Goal: Task Accomplishment & Management: Manage account settings

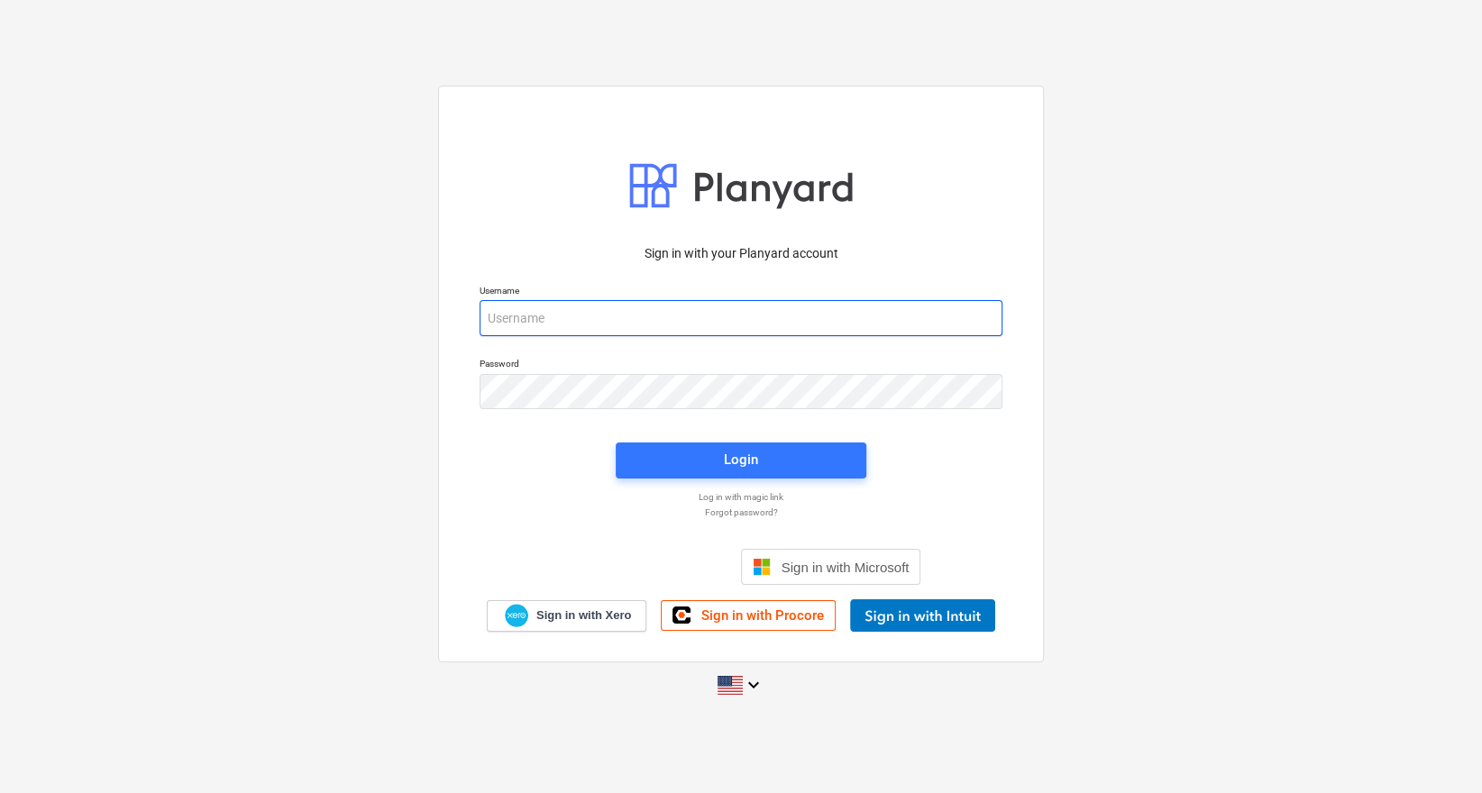
type input "[EMAIL_ADDRESS][DOMAIN_NAME]"
click at [703, 481] on div "Login" at bounding box center [741, 461] width 272 height 58
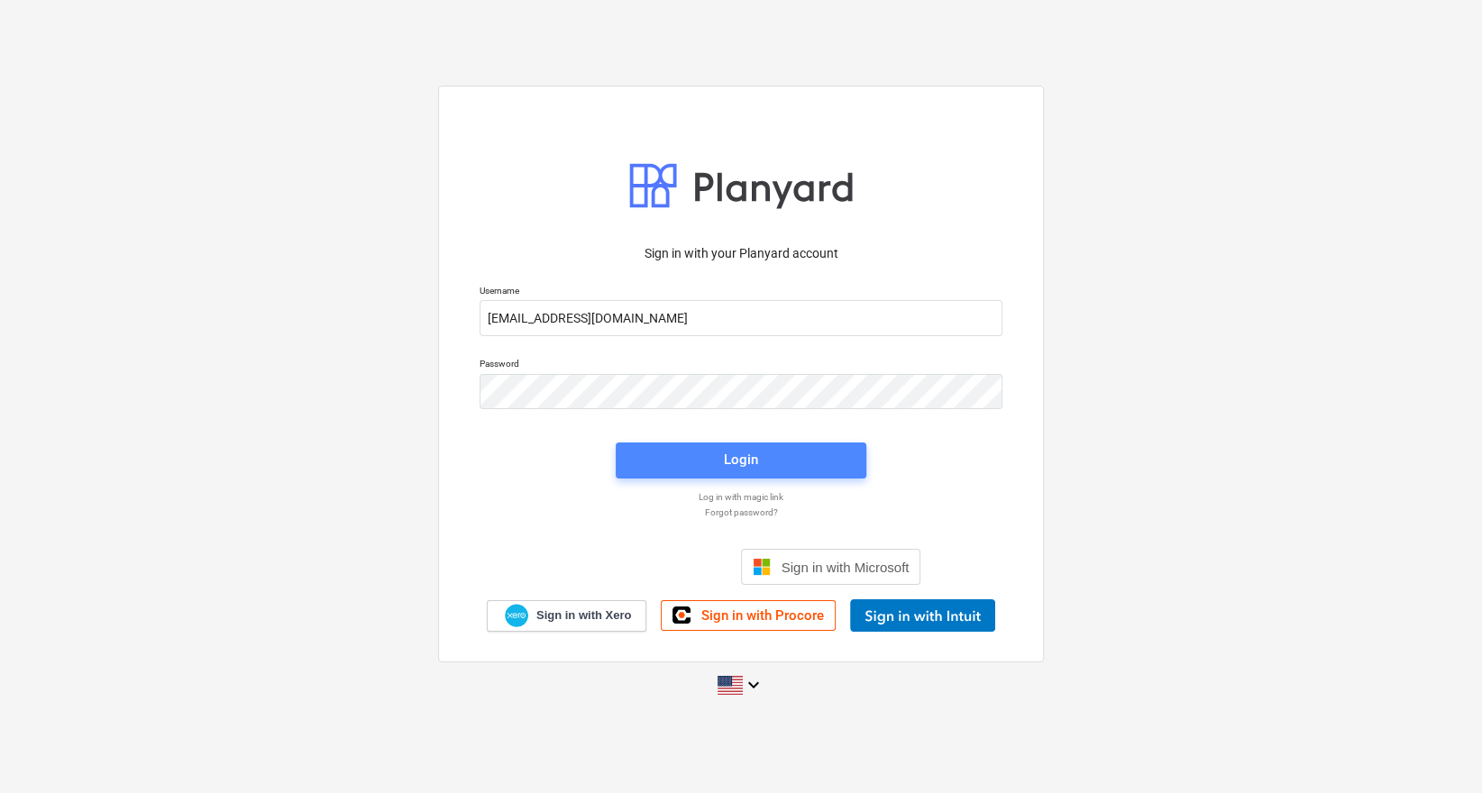
click at [711, 461] on span "Login" at bounding box center [740, 459] width 207 height 23
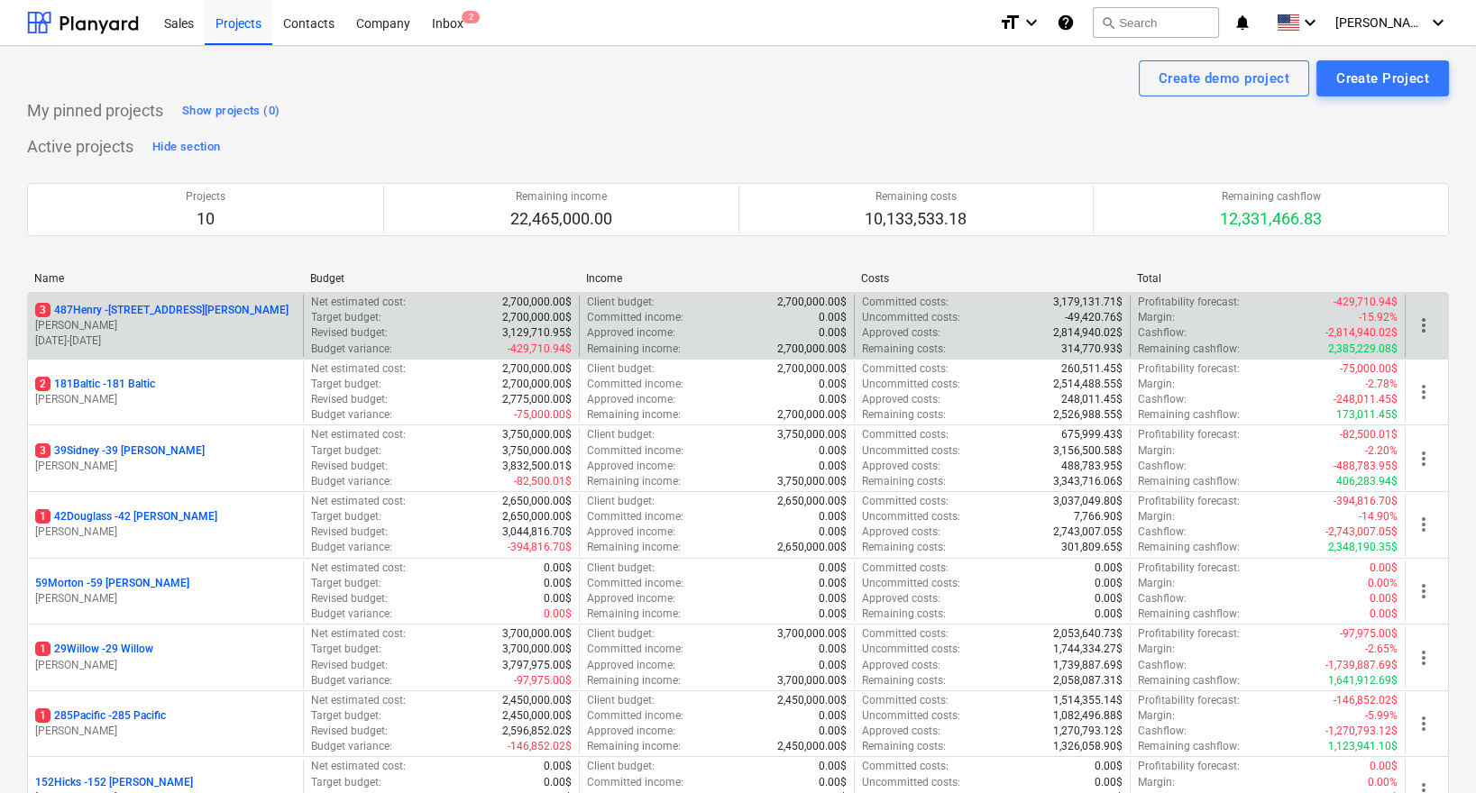
click at [166, 312] on p "3 487Henry - [STREET_ADDRESS][PERSON_NAME]" at bounding box center [161, 310] width 253 height 15
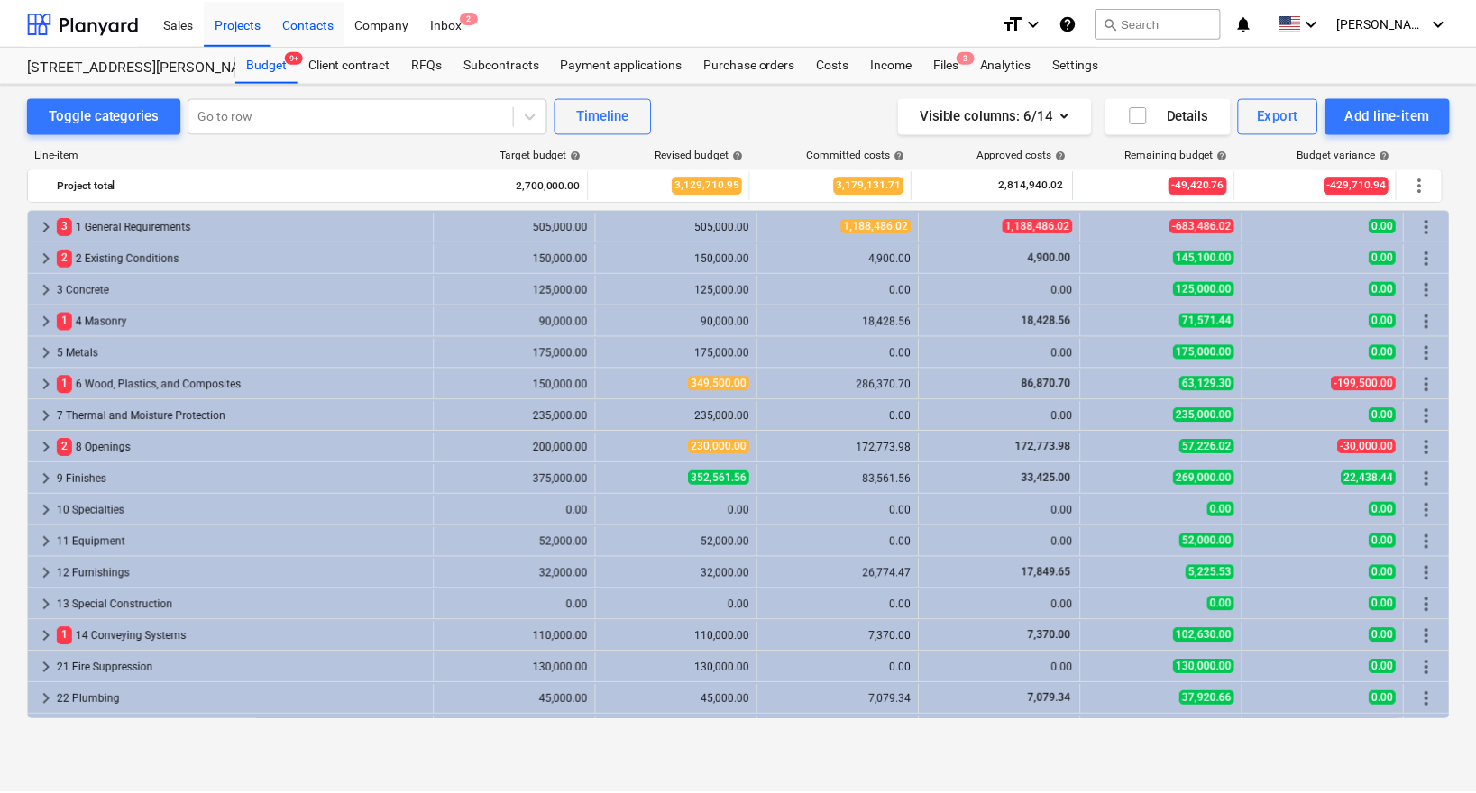
scroll to position [344, 0]
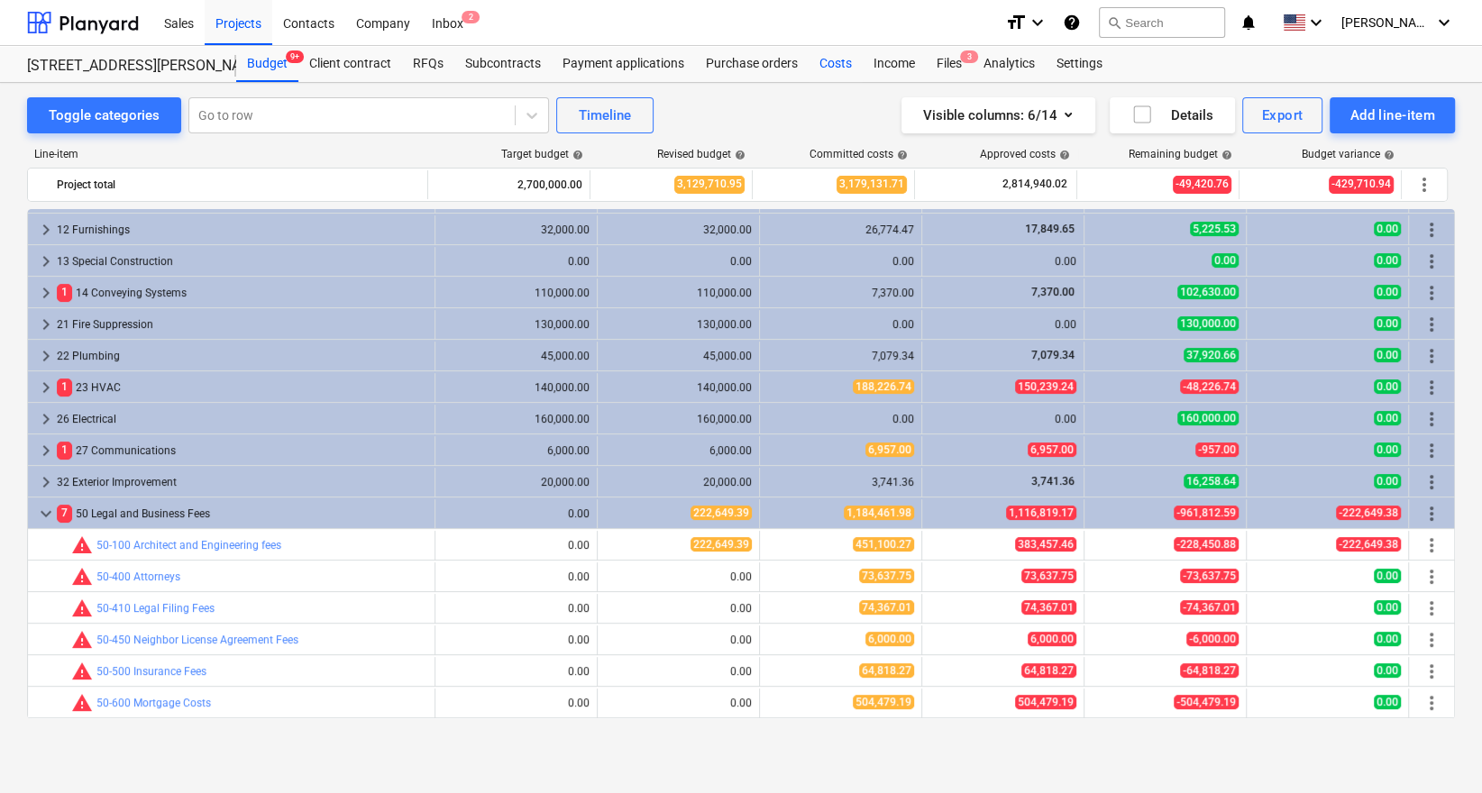
click at [834, 63] on div "Costs" at bounding box center [836, 64] width 54 height 36
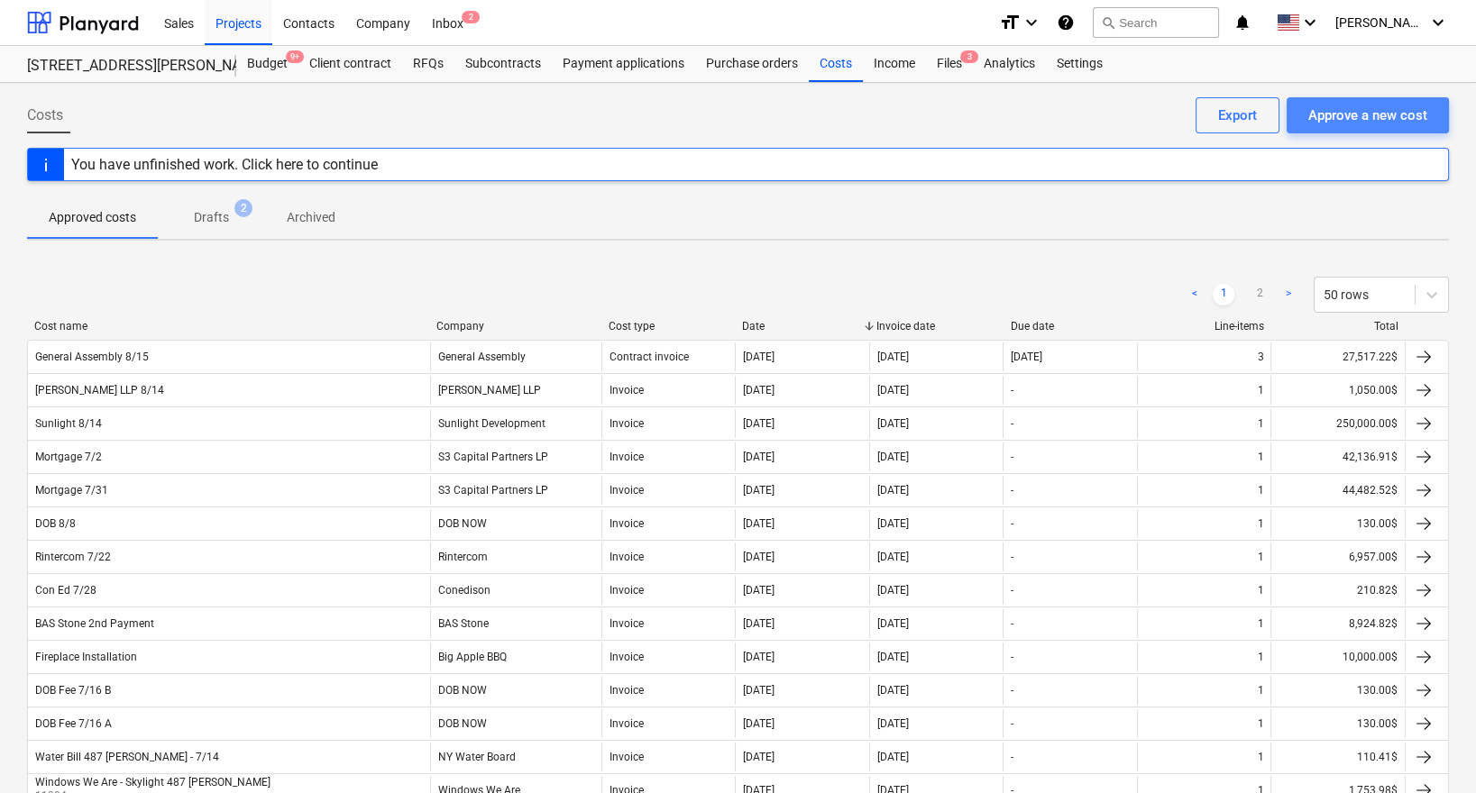
click at [1339, 116] on div "Approve a new cost" at bounding box center [1367, 115] width 119 height 23
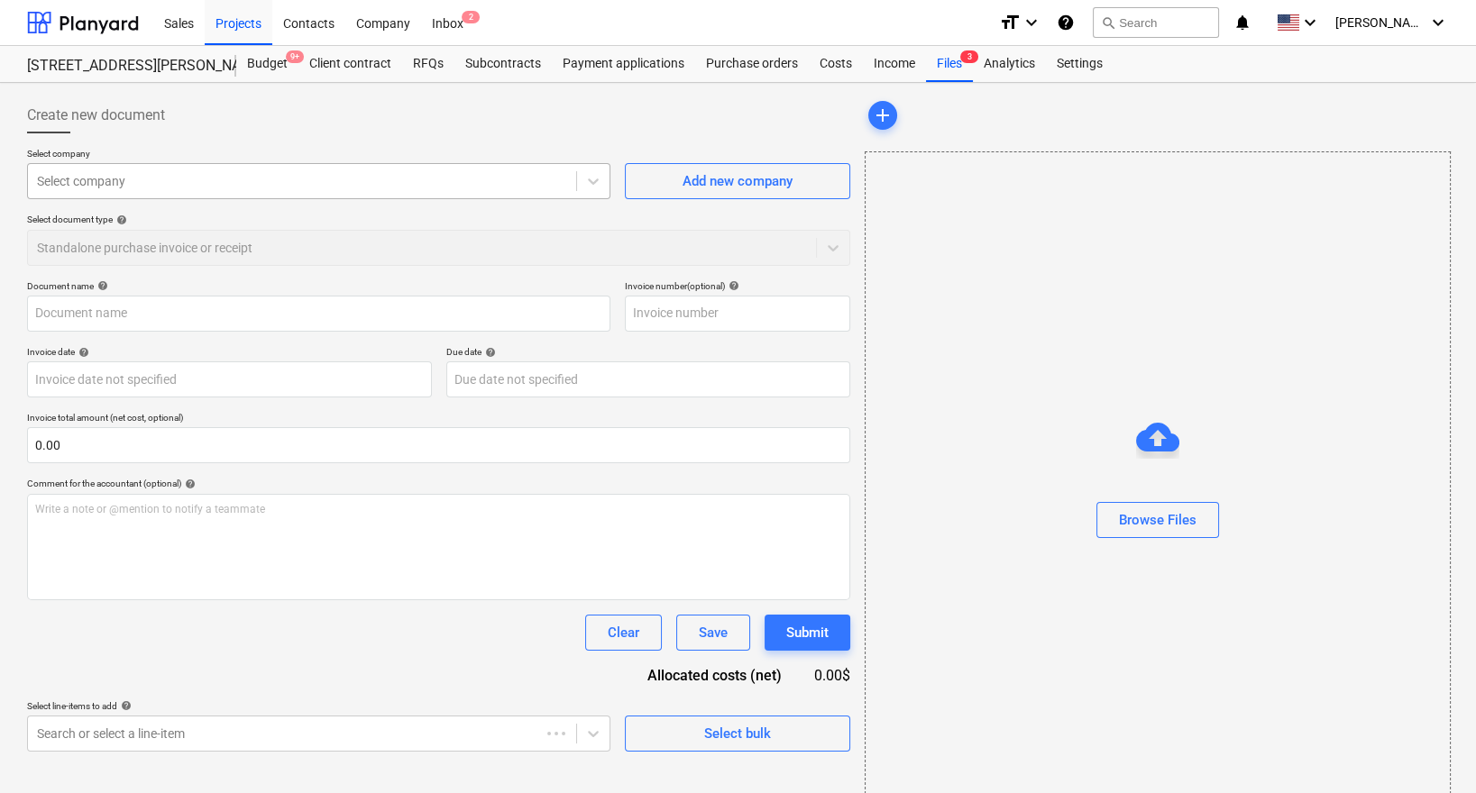
click at [484, 169] on div "Select company" at bounding box center [302, 181] width 548 height 25
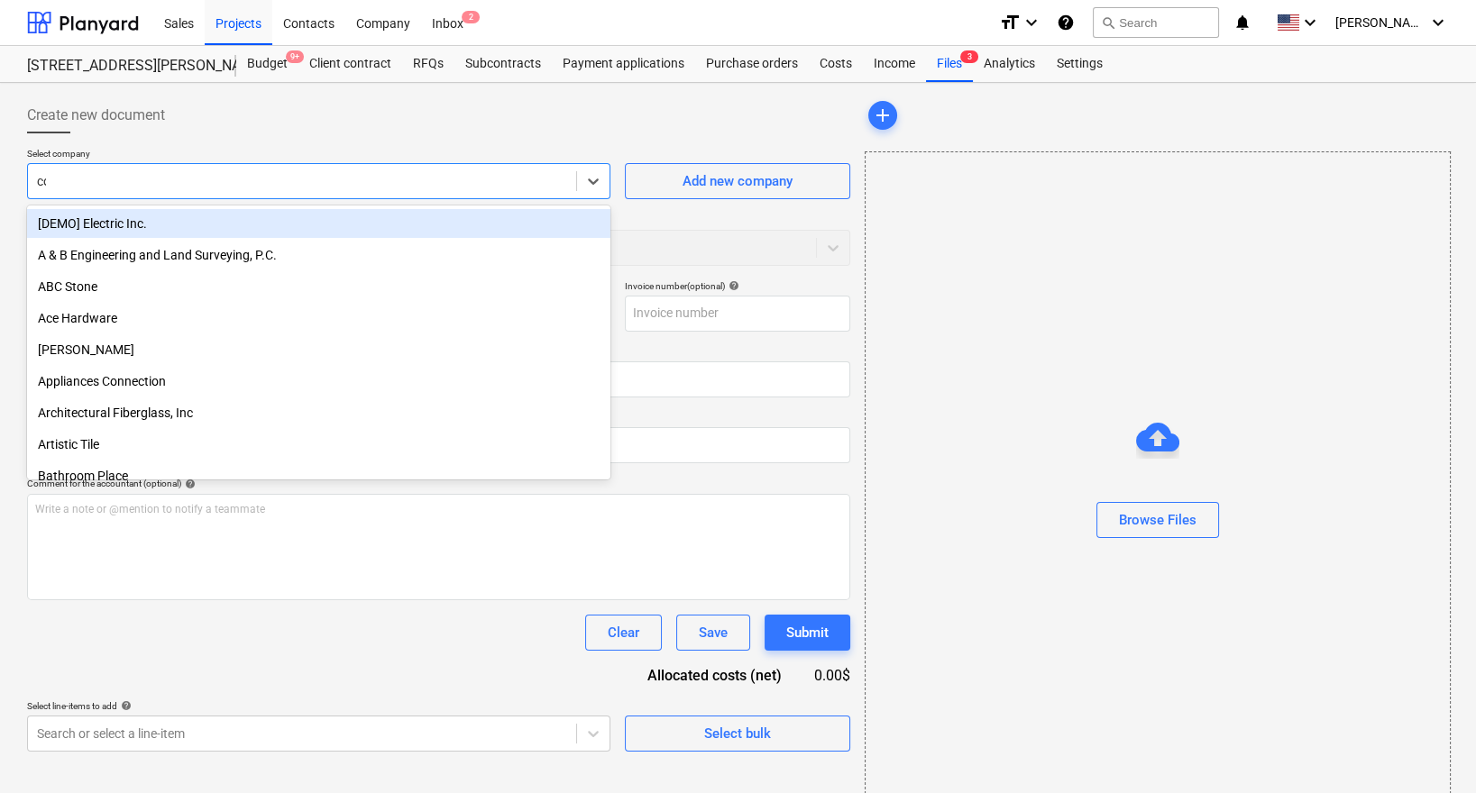
type input "cone"
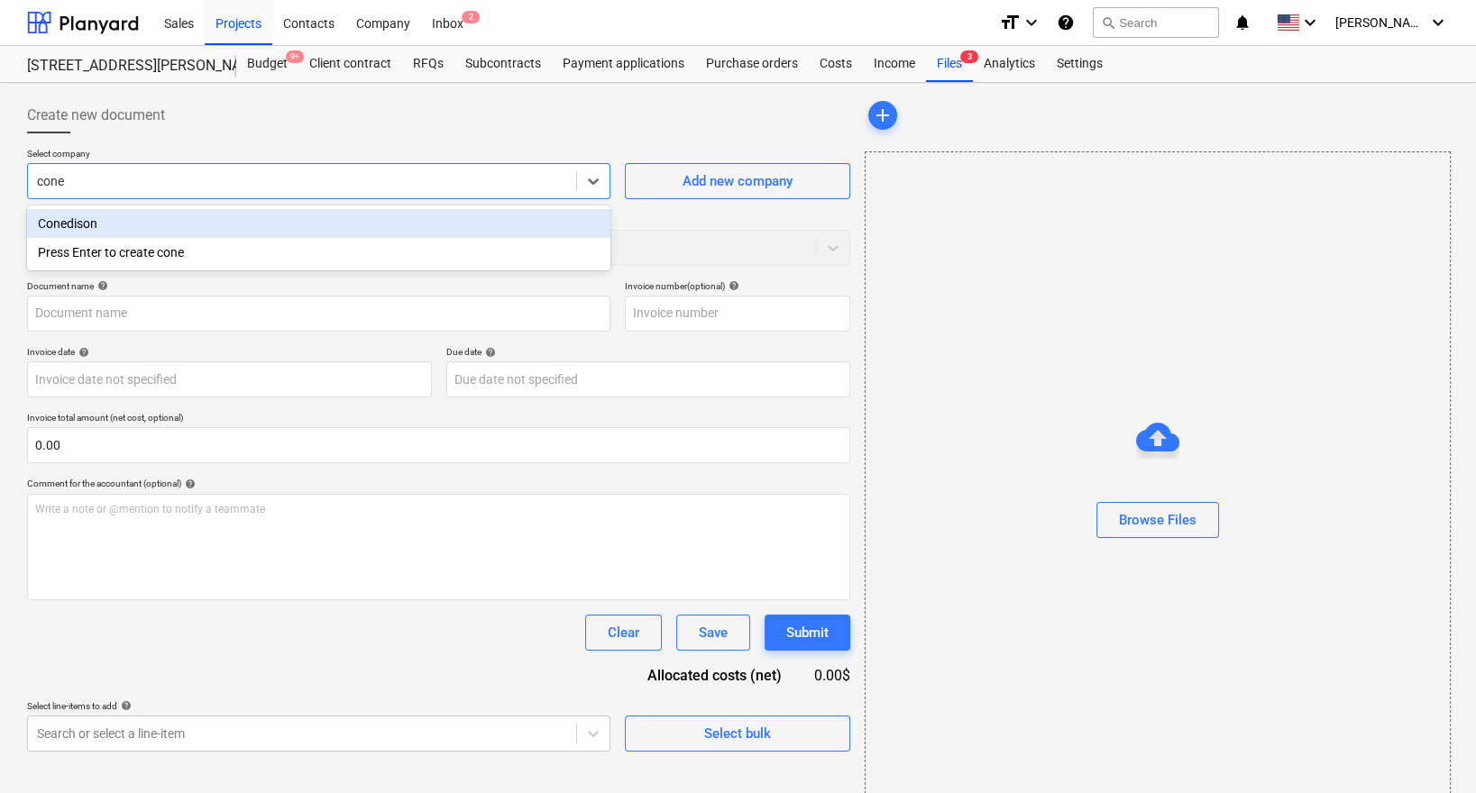
click at [425, 238] on div "Press Enter to create cone" at bounding box center [318, 252] width 583 height 29
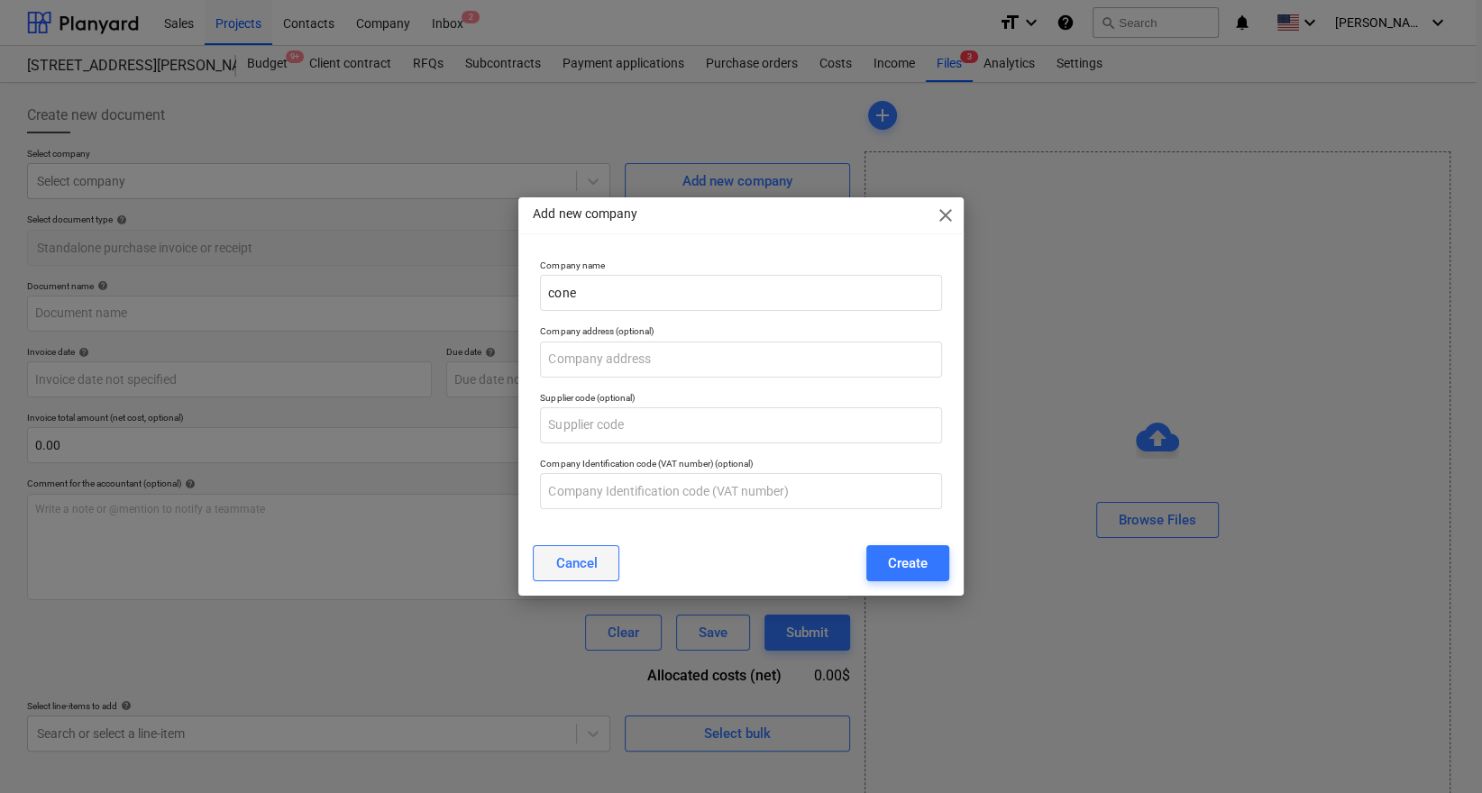
click at [592, 547] on button "Cancel" at bounding box center [576, 563] width 87 height 36
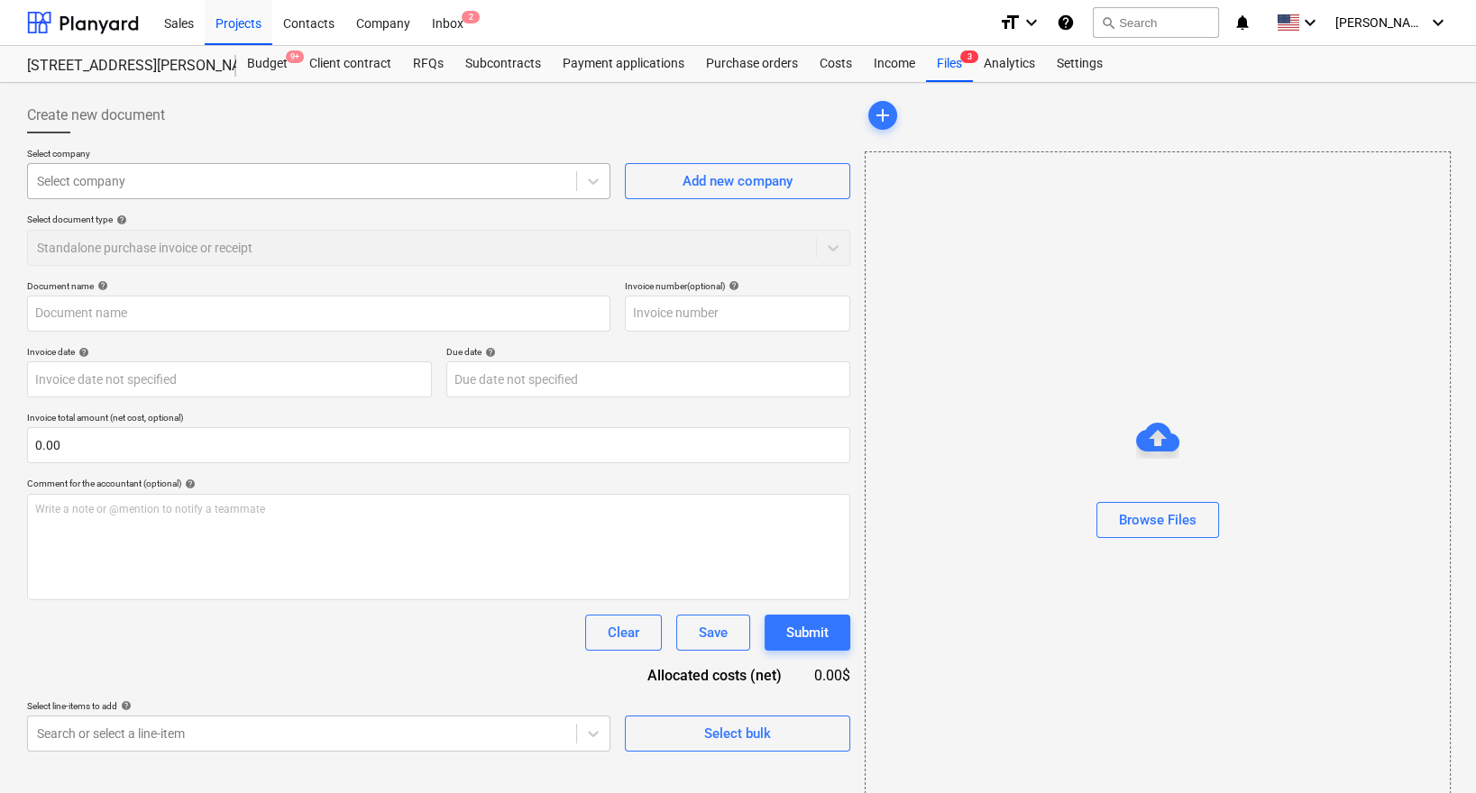
click at [425, 173] on div at bounding box center [302, 181] width 530 height 18
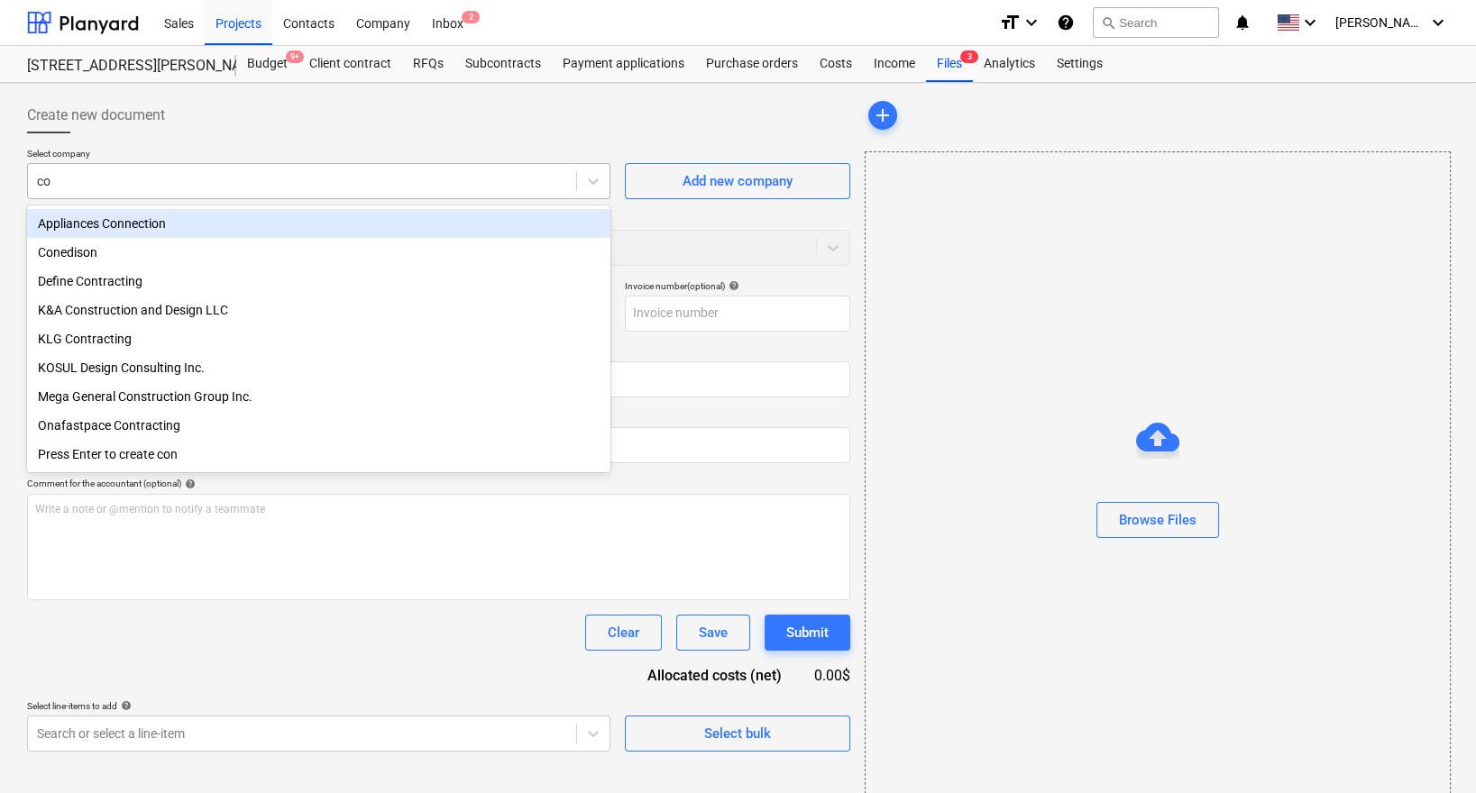
type input "con"
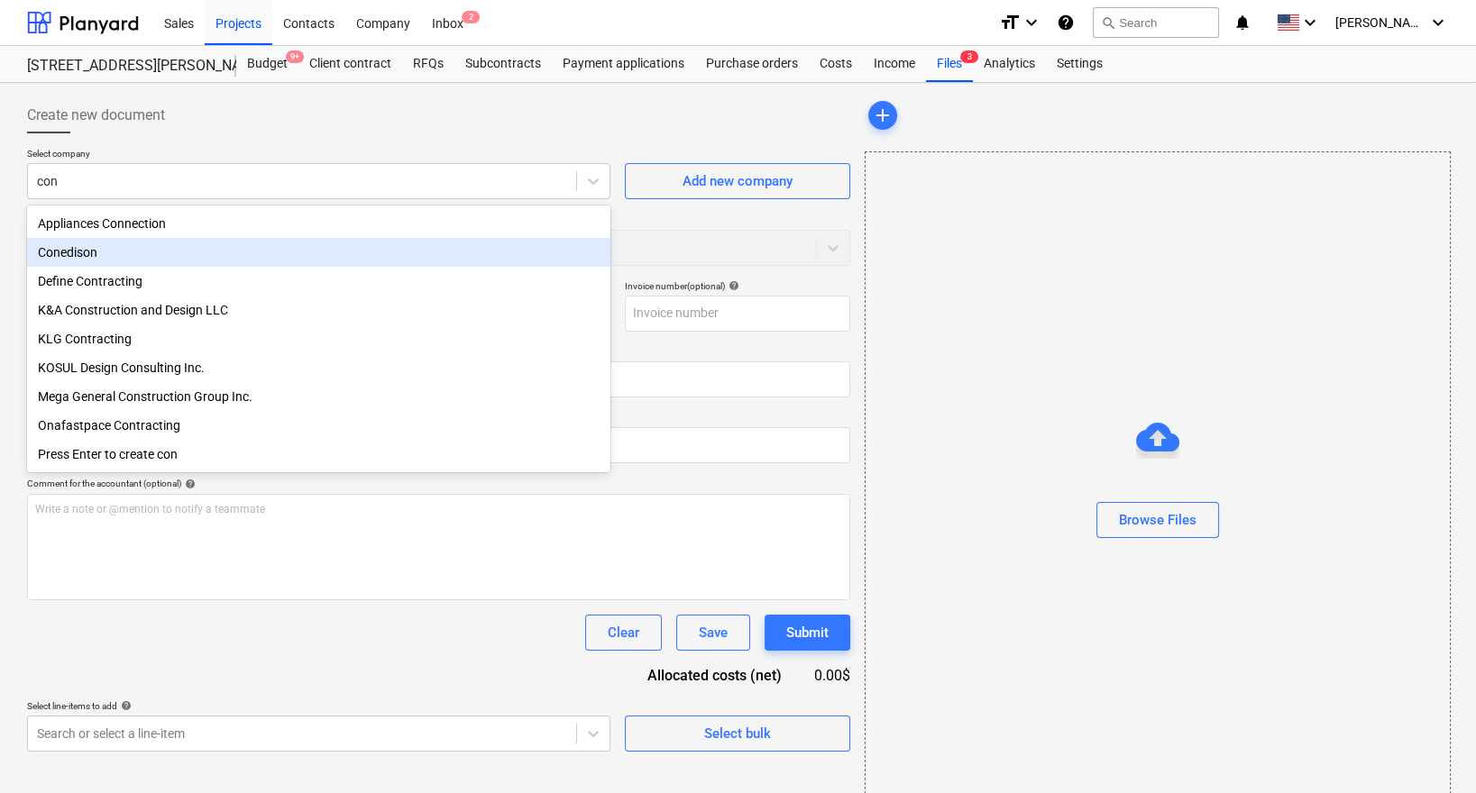
click at [270, 259] on div "Conedison" at bounding box center [318, 252] width 583 height 29
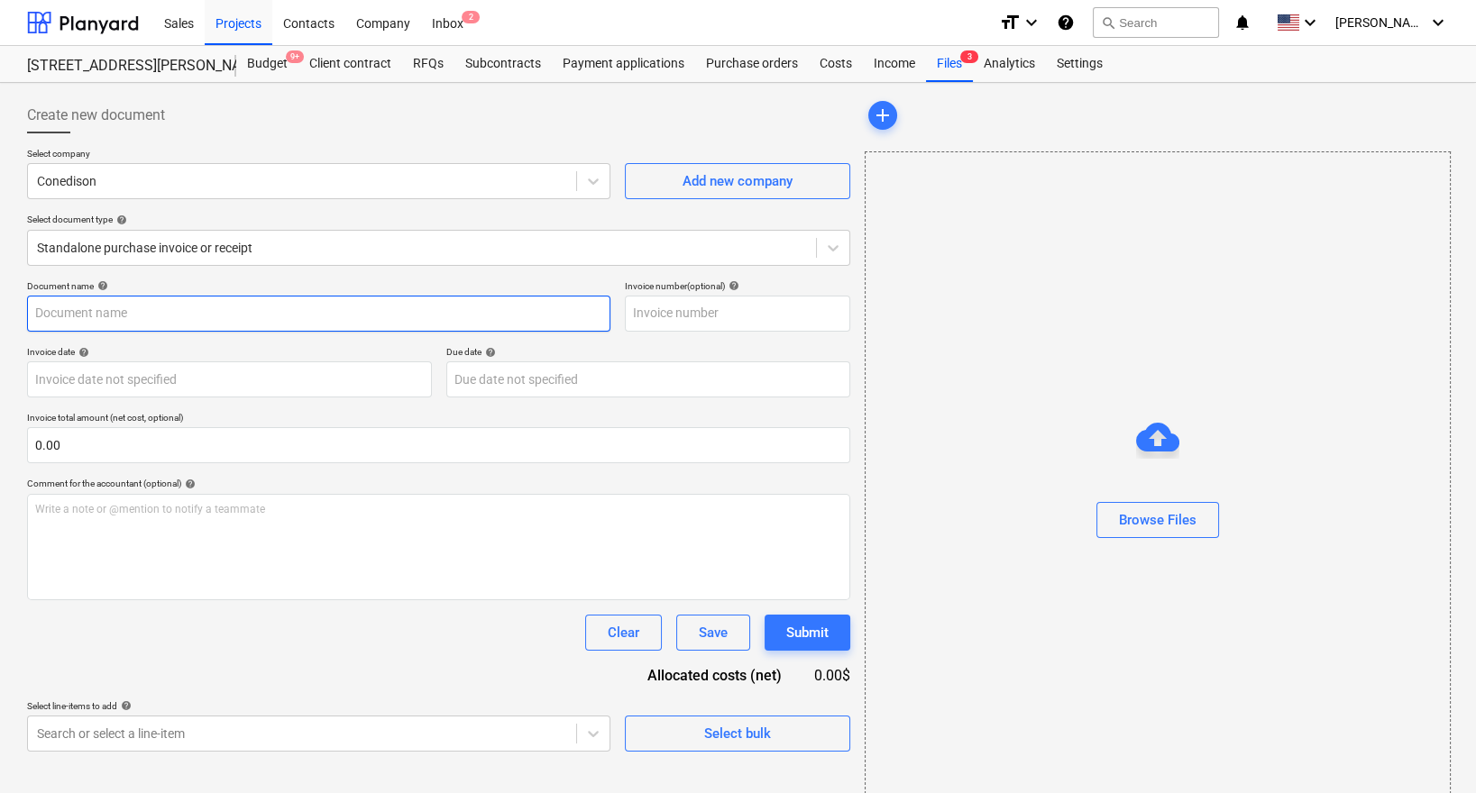
click at [225, 322] on input "text" at bounding box center [318, 314] width 583 height 36
type input "Con Ed 8/26"
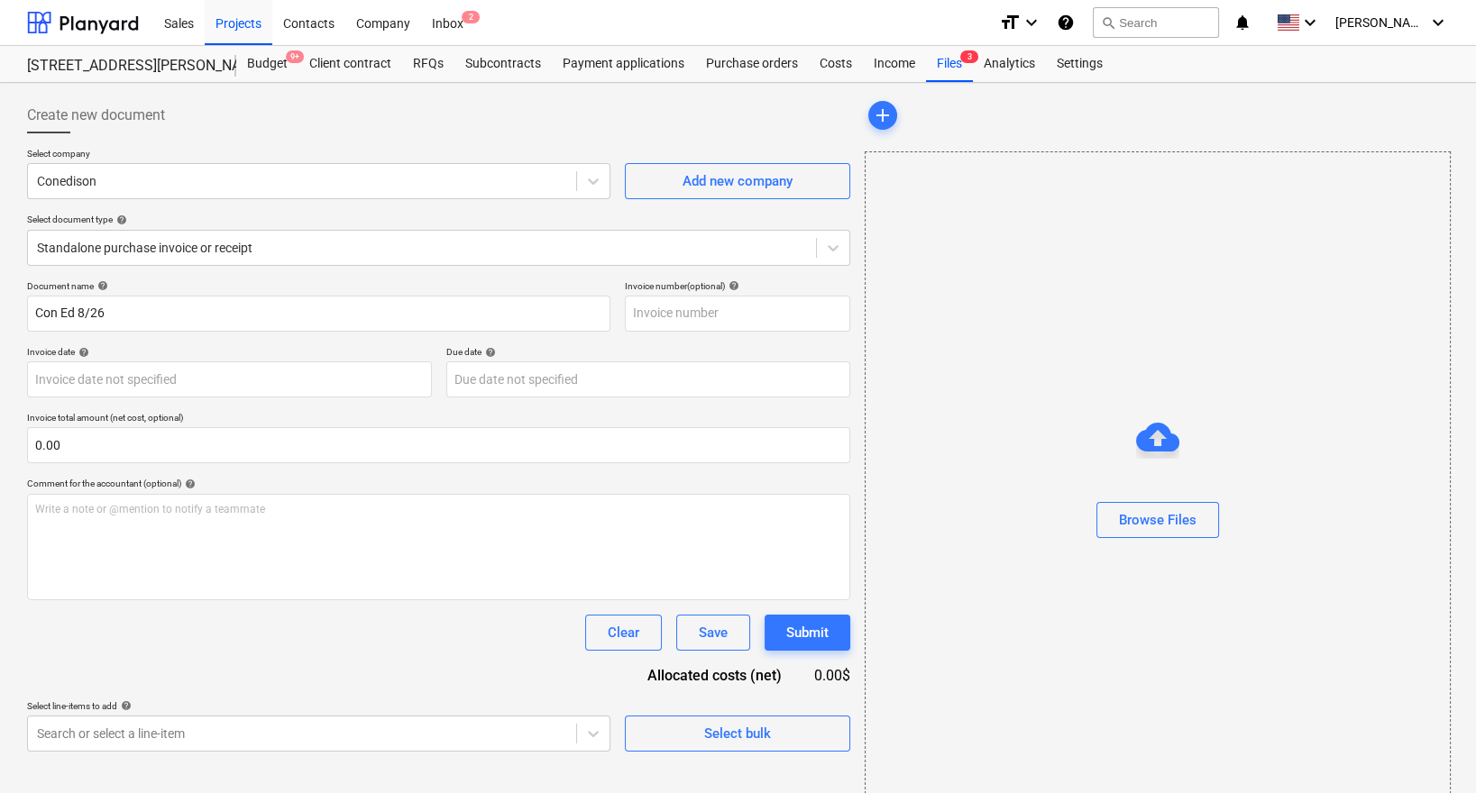
click at [104, 471] on div "Document name help Con Ed 8/26 Invoice number (optional) help Invoice date help…" at bounding box center [438, 516] width 823 height 472
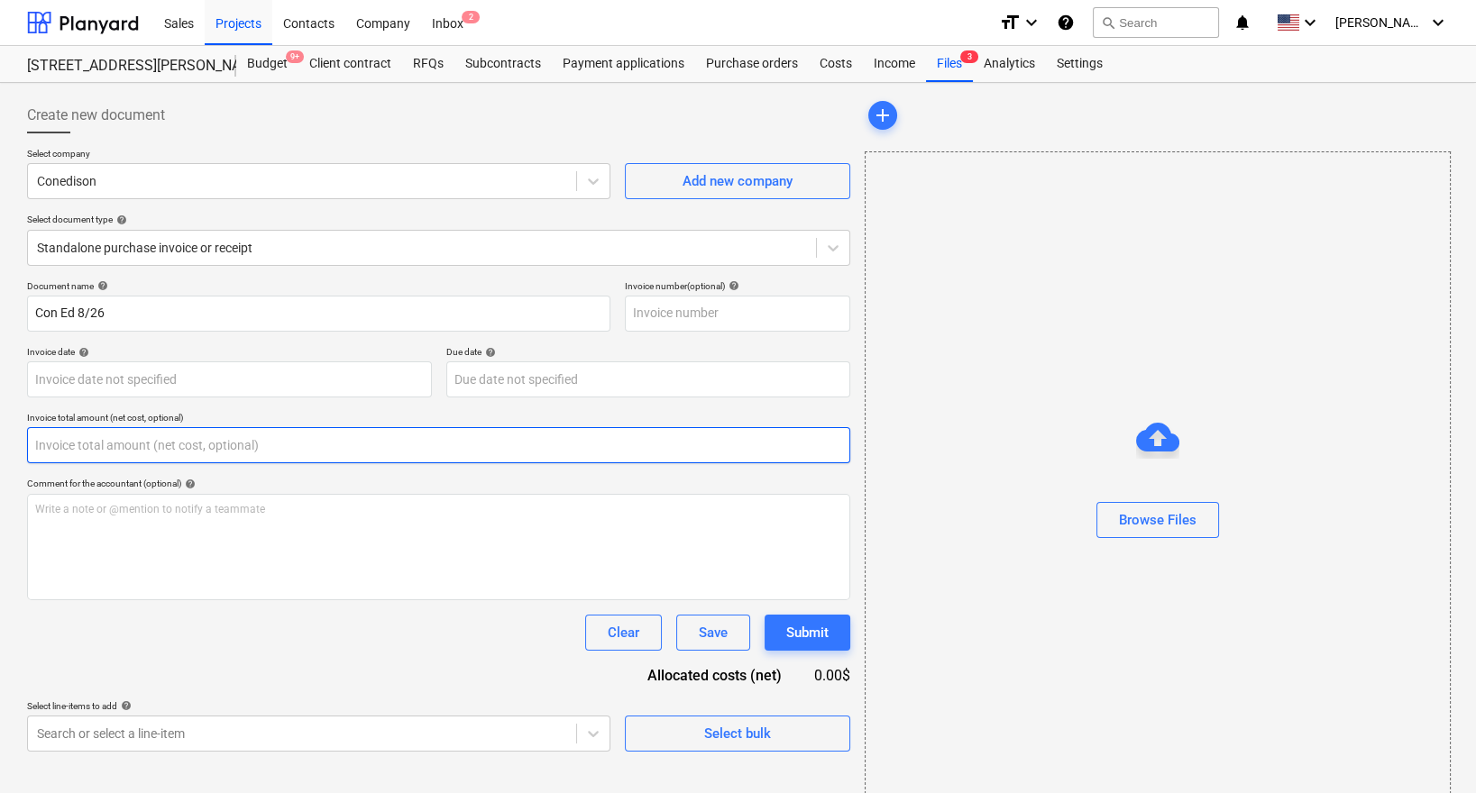
click at [104, 450] on input "text" at bounding box center [438, 445] width 823 height 36
paste input "201.44"
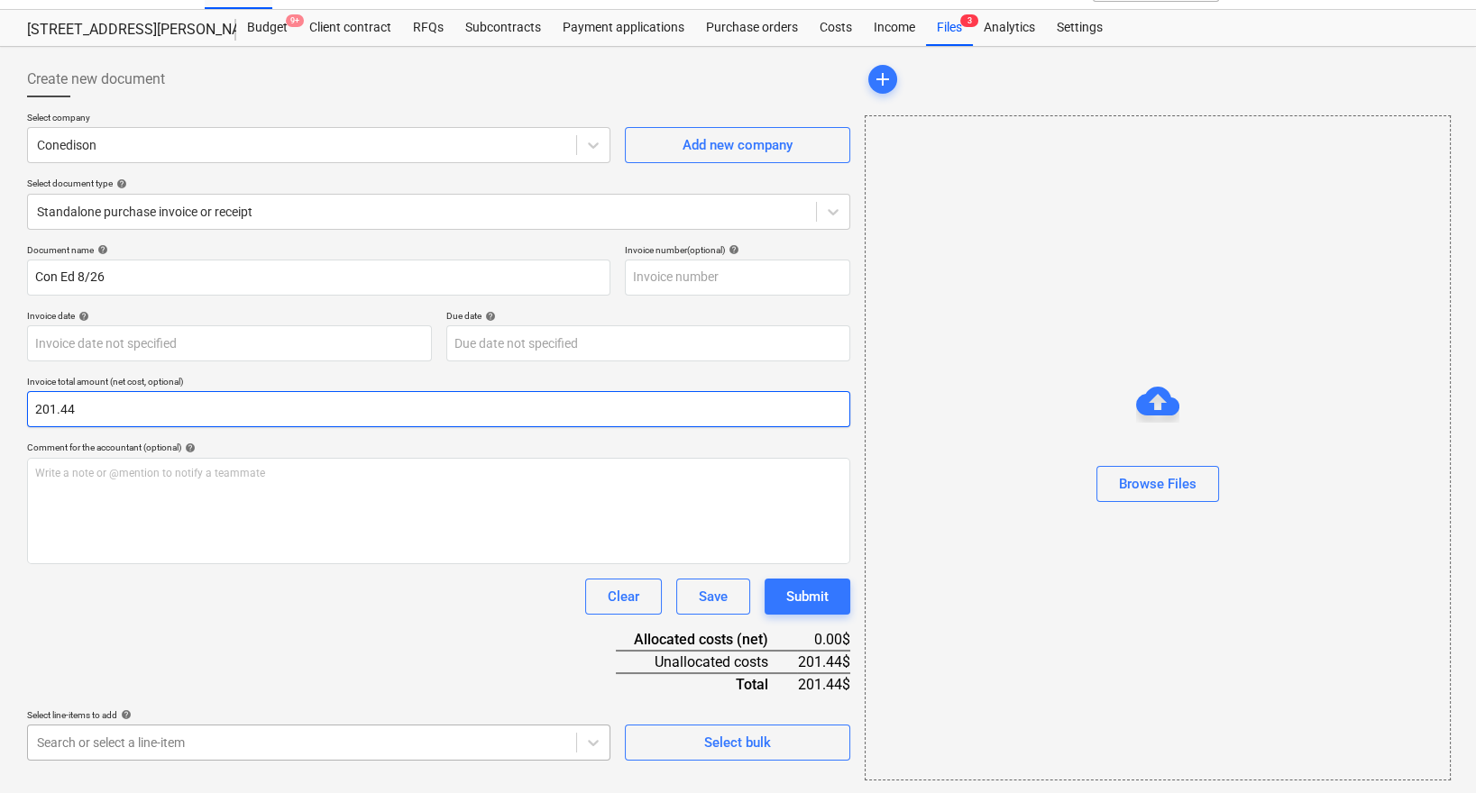
type input "201.44"
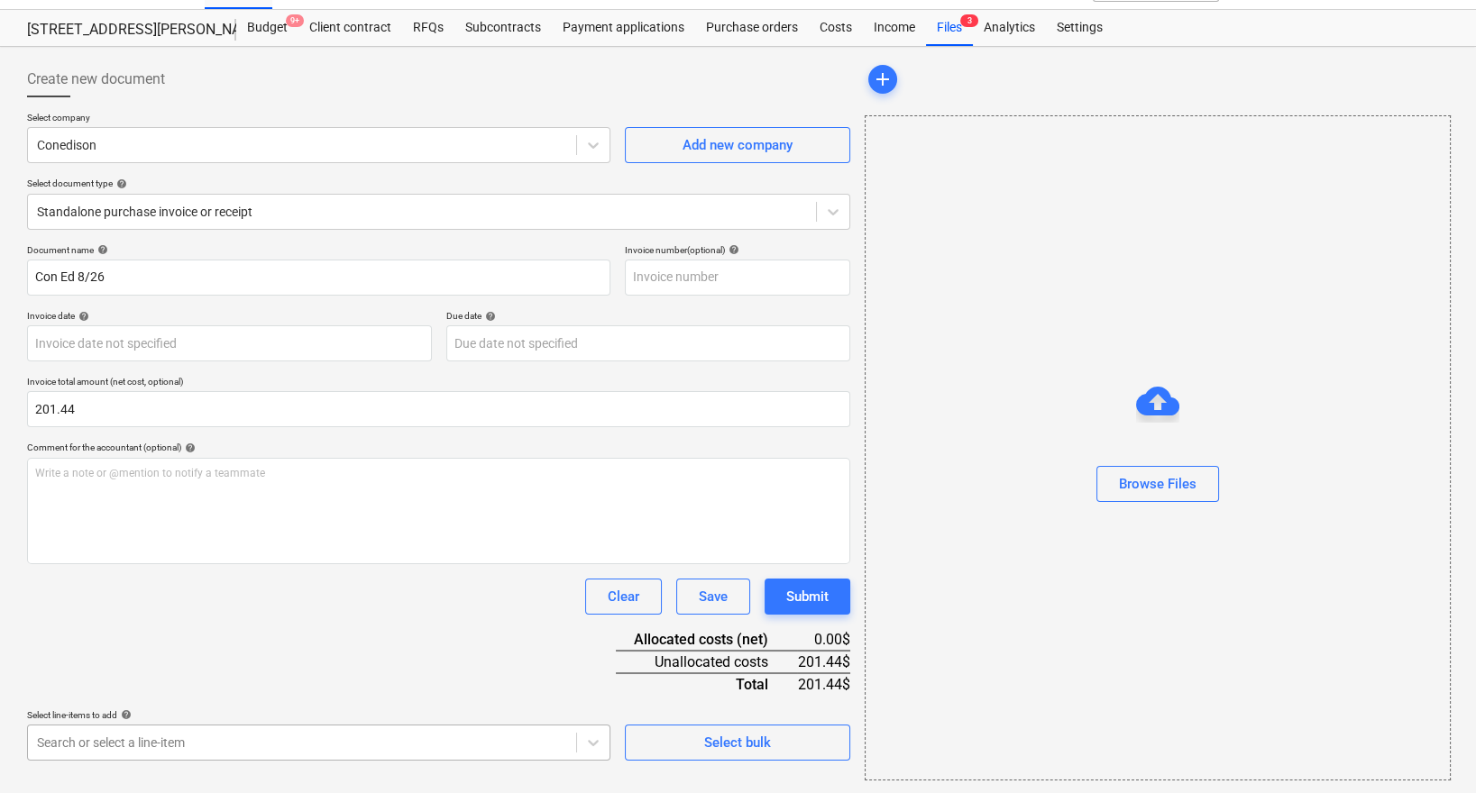
click at [138, 738] on body "Sales Projects Contacts Company Inbox 2 format_size keyboard_arrow_down help se…" at bounding box center [738, 360] width 1476 height 793
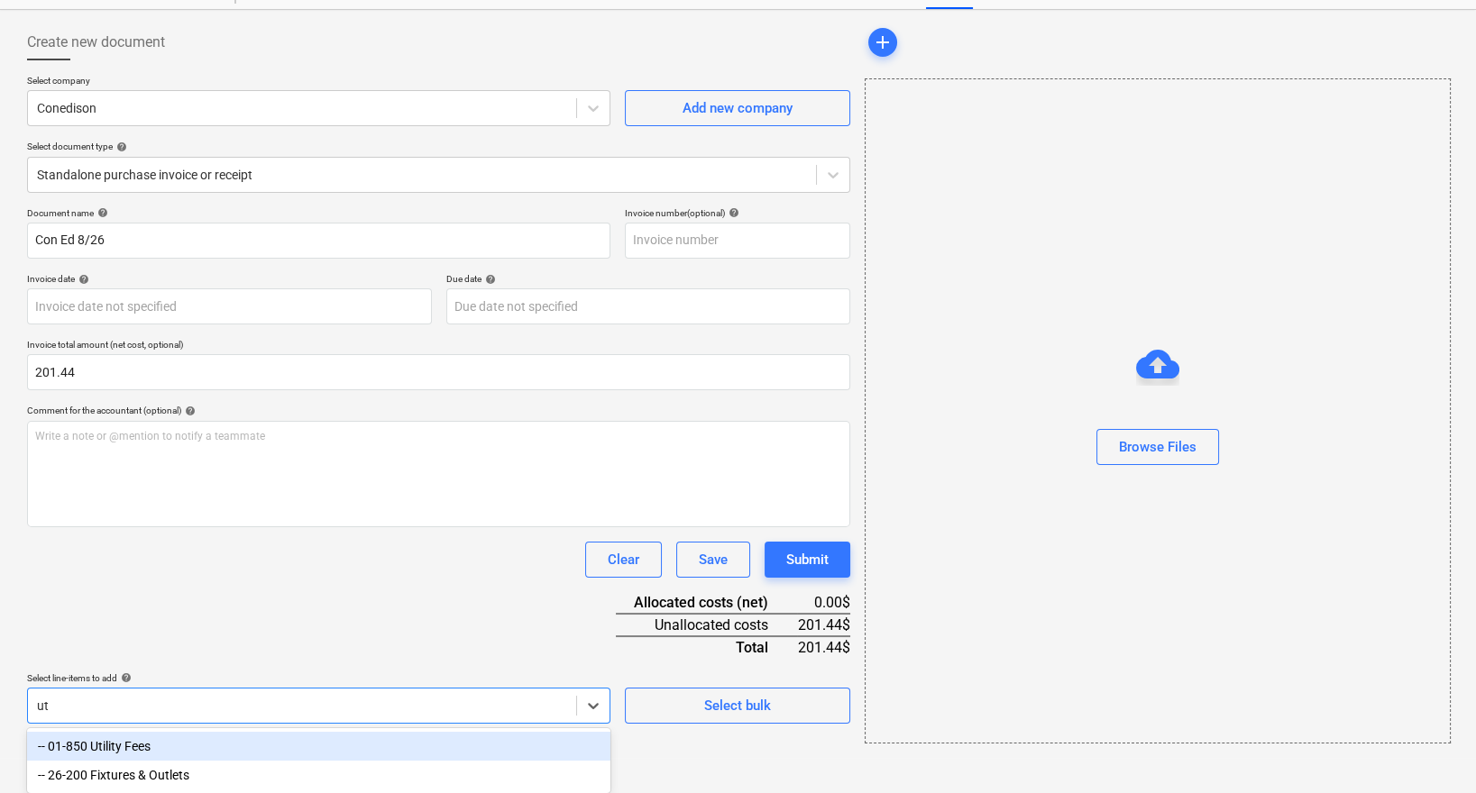
scroll to position [44, 0]
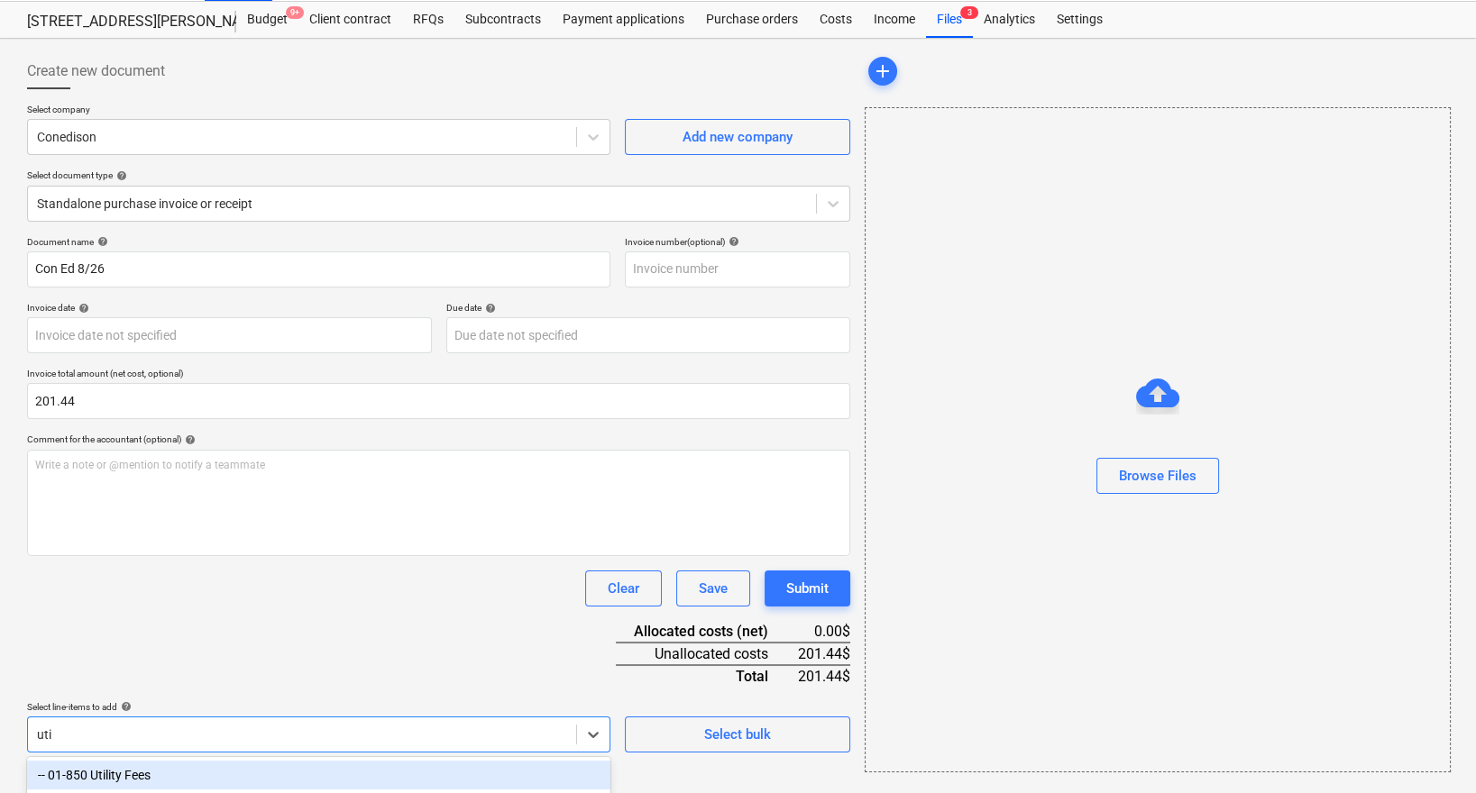
type input "utili"
click at [104, 775] on div "-- 01-850 Utility Fees" at bounding box center [318, 775] width 583 height 29
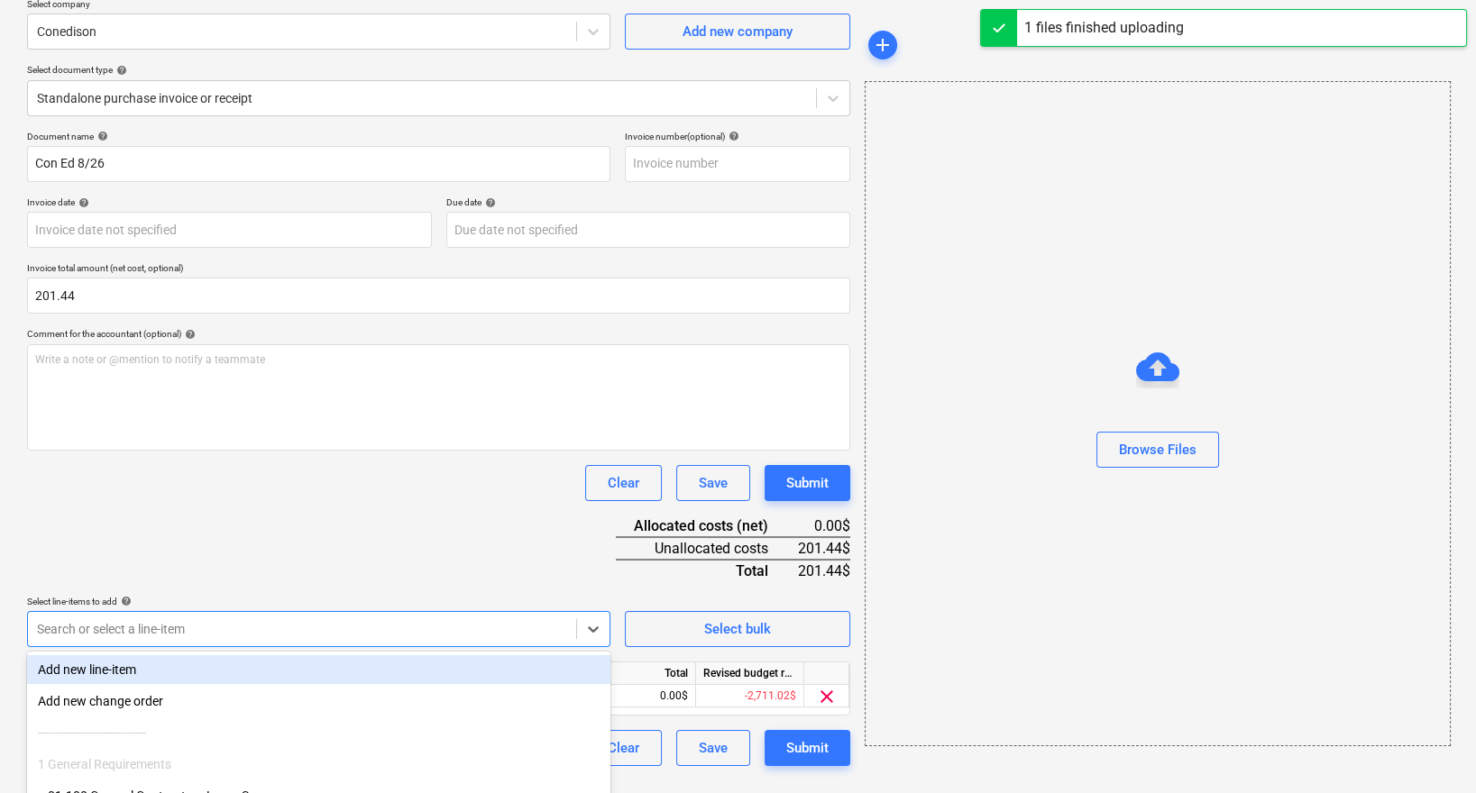
scroll to position [211, 0]
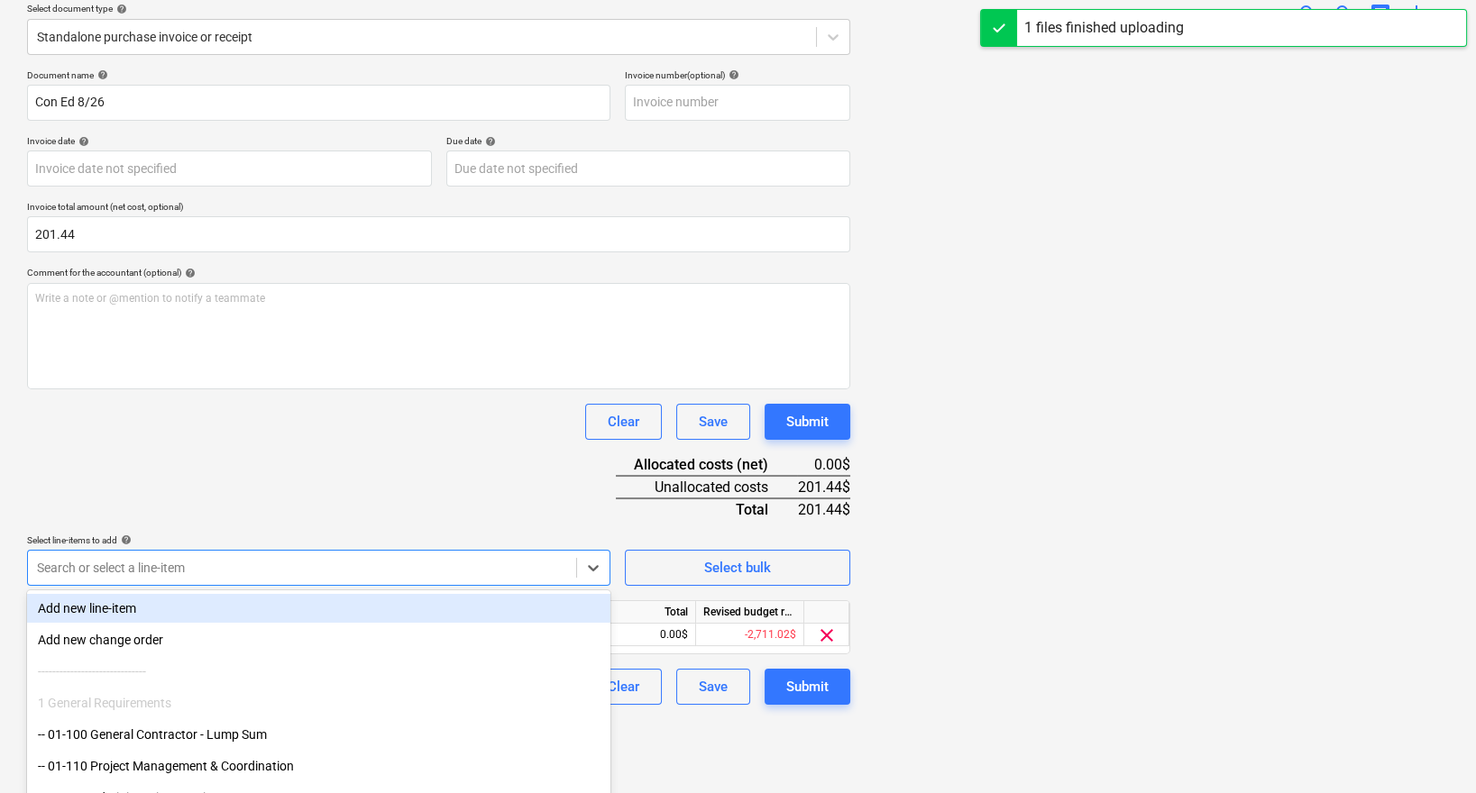
click at [719, 537] on div "Select bulk" at bounding box center [737, 560] width 225 height 51
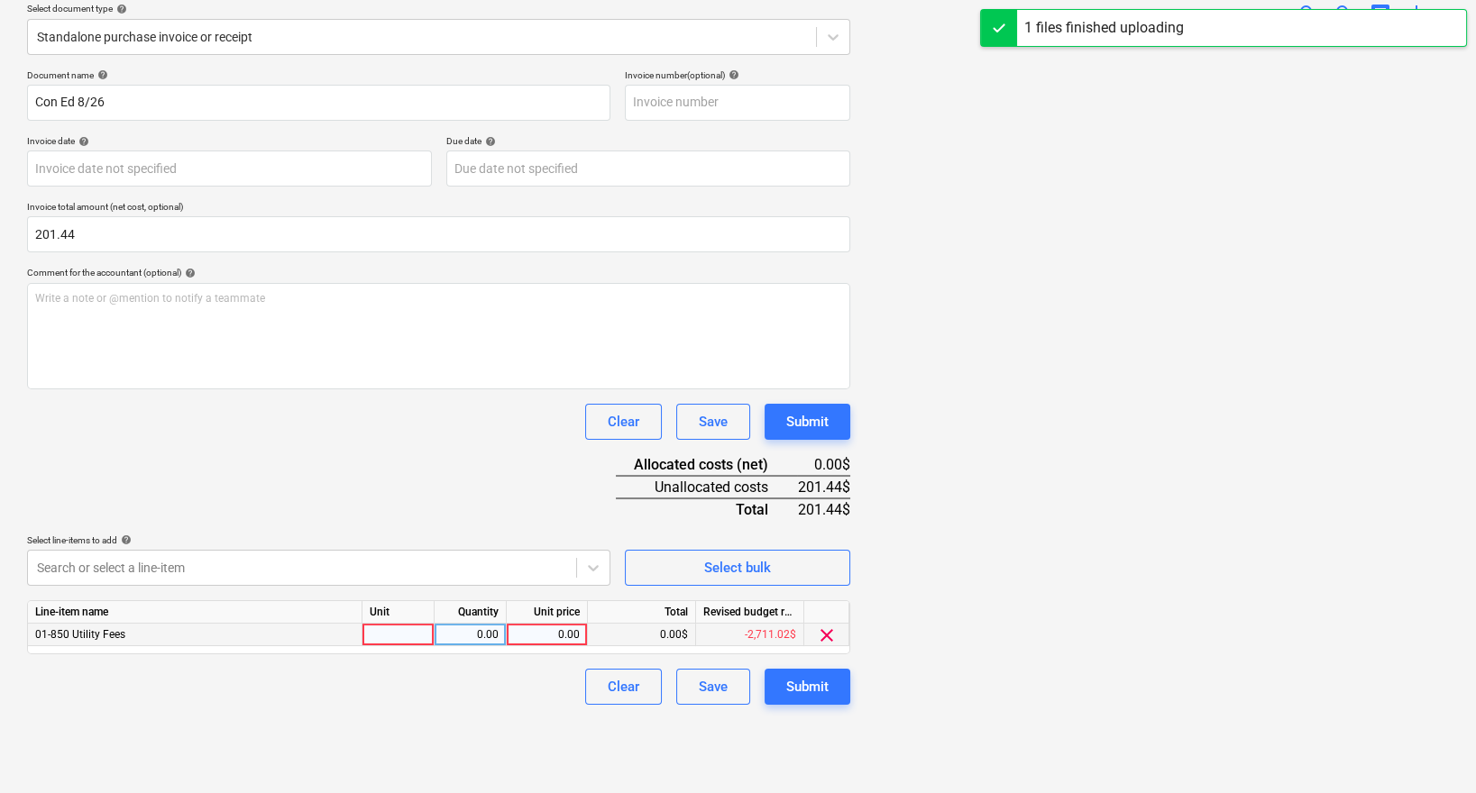
click at [577, 635] on div "0.00" at bounding box center [547, 635] width 66 height 23
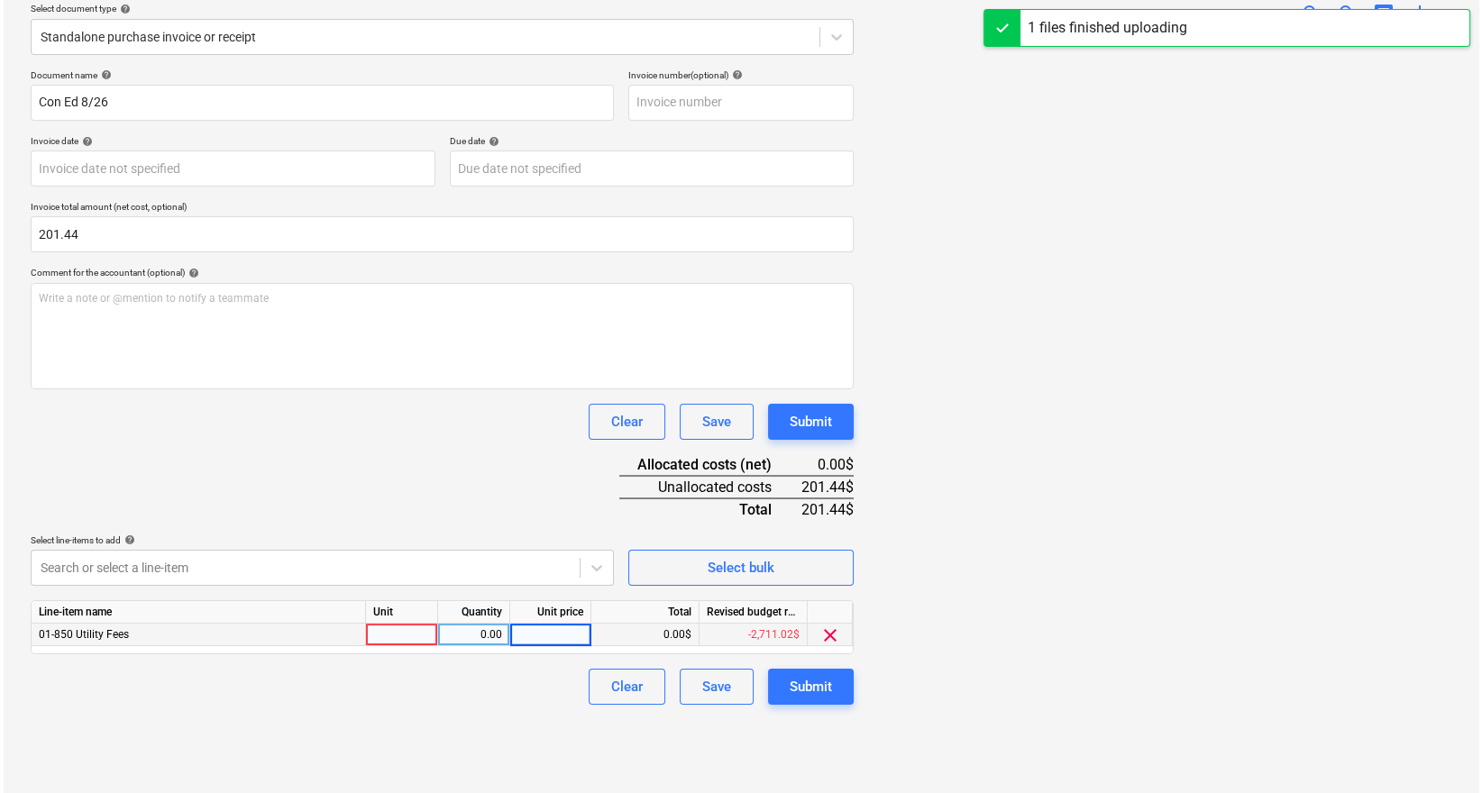
scroll to position [179, 0]
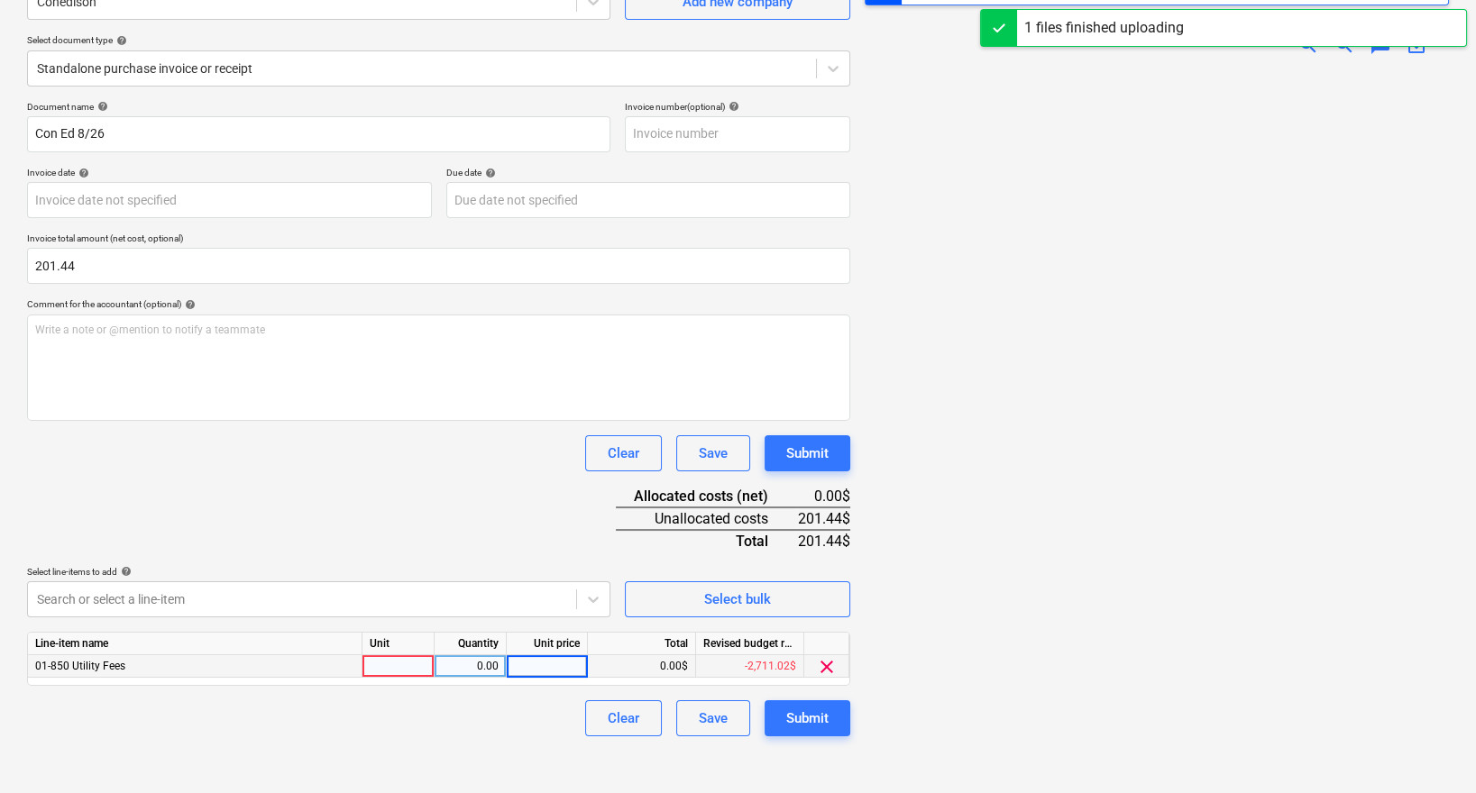
type input "201.44"
click at [413, 555] on div "Document name help Con Ed 8/26 Invoice number (optional) help Invoice date help…" at bounding box center [438, 419] width 823 height 636
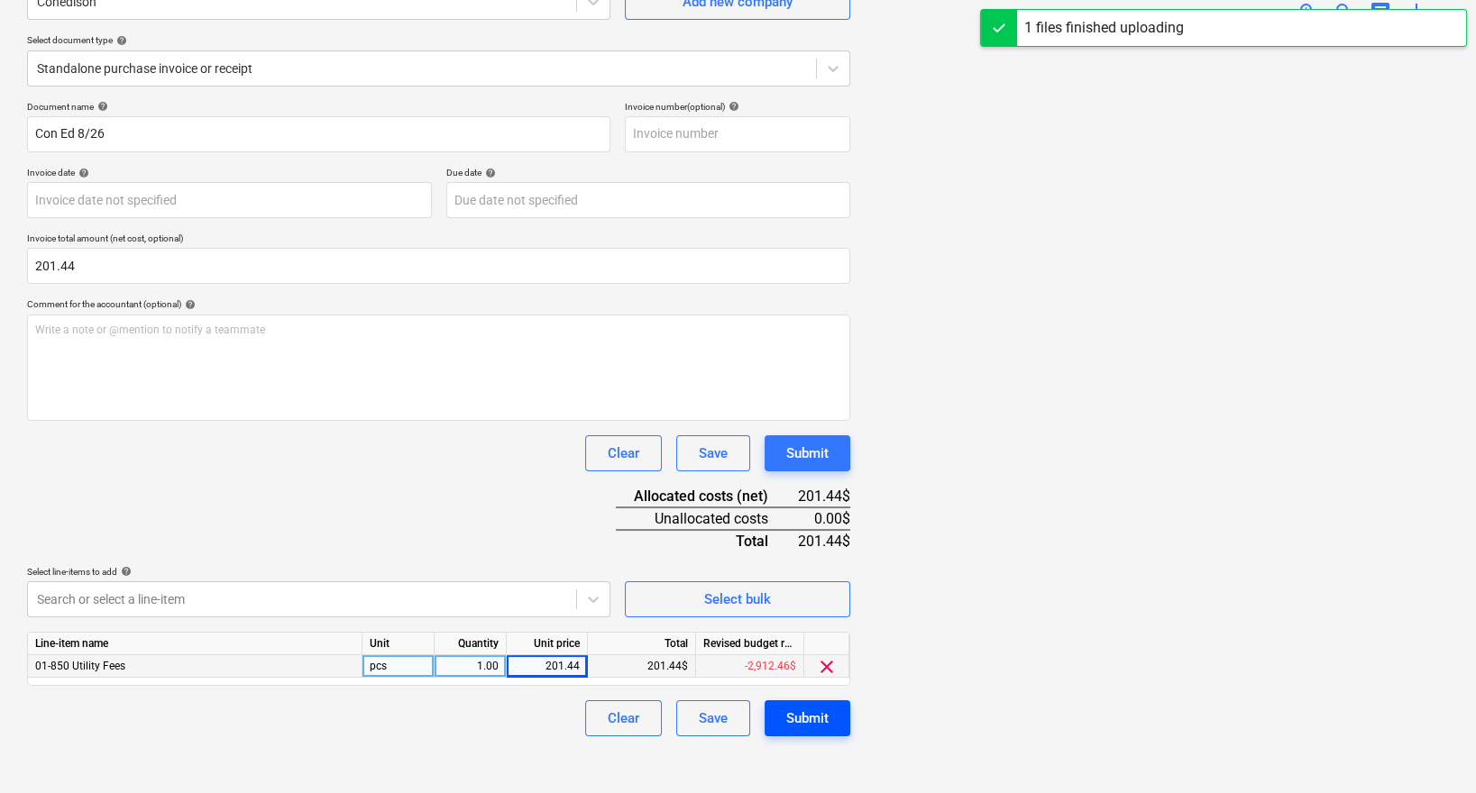
click at [814, 712] on div "Submit" at bounding box center [807, 718] width 42 height 23
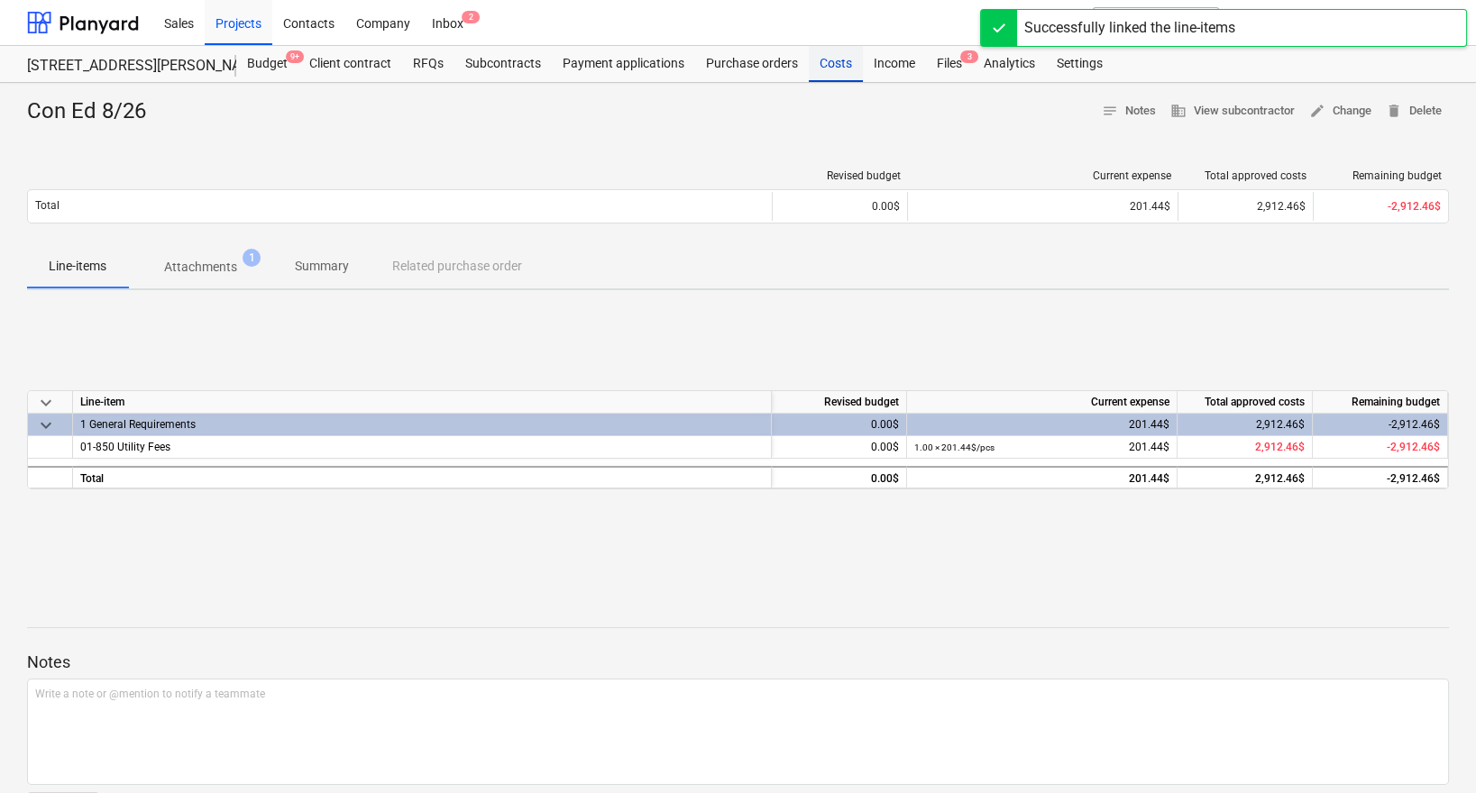
click at [818, 61] on div "Costs" at bounding box center [836, 64] width 54 height 36
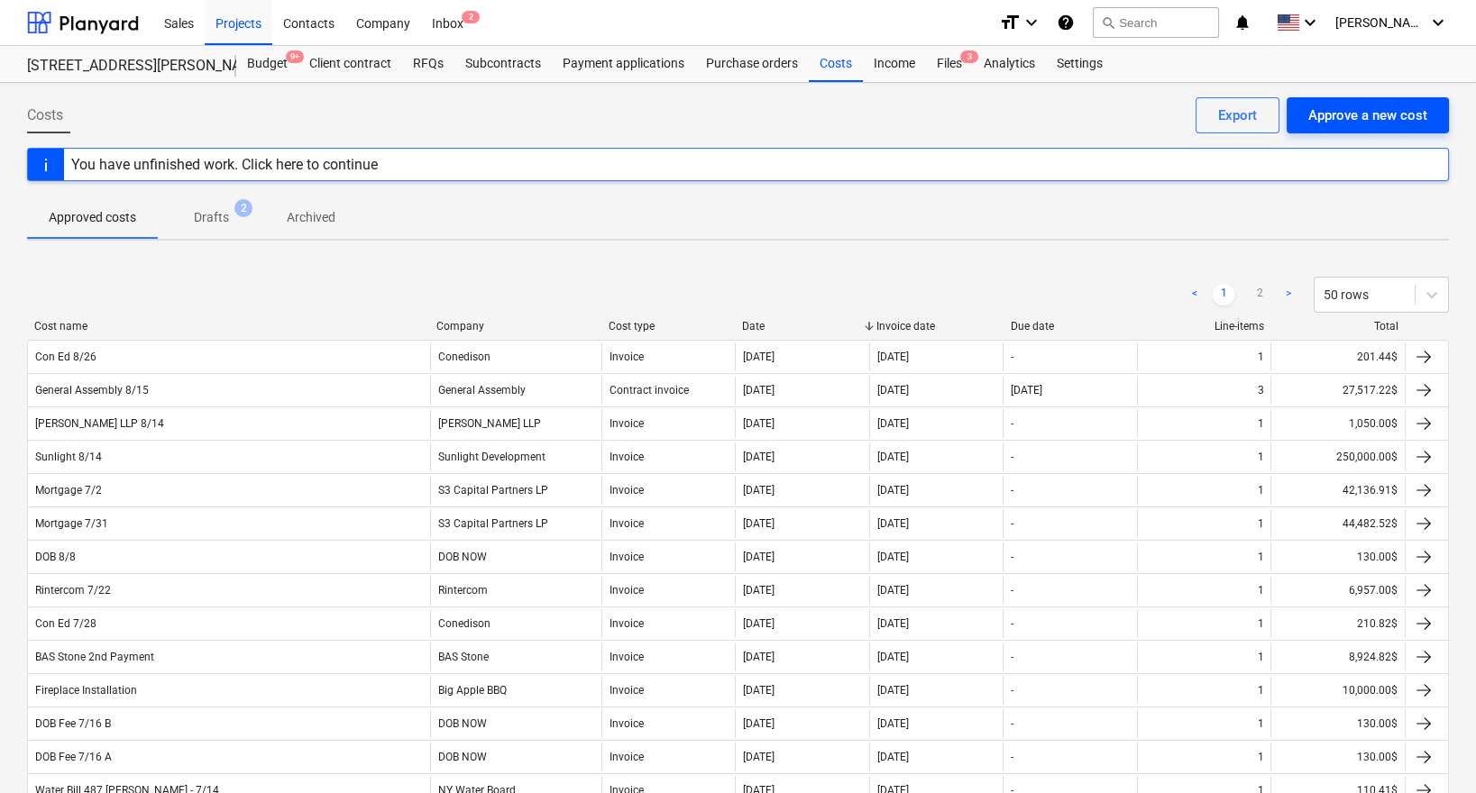
click at [1334, 110] on div "Approve a new cost" at bounding box center [1367, 115] width 119 height 23
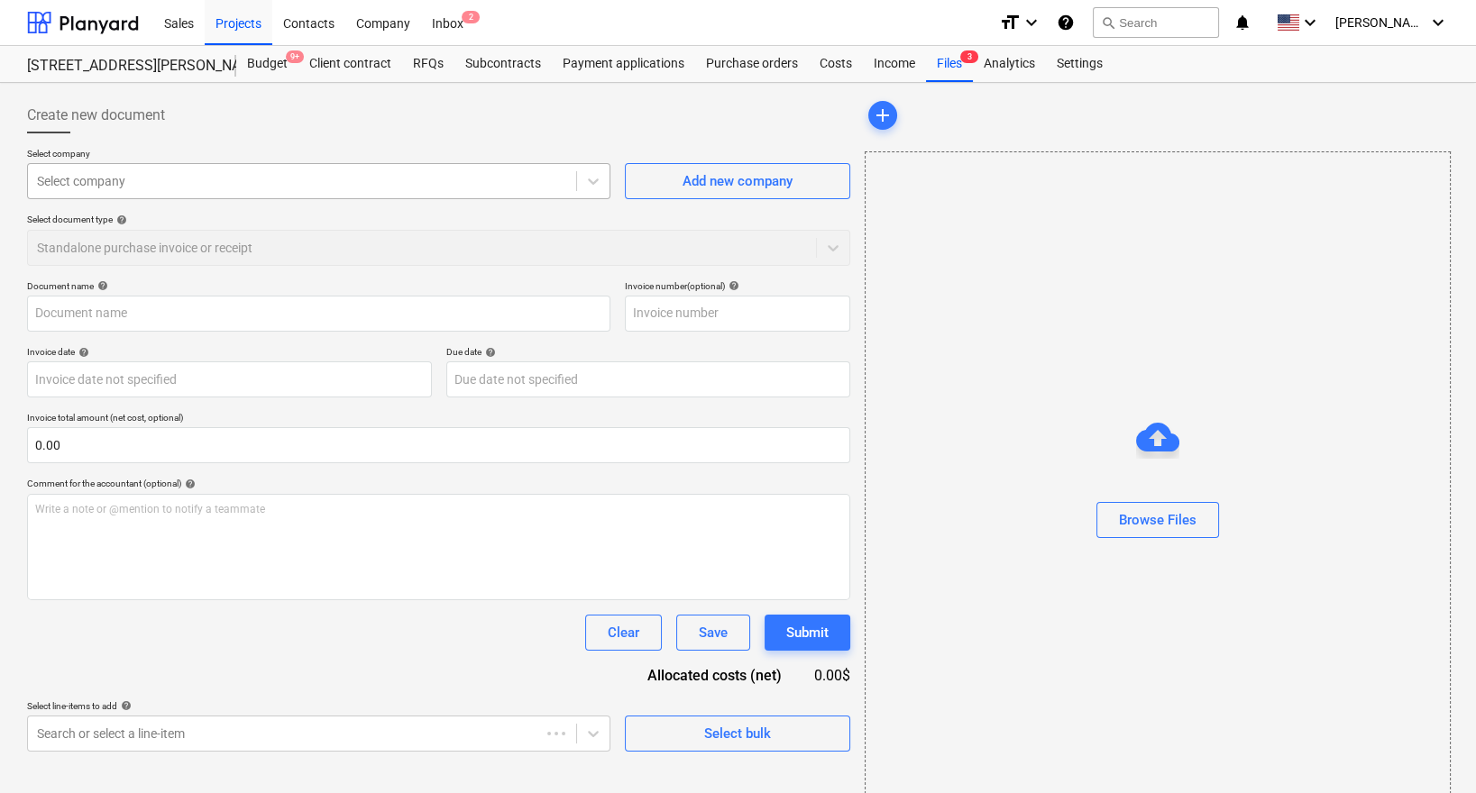
click at [367, 181] on div at bounding box center [302, 181] width 530 height 18
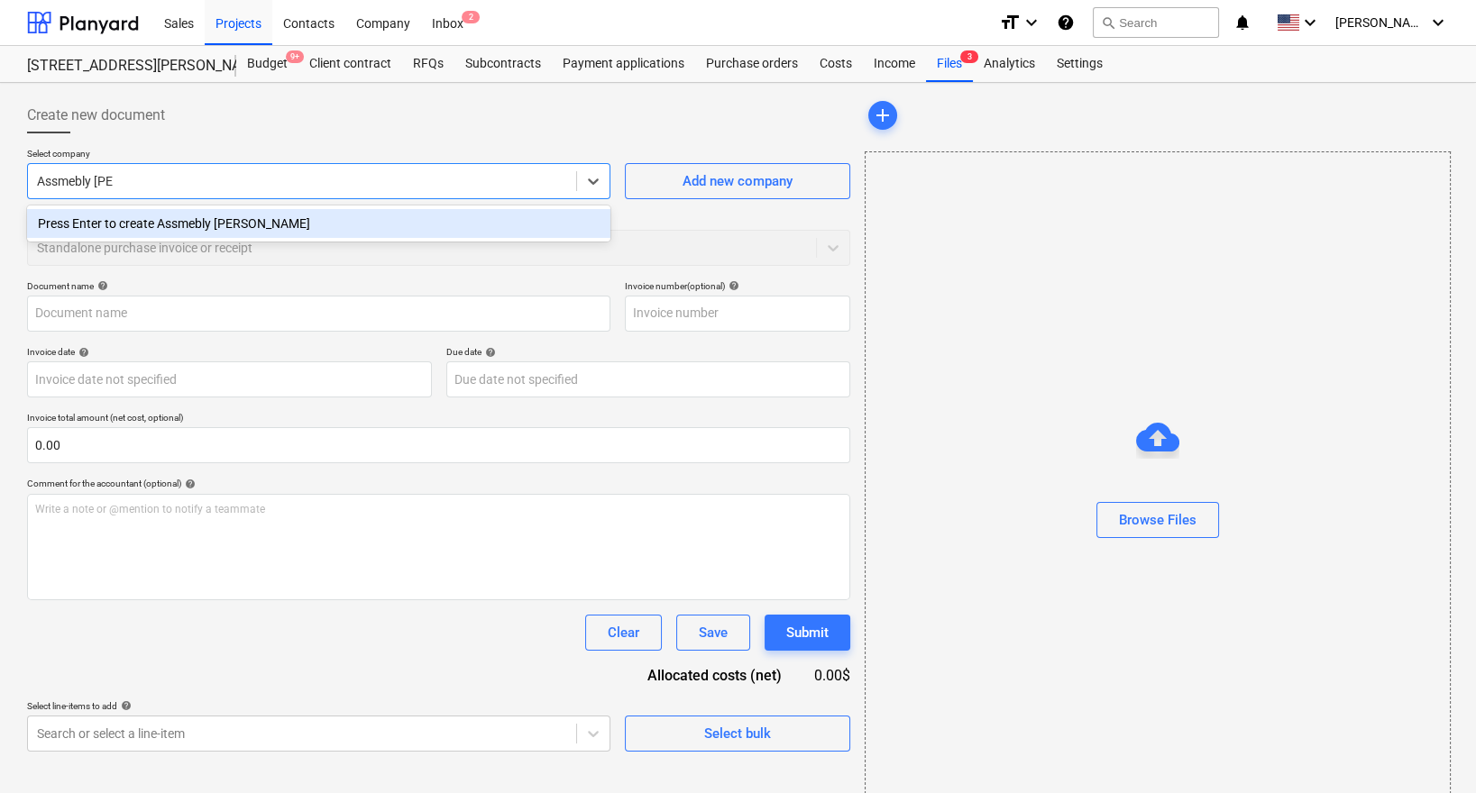
type input "Assmebly Line"
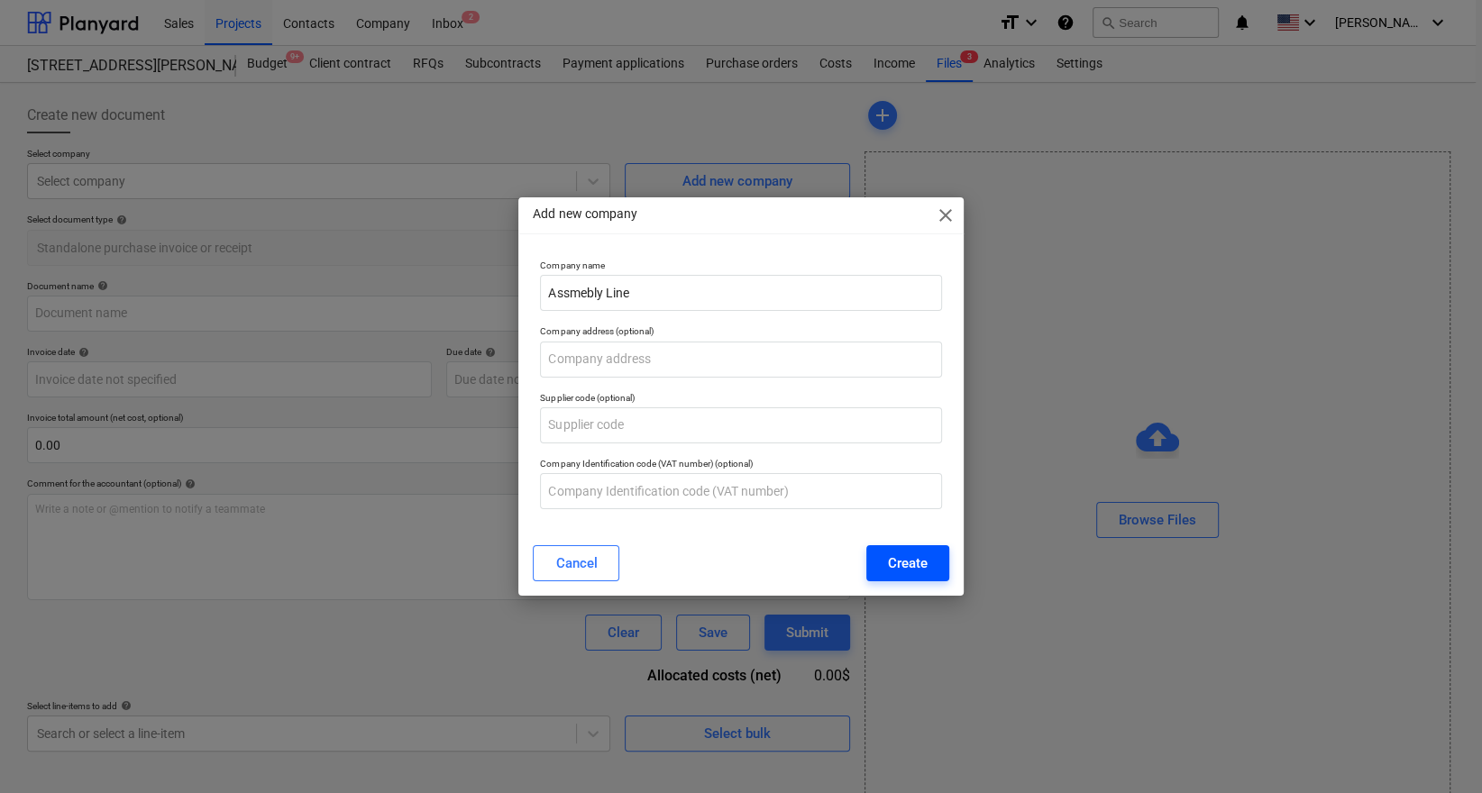
click at [907, 561] on div "Create" at bounding box center [908, 563] width 40 height 23
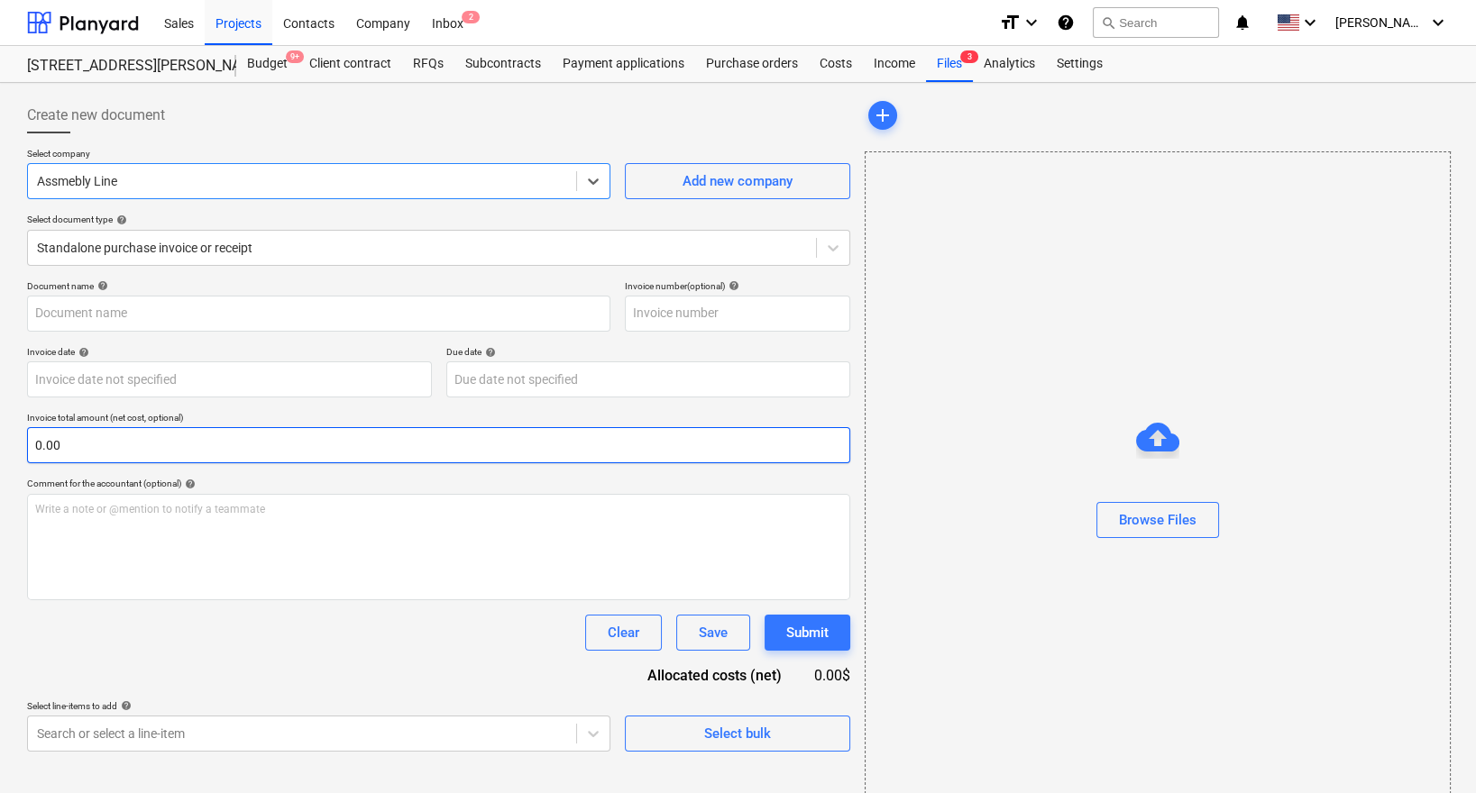
paste input "$51,862.43"
type input "$51,862.43"
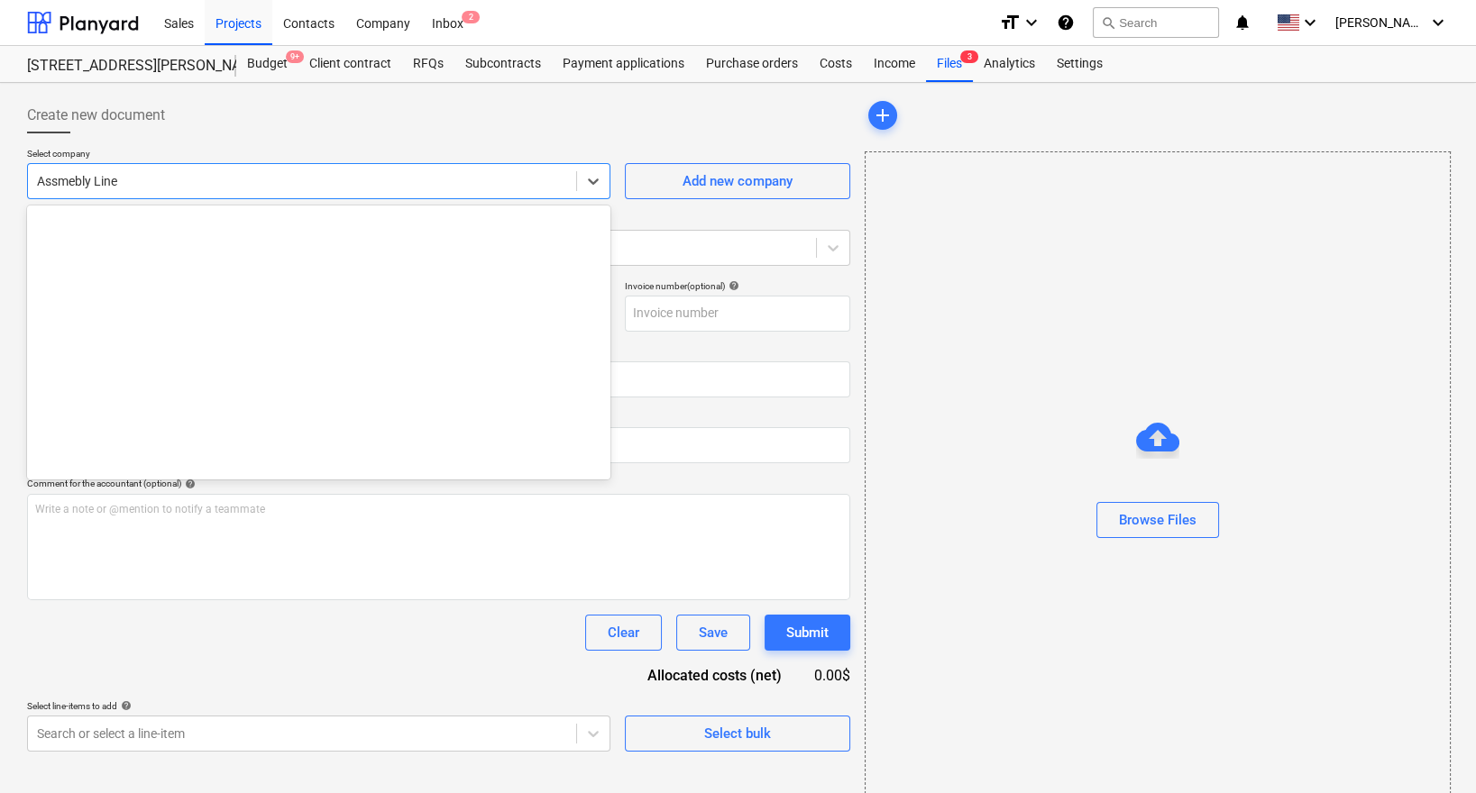
scroll to position [536, 0]
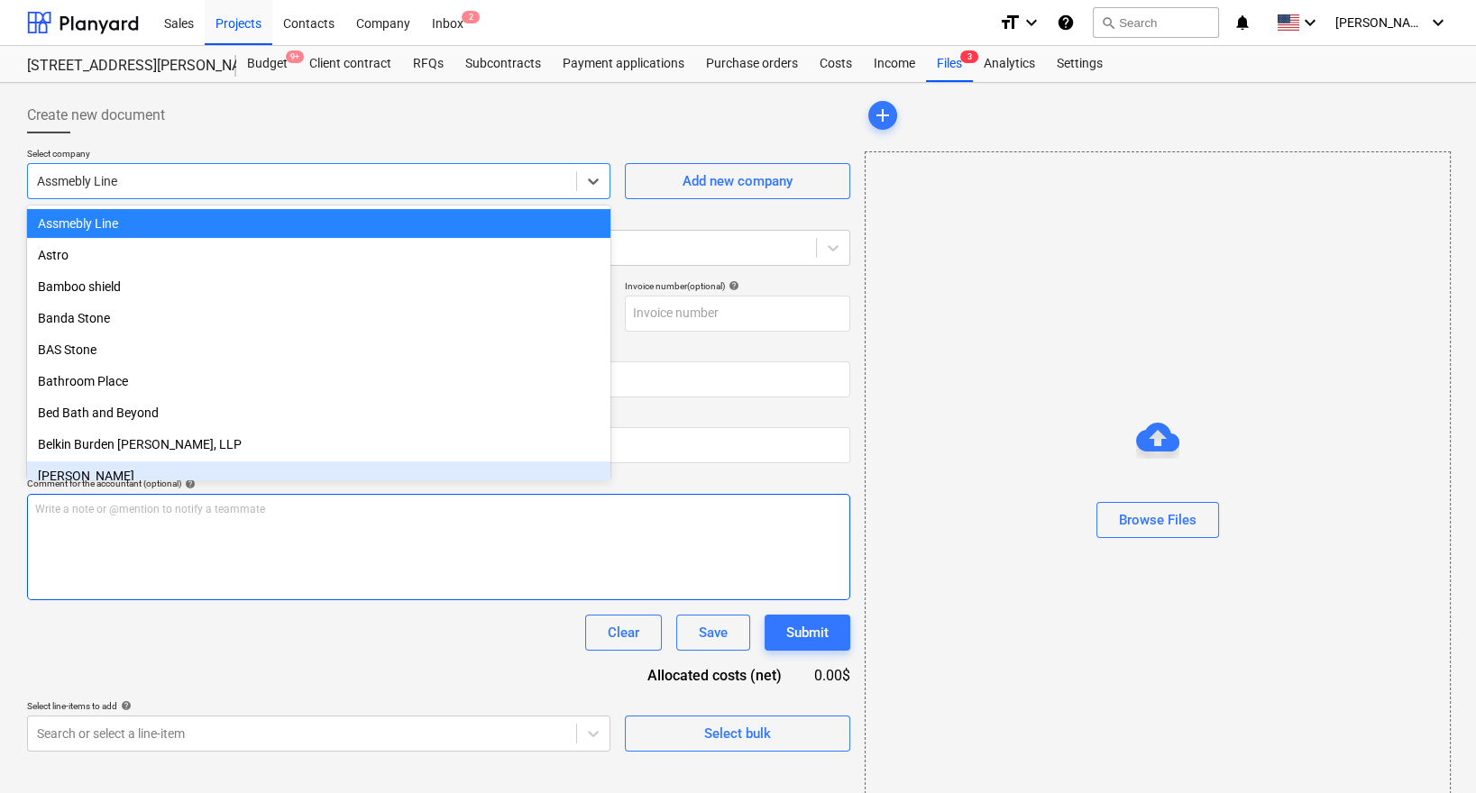
click at [413, 591] on div "Write a note or @mention to notify a teammate [PERSON_NAME]" at bounding box center [438, 547] width 823 height 106
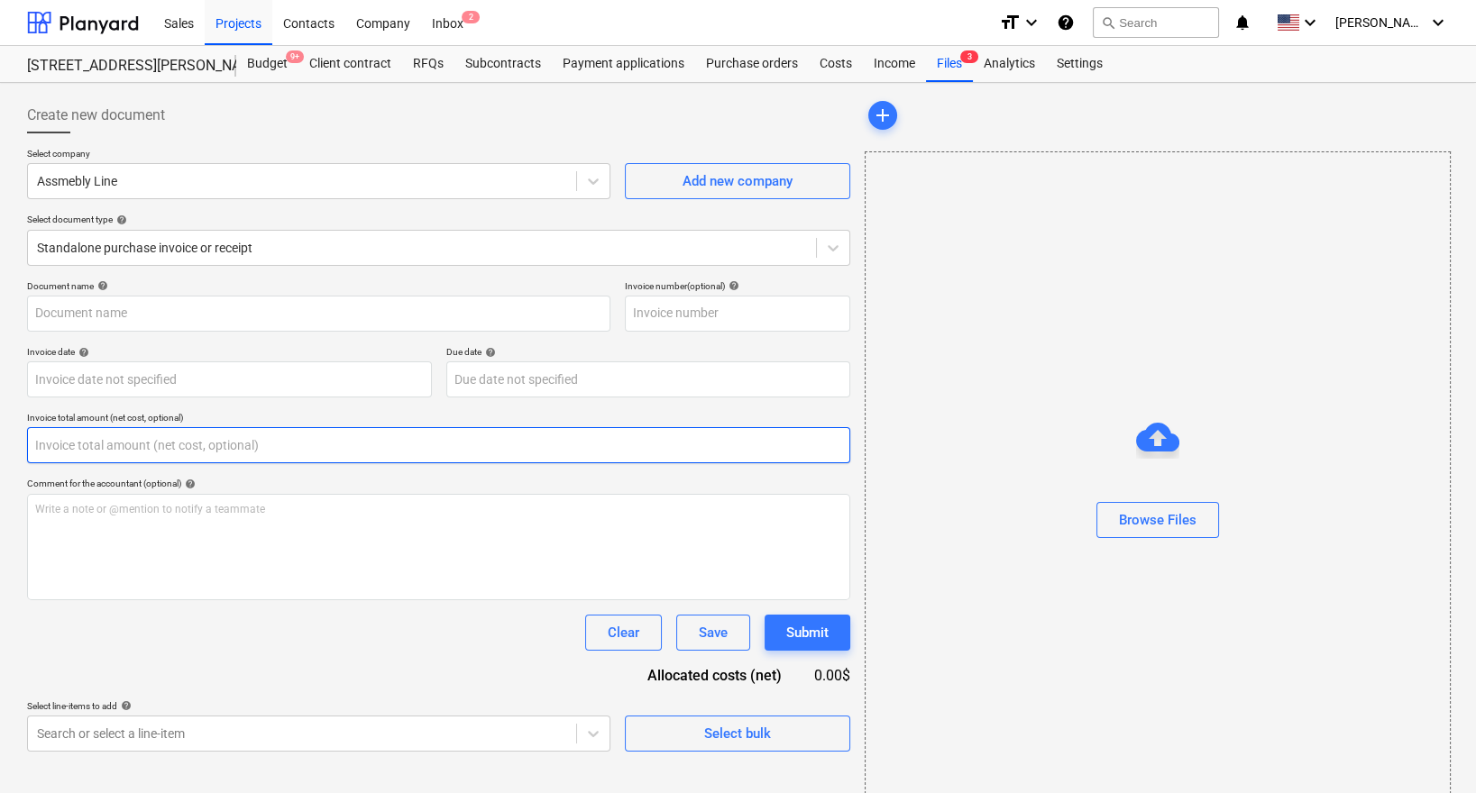
click at [361, 456] on input "text" at bounding box center [438, 445] width 823 height 36
paste input "$51,862.43"
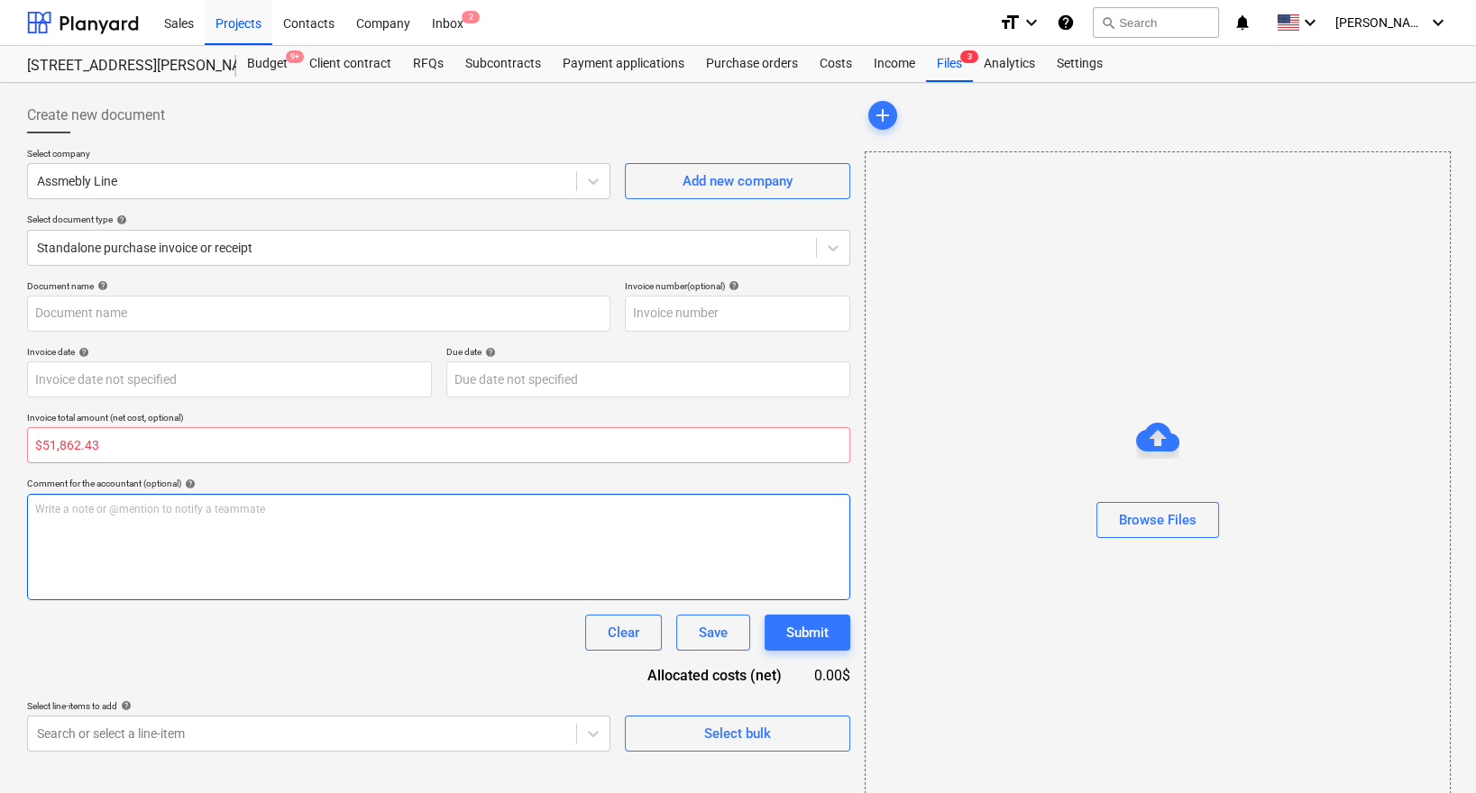
type input "0.00"
click at [347, 512] on p "Write a note or @mention to notify a teammate [PERSON_NAME]" at bounding box center [438, 509] width 807 height 15
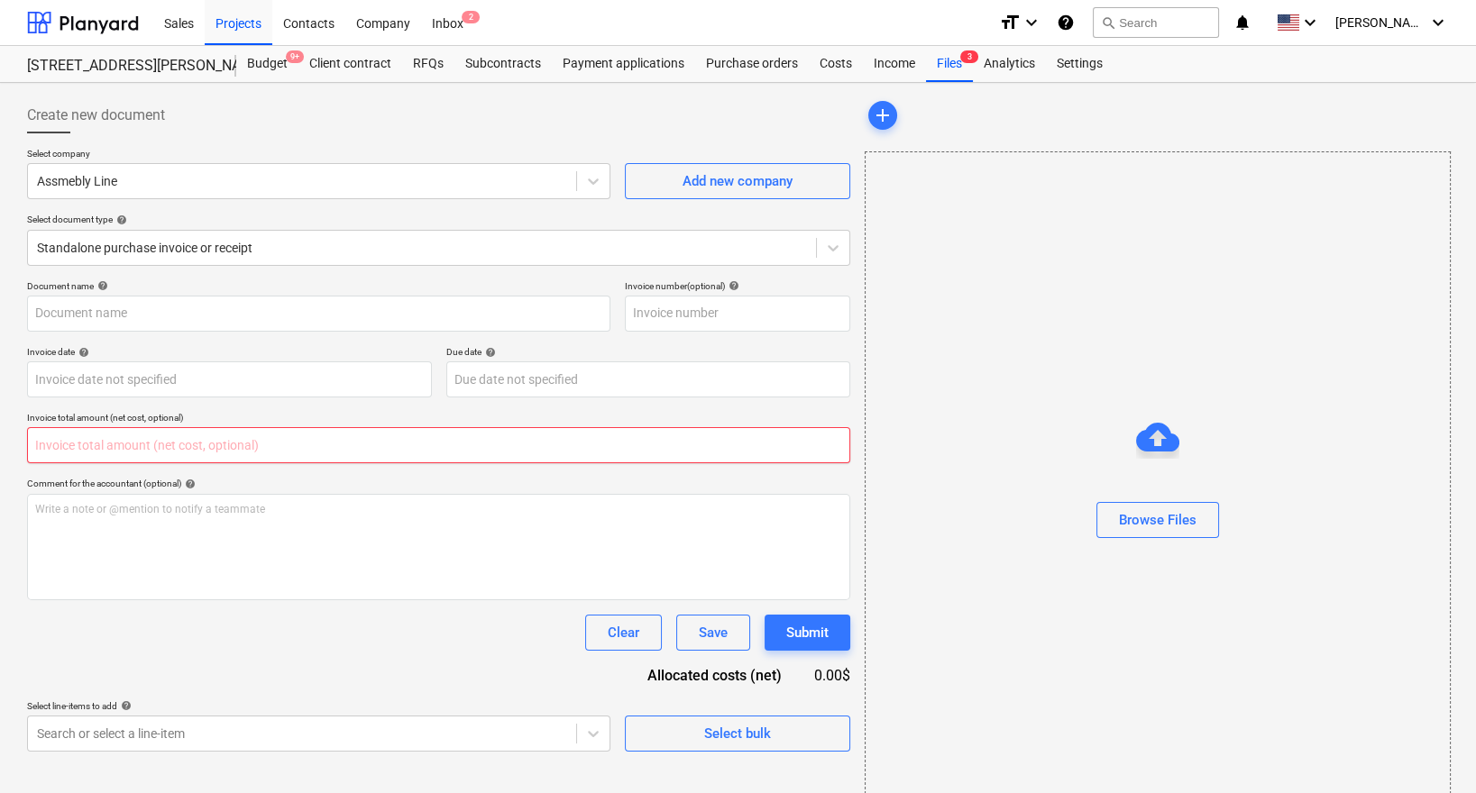
click at [106, 445] on input "text" at bounding box center [438, 445] width 823 height 36
paste input "$51,862.43"
click at [41, 443] on input "$51,862.43" at bounding box center [438, 445] width 823 height 36
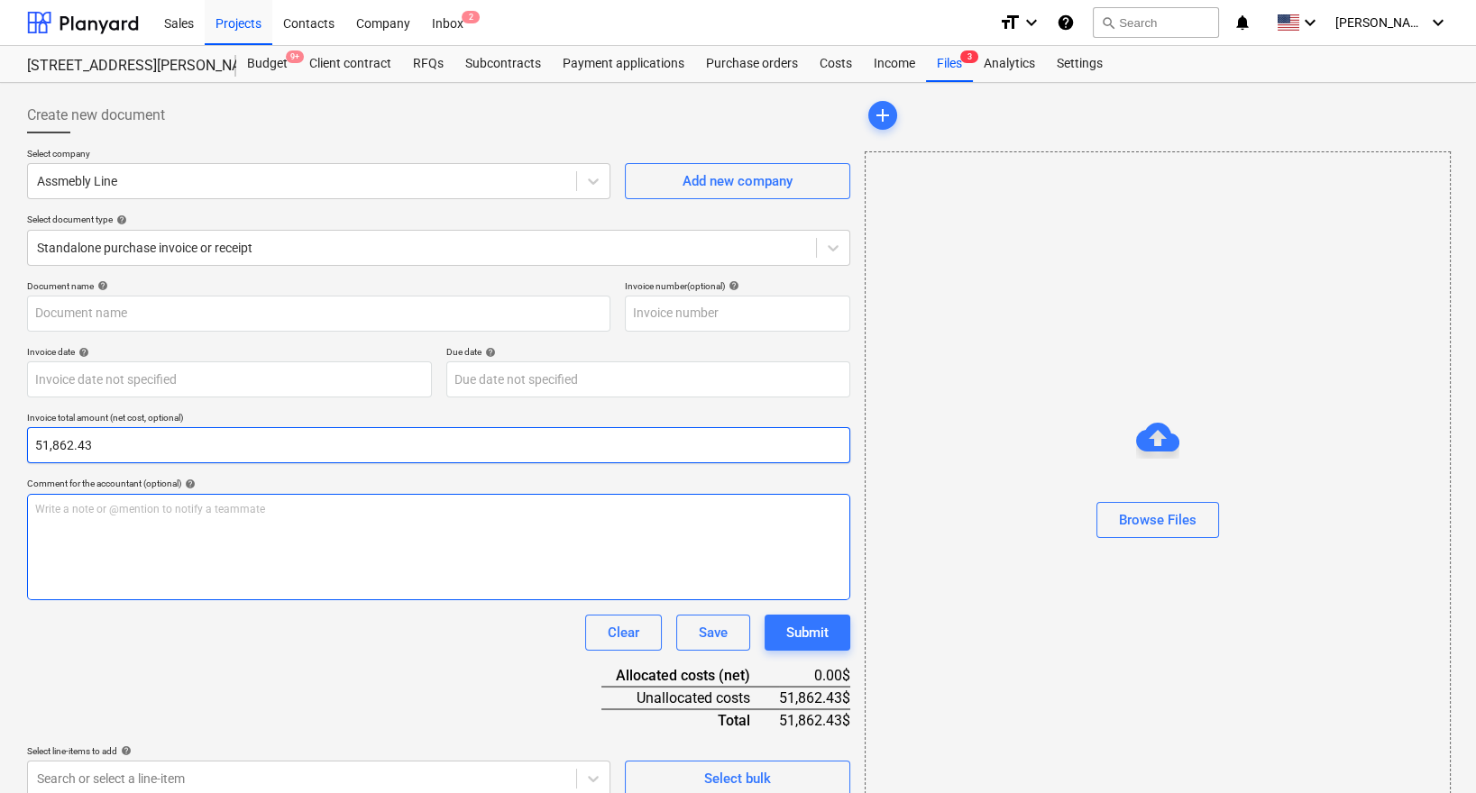
scroll to position [36, 0]
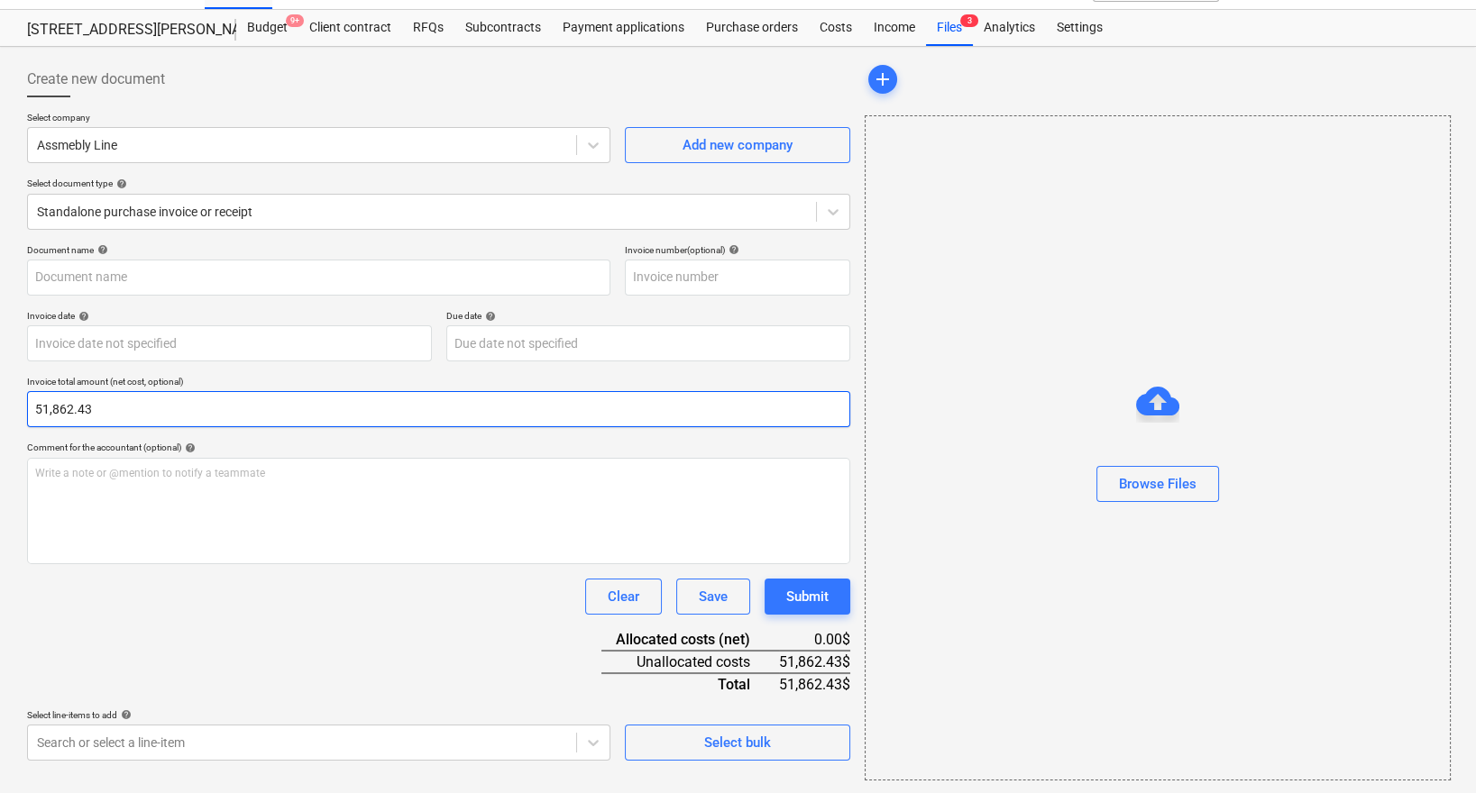
type input "51,862.43"
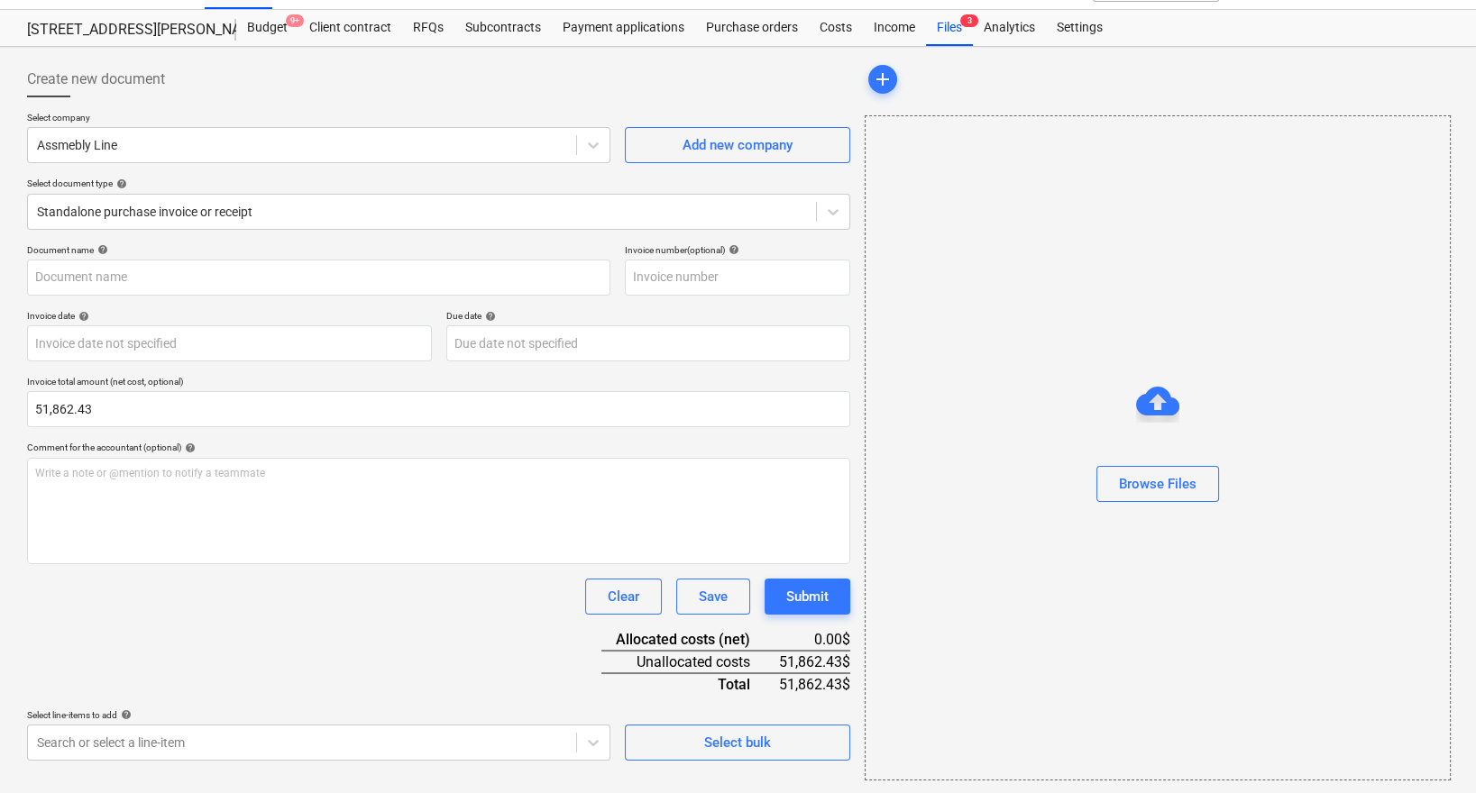
click at [801, 683] on div "51,862.43$" at bounding box center [814, 685] width 71 height 22
copy div "51,862.43"
click at [467, 756] on body "Sales Projects Contacts Company Inbox 2 format_size keyboard_arrow_down help se…" at bounding box center [738, 360] width 1476 height 793
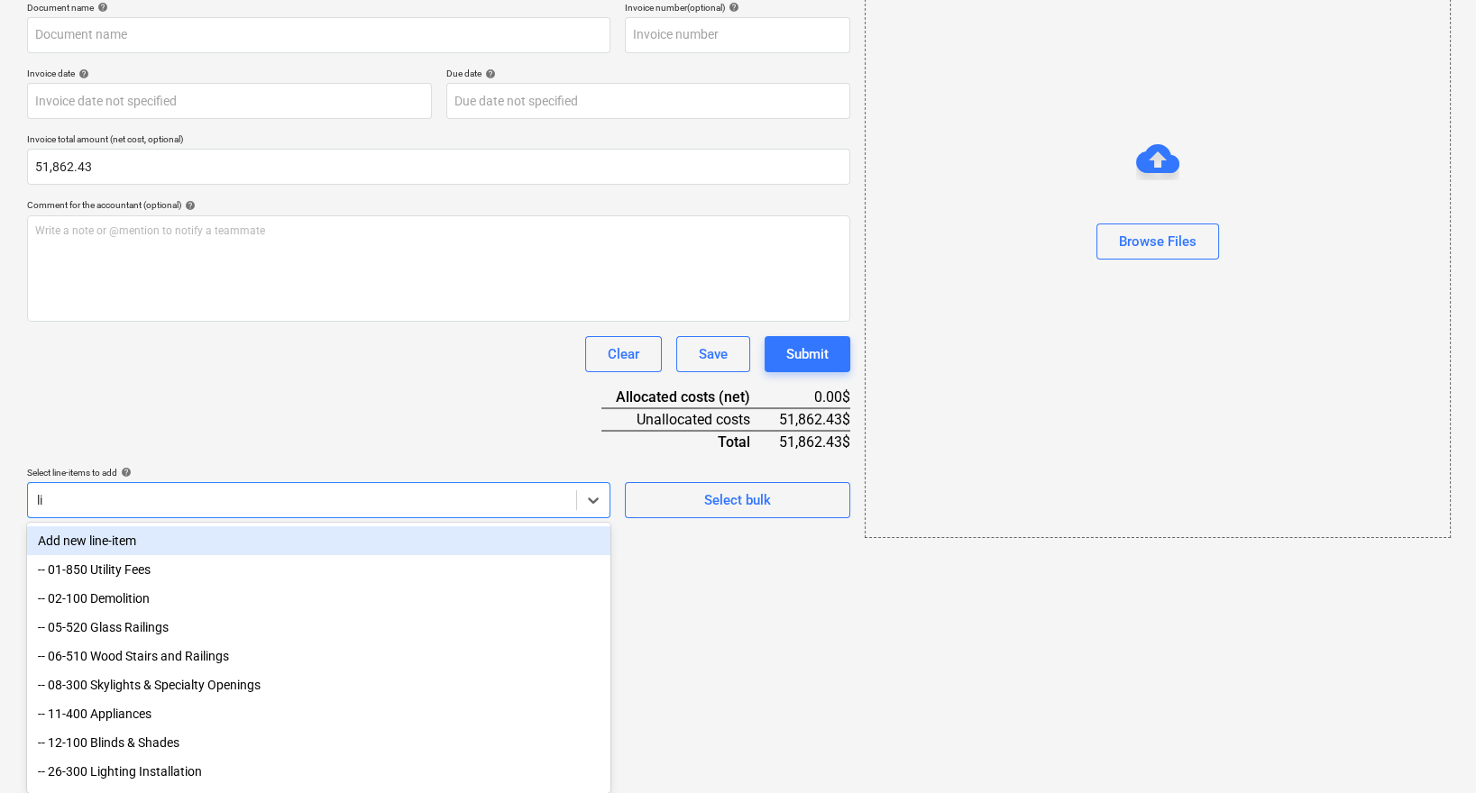
scroll to position [103, 0]
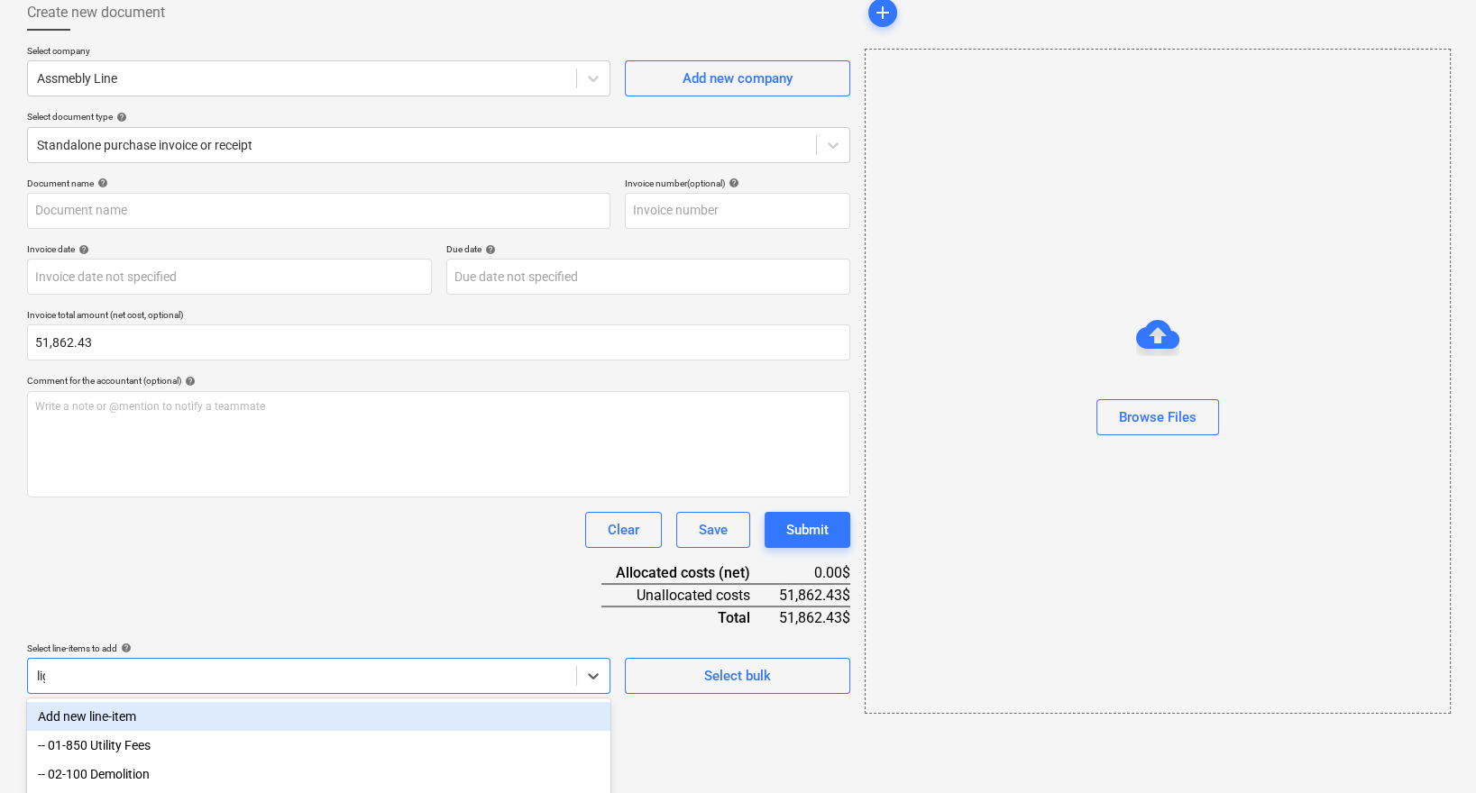
type input "ligh"
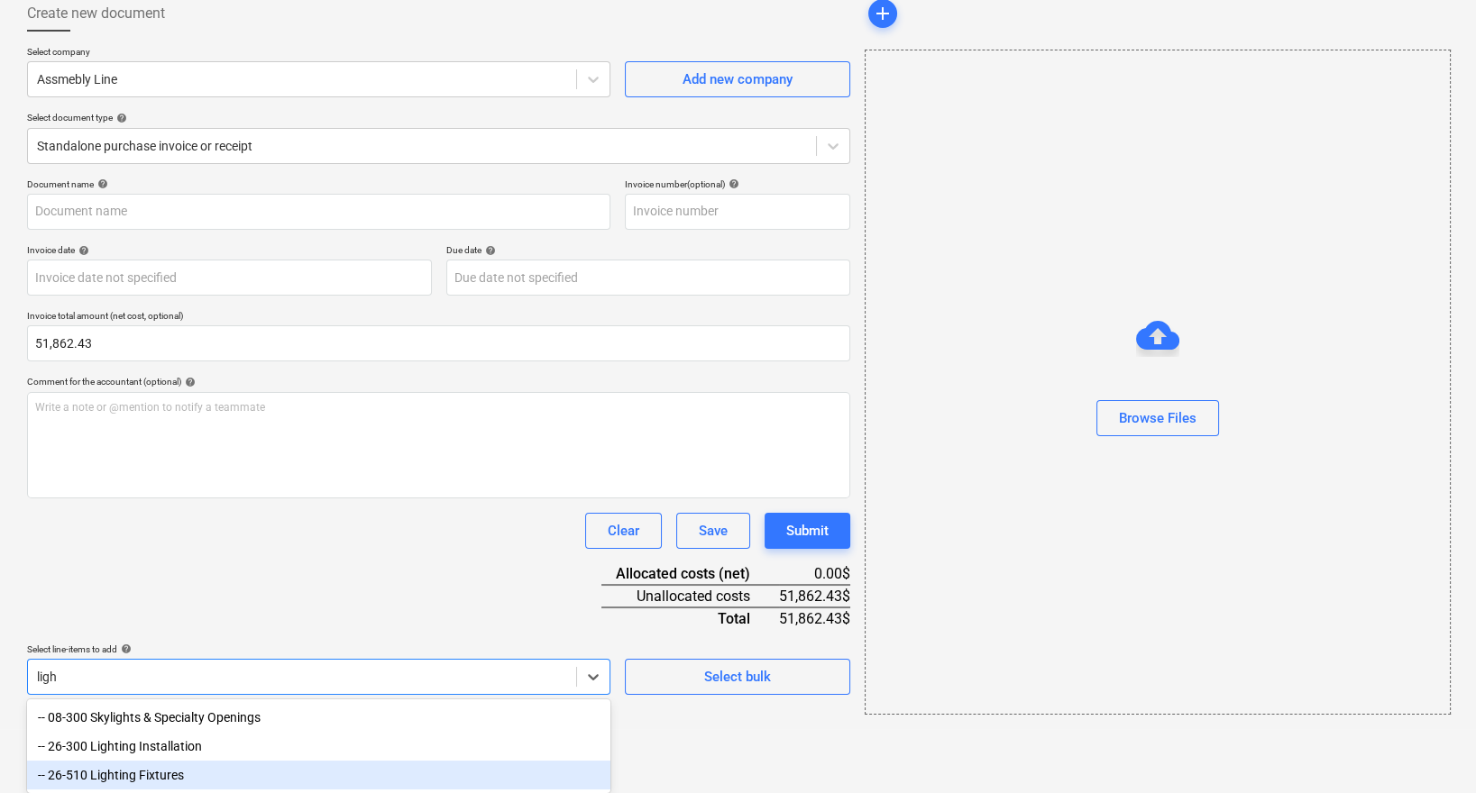
click at [163, 774] on div "-- 26-510 Lighting Fixtures" at bounding box center [318, 775] width 583 height 29
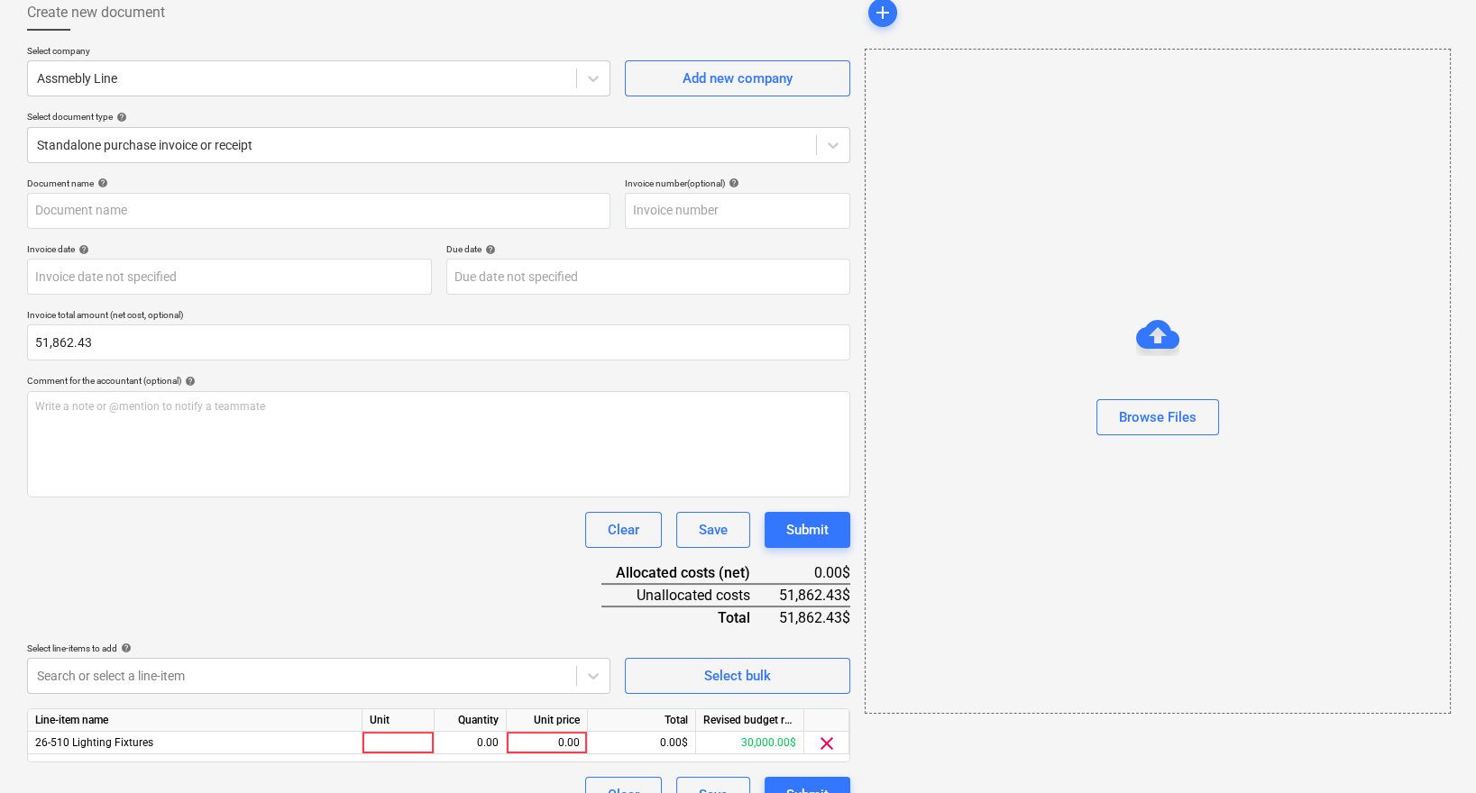
click at [475, 563] on div "Document name help Invoice number (optional) help Invoice date help Press the d…" at bounding box center [438, 496] width 823 height 636
click at [562, 747] on div "0.00" at bounding box center [547, 743] width 66 height 23
type input "51,862.43"
click at [518, 622] on div "Document name help Invoice number (optional) help Invoice date help Press the d…" at bounding box center [438, 496] width 823 height 636
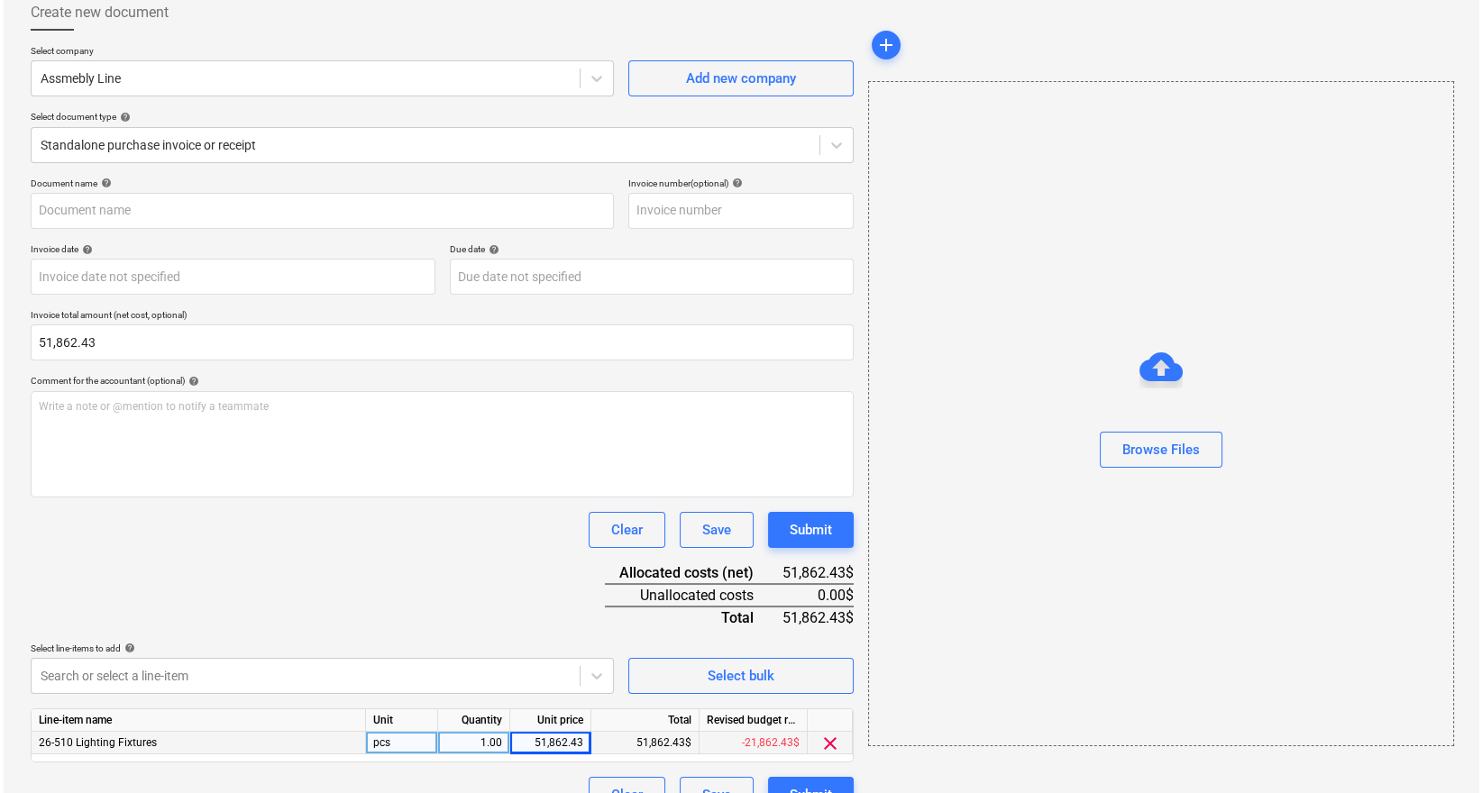
scroll to position [134, 0]
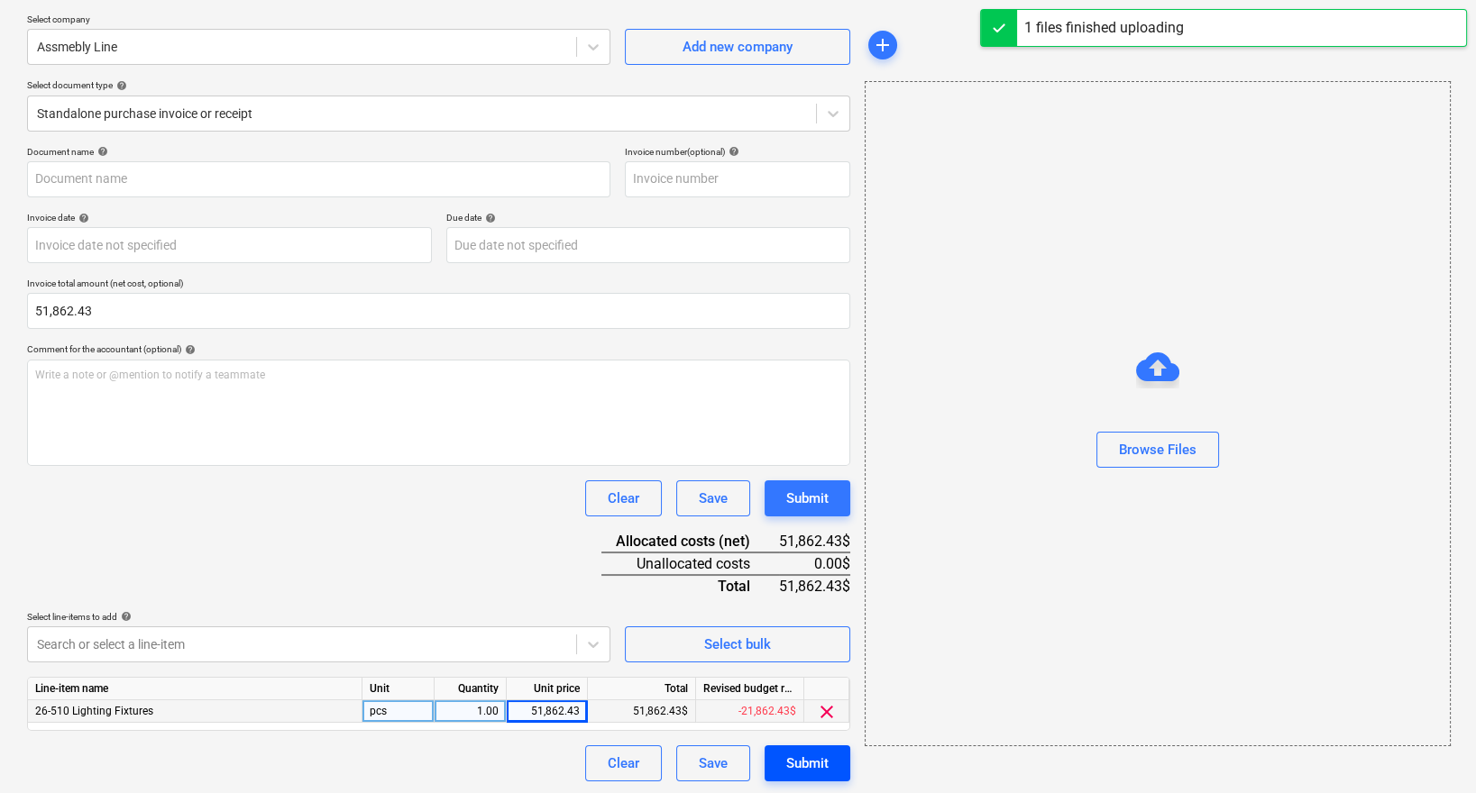
type input "Screenshot [DATE] 12.52.05 PM.png"
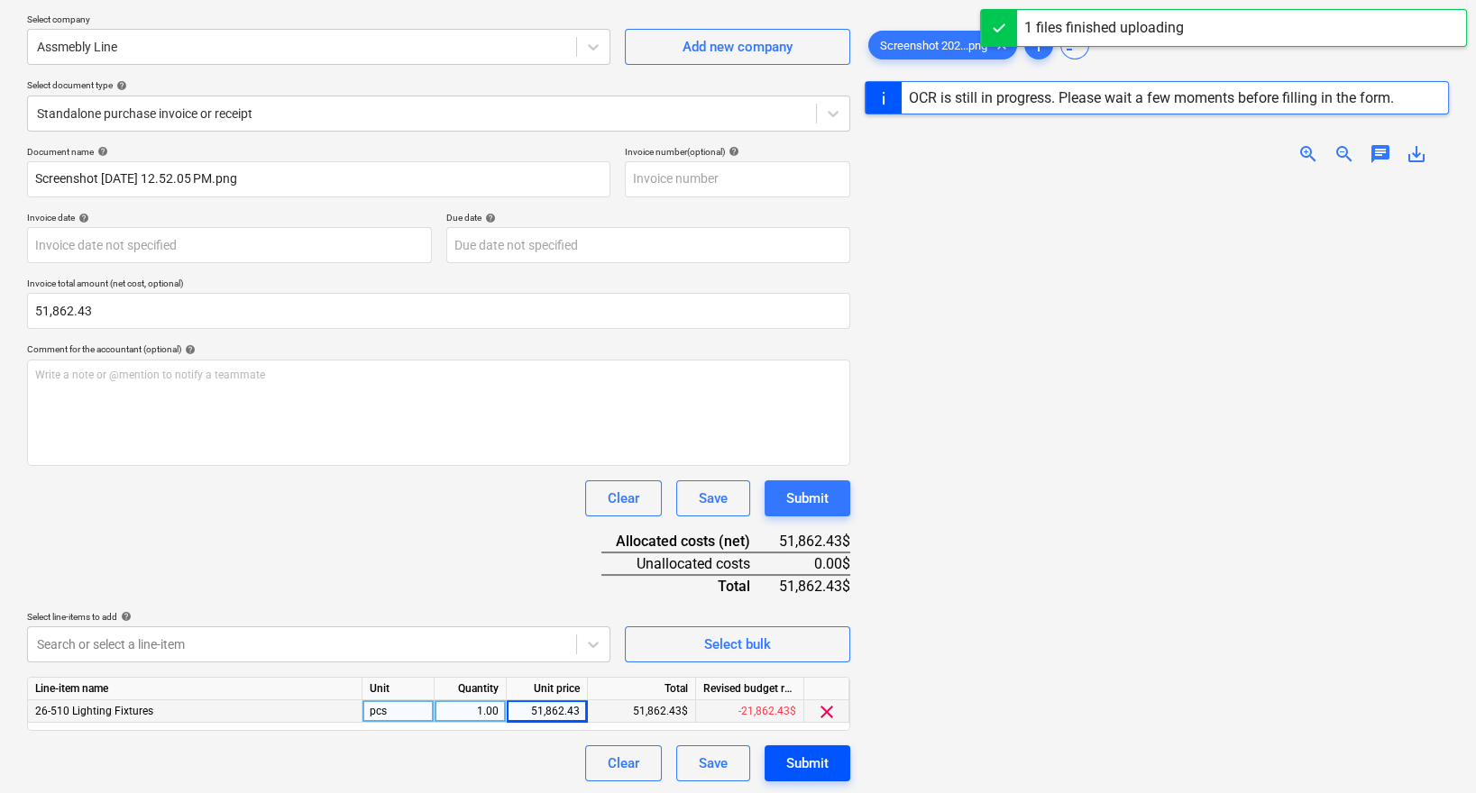
click at [815, 765] on div "Submit" at bounding box center [807, 763] width 42 height 23
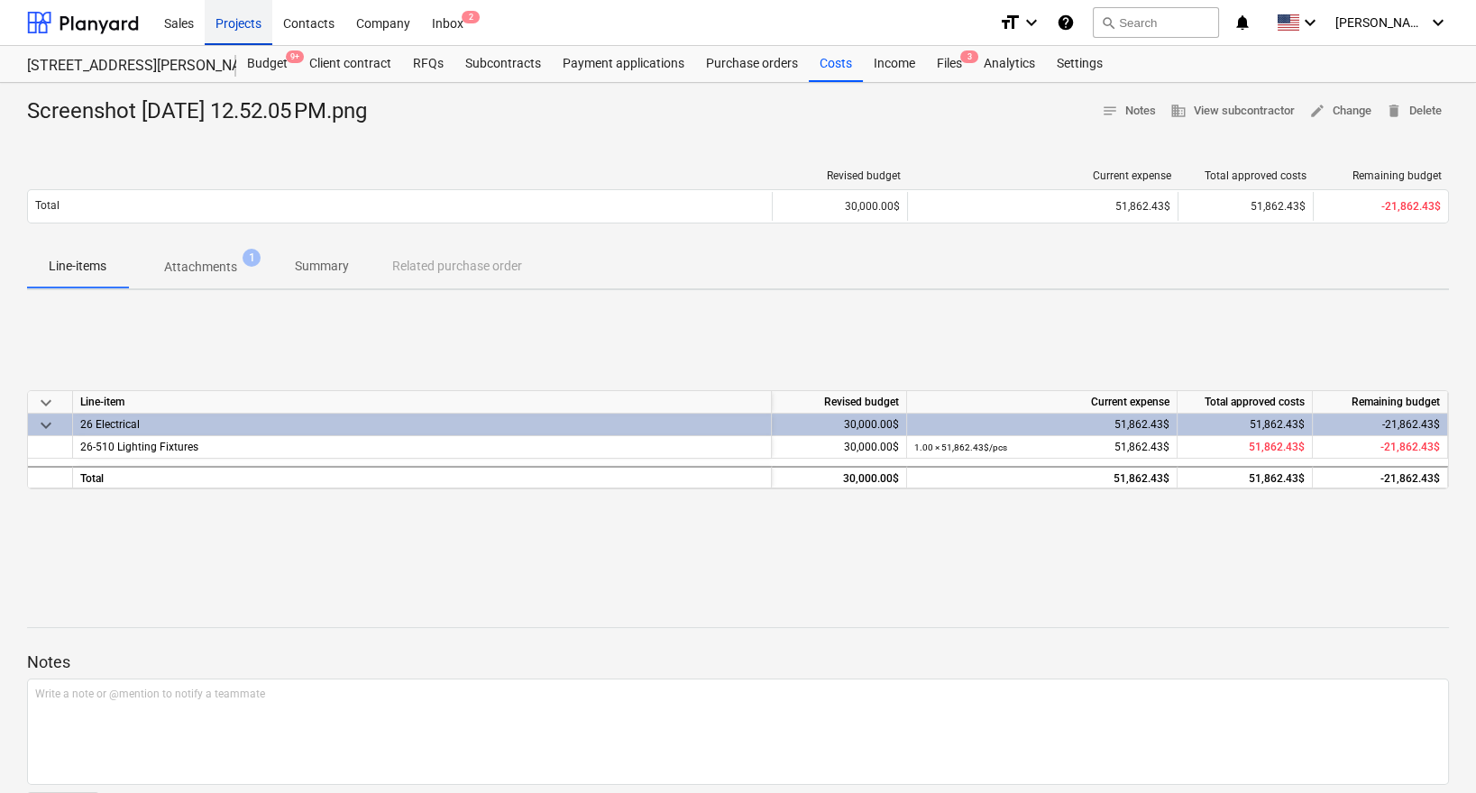
click at [257, 25] on div "Projects" at bounding box center [239, 22] width 68 height 46
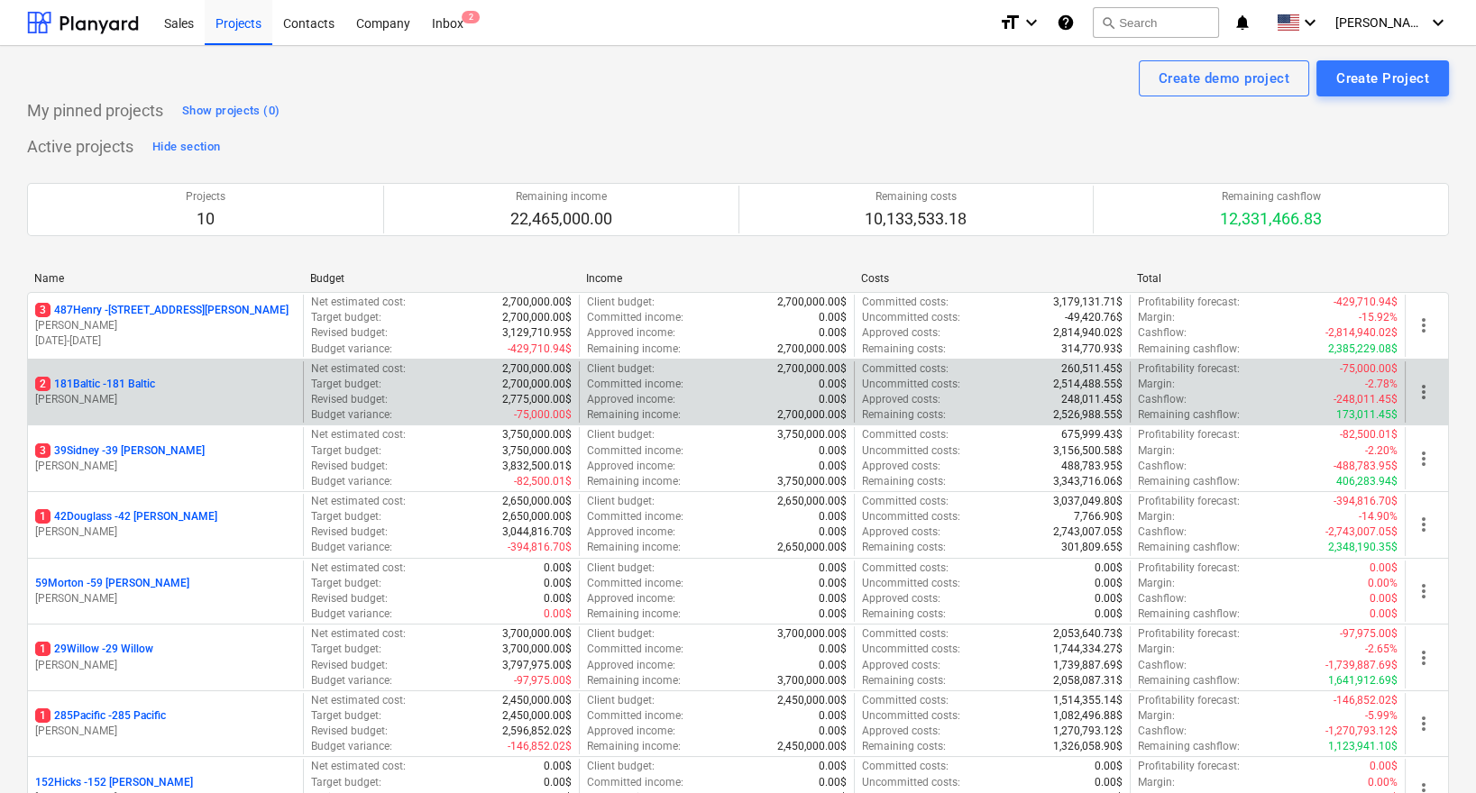
click at [130, 382] on p "2 181Baltic - 181 Baltic" at bounding box center [95, 384] width 120 height 15
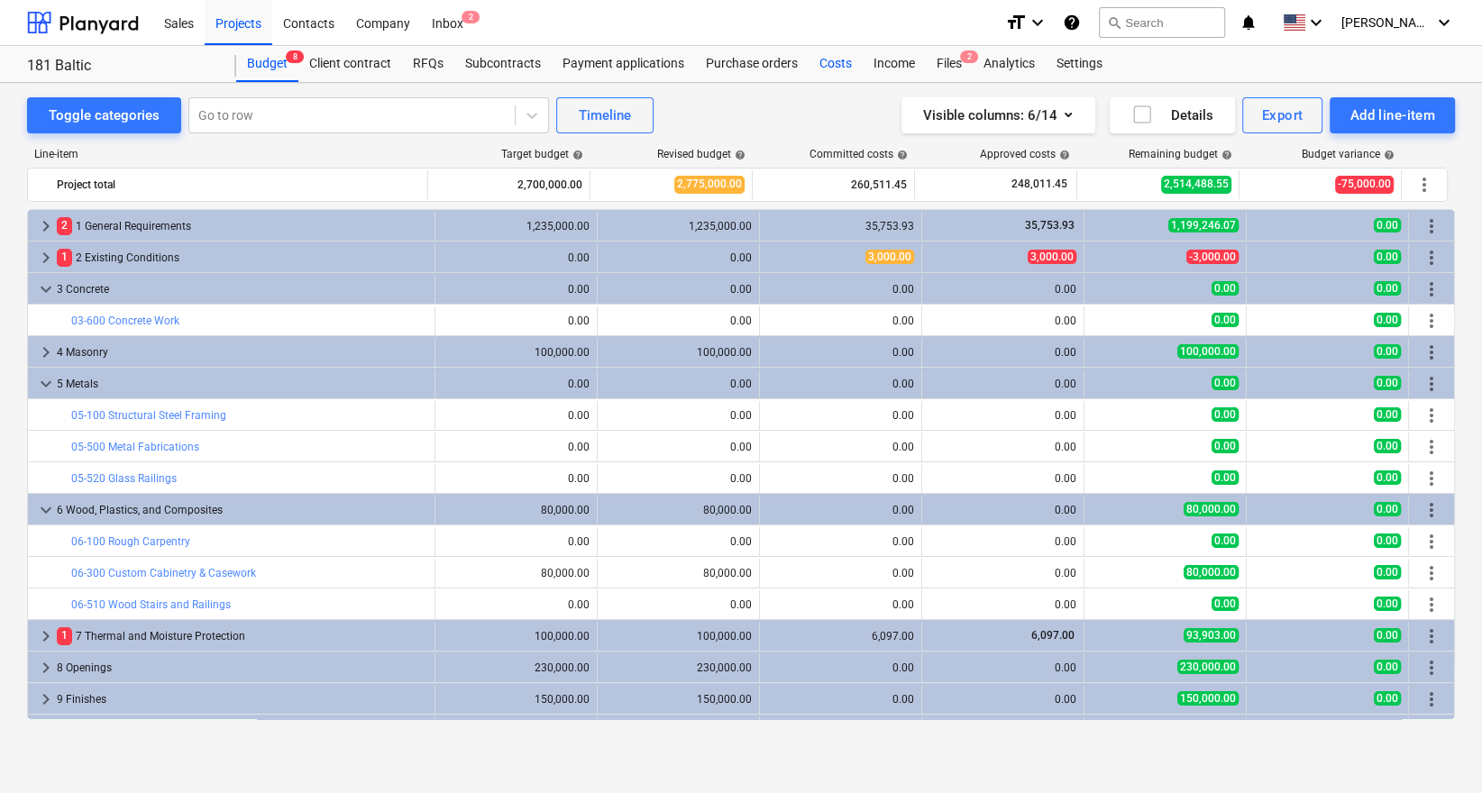
click at [810, 64] on div "Costs" at bounding box center [836, 64] width 54 height 36
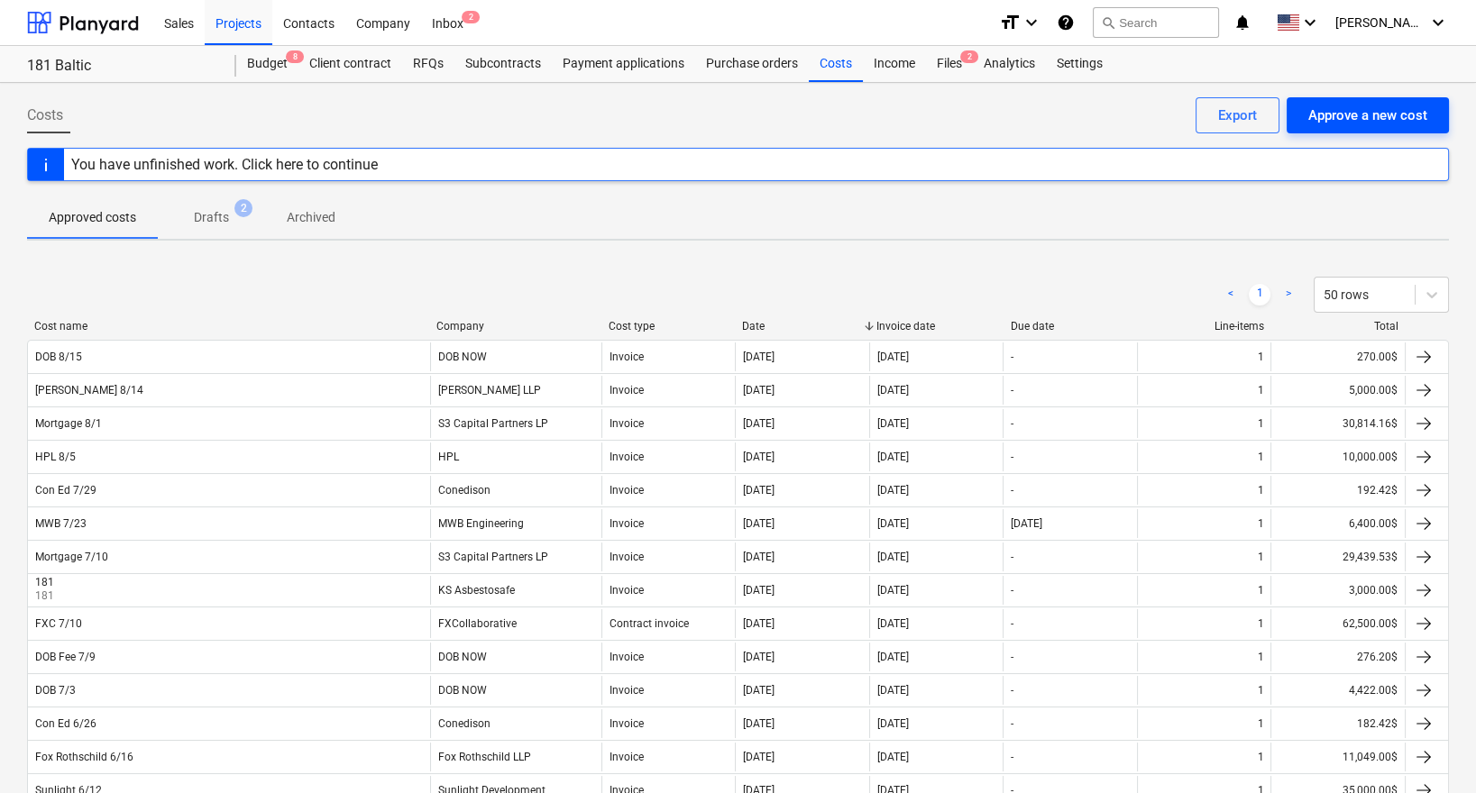
click at [1379, 108] on div "Approve a new cost" at bounding box center [1367, 115] width 119 height 23
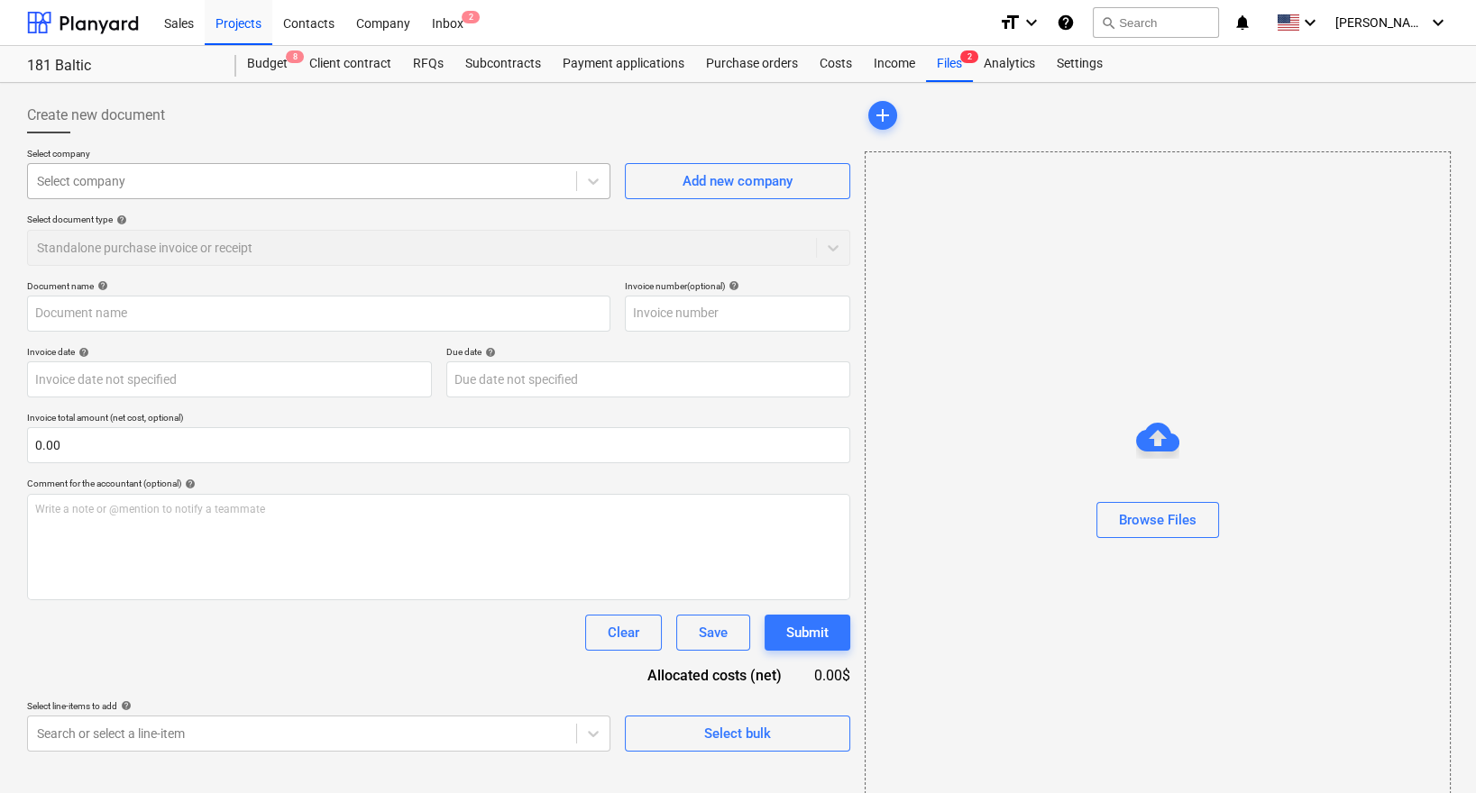
click at [398, 186] on div at bounding box center [302, 181] width 530 height 18
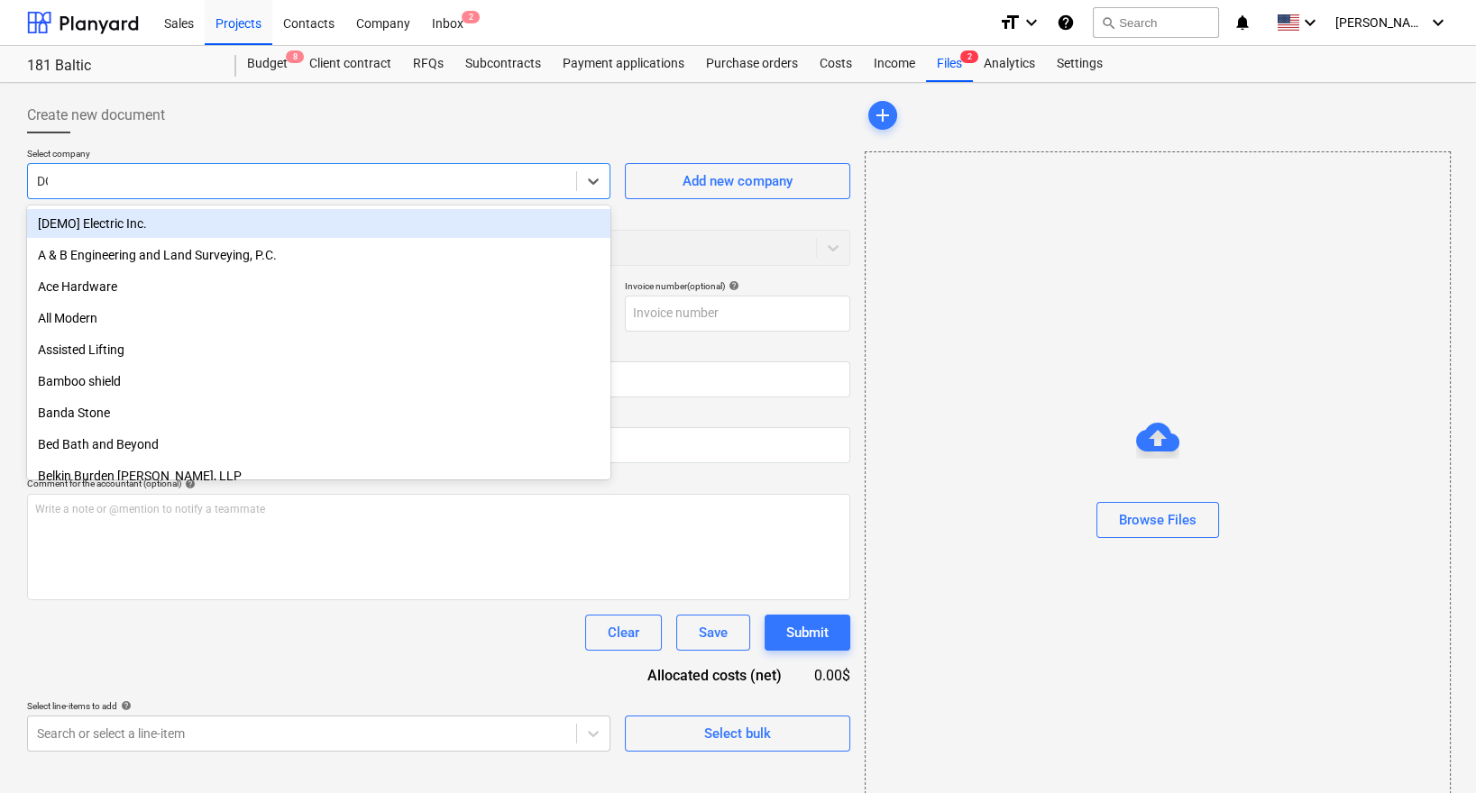
type input "DOB"
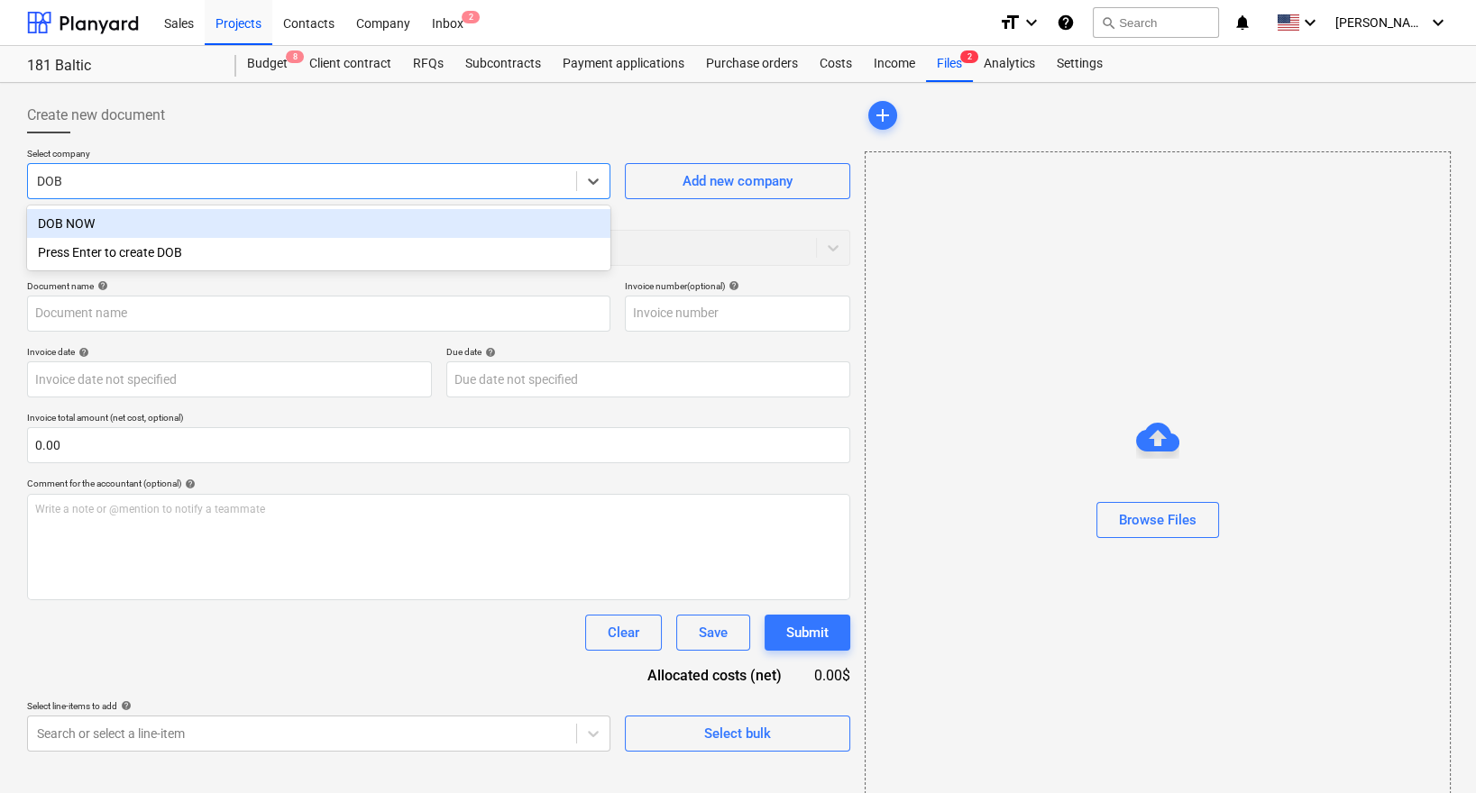
click at [357, 225] on div "DOB NOW" at bounding box center [318, 223] width 583 height 29
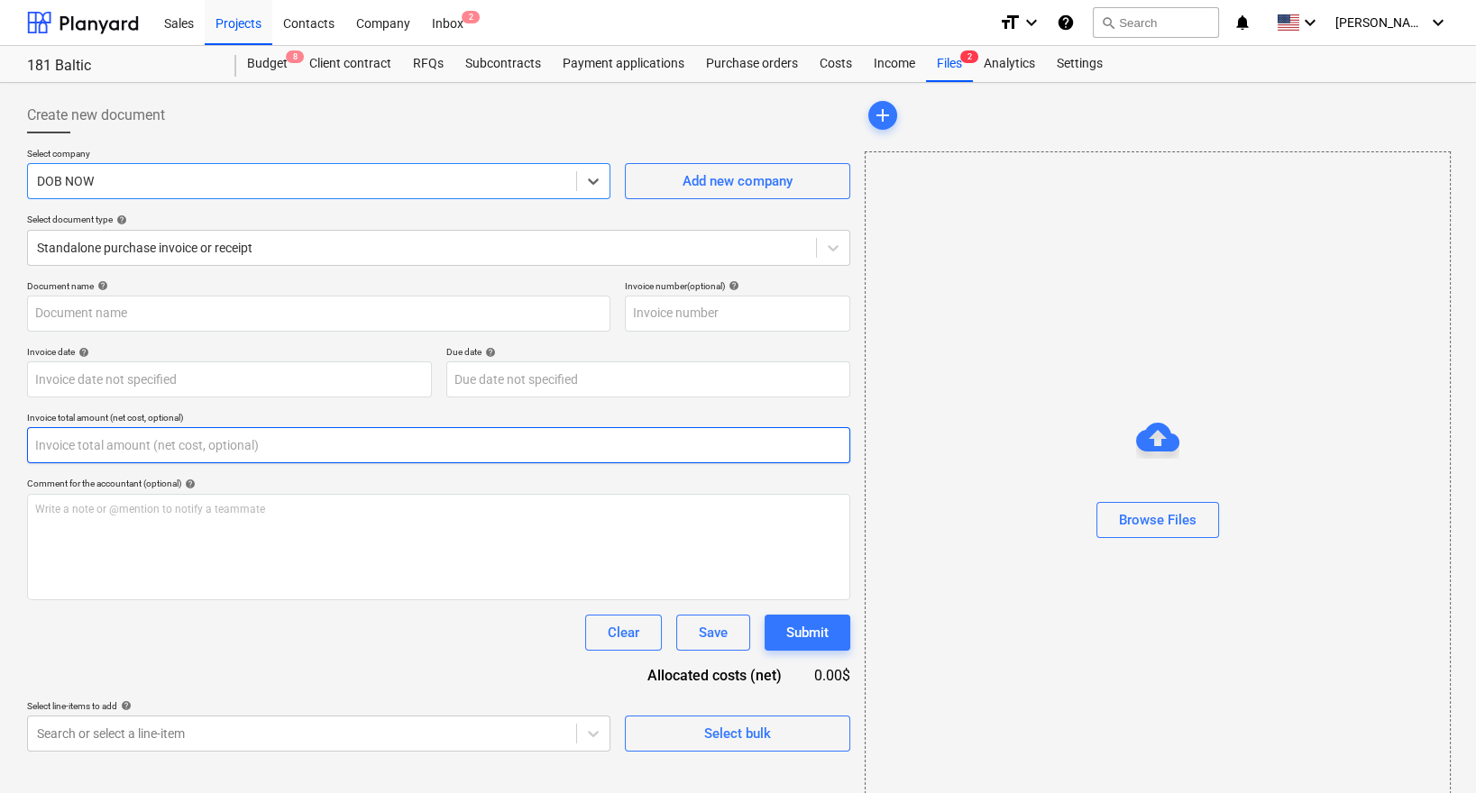
click at [270, 450] on input "text" at bounding box center [438, 445] width 823 height 36
paste input "$559.75"
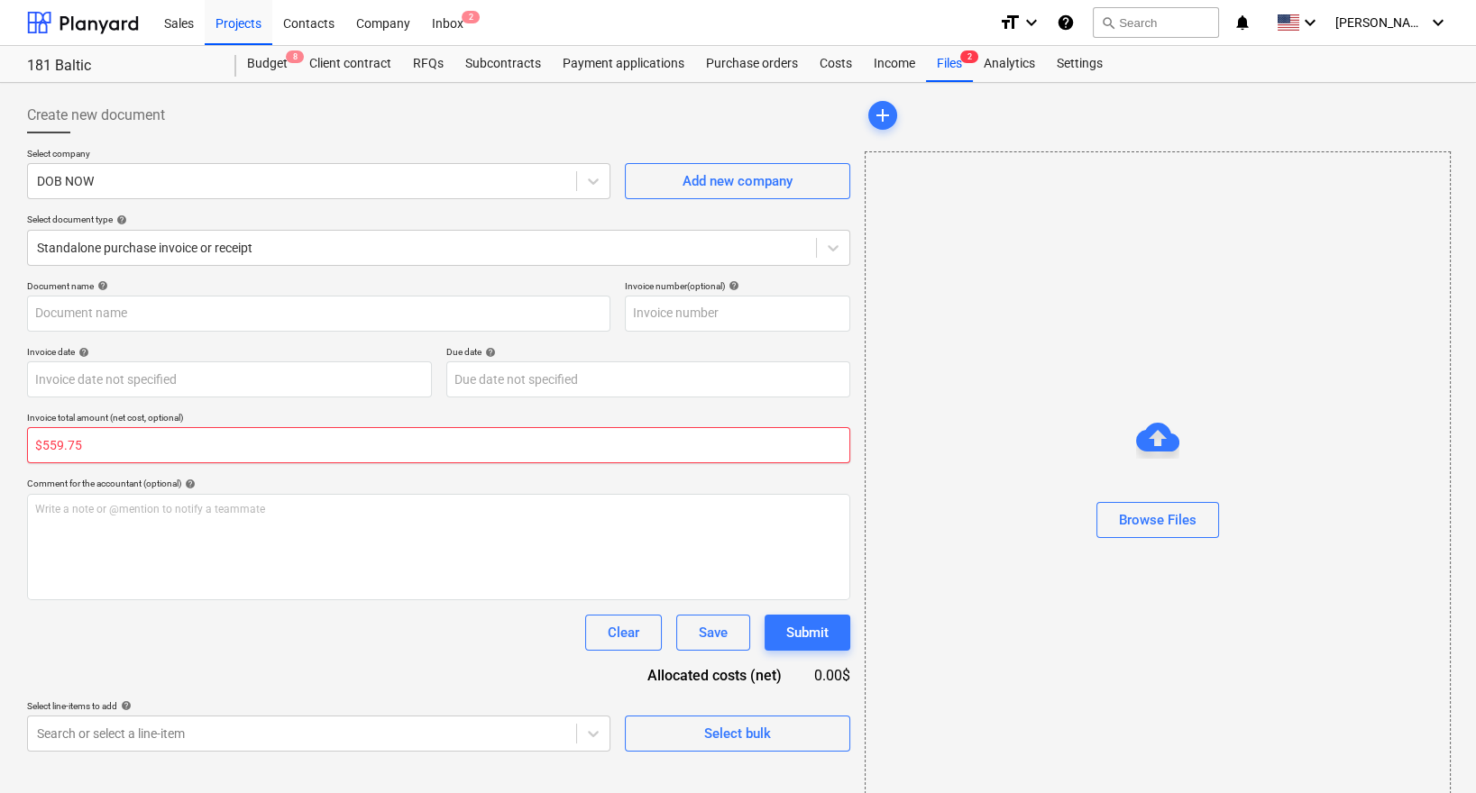
click at [41, 445] on input "$559.75" at bounding box center [438, 445] width 823 height 36
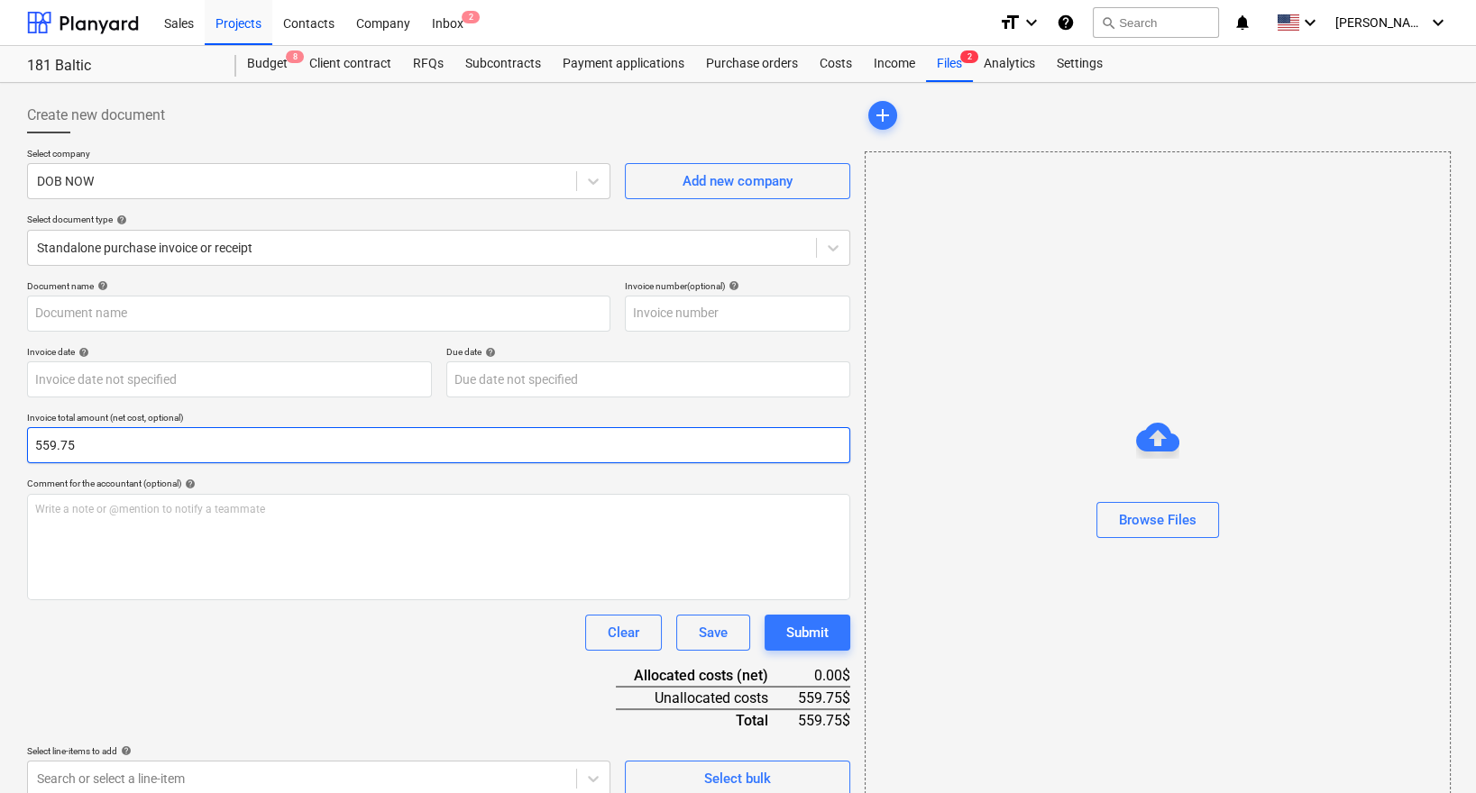
click at [55, 445] on input "559.75" at bounding box center [438, 445] width 823 height 36
click at [55, 448] on input "559.75" at bounding box center [438, 445] width 823 height 36
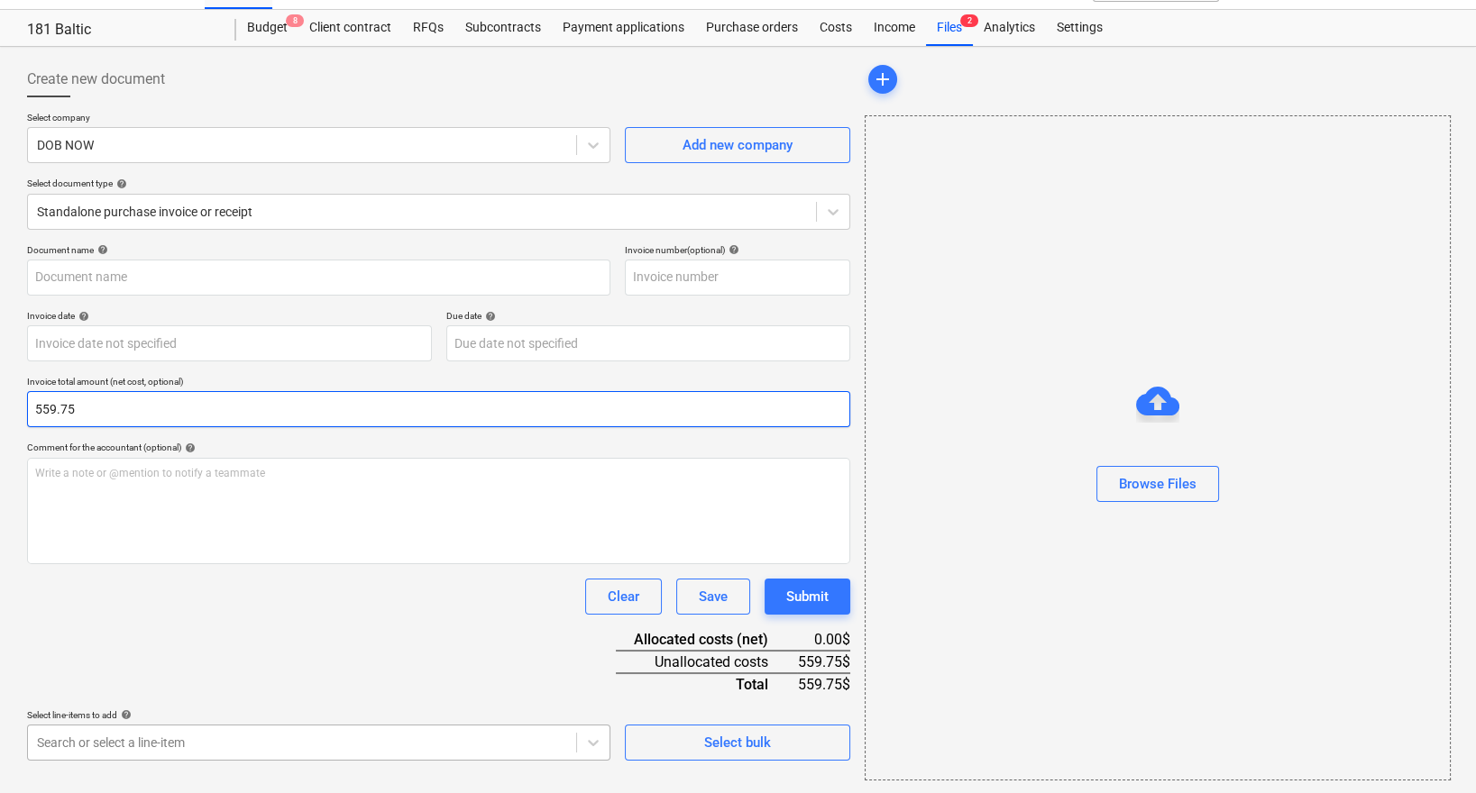
type input "559.75"
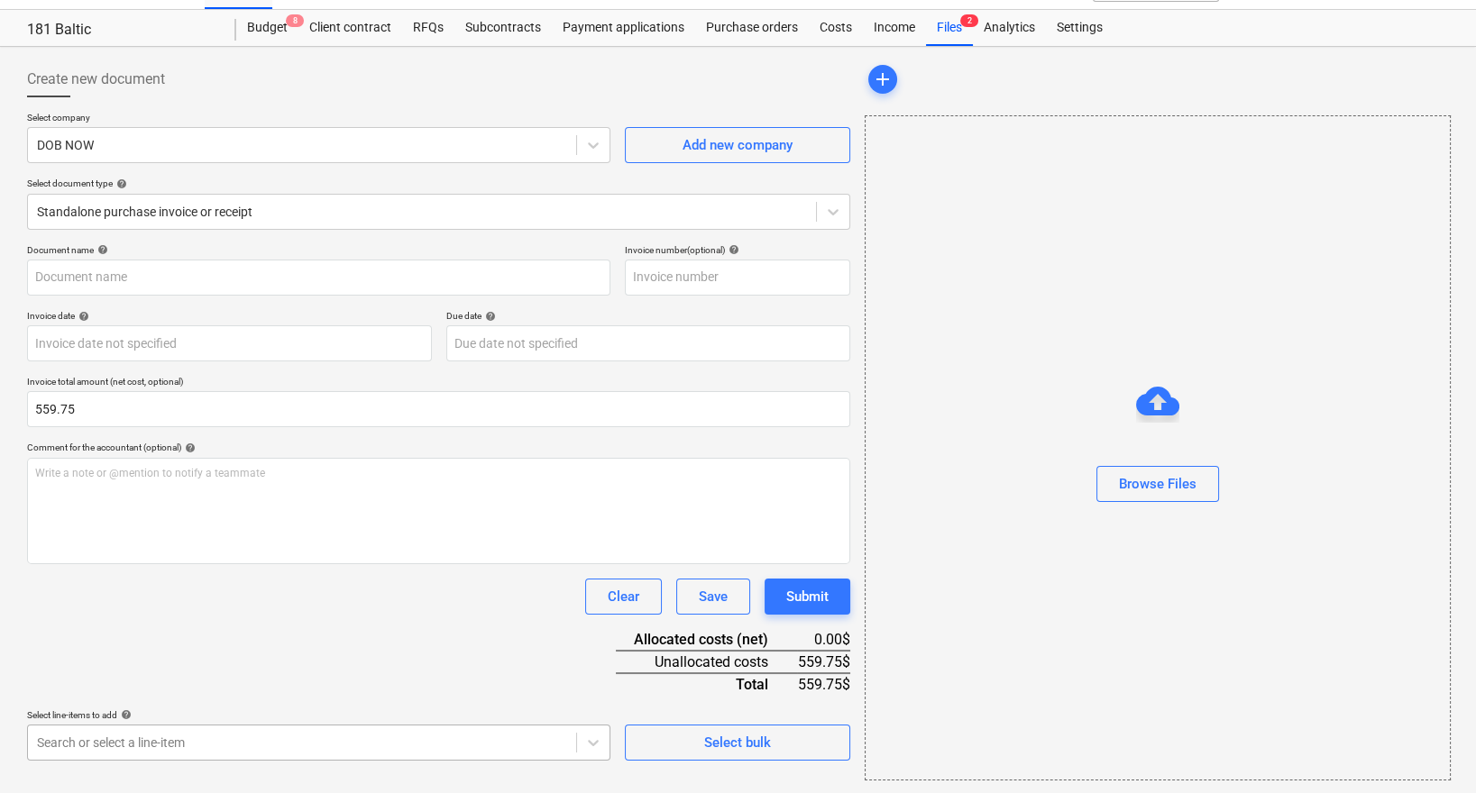
click at [225, 741] on body "Sales Projects Contacts Company Inbox 2 format_size keyboard_arrow_down help se…" at bounding box center [738, 360] width 1476 height 793
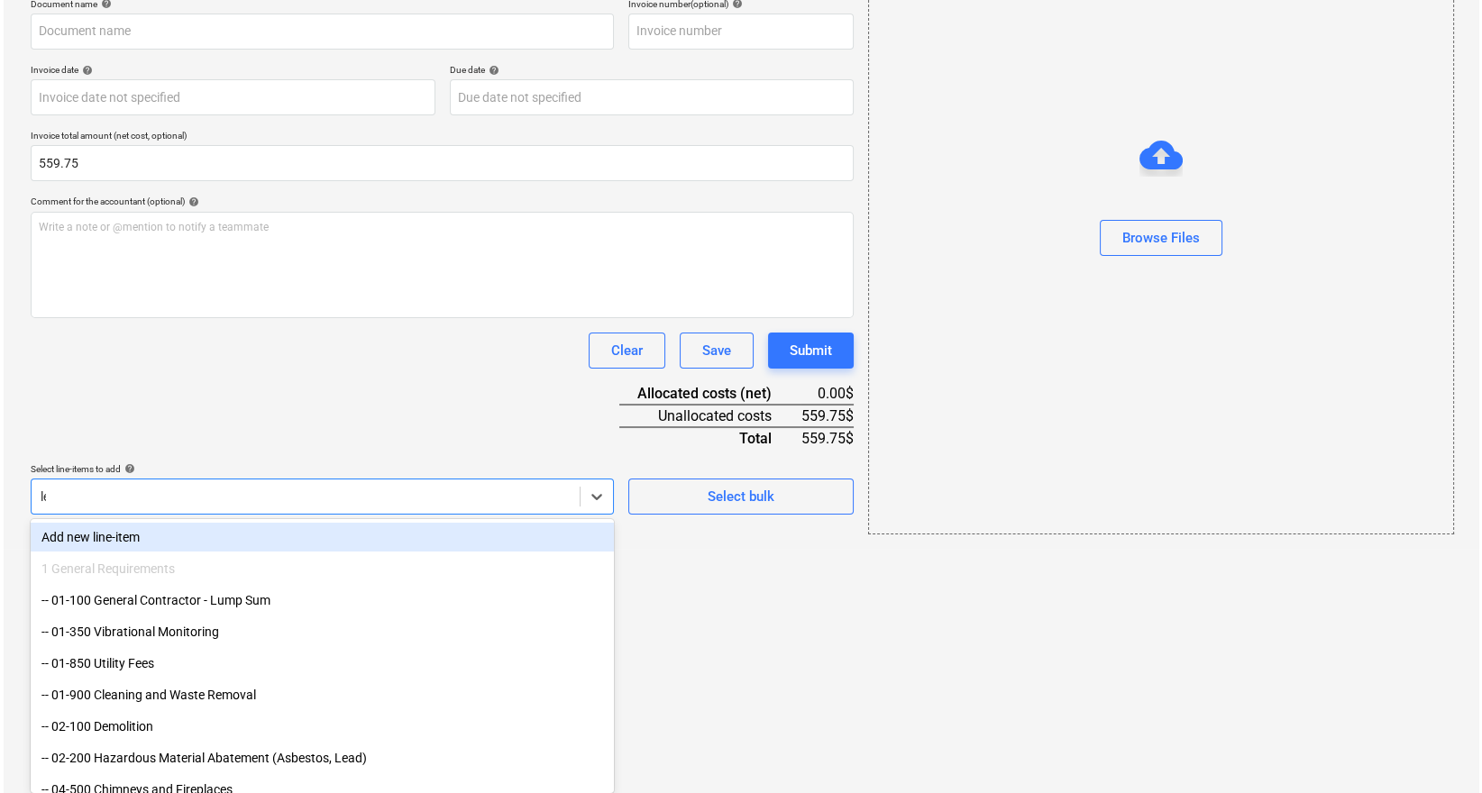
scroll to position [73, 0]
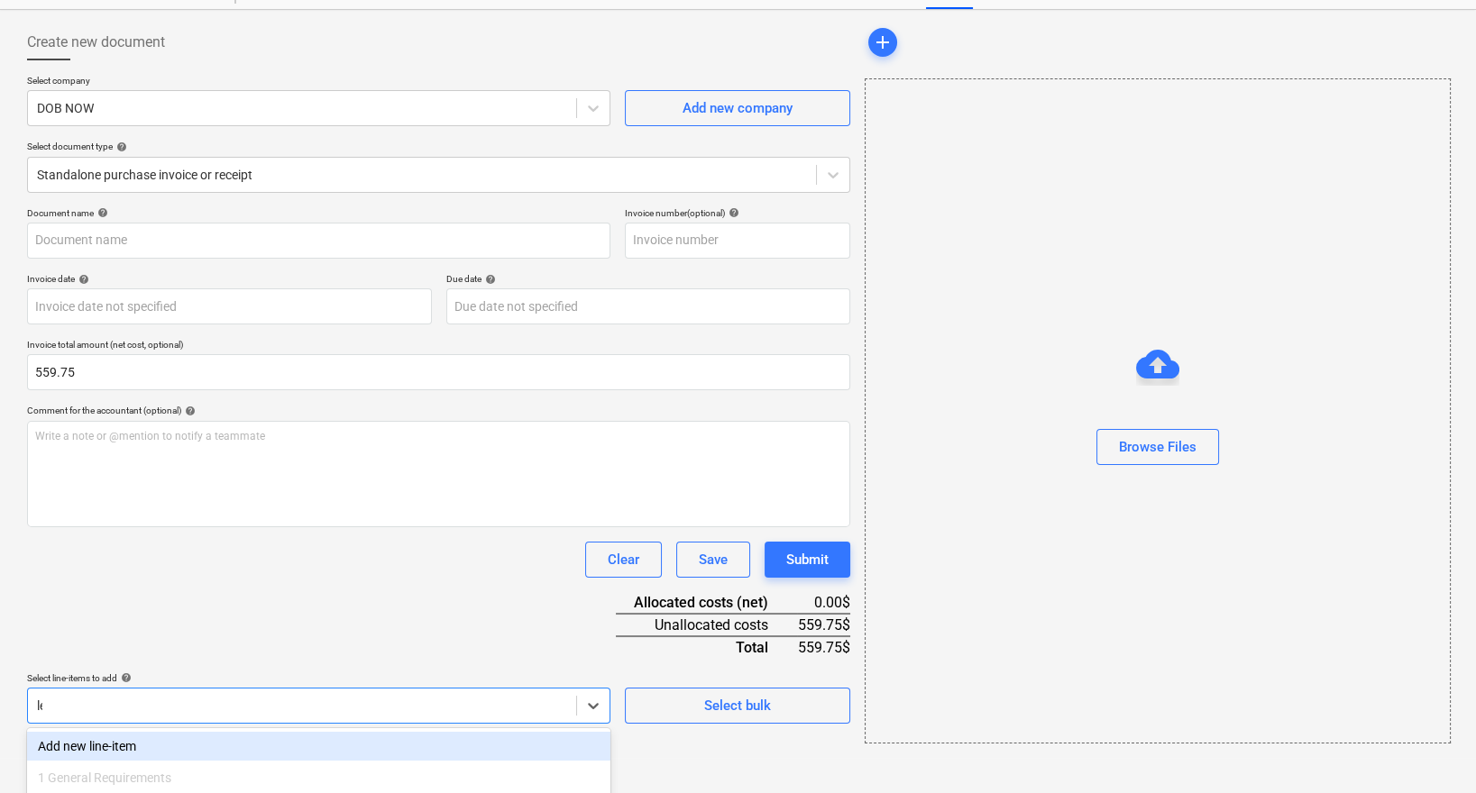
type input "lega"
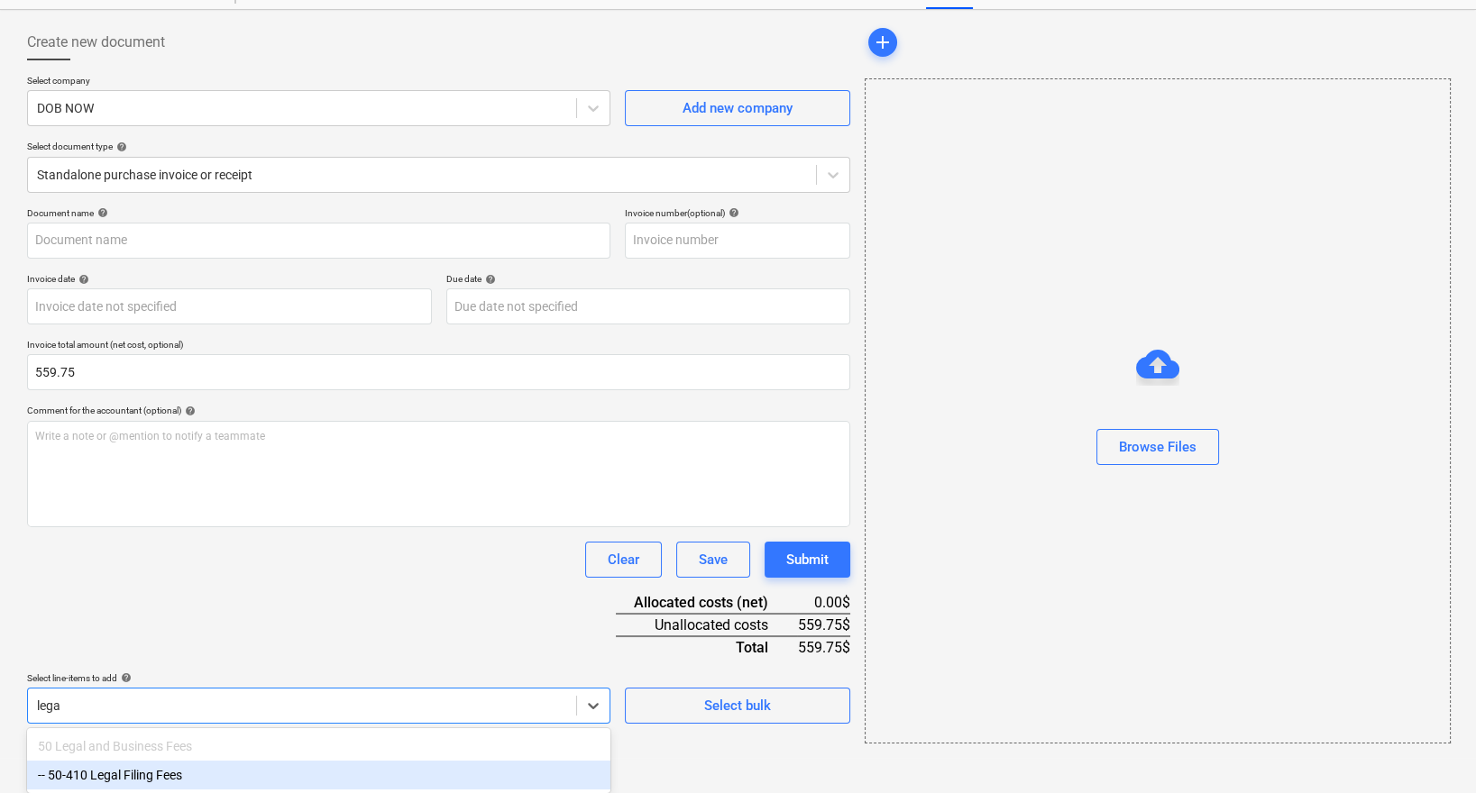
click at [209, 776] on div "-- 50-410 Legal Filing Fees" at bounding box center [318, 775] width 583 height 29
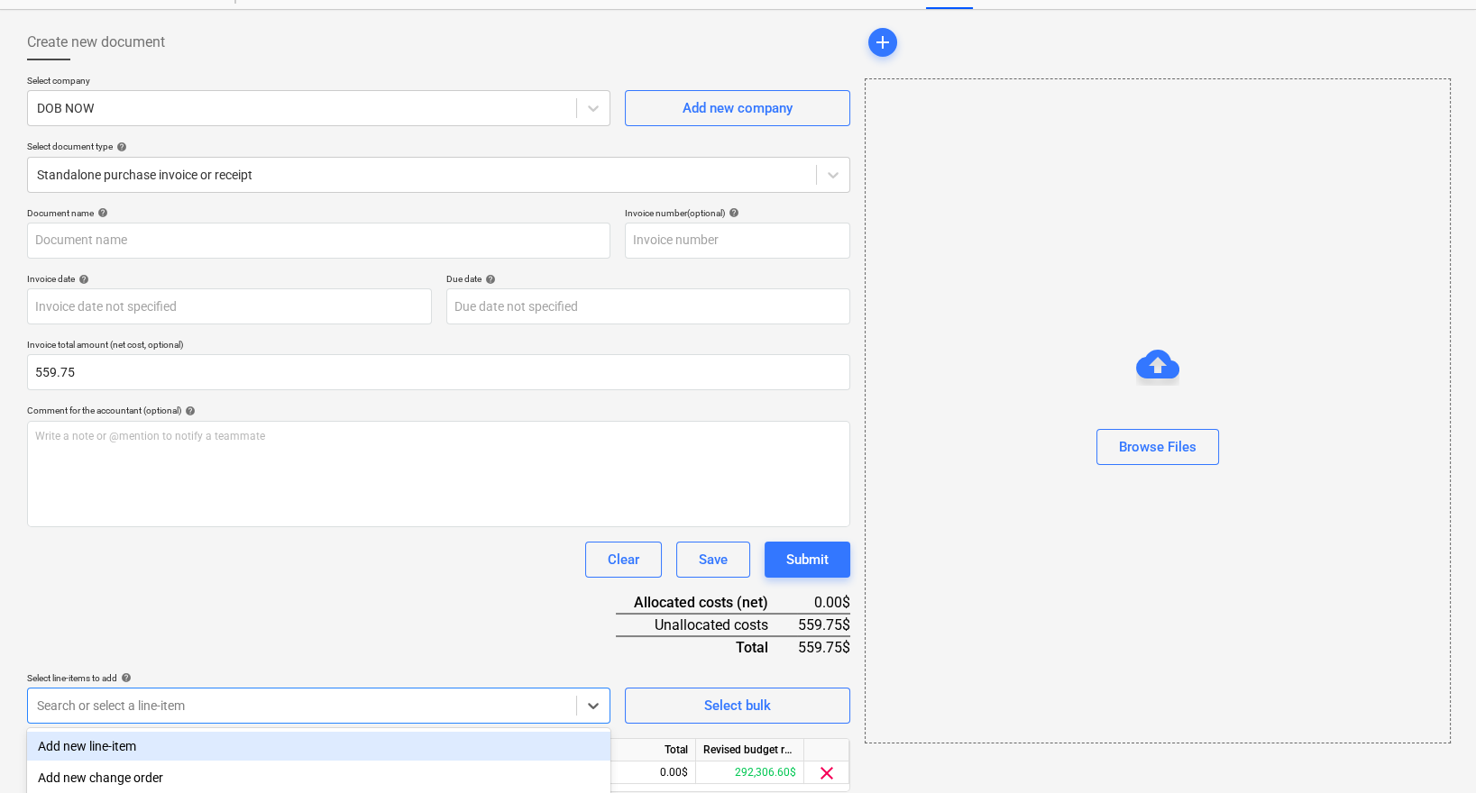
click at [339, 584] on div "Document name help Invoice number (optional) help Invoice date help Press the d…" at bounding box center [438, 525] width 823 height 636
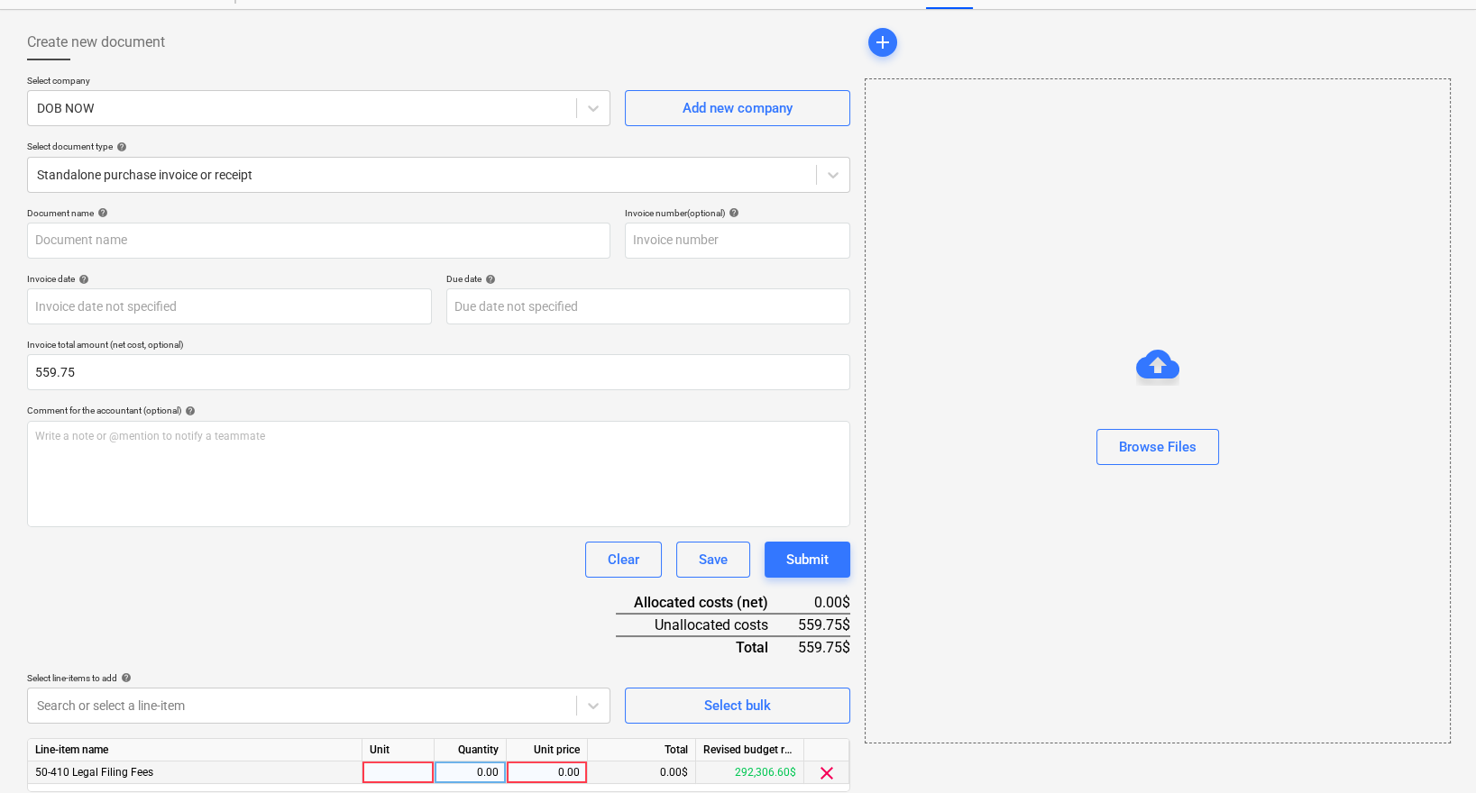
click at [543, 773] on div "0.00" at bounding box center [547, 773] width 66 height 23
click at [78, 223] on div at bounding box center [318, 241] width 583 height 36
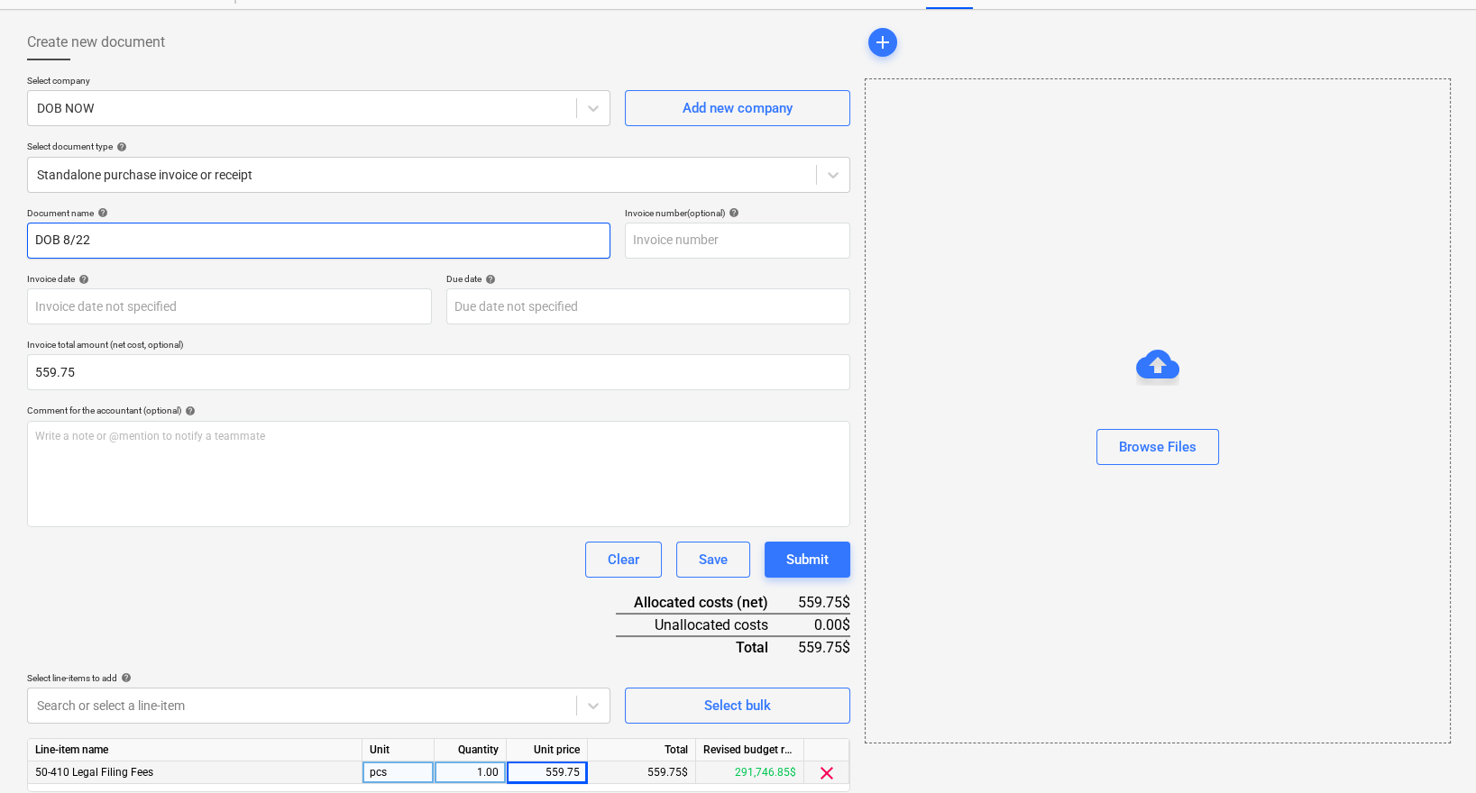
type input "DOB 8/22"
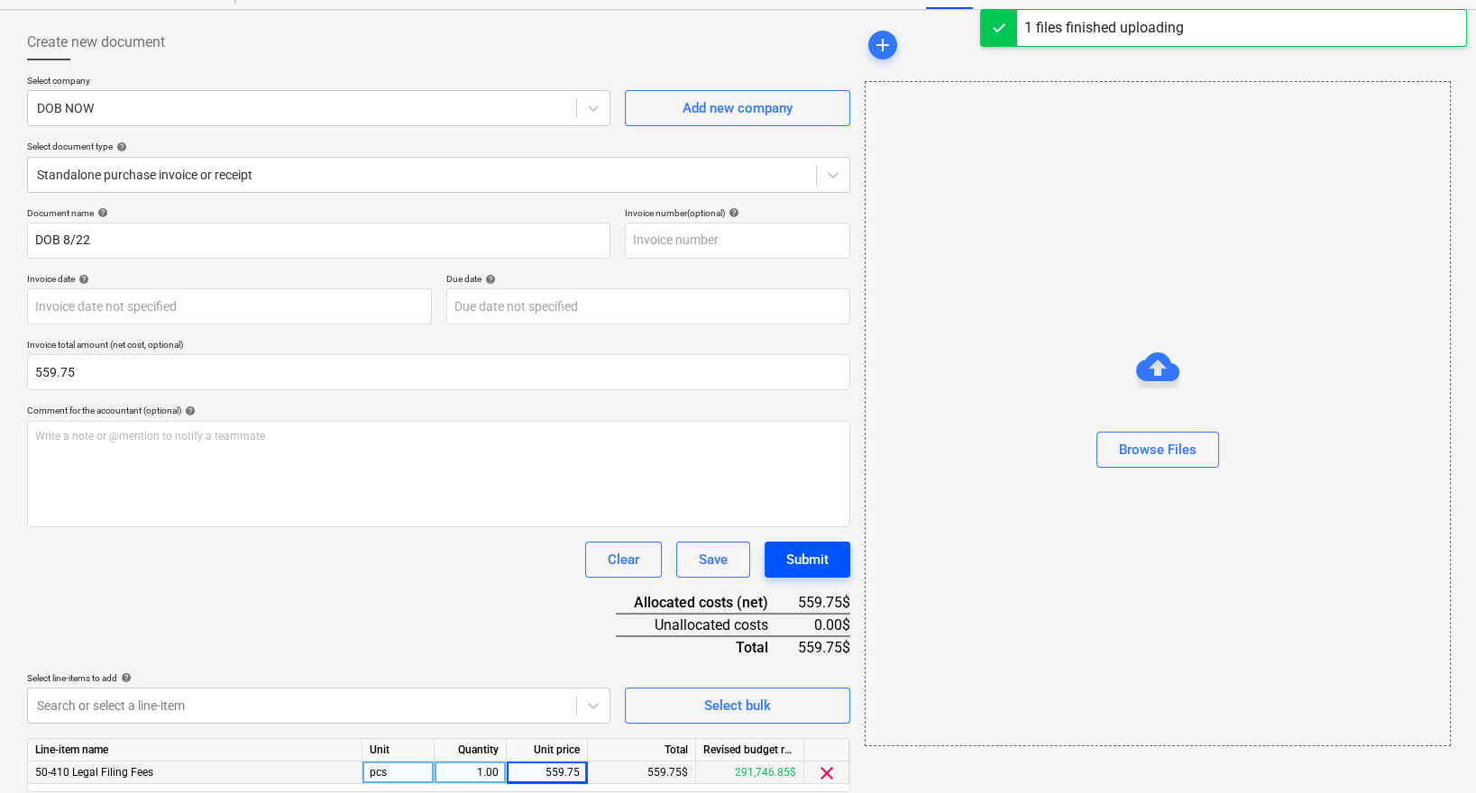
click at [834, 556] on button "Submit" at bounding box center [808, 560] width 86 height 36
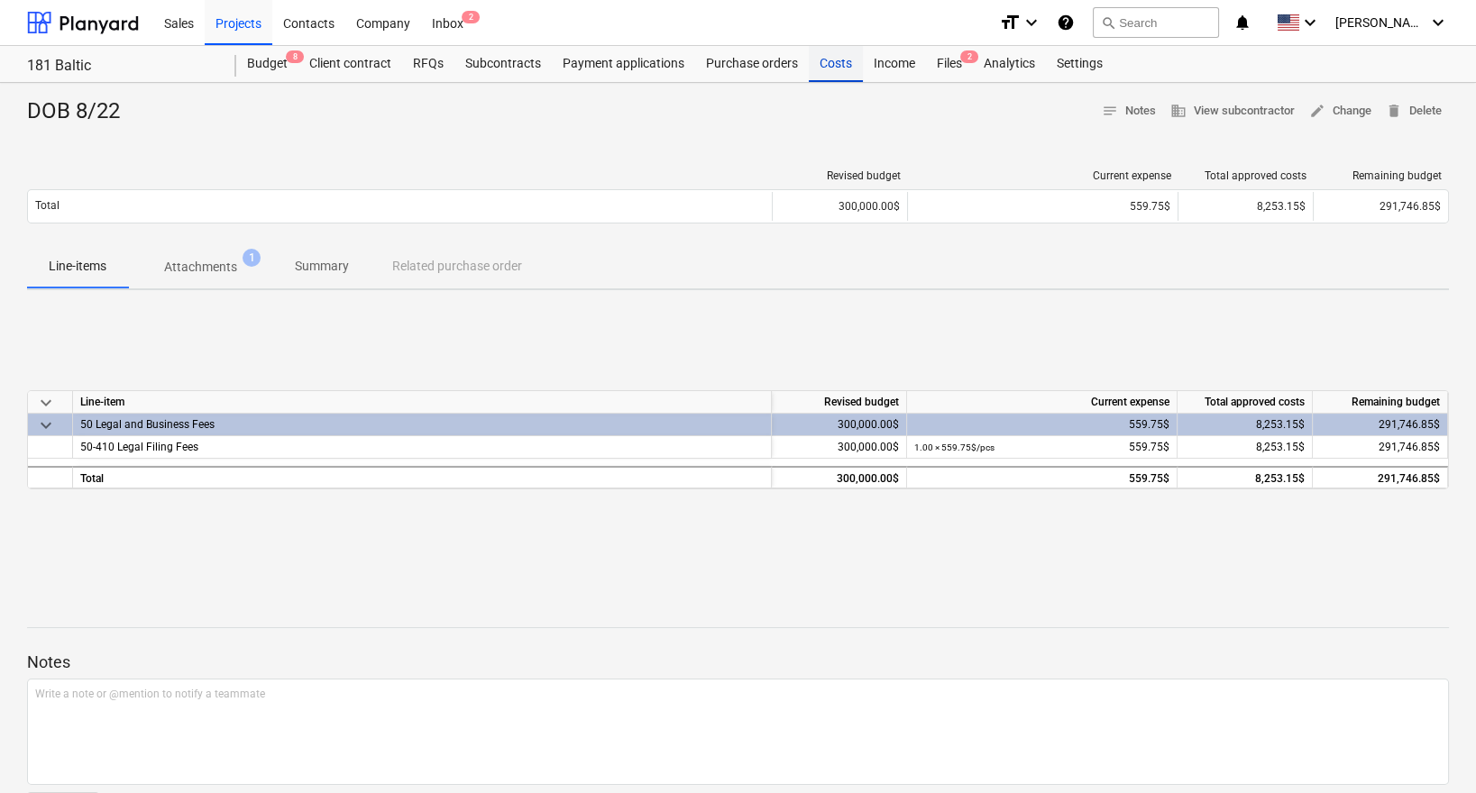
click at [840, 63] on div "Costs" at bounding box center [836, 64] width 54 height 36
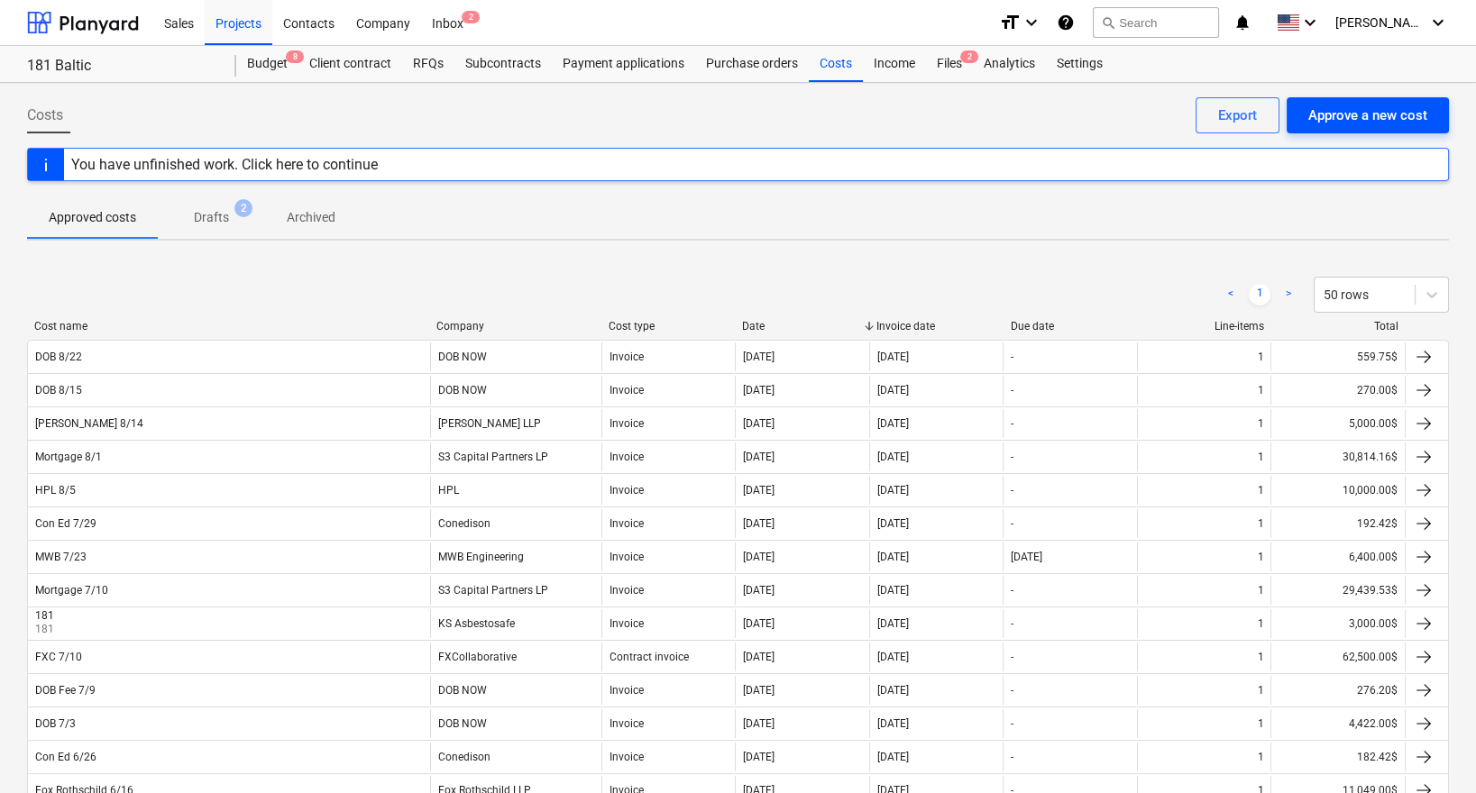
click at [1354, 116] on div "Approve a new cost" at bounding box center [1367, 115] width 119 height 23
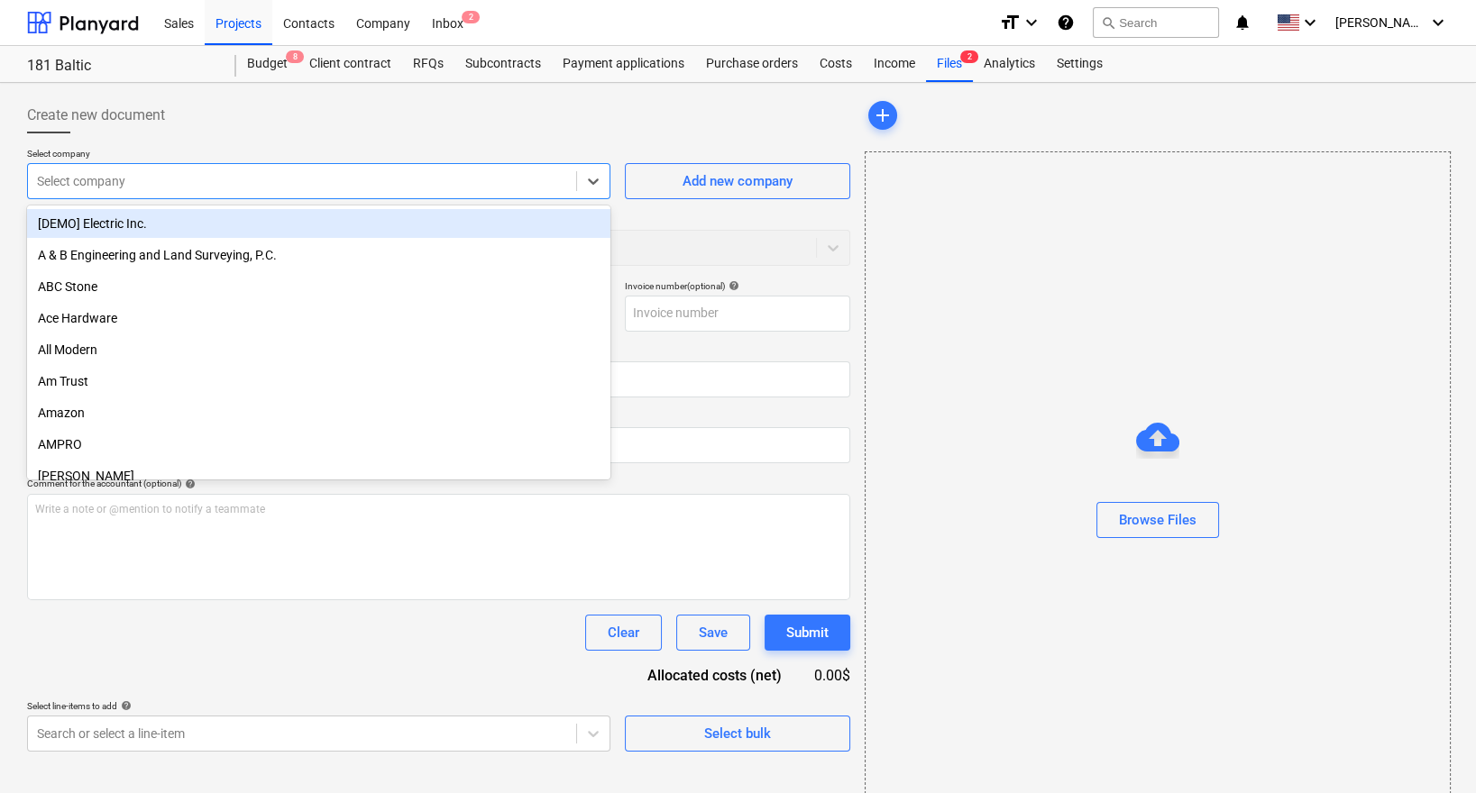
click at [506, 175] on div at bounding box center [302, 181] width 530 height 18
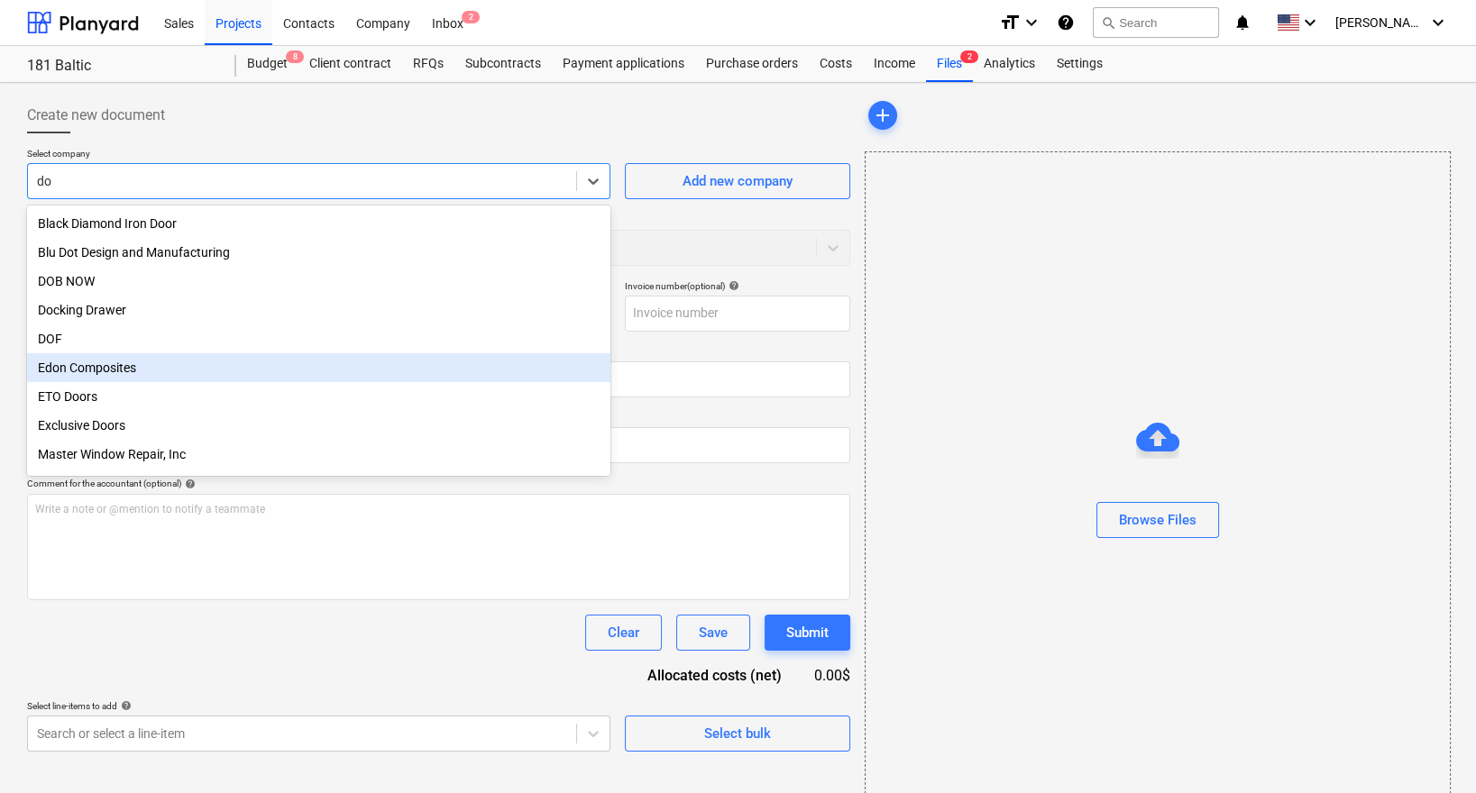
type input "d"
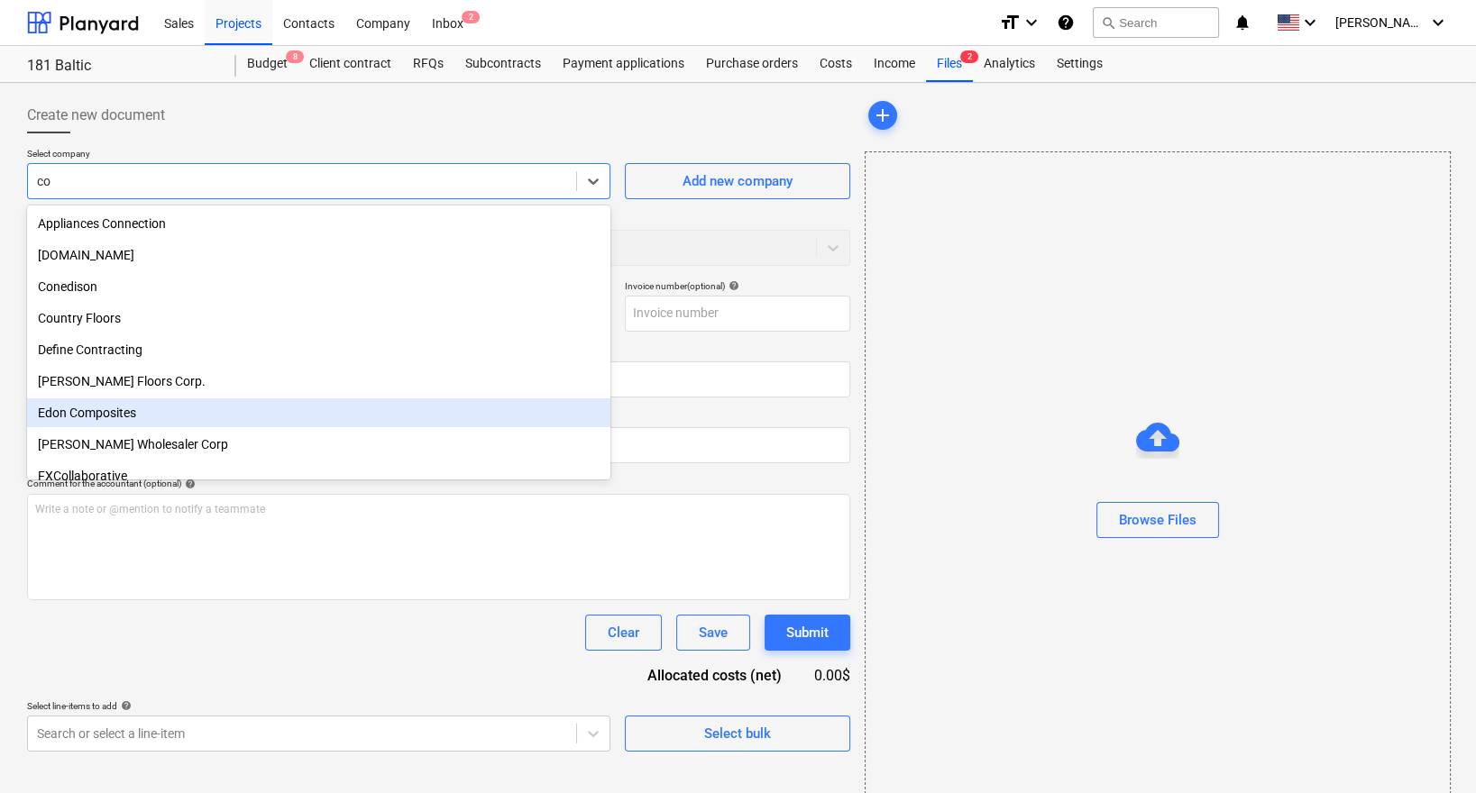
type input "con"
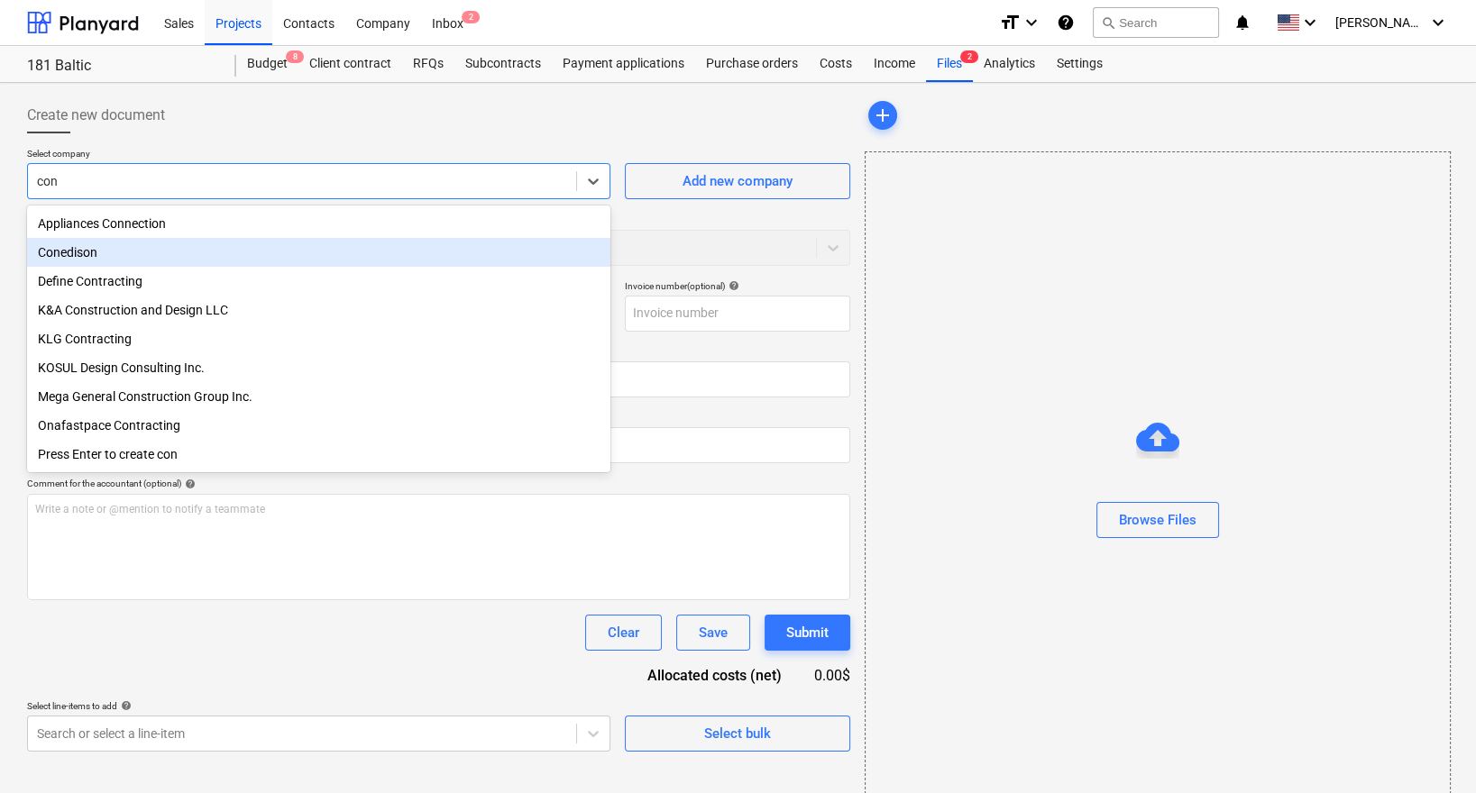
click at [288, 257] on div "Conedison" at bounding box center [318, 252] width 583 height 29
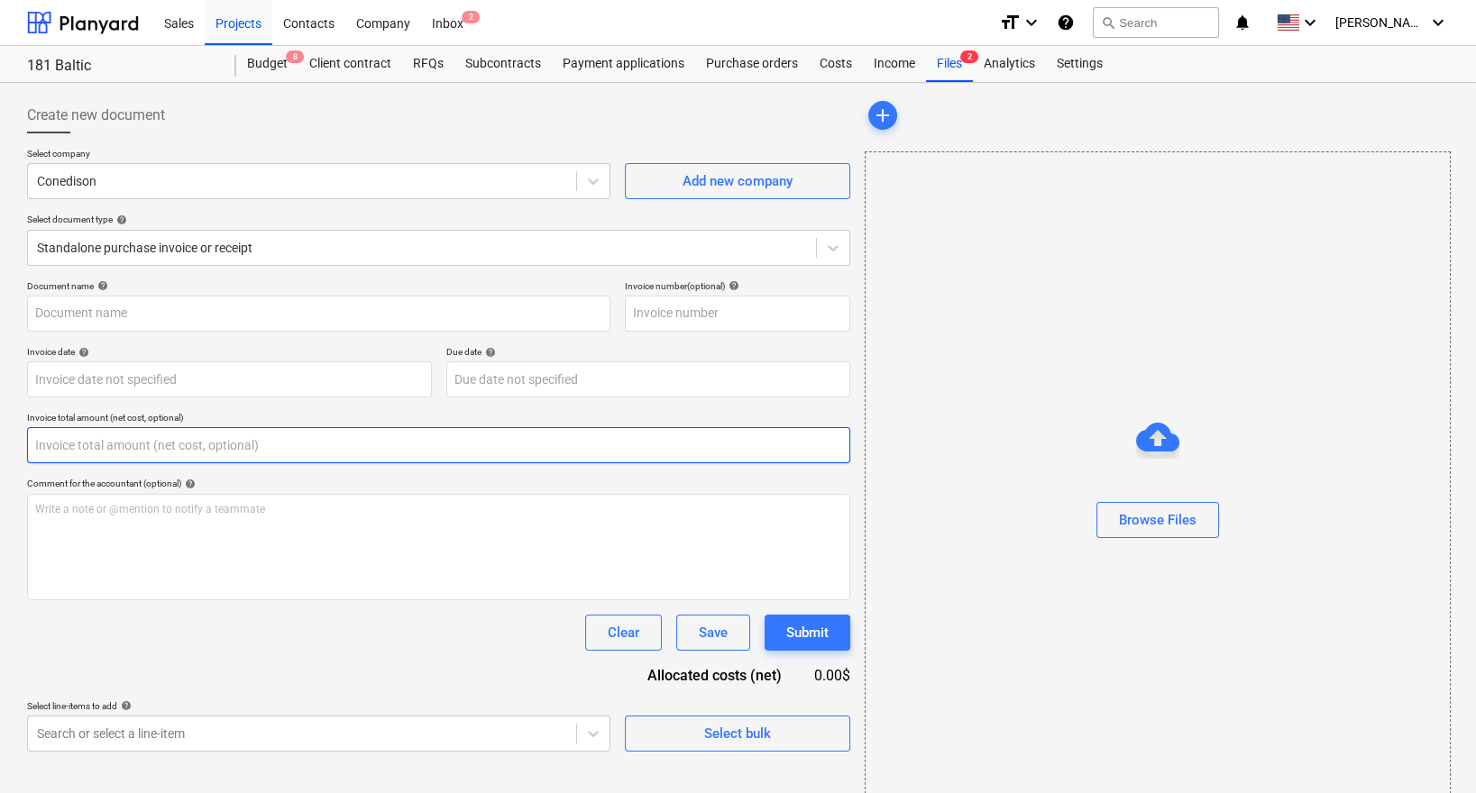
click at [430, 460] on input "text" at bounding box center [438, 445] width 823 height 36
paste input "180.77"
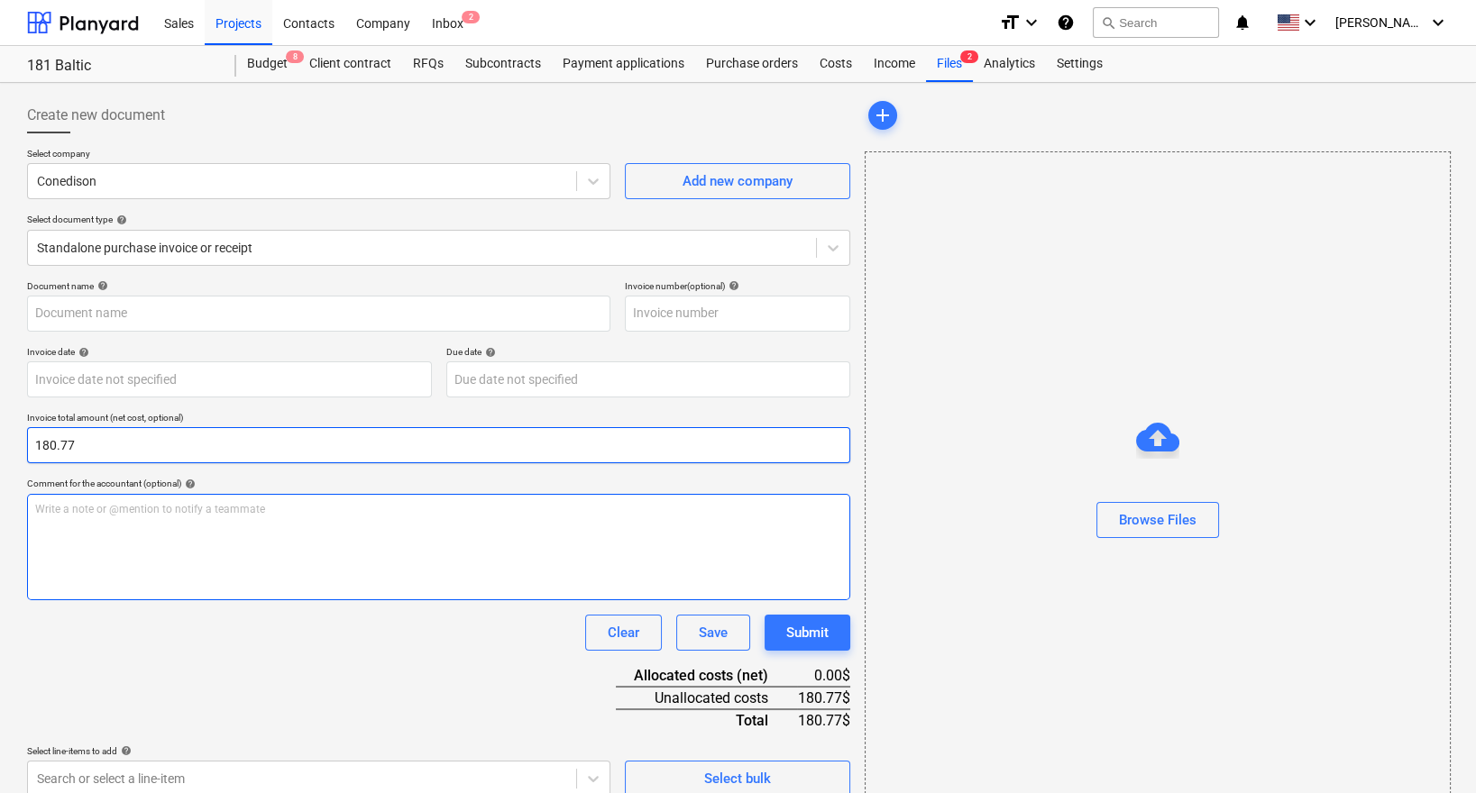
type input "180.77"
click at [400, 553] on div "Write a note or @mention to notify a teammate [PERSON_NAME]" at bounding box center [438, 547] width 823 height 106
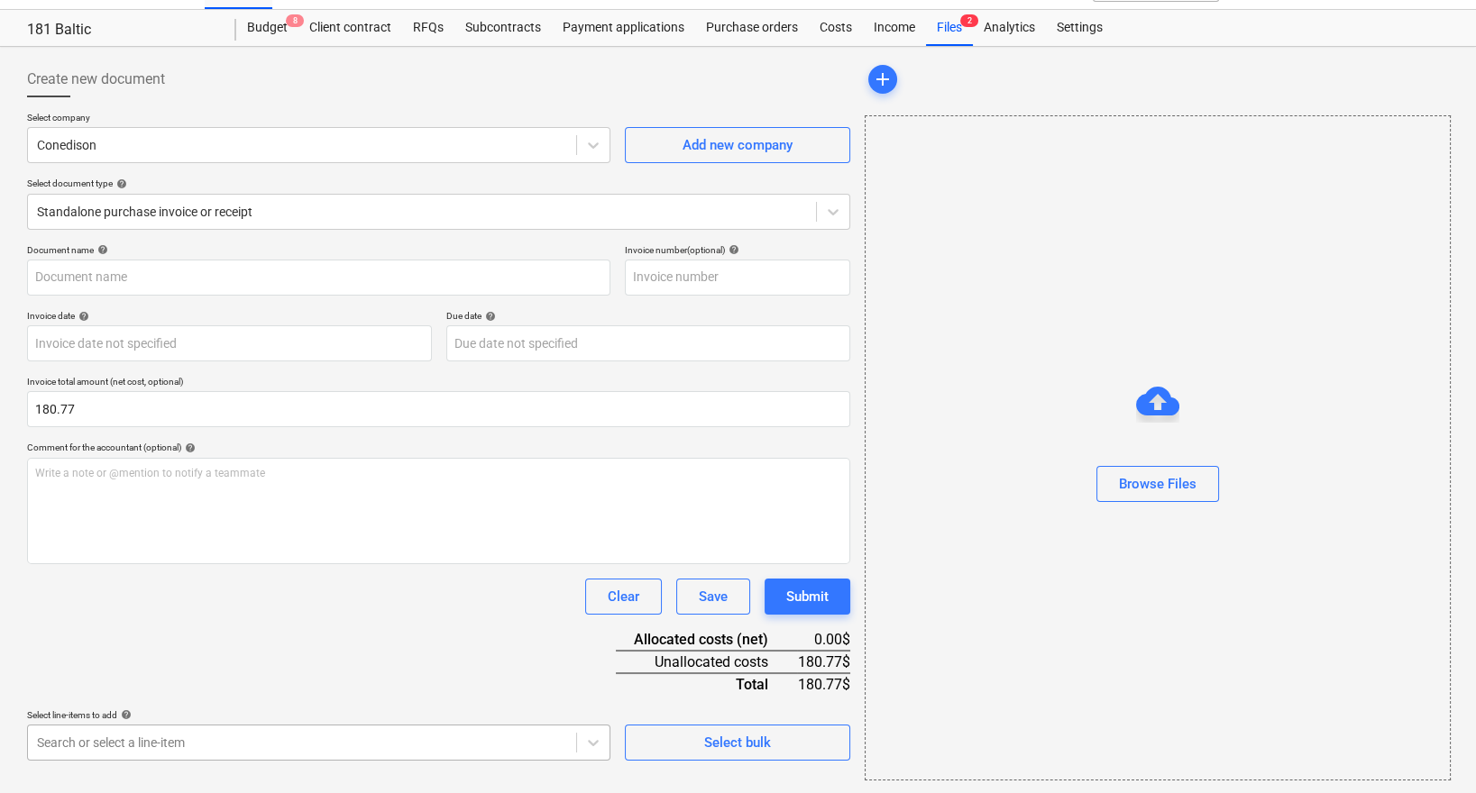
click at [341, 736] on body "Sales Projects Contacts Company Inbox 2 format_size keyboard_arrow_down help se…" at bounding box center [738, 360] width 1476 height 793
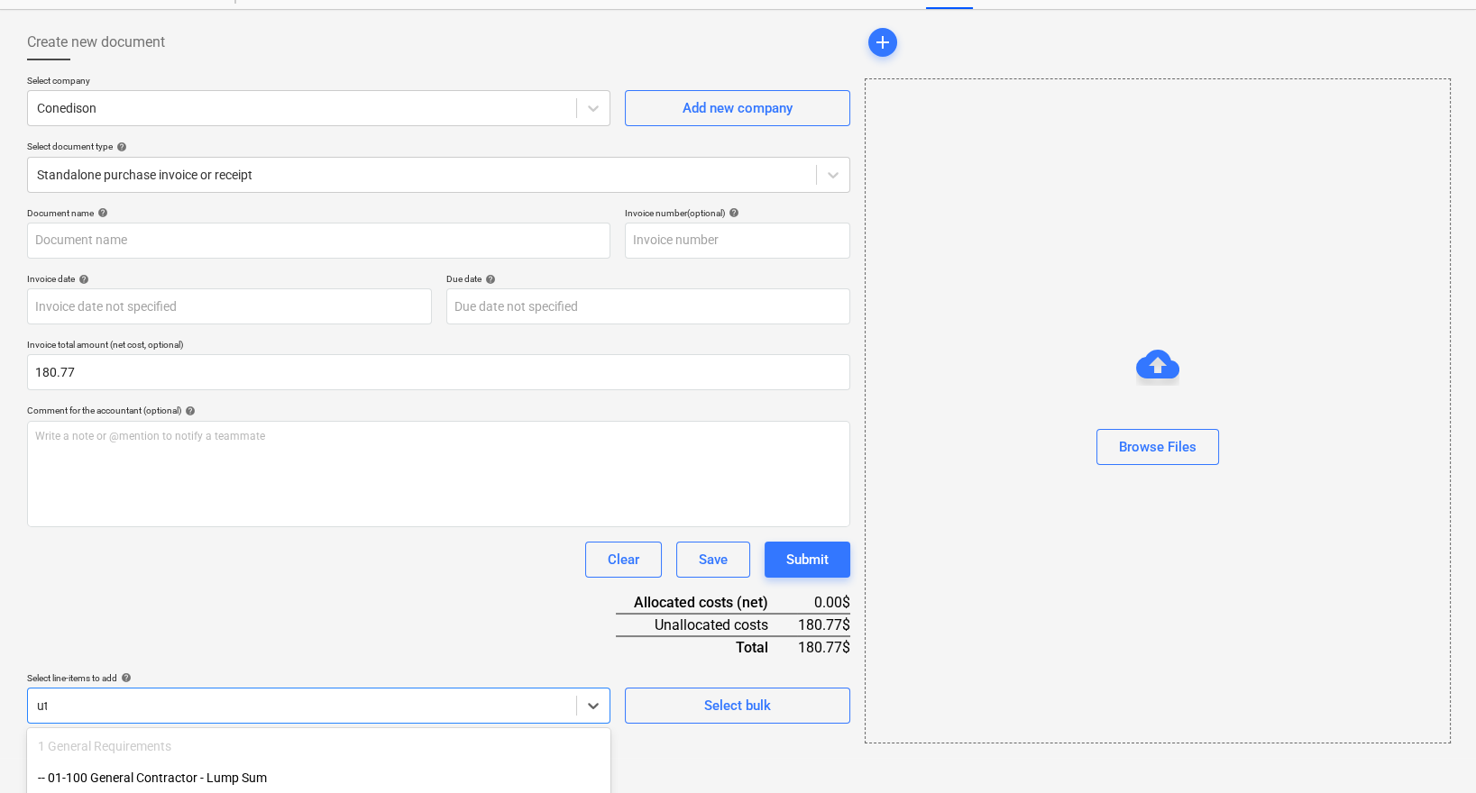
type input "uti"
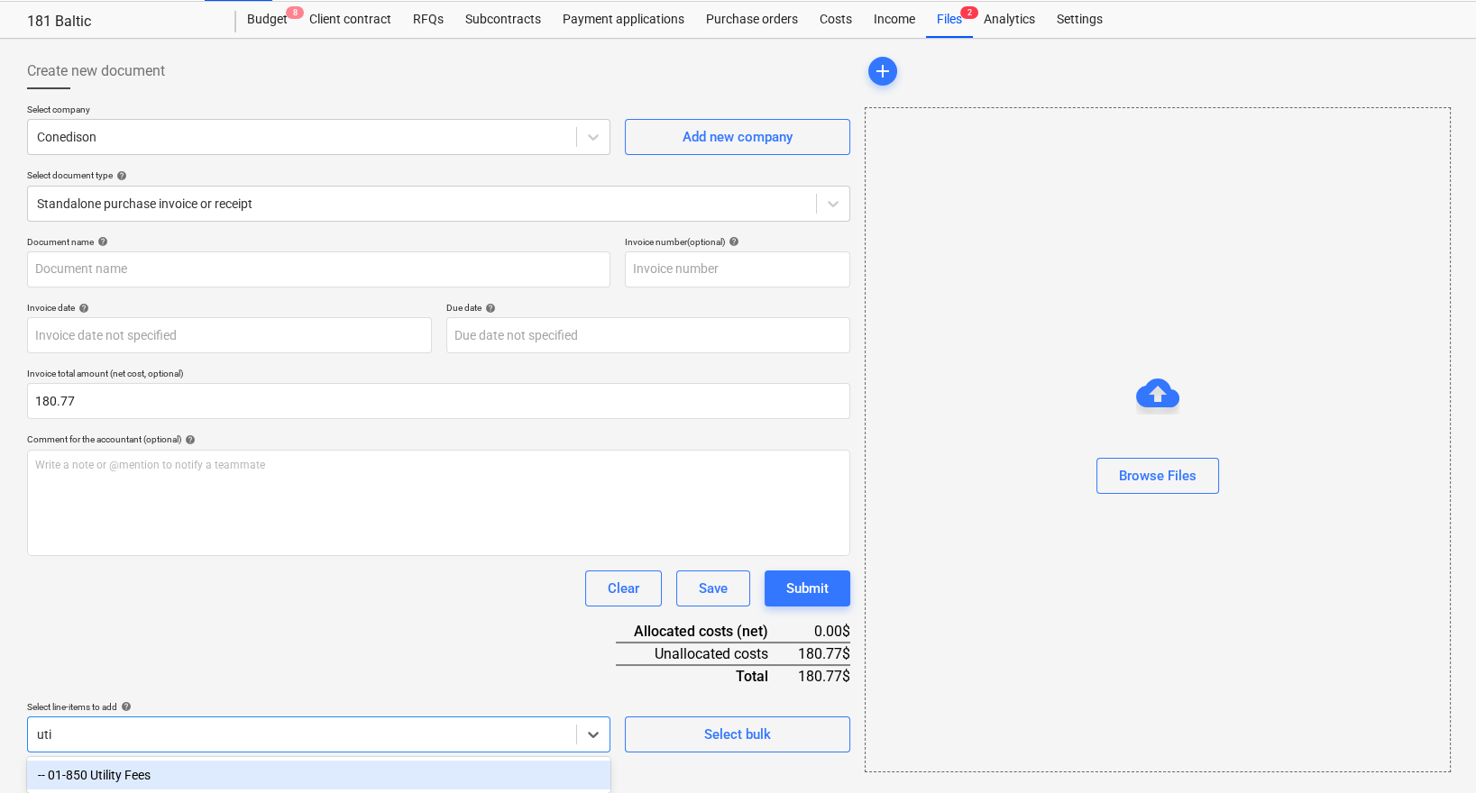
click at [241, 771] on div "-- 01-850 Utility Fees" at bounding box center [318, 775] width 583 height 29
click at [317, 581] on div "Clear Save Submit" at bounding box center [438, 589] width 823 height 36
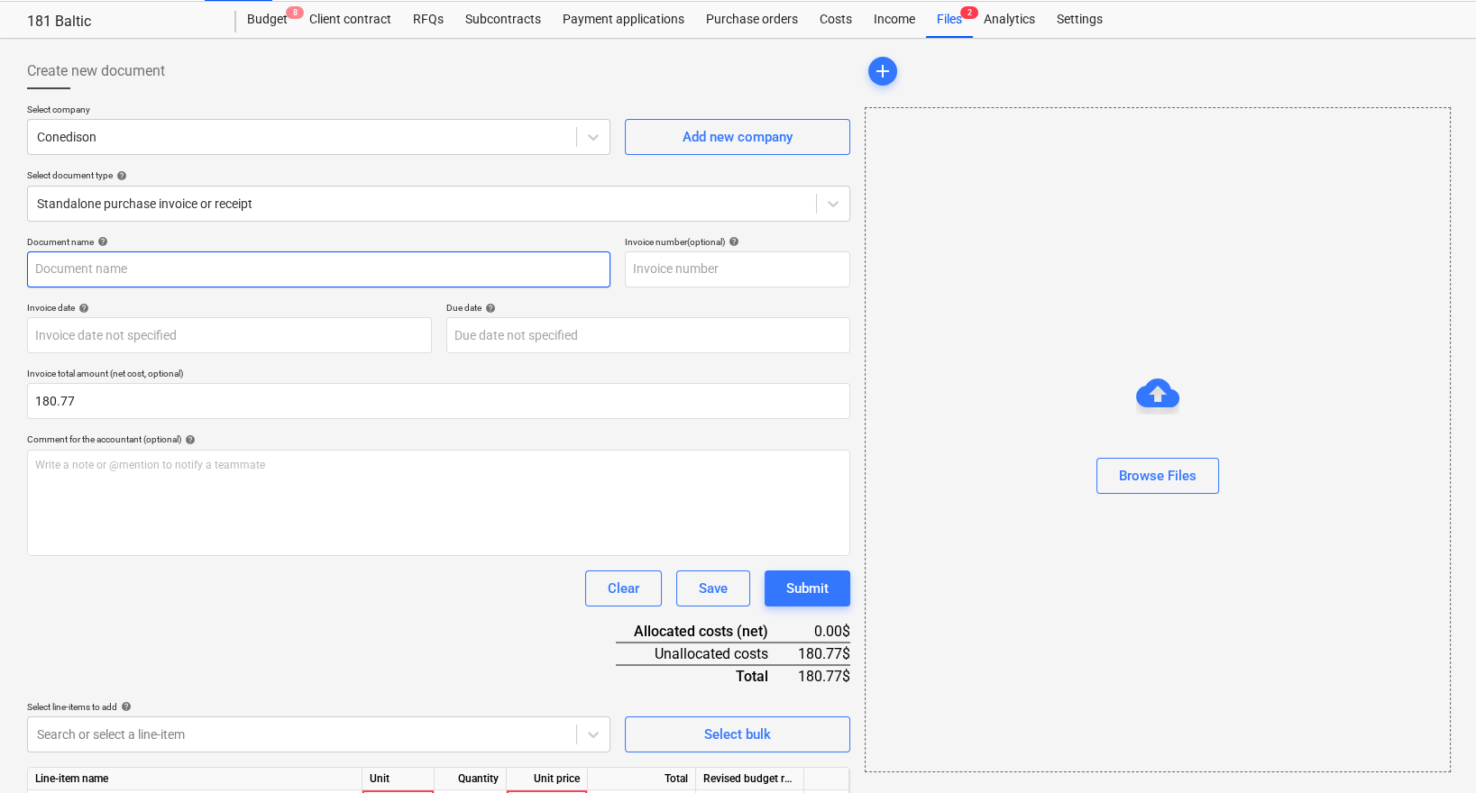
click at [287, 265] on input "text" at bounding box center [318, 270] width 583 height 36
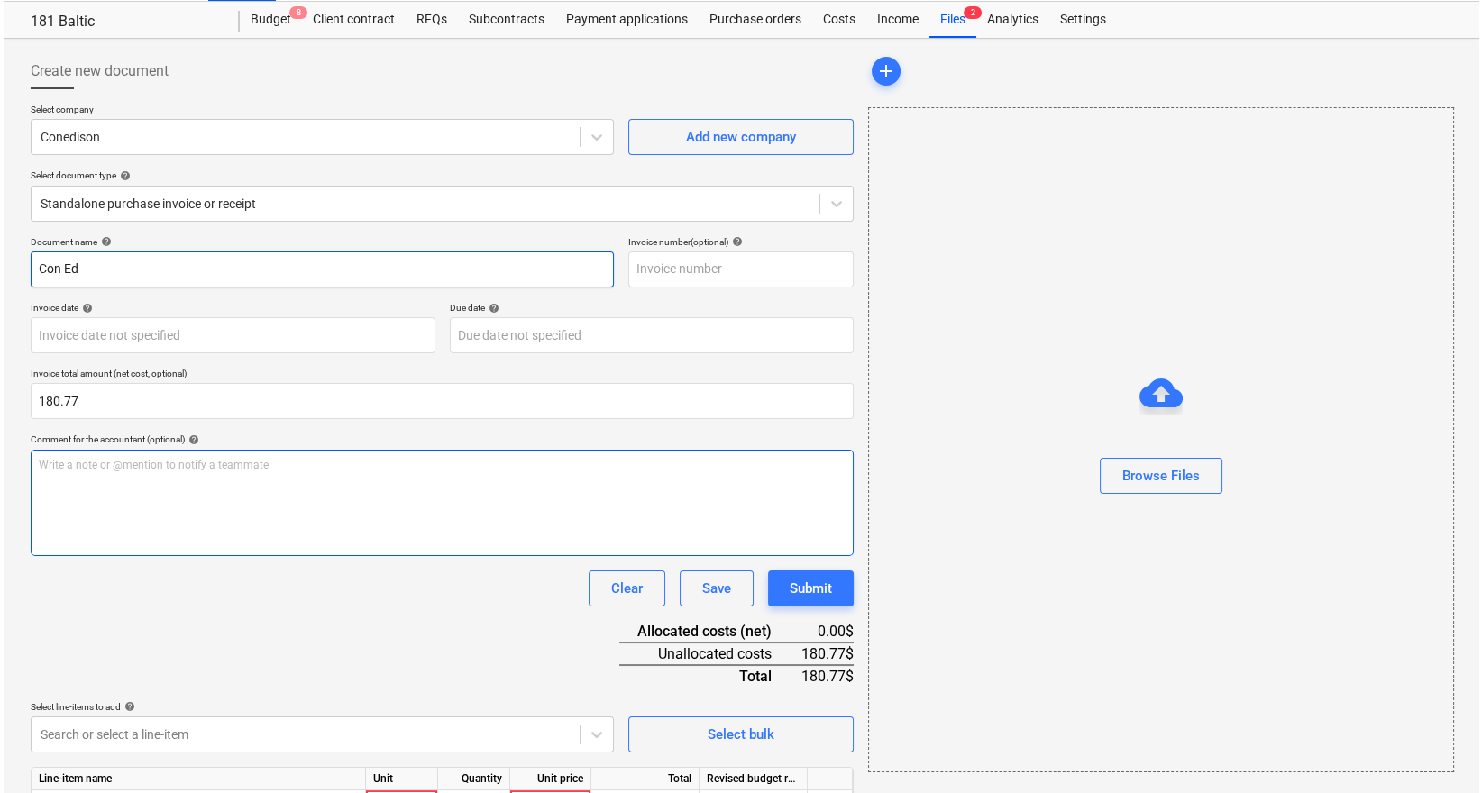
scroll to position [134, 0]
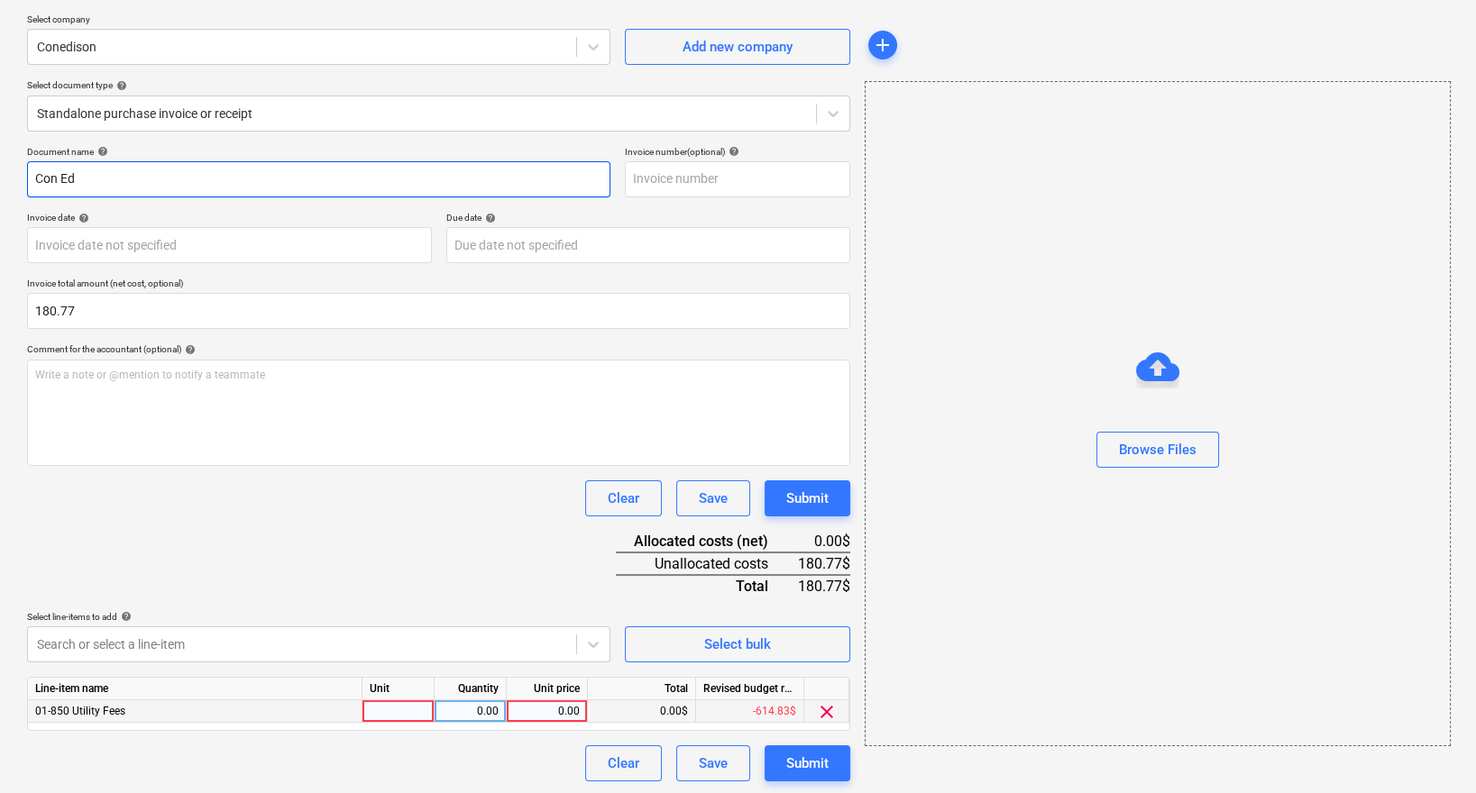
type input "Con Ed"
click at [539, 704] on div "0.00" at bounding box center [547, 712] width 66 height 23
type input "180.77"
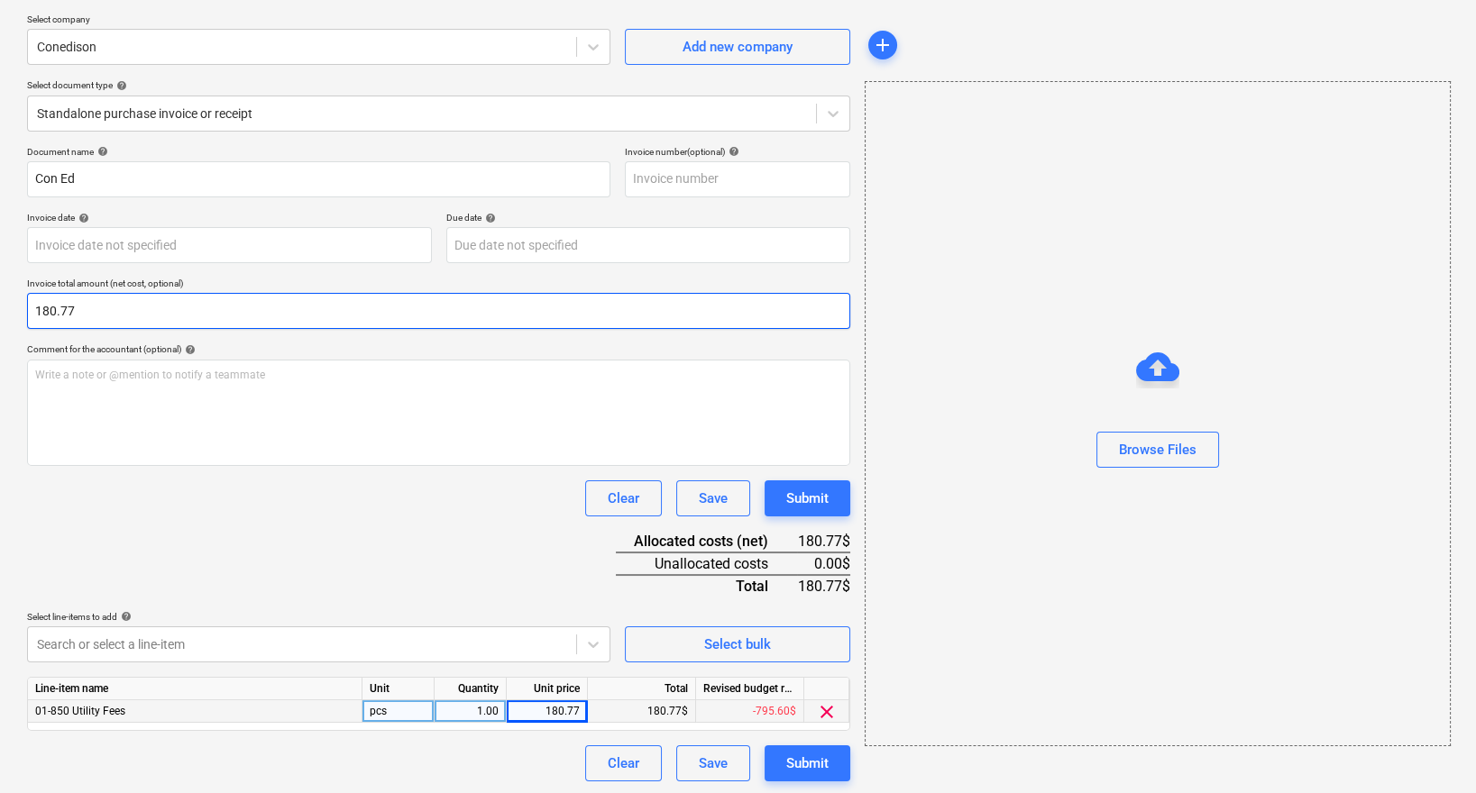
click at [241, 321] on input "180.77" at bounding box center [438, 311] width 823 height 36
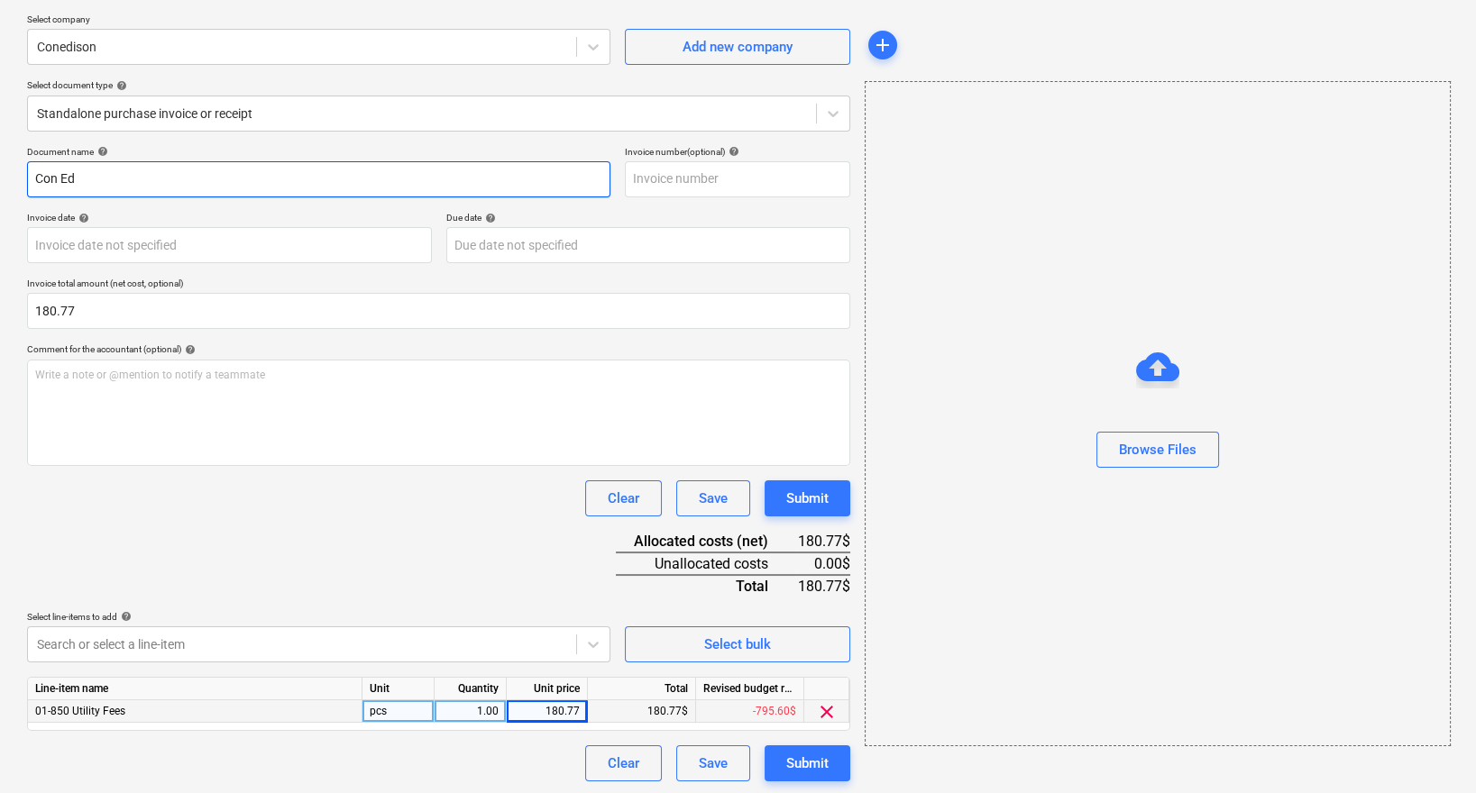
click at [244, 179] on input "Con Ed" at bounding box center [318, 179] width 583 height 36
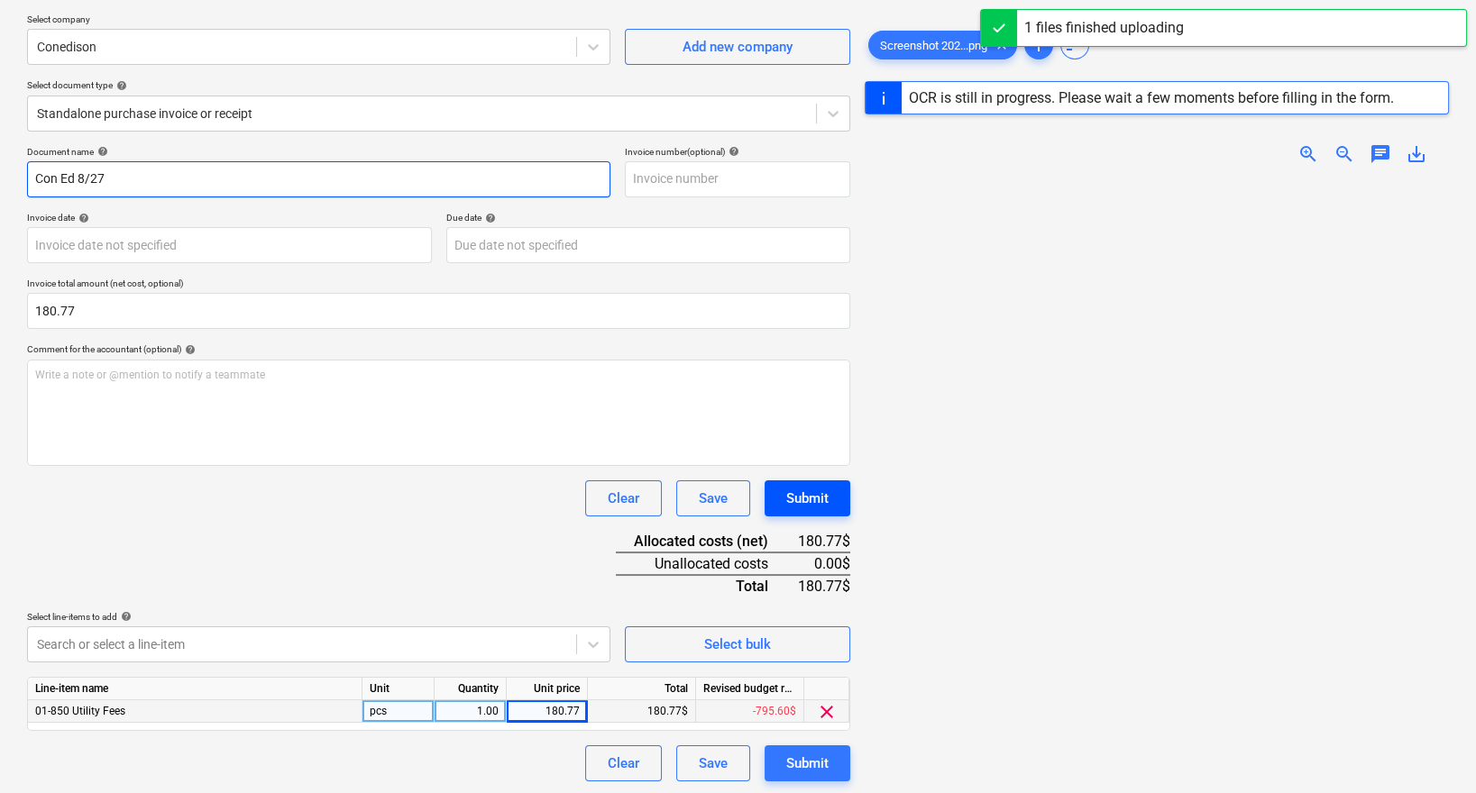
type input "Con Ed 8/27"
click at [819, 490] on div "Submit" at bounding box center [807, 498] width 42 height 23
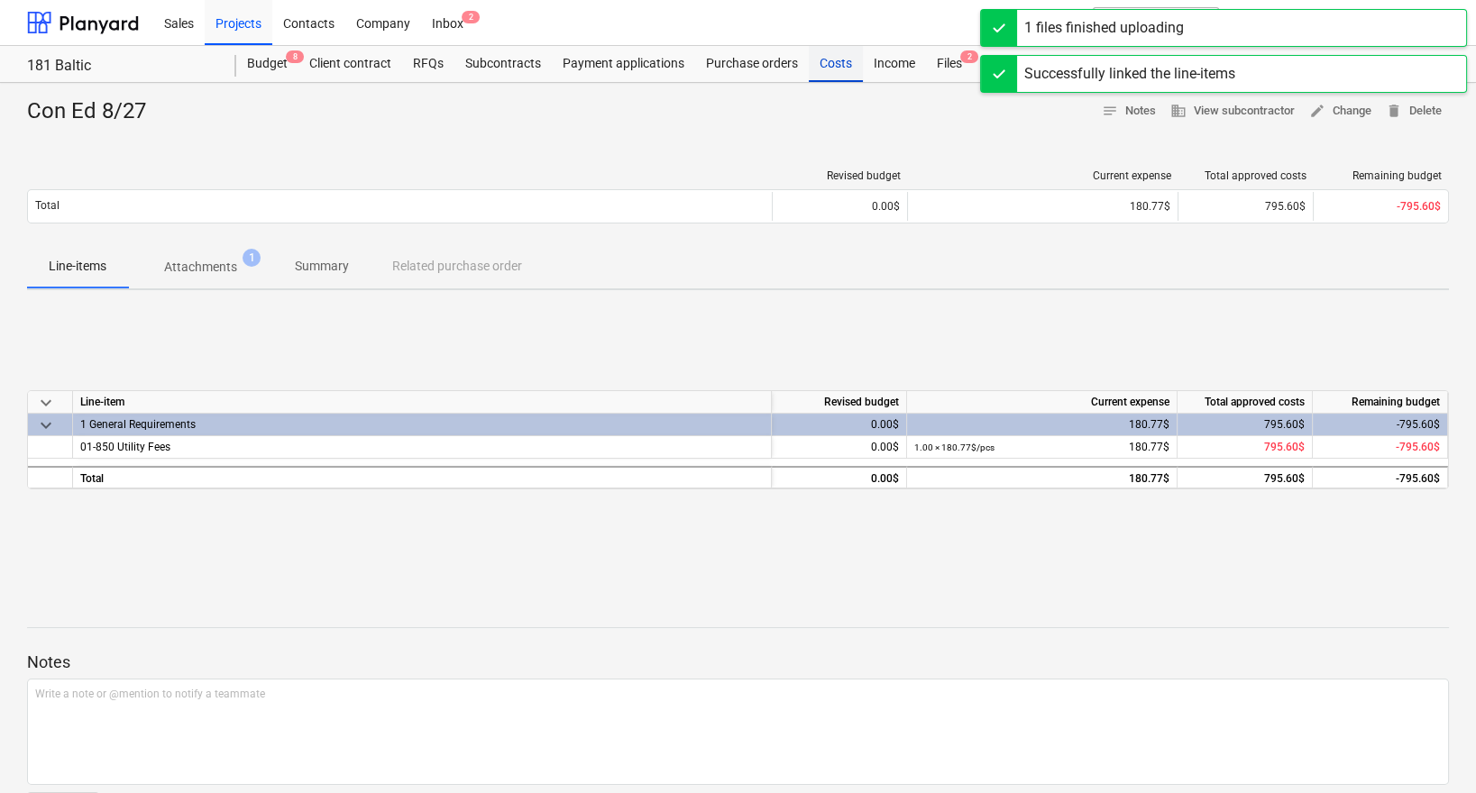
click at [820, 58] on div "Costs" at bounding box center [836, 64] width 54 height 36
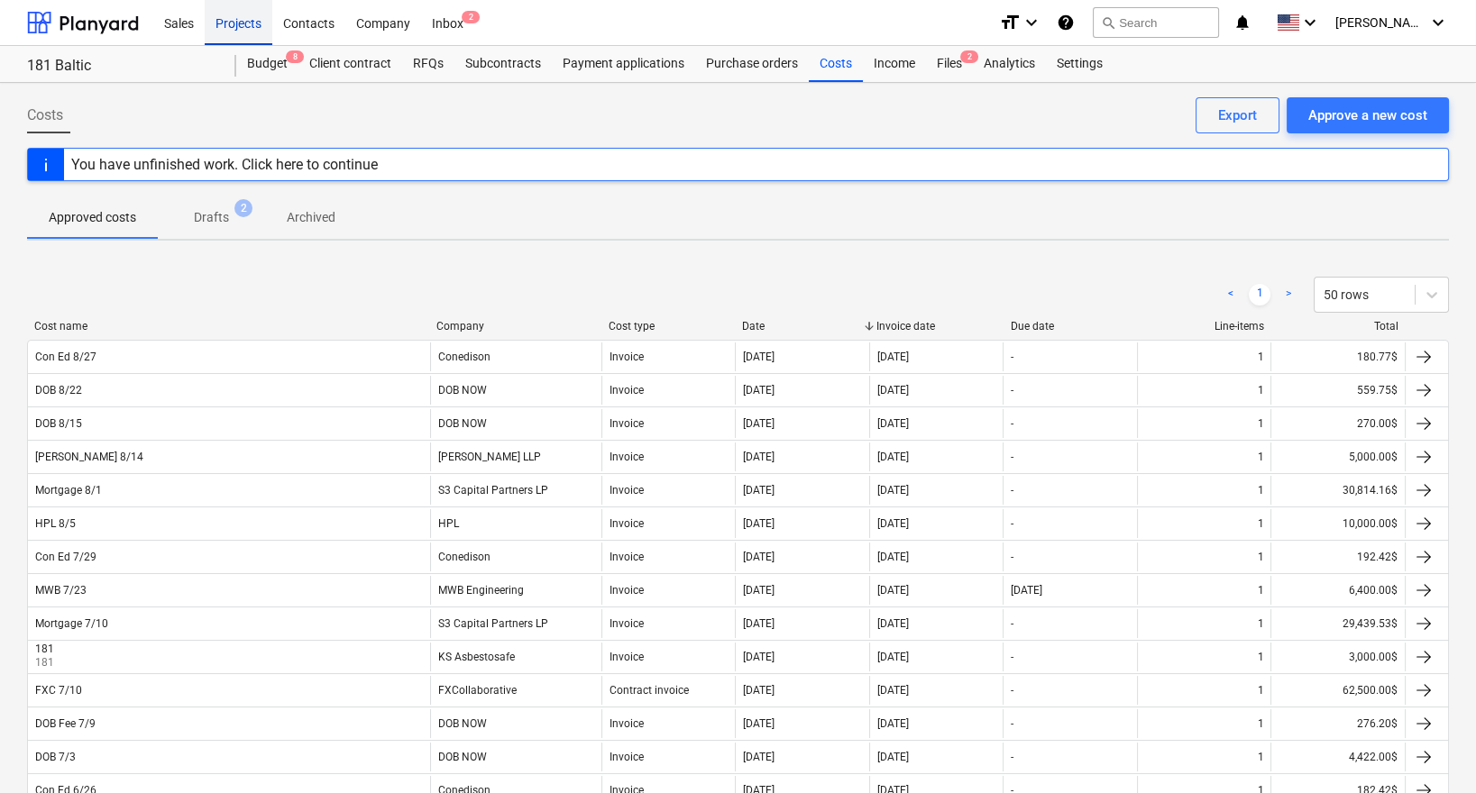
click at [226, 29] on div "Projects" at bounding box center [239, 22] width 68 height 46
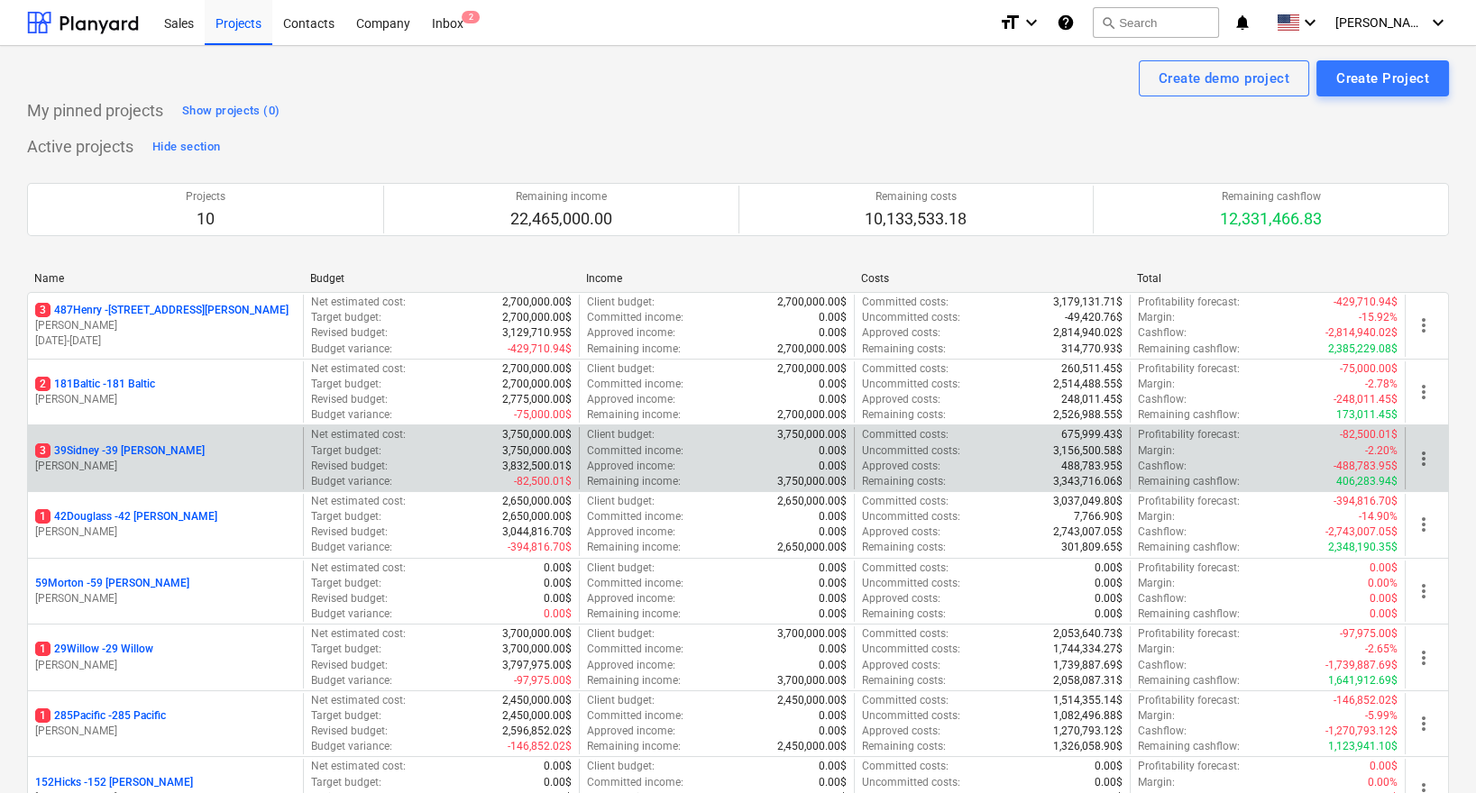
click at [108, 444] on p "3 39Sidney - 39 [PERSON_NAME]" at bounding box center [120, 451] width 170 height 15
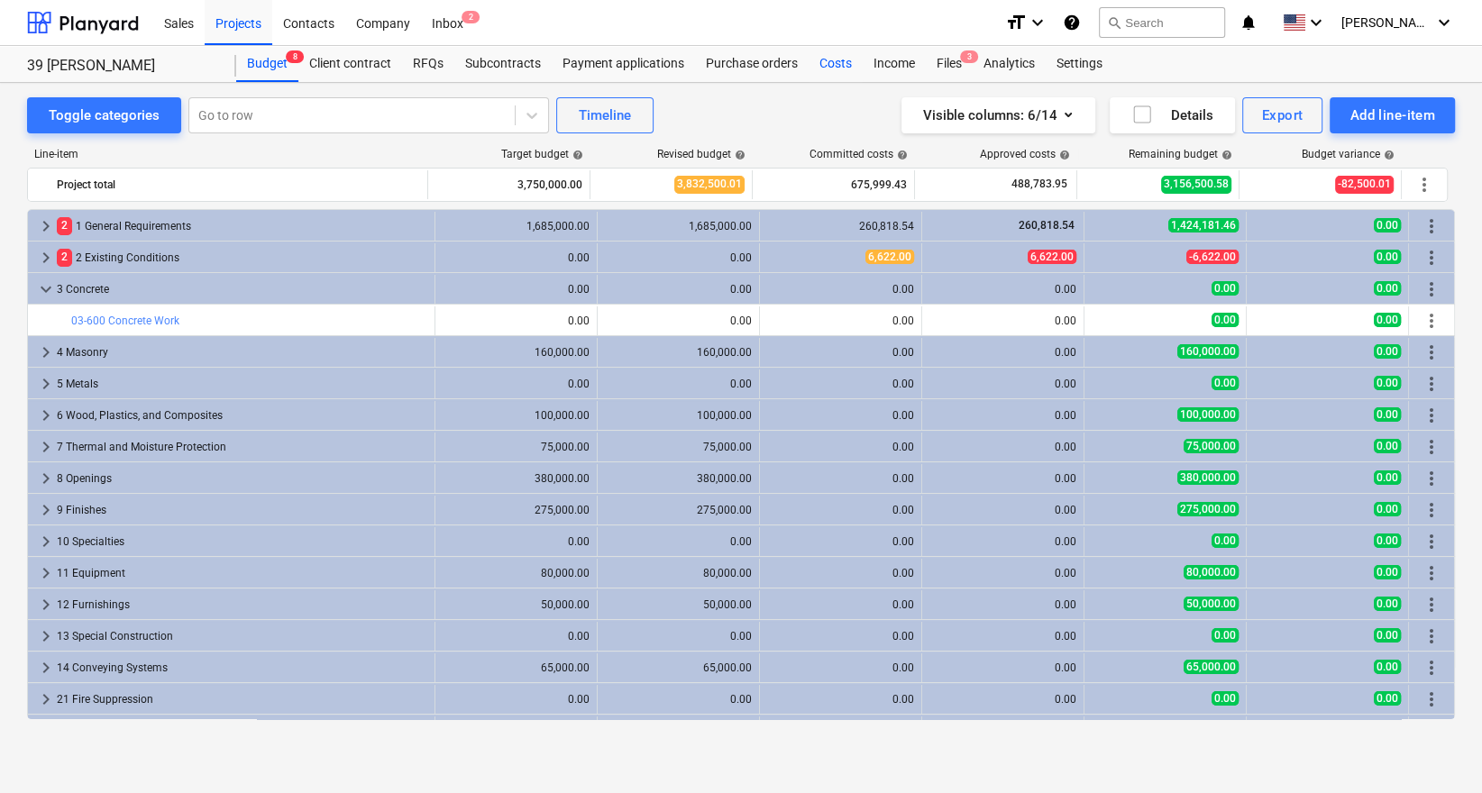
click at [838, 61] on div "Costs" at bounding box center [836, 64] width 54 height 36
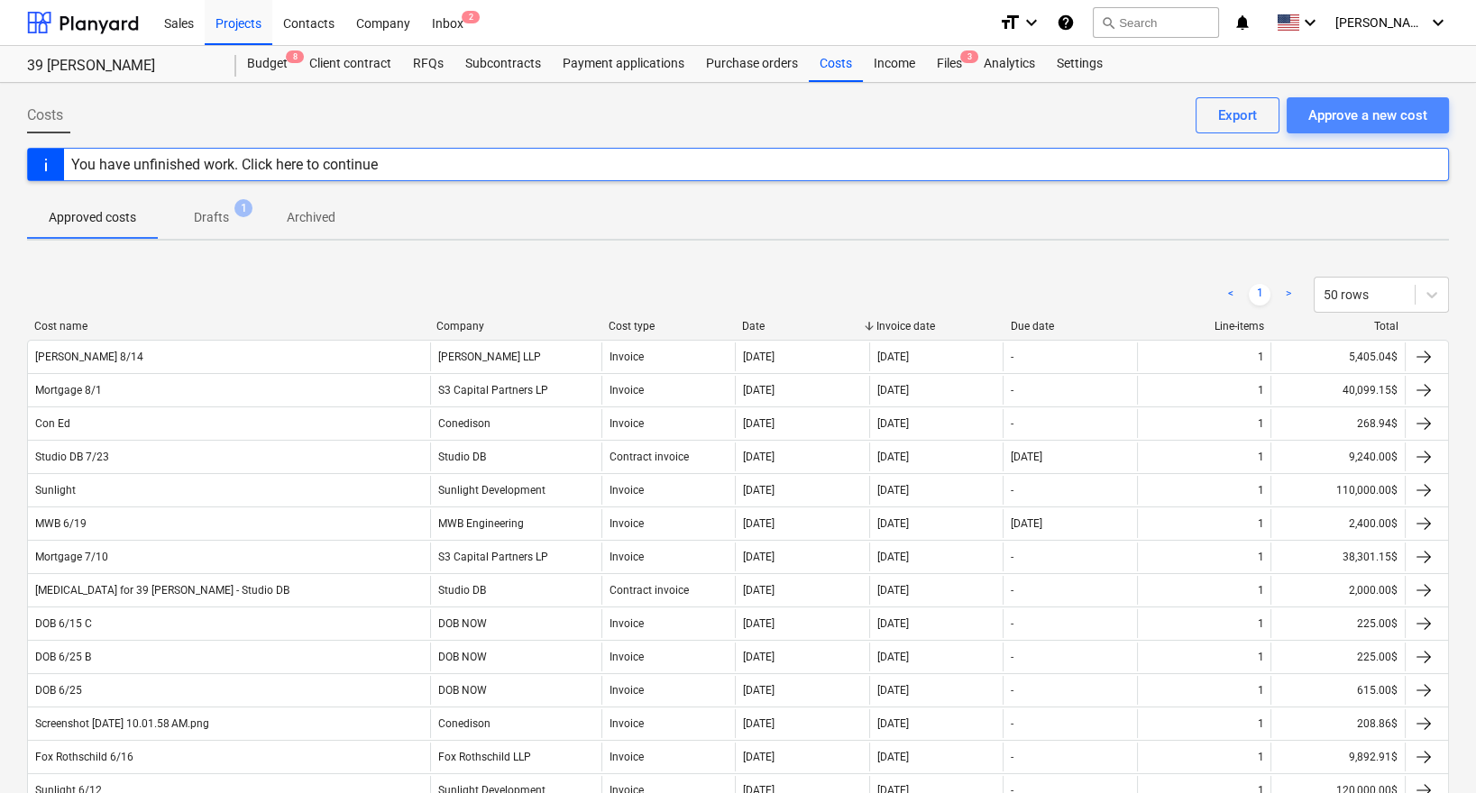
click at [1359, 120] on div "Approve a new cost" at bounding box center [1367, 115] width 119 height 23
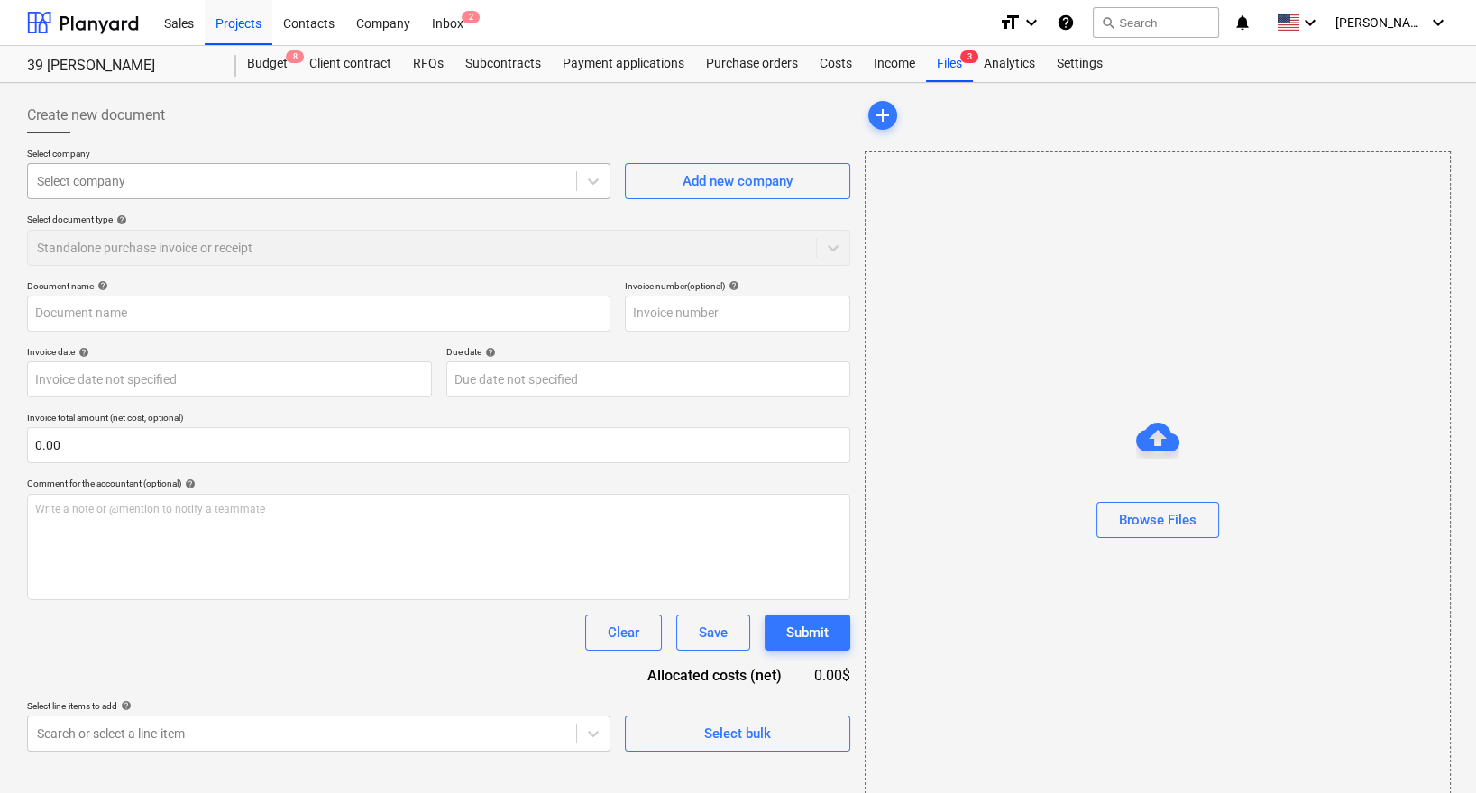
click at [345, 183] on div at bounding box center [302, 181] width 530 height 18
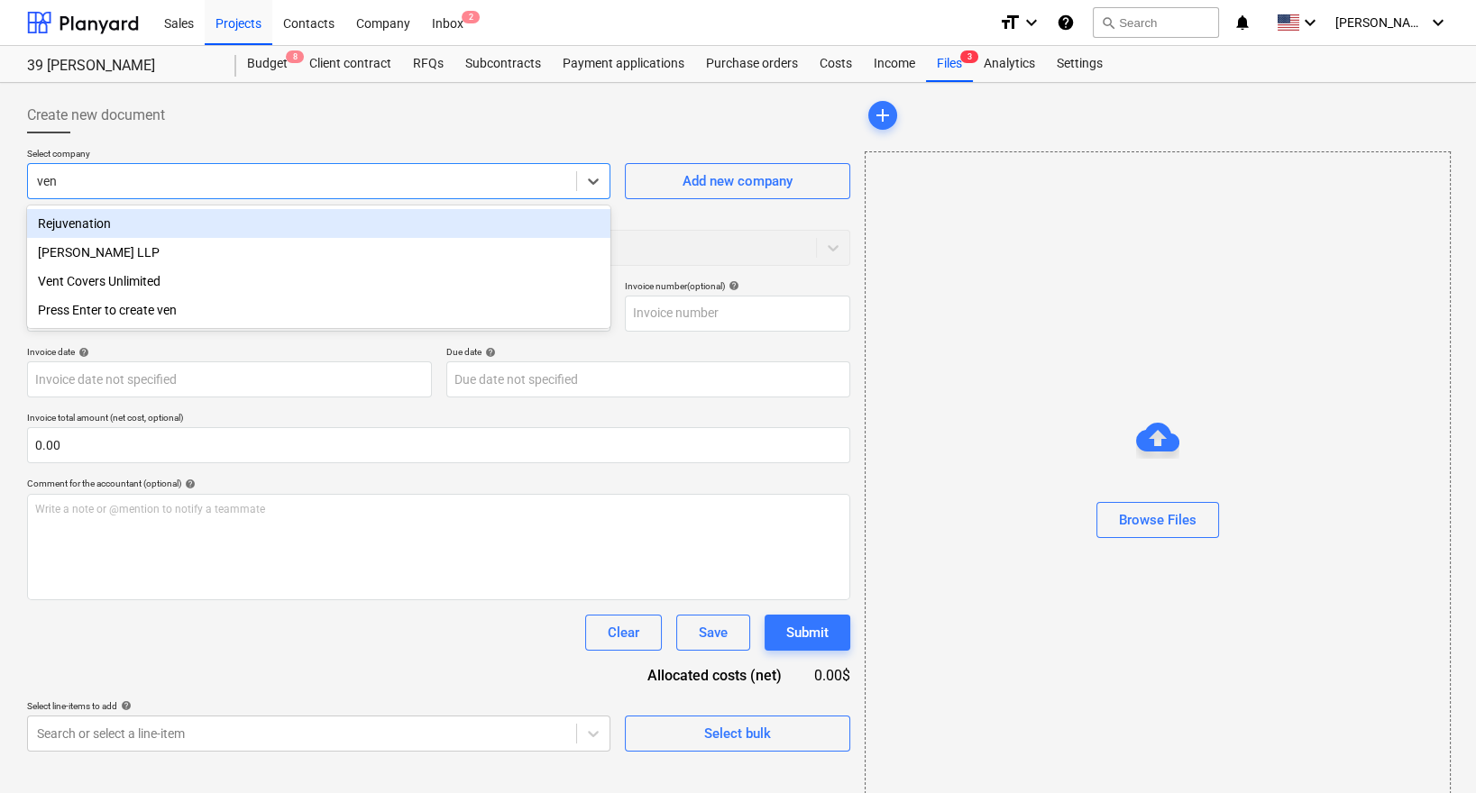
type input "vena"
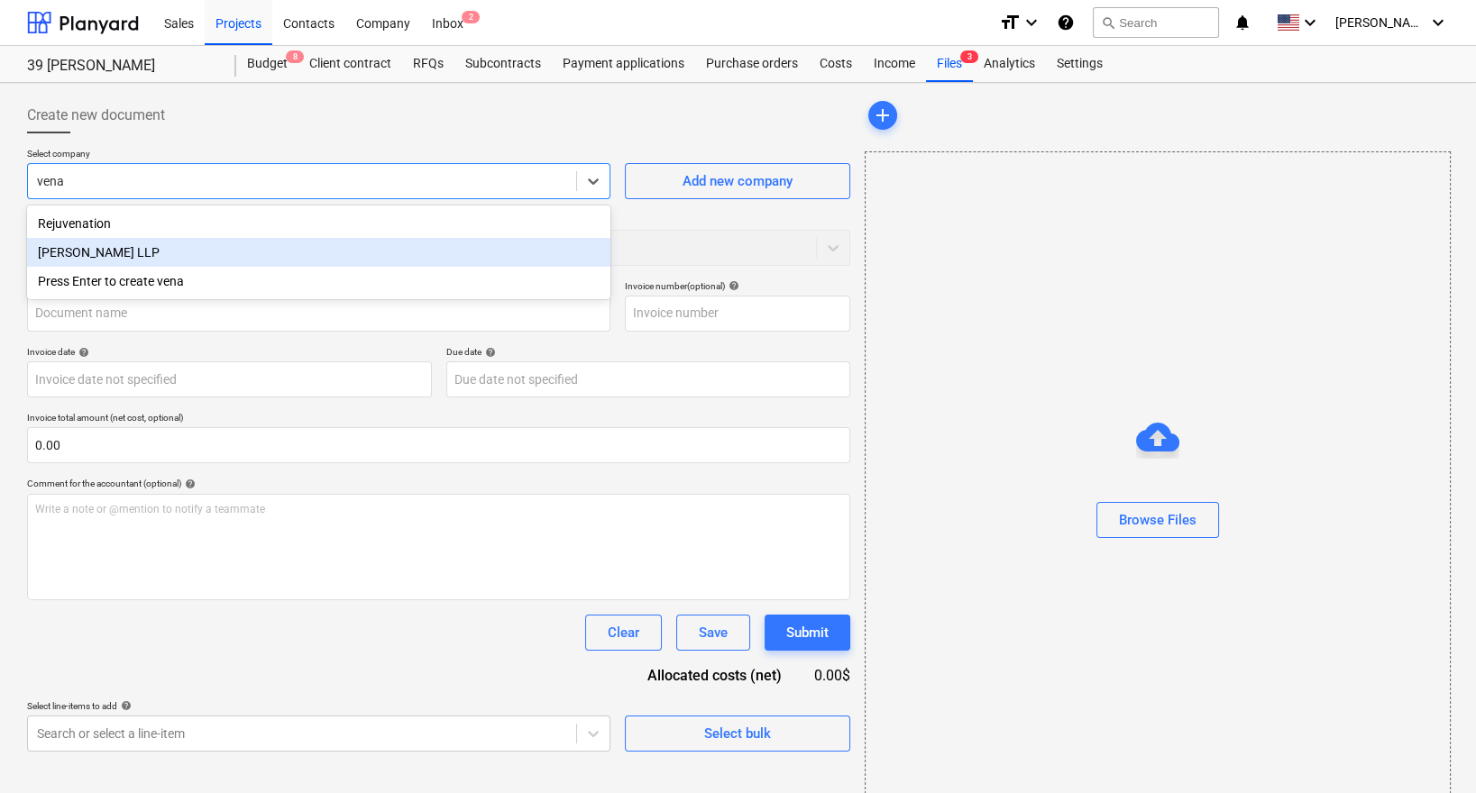
click at [293, 245] on div "[PERSON_NAME] LLP" at bounding box center [318, 252] width 583 height 29
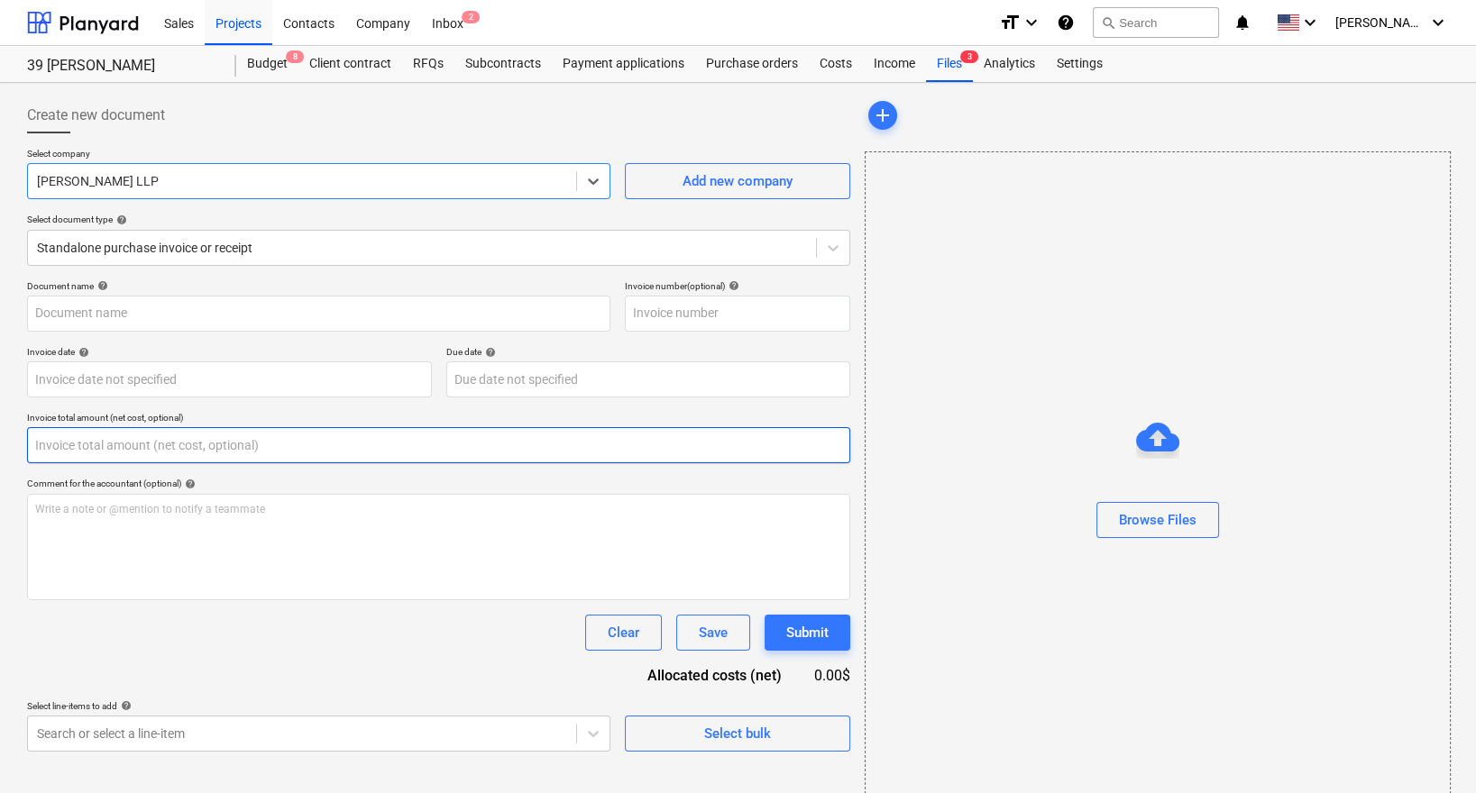
click at [227, 451] on input "text" at bounding box center [438, 445] width 823 height 36
paste input "5405.04"
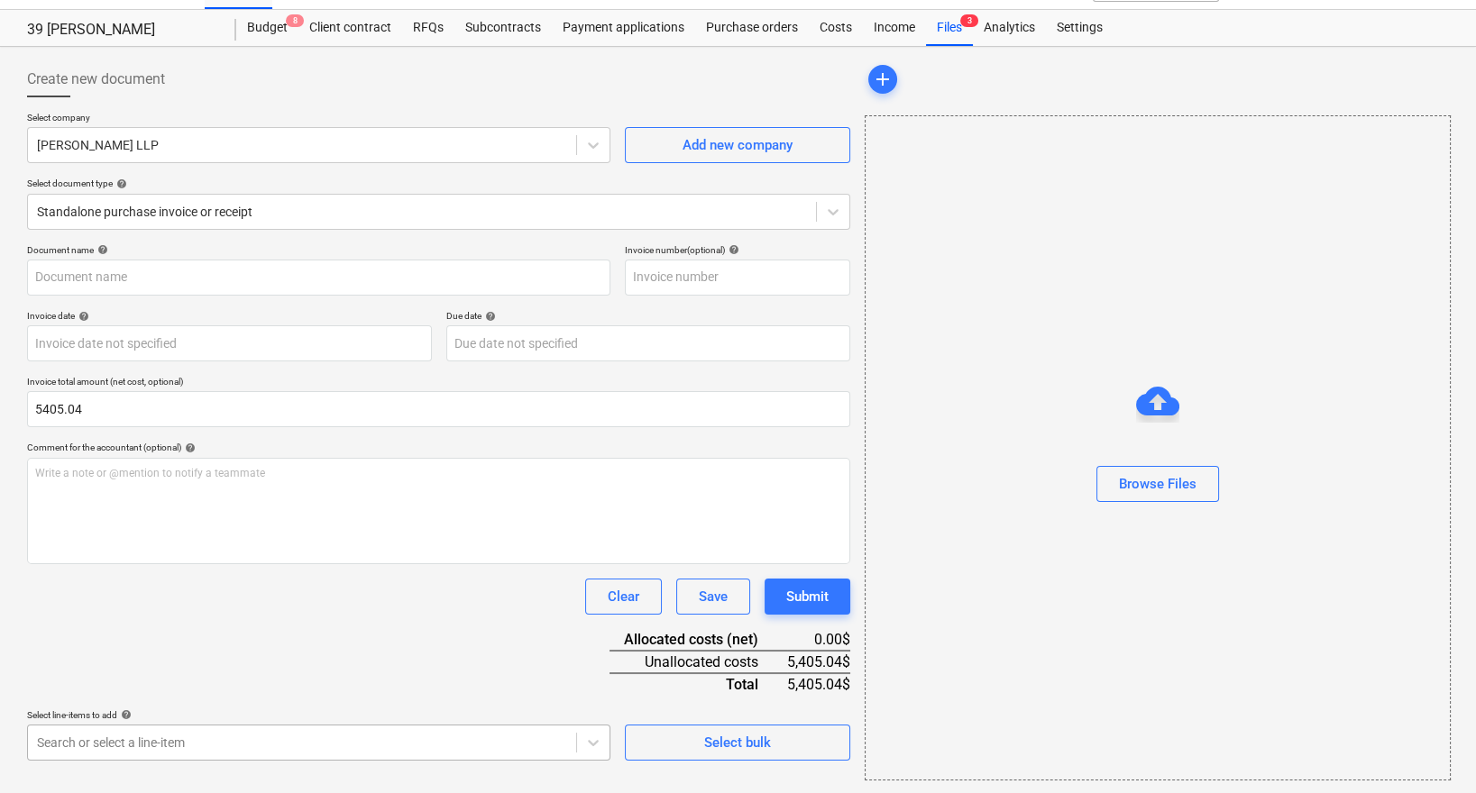
type input "5,405.04"
click at [219, 745] on body "Sales Projects Contacts Company Inbox 2 format_size keyboard_arrow_down help se…" at bounding box center [738, 360] width 1476 height 793
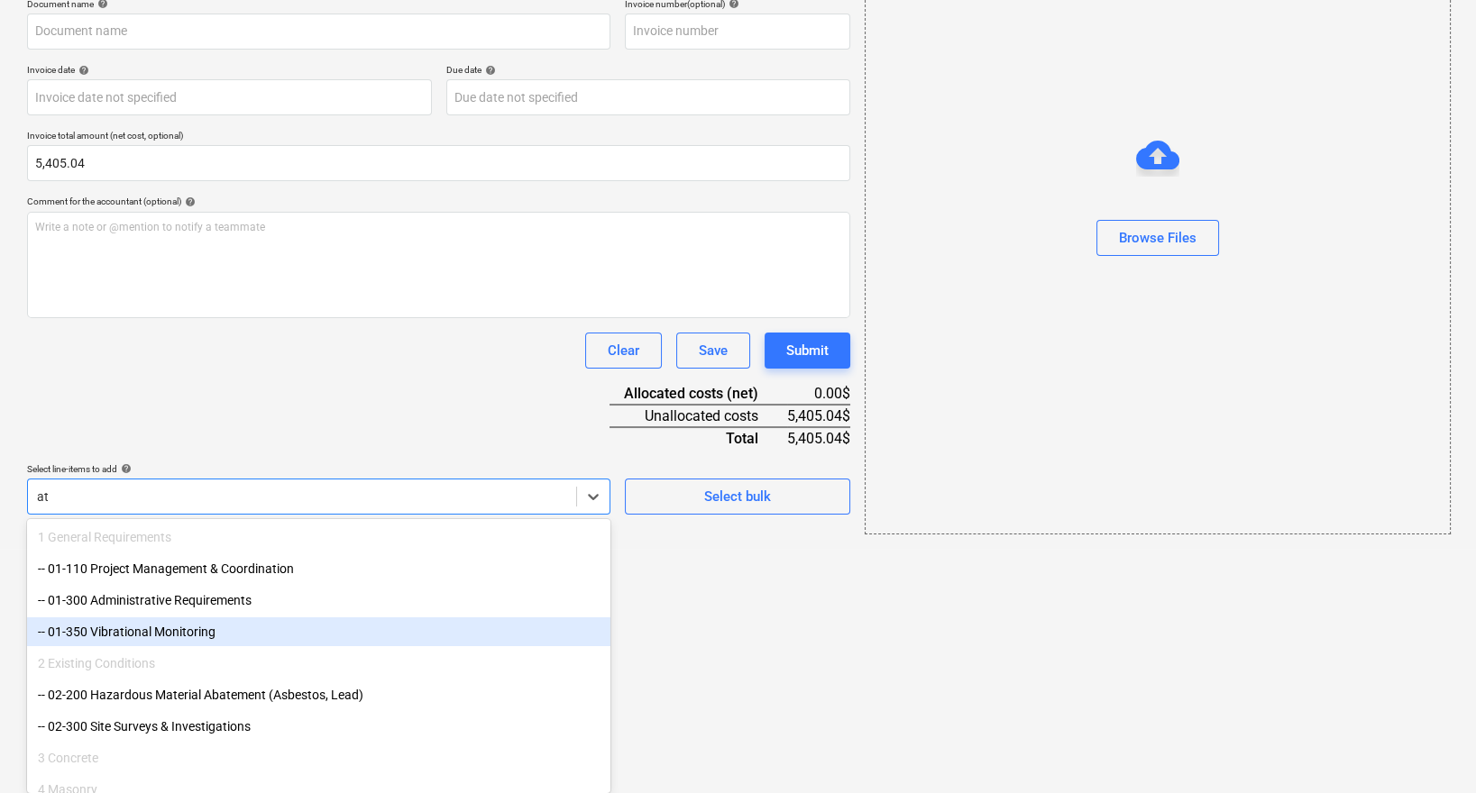
type input "att"
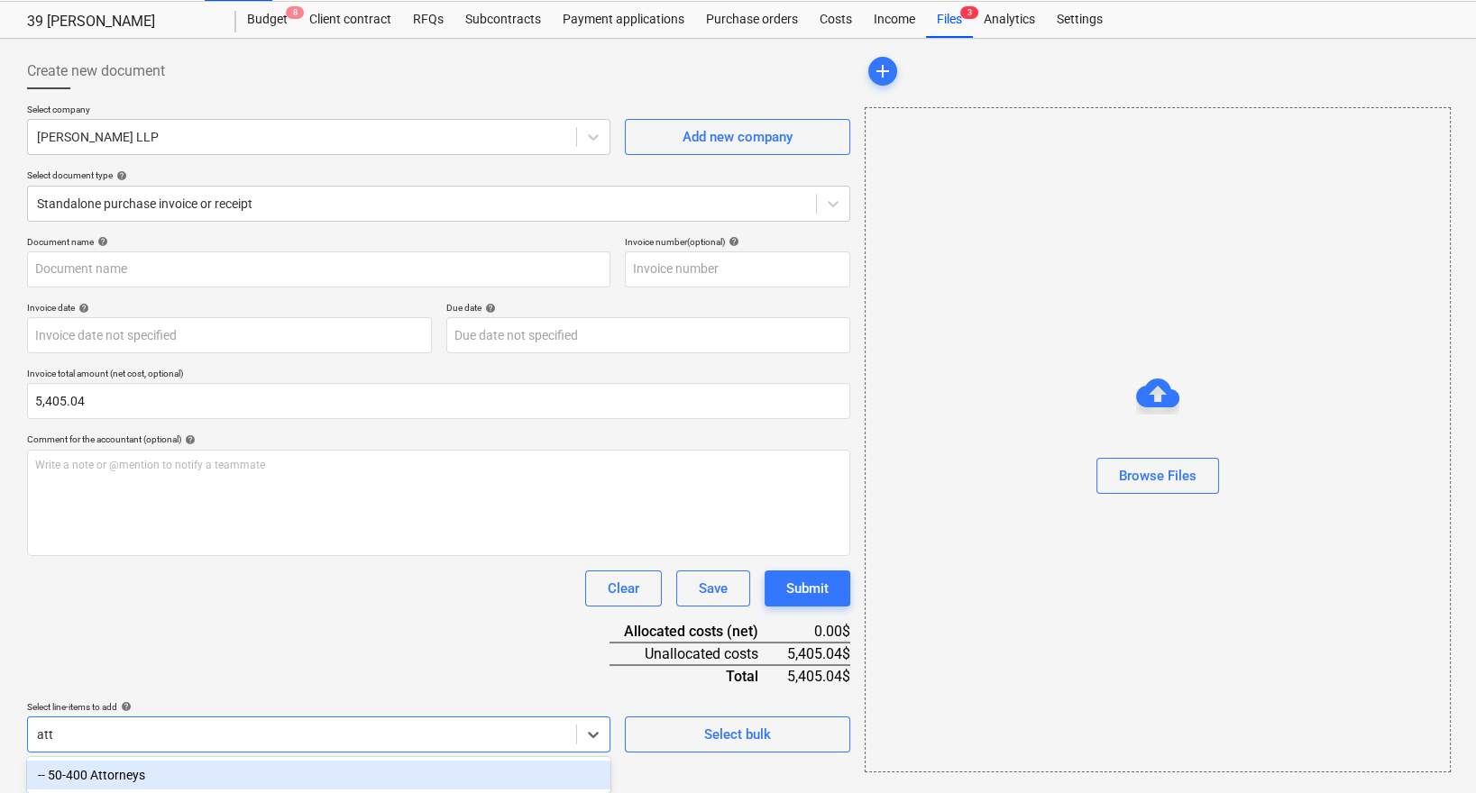
click at [170, 780] on div "-- 50-400 Attorneys" at bounding box center [318, 775] width 583 height 29
click at [248, 624] on div "Document name help Invoice number (optional) help Invoice date help Press the d…" at bounding box center [438, 554] width 823 height 636
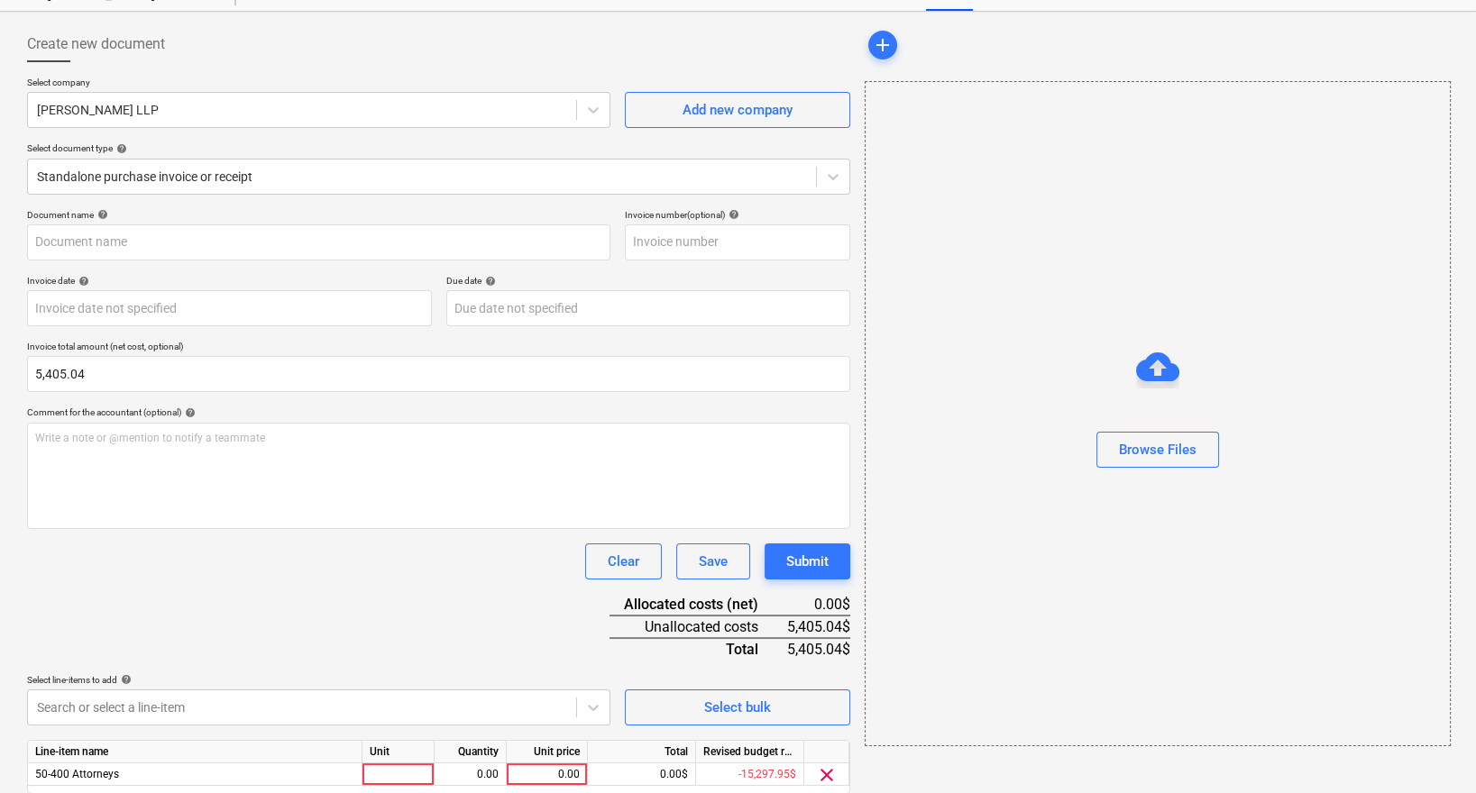
scroll to position [102, 0]
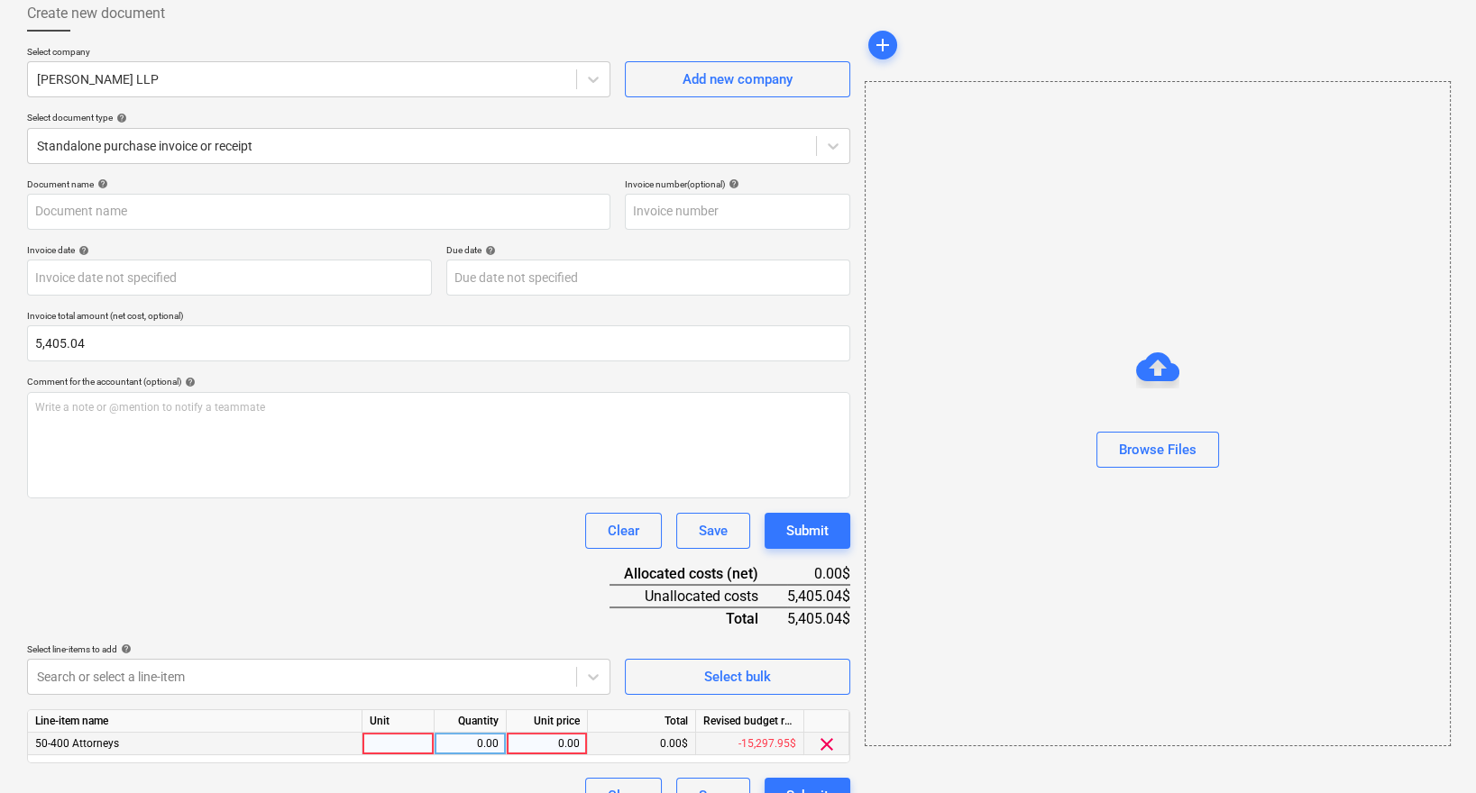
click at [573, 741] on div "0.00" at bounding box center [547, 744] width 66 height 23
type input "5405.04"
click at [480, 550] on div "Document name help Invoice number (optional) help Invoice date help Press the d…" at bounding box center [438, 497] width 823 height 636
click at [247, 190] on p "Document name help" at bounding box center [318, 186] width 583 height 15
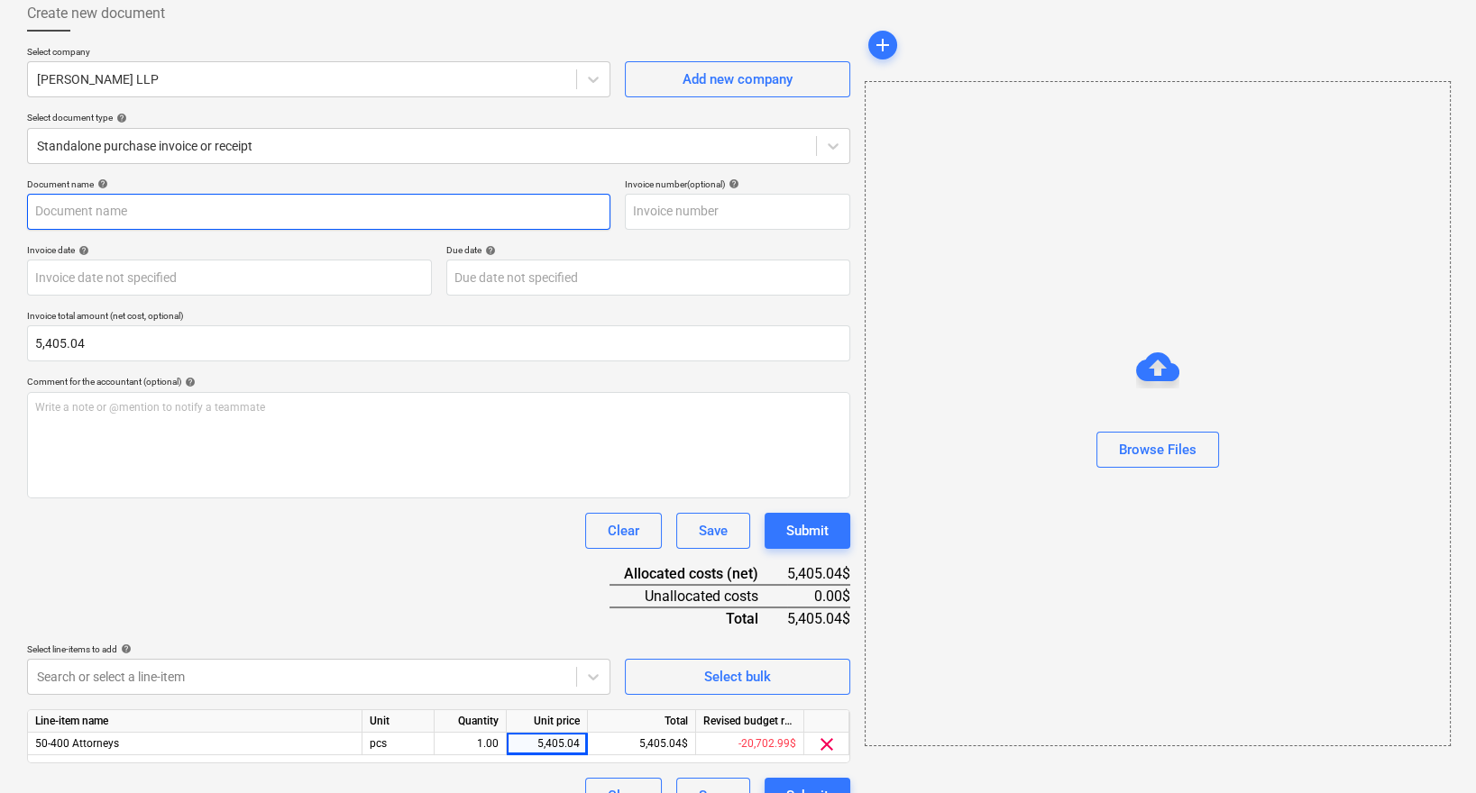
click at [242, 215] on input "text" at bounding box center [318, 212] width 583 height 36
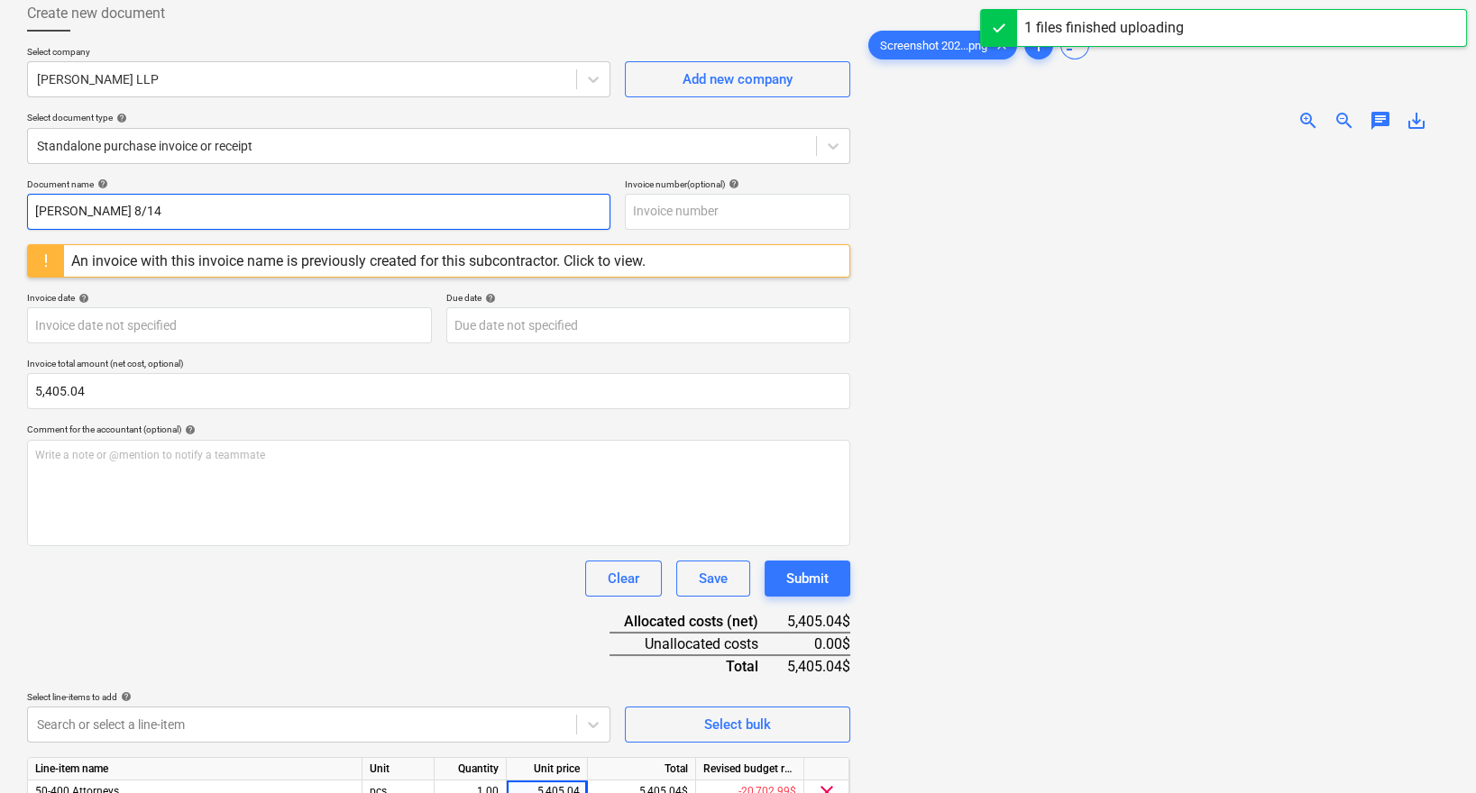
type input "[PERSON_NAME] 8/14"
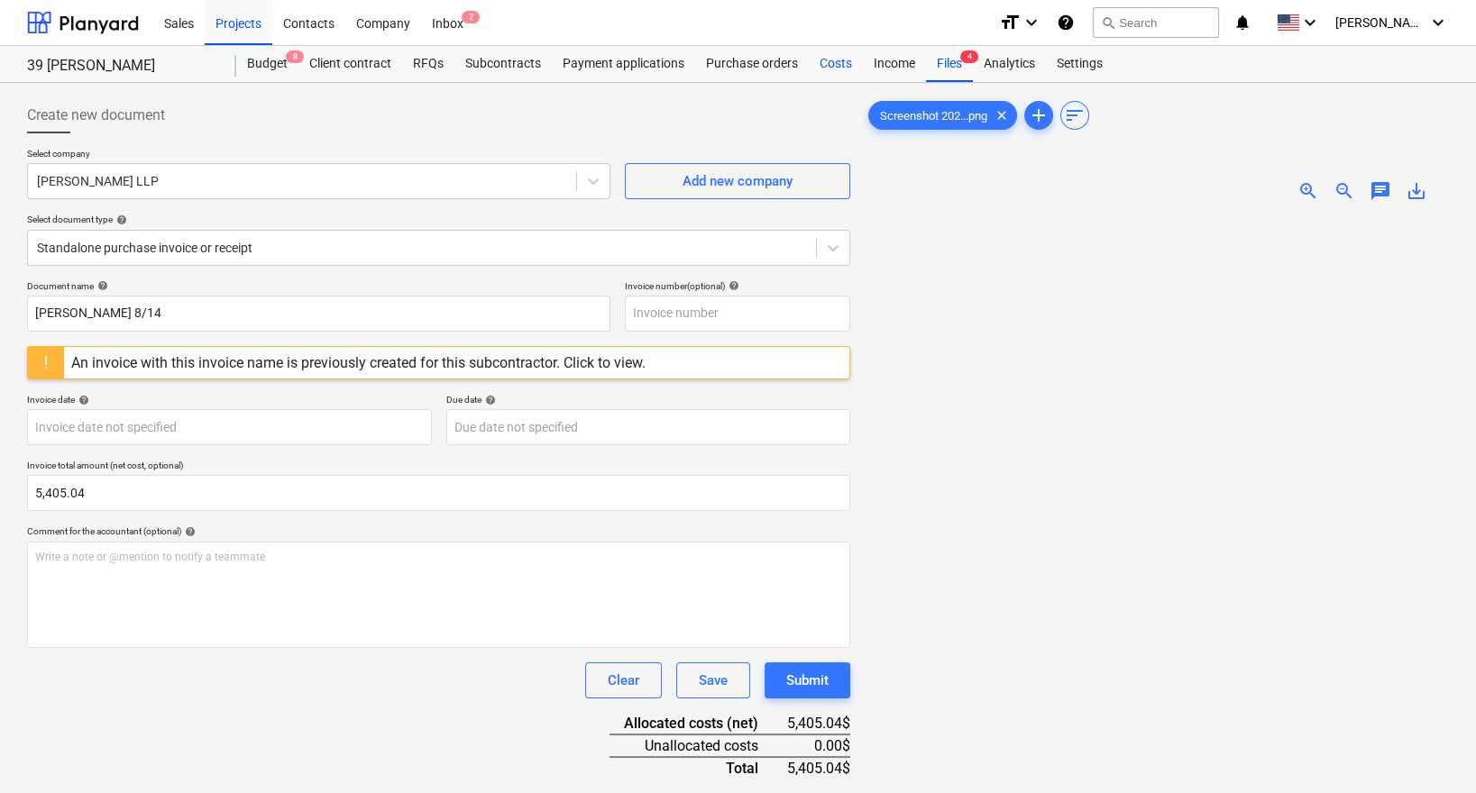
click at [831, 60] on div "Costs" at bounding box center [836, 64] width 54 height 36
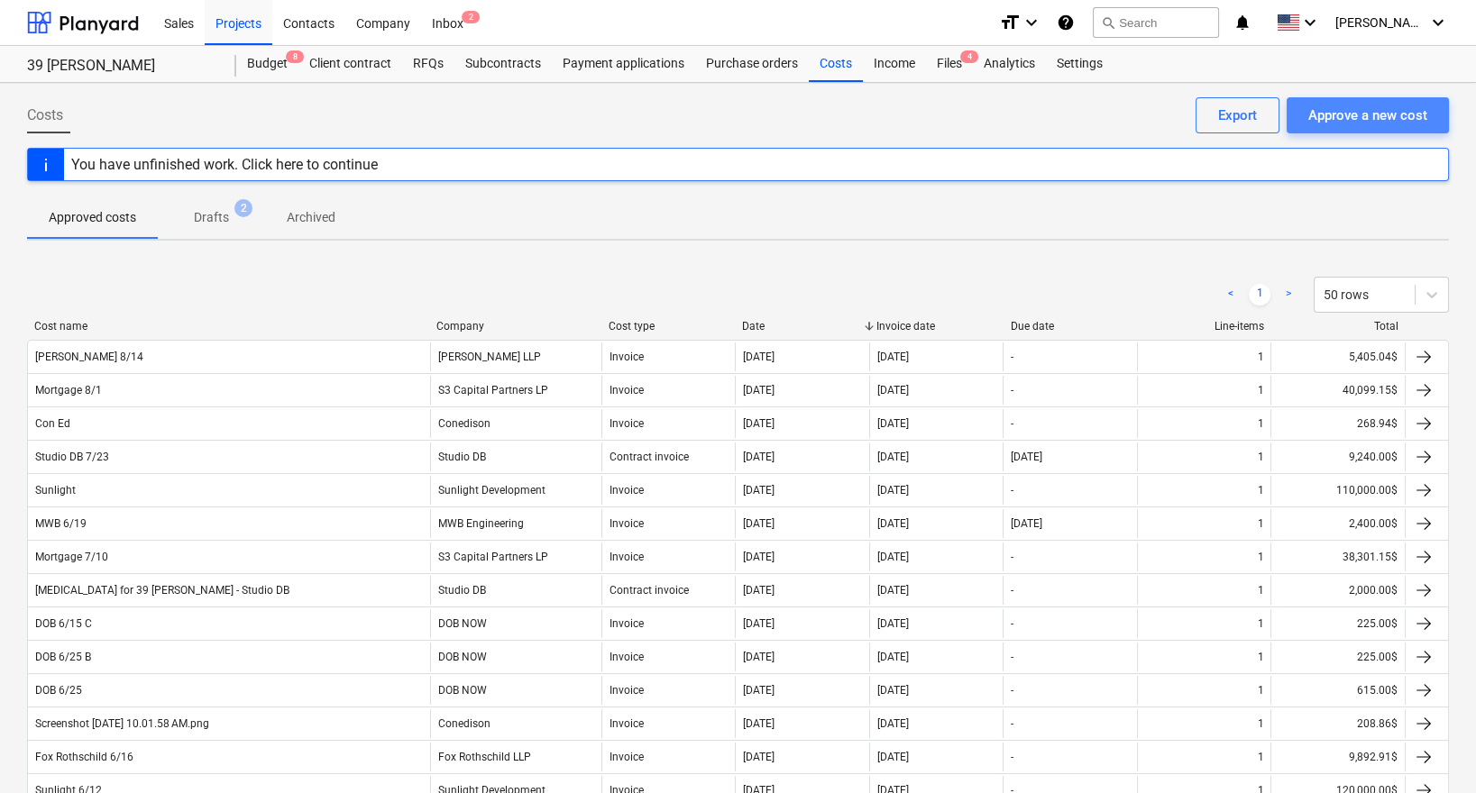
click at [1354, 115] on div "Approve a new cost" at bounding box center [1367, 115] width 119 height 23
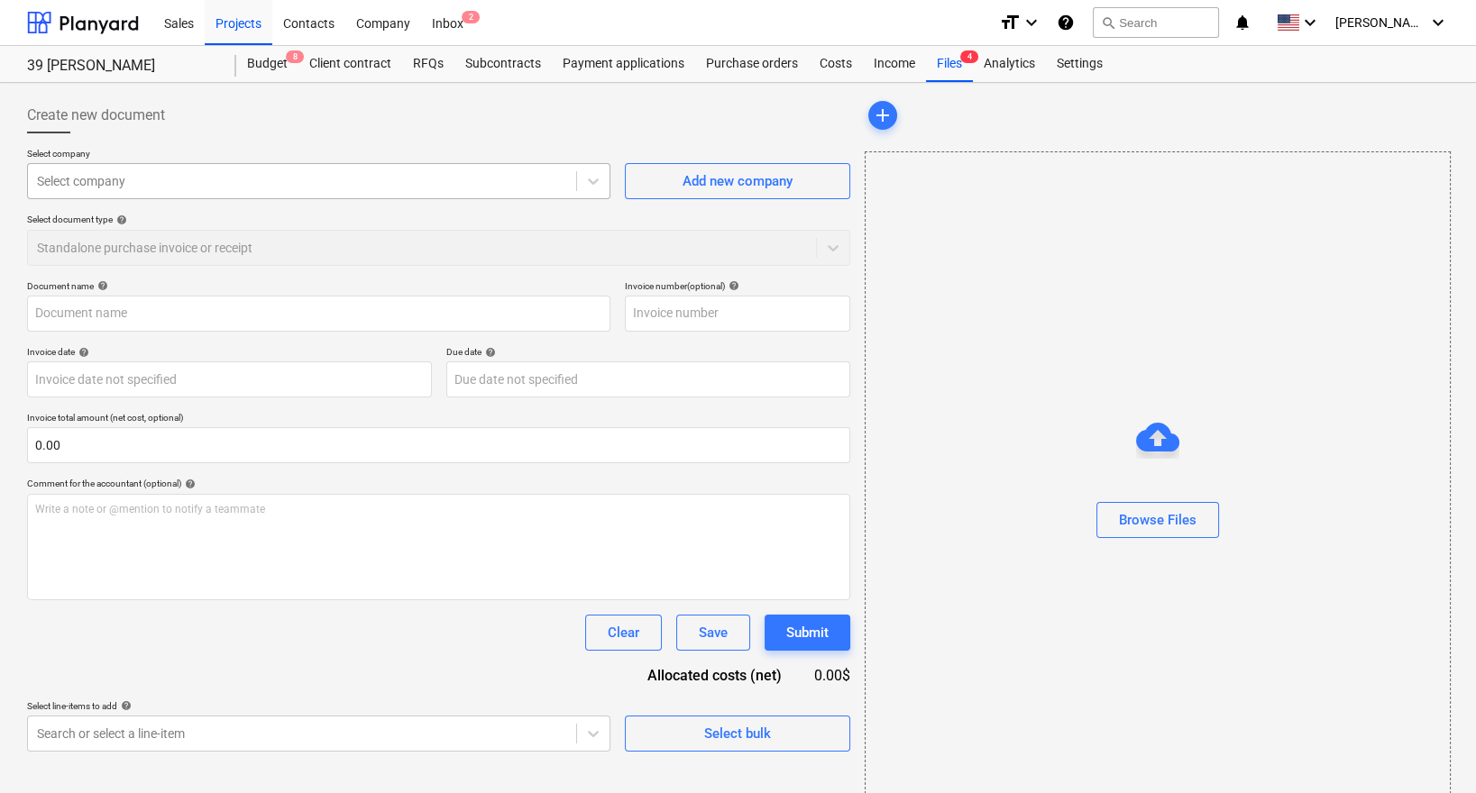
click at [365, 169] on div "Select company" at bounding box center [302, 181] width 548 height 25
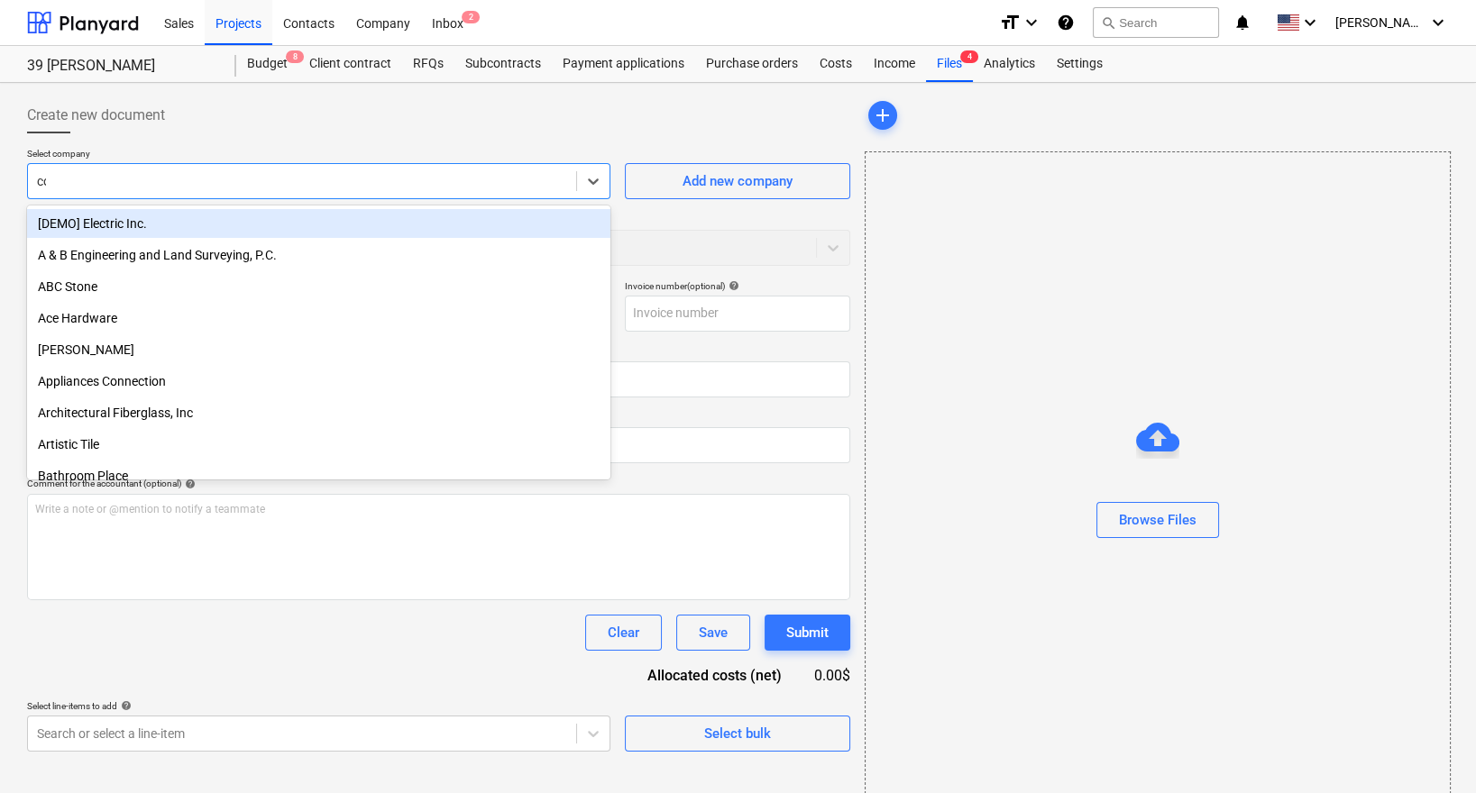
type input "con"
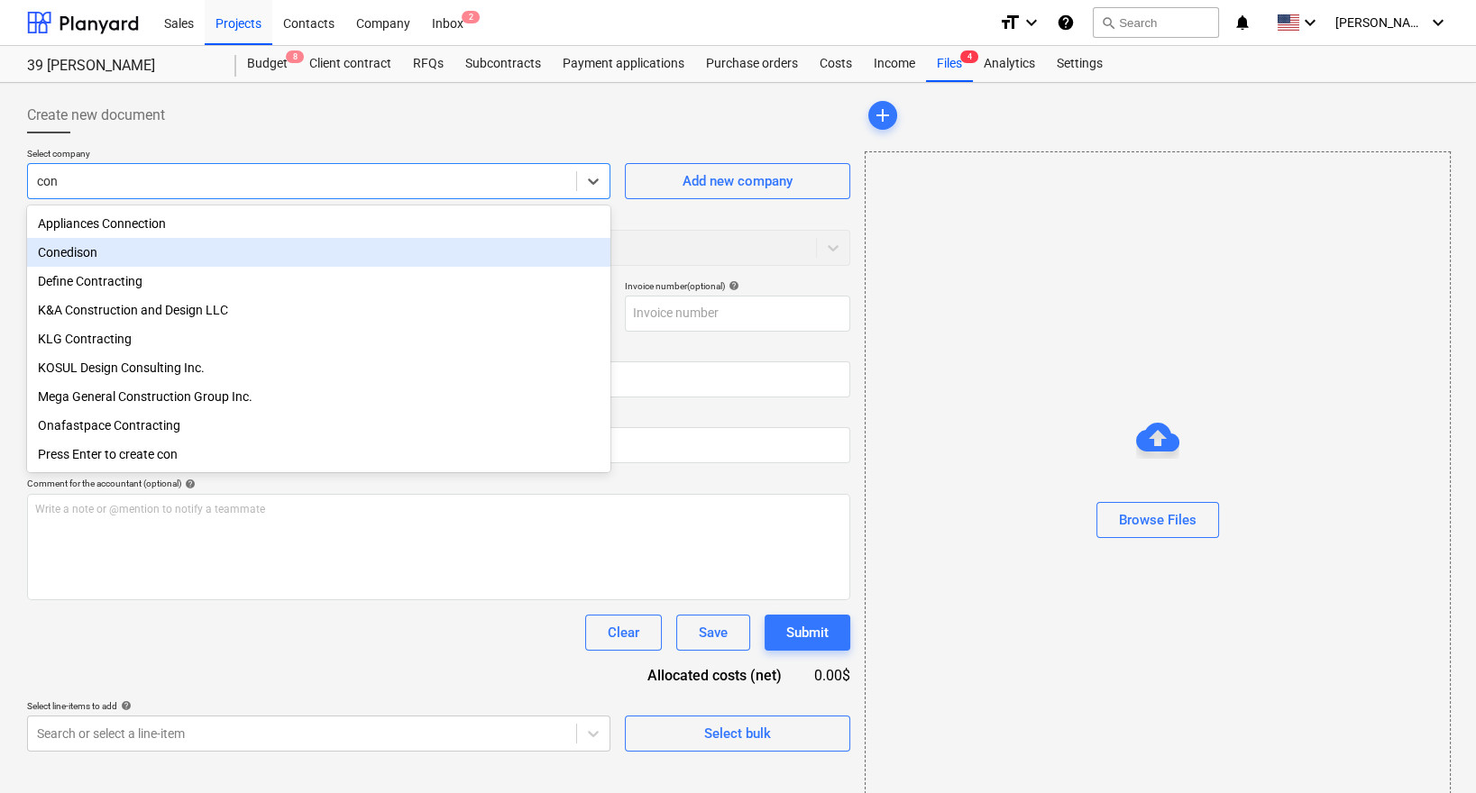
click at [239, 261] on div "Conedison" at bounding box center [318, 252] width 583 height 29
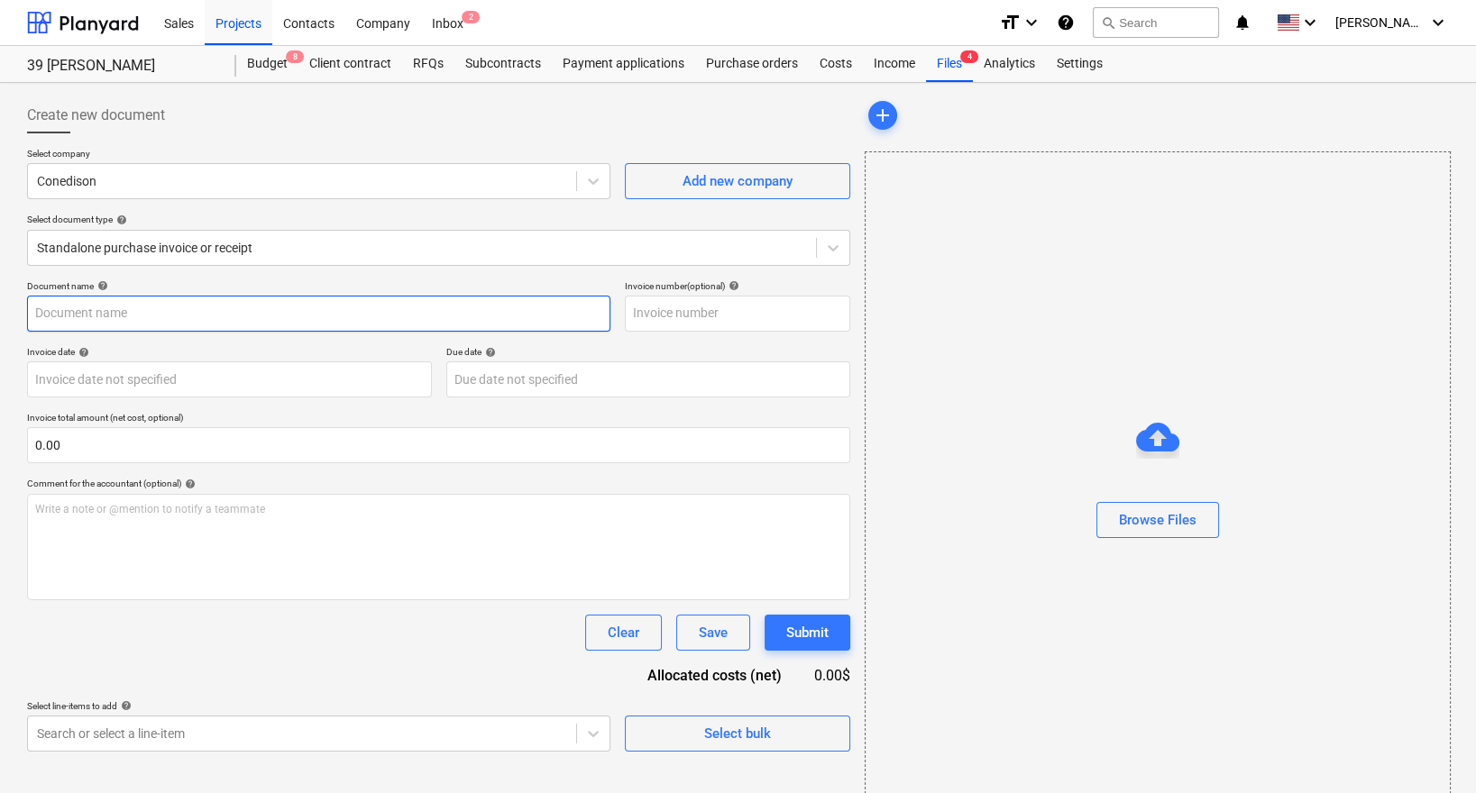
click at [233, 312] on input "text" at bounding box center [318, 314] width 583 height 36
type input "Con Ed 8/22"
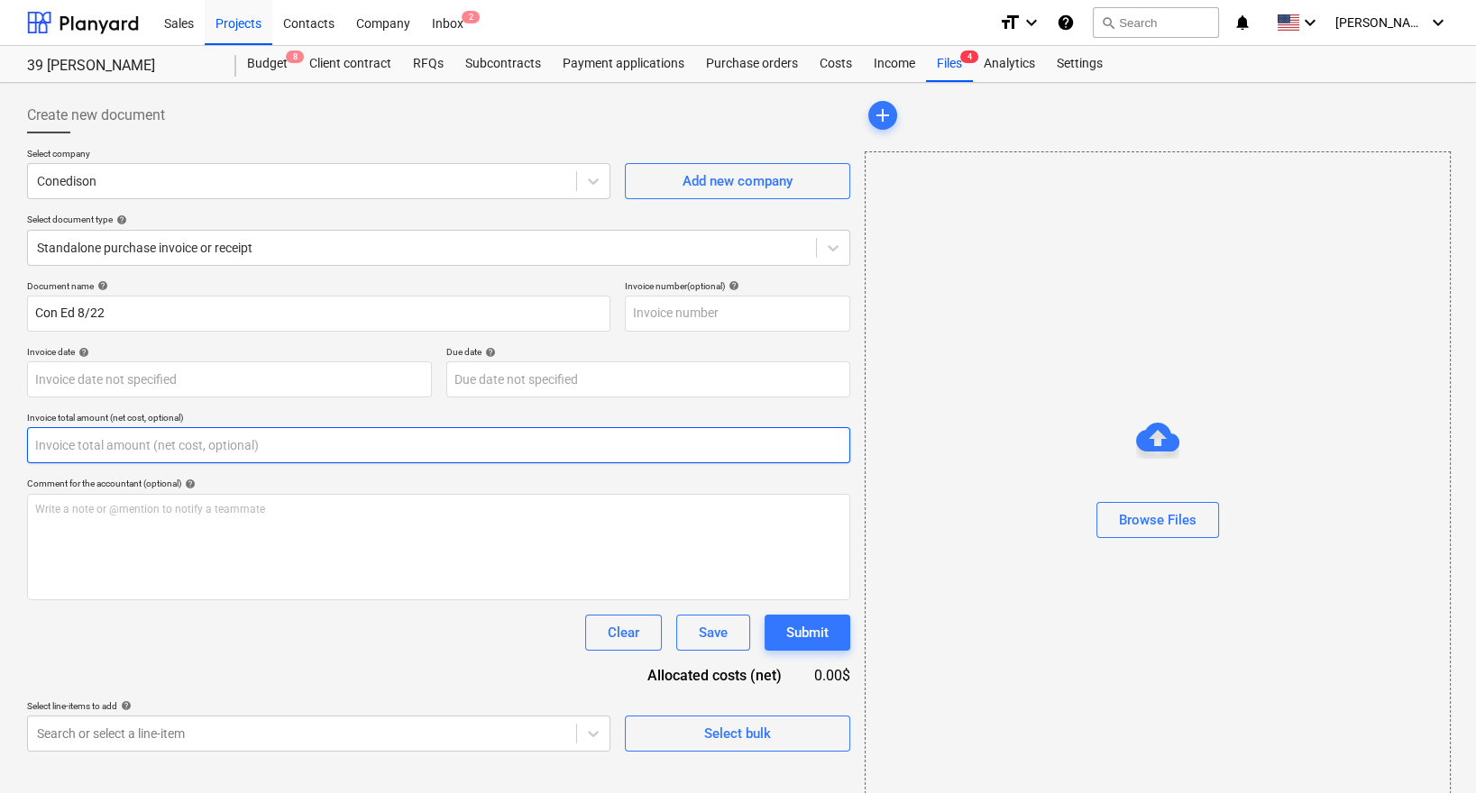
click at [303, 448] on input "text" at bounding box center [438, 445] width 823 height 36
paste input "246.88"
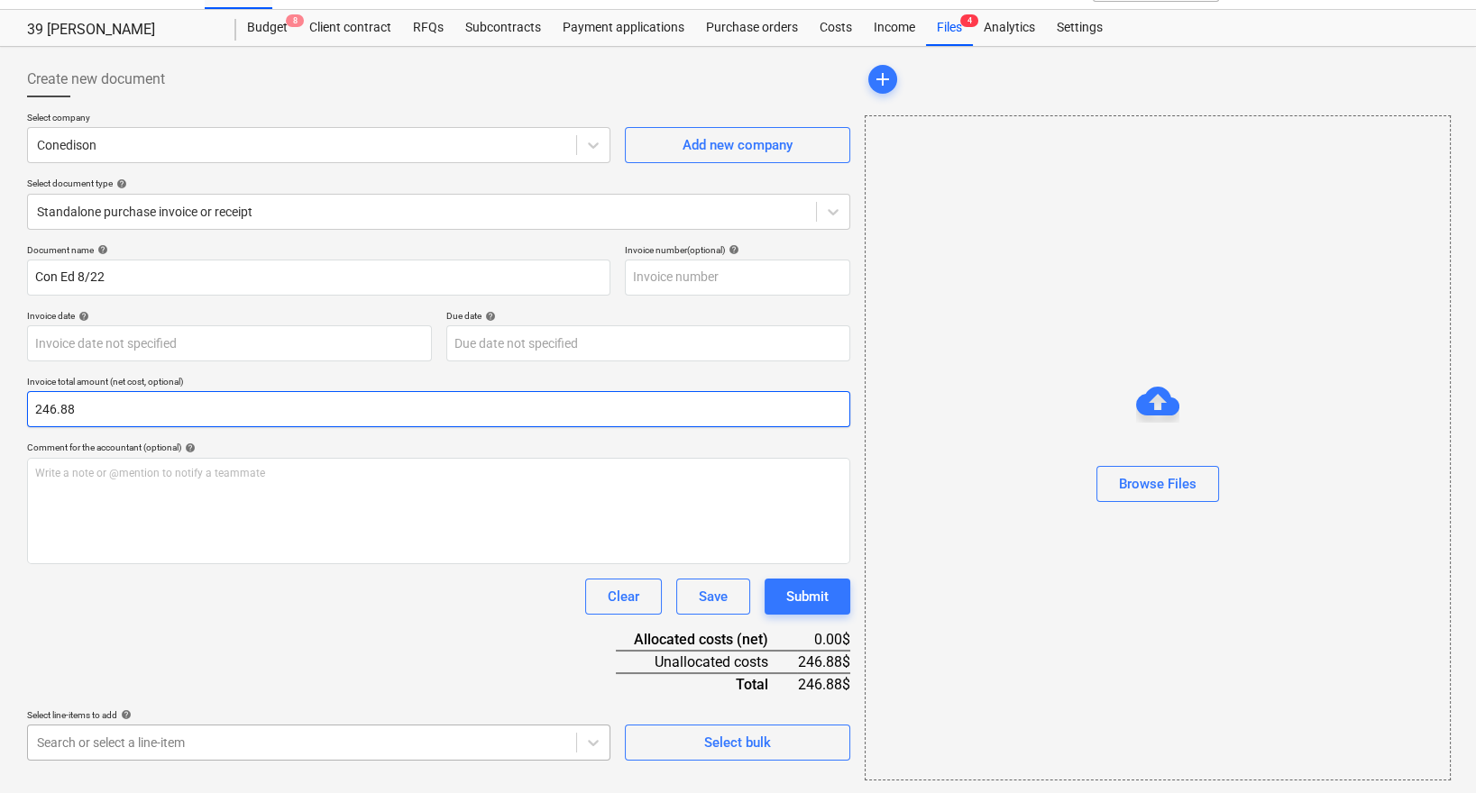
type input "246.88"
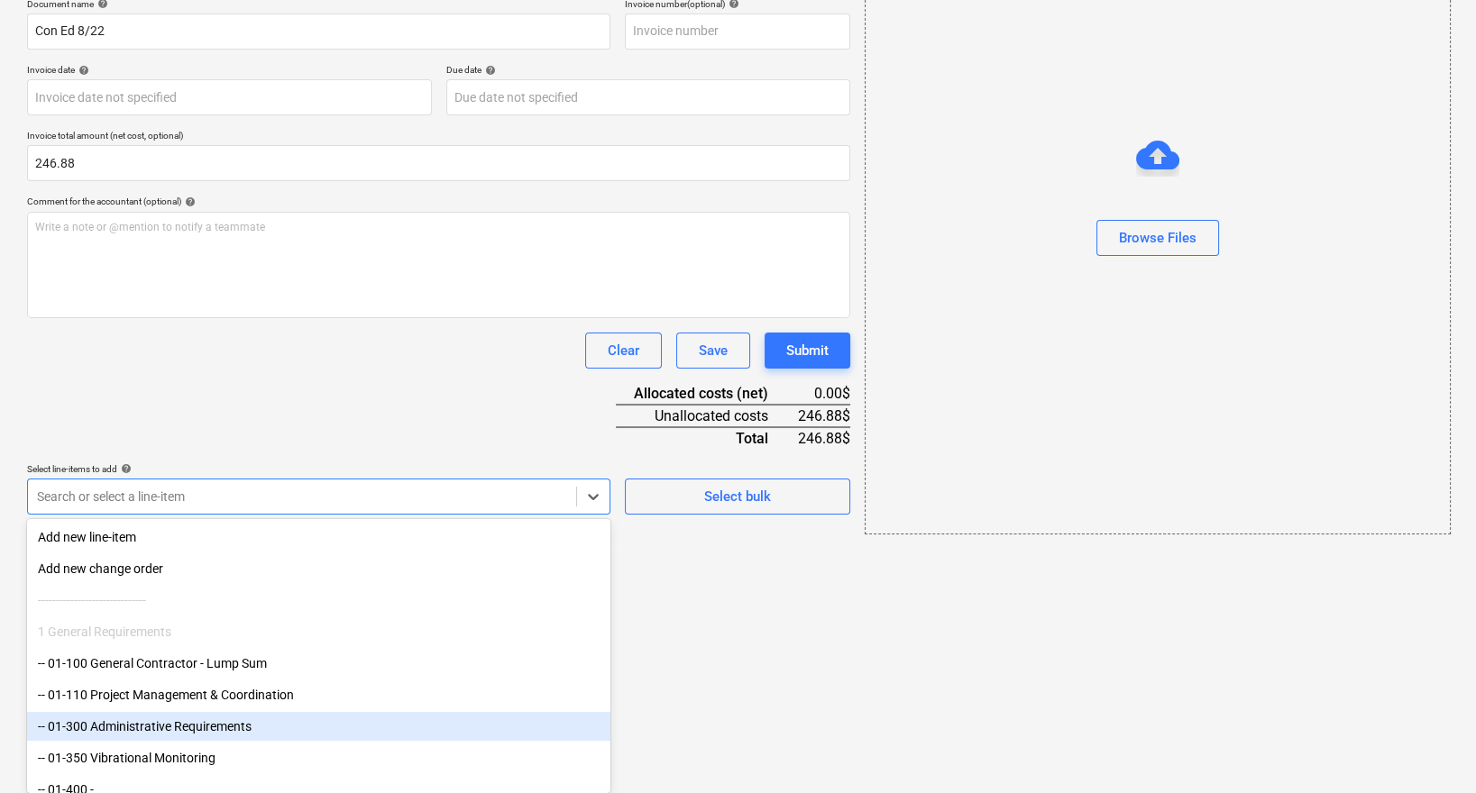
click at [269, 511] on body "Sales Projects Contacts Company Inbox 2 format_size keyboard_arrow_down help se…" at bounding box center [738, 114] width 1476 height 793
type input "ut"
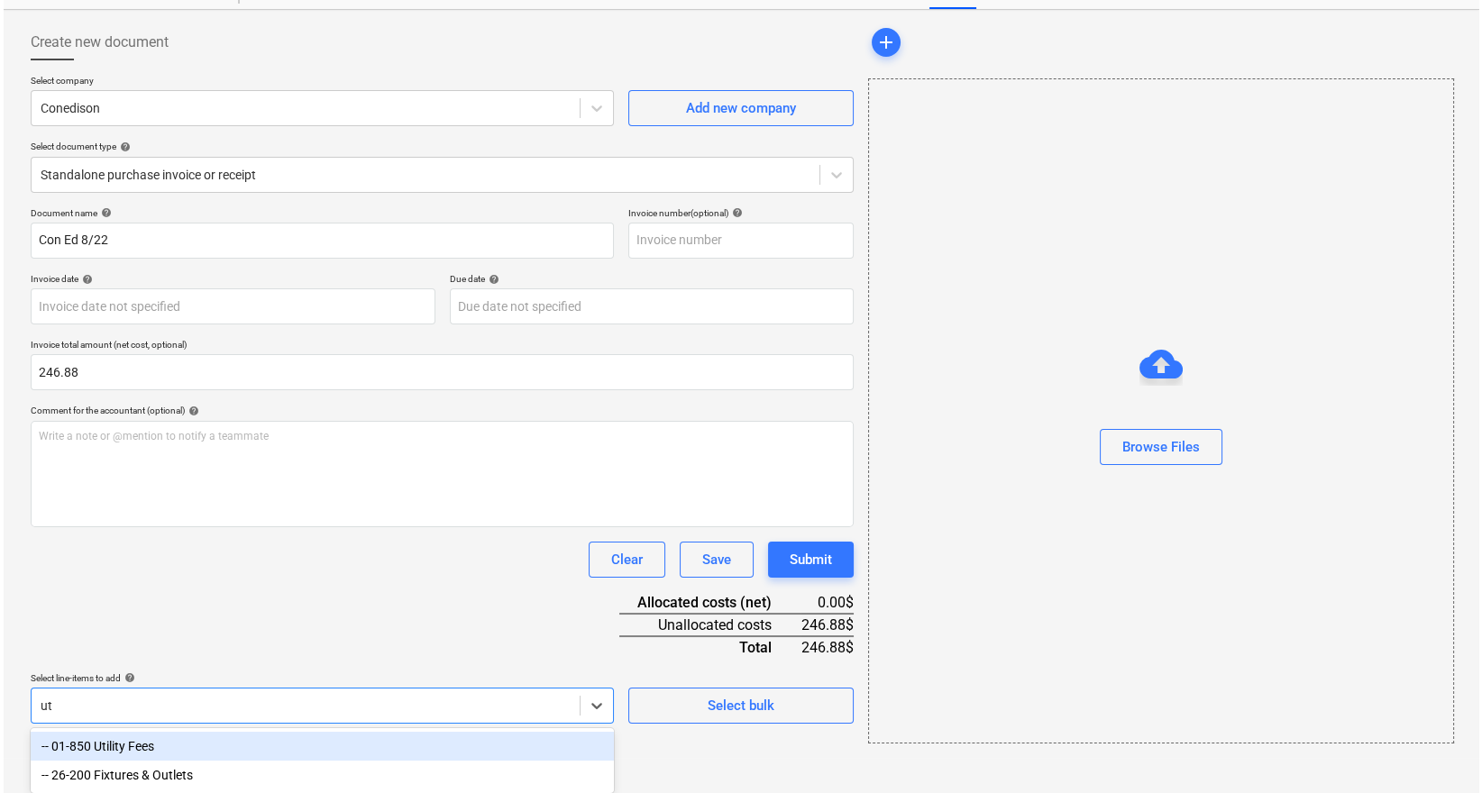
scroll to position [73, 0]
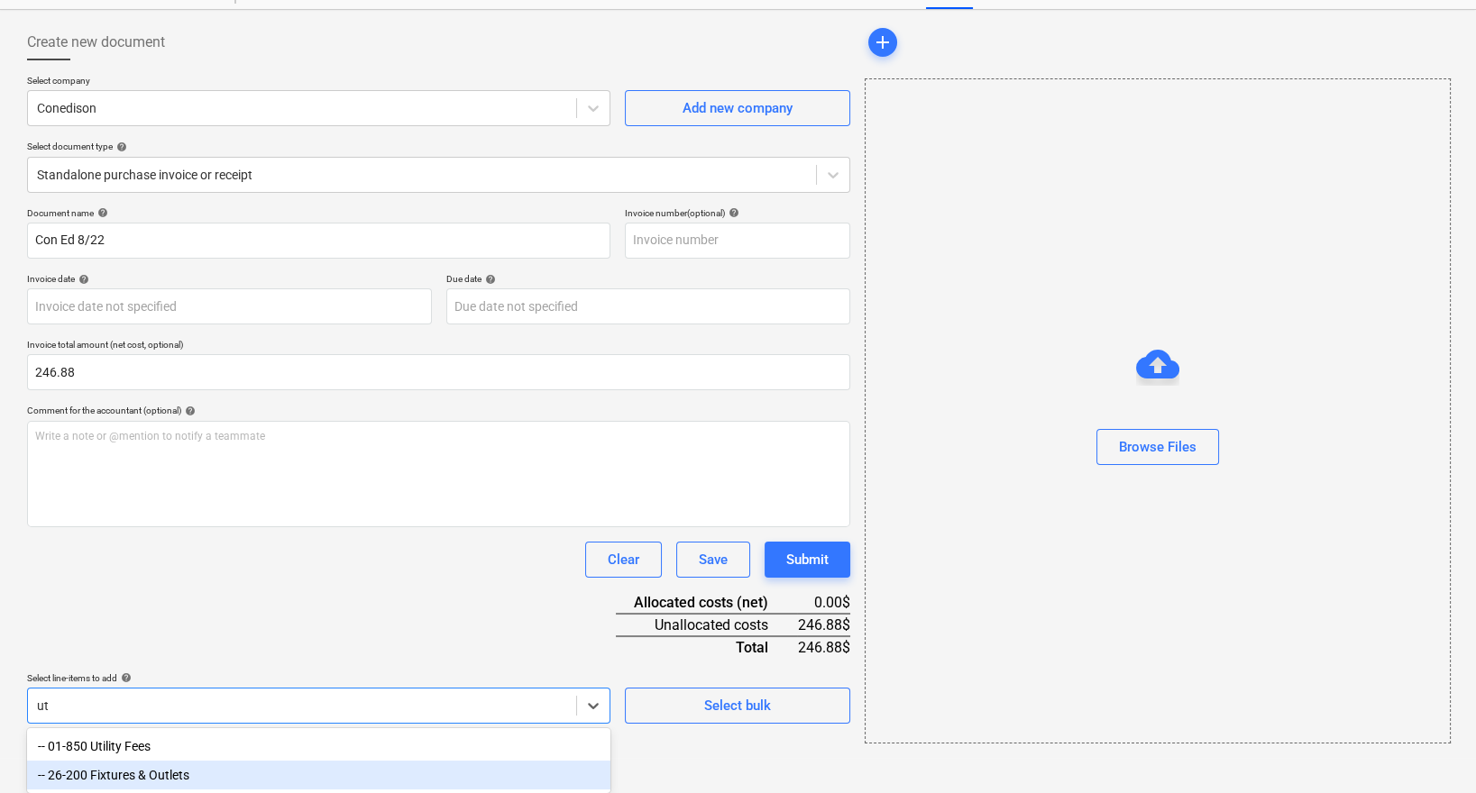
click at [245, 755] on div "-- 01-850 Utility Fees" at bounding box center [318, 746] width 583 height 29
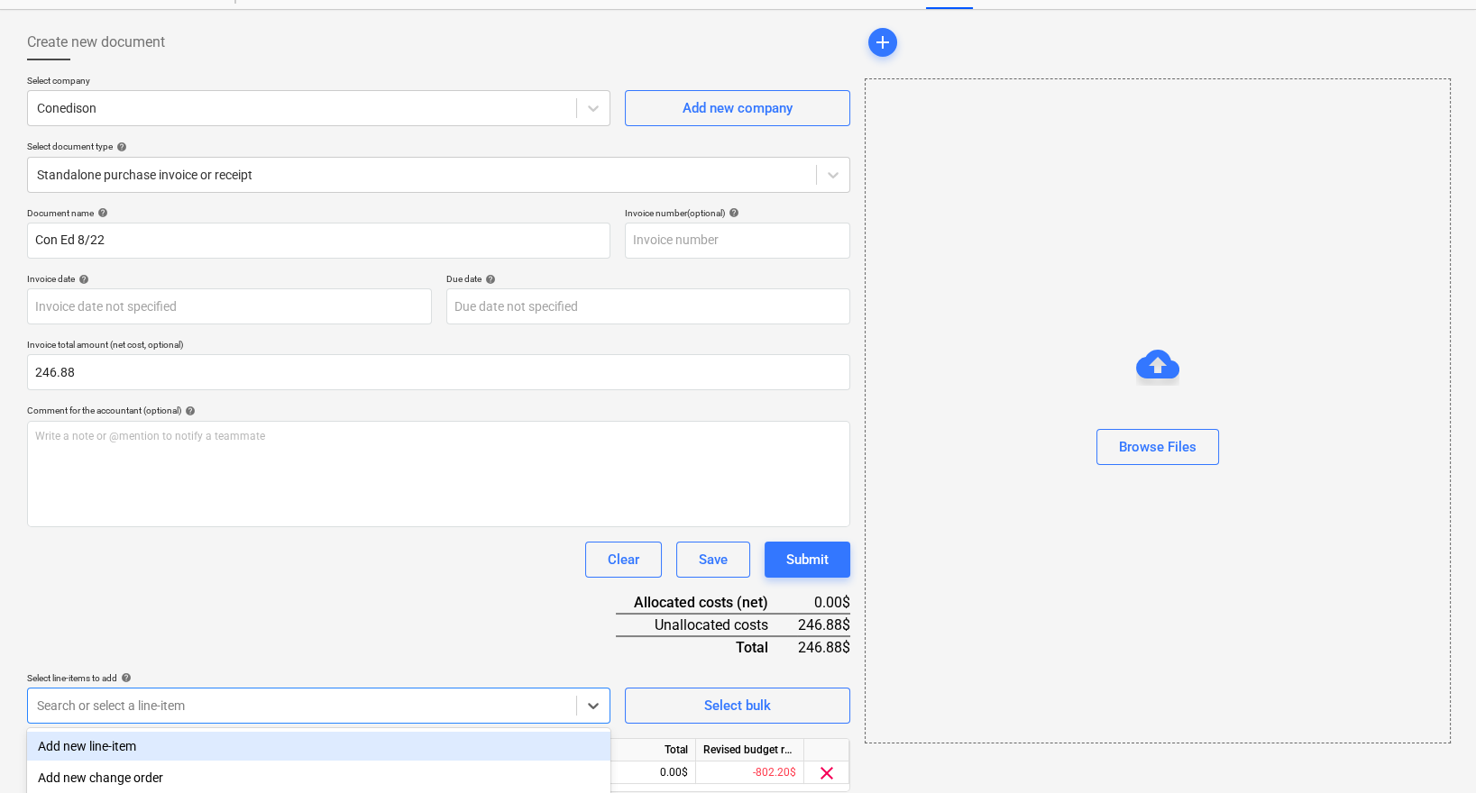
click at [289, 582] on div "Document name help Con Ed 8/22 Invoice number (optional) help Invoice date help…" at bounding box center [438, 525] width 823 height 636
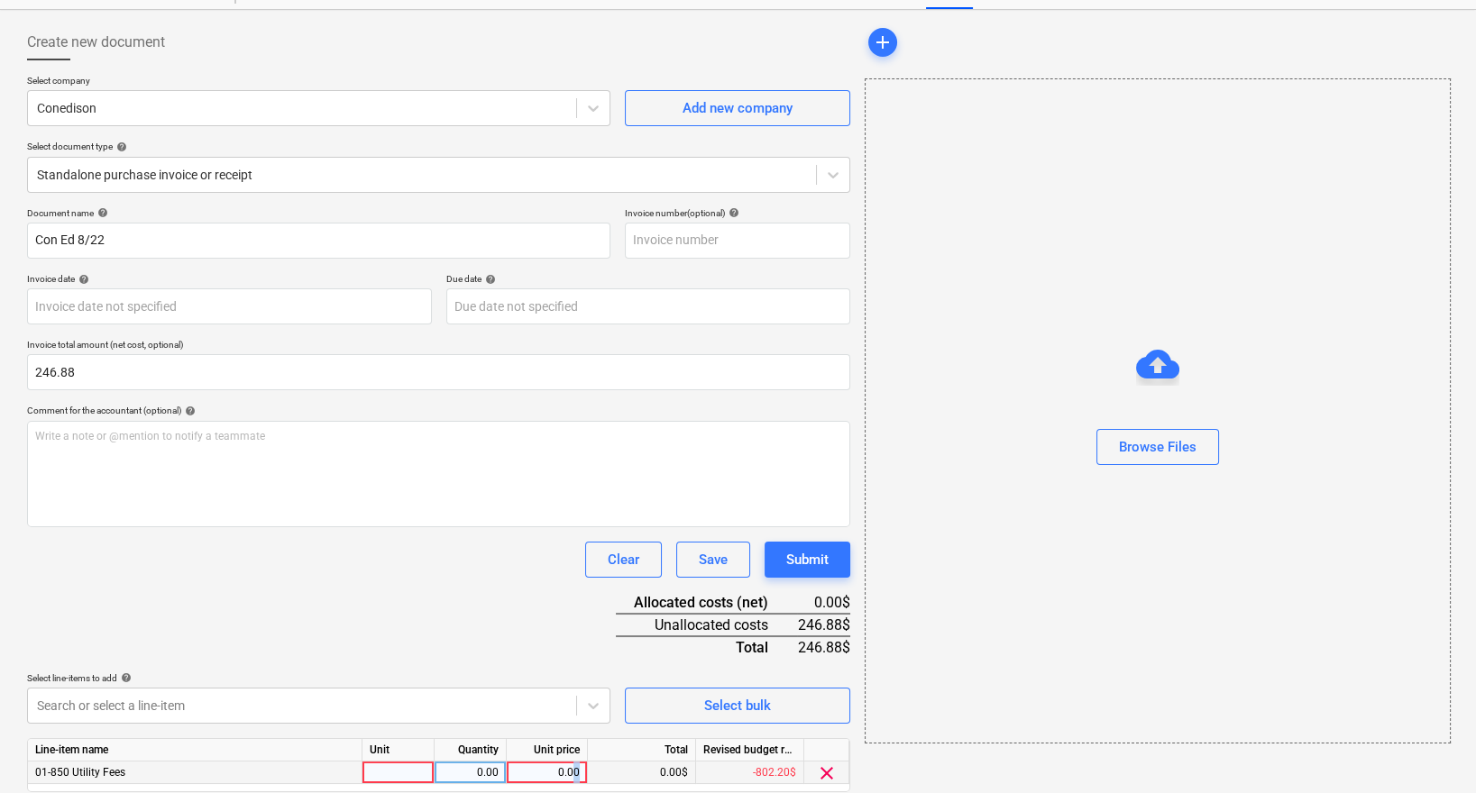
click at [576, 775] on div "0.00" at bounding box center [547, 773] width 66 height 23
type input "246.88"
click at [511, 644] on div "Document name help Con Ed 8/22 Invoice number (optional) help Invoice date help…" at bounding box center [438, 525] width 823 height 636
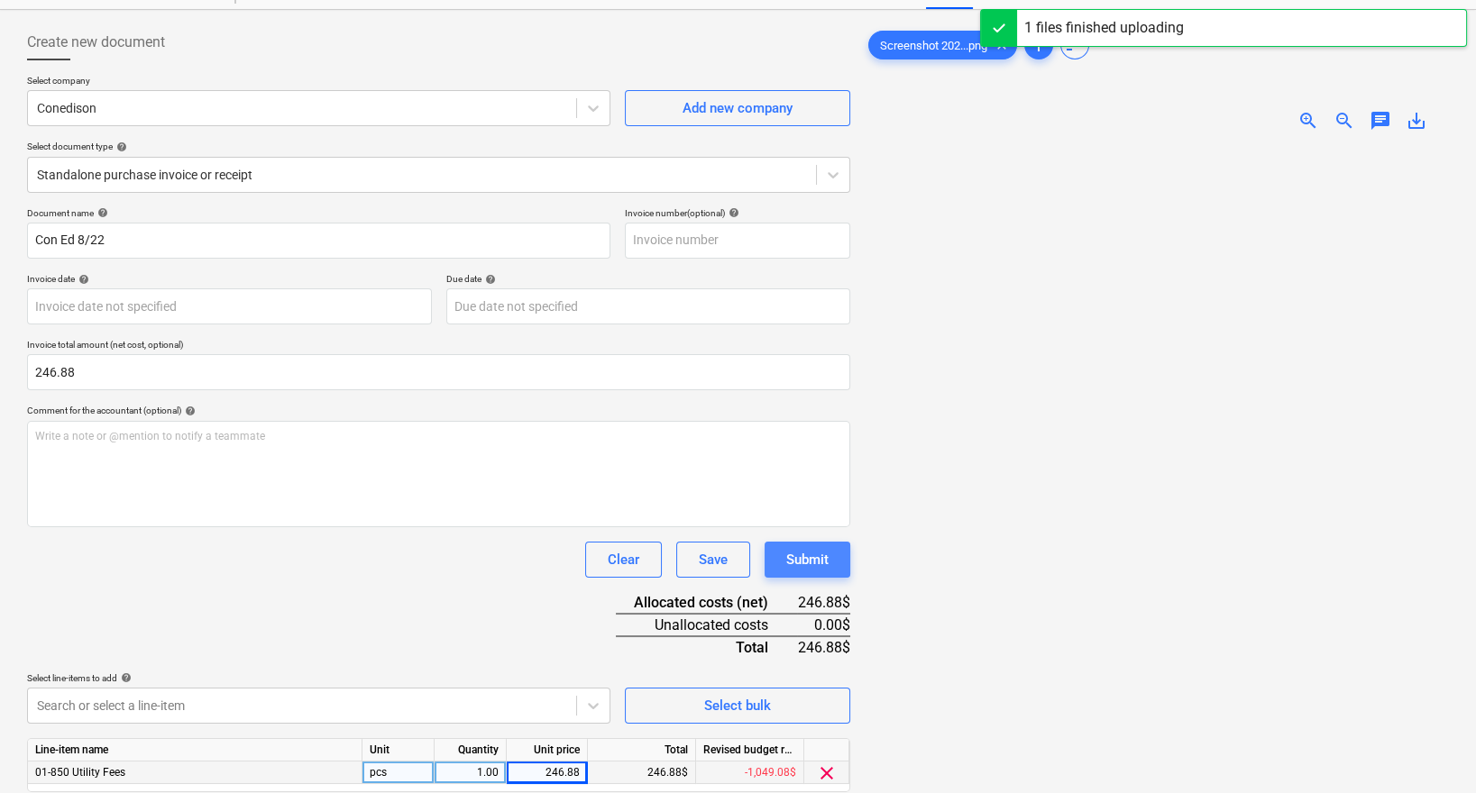
click at [813, 551] on div "Submit" at bounding box center [807, 559] width 42 height 23
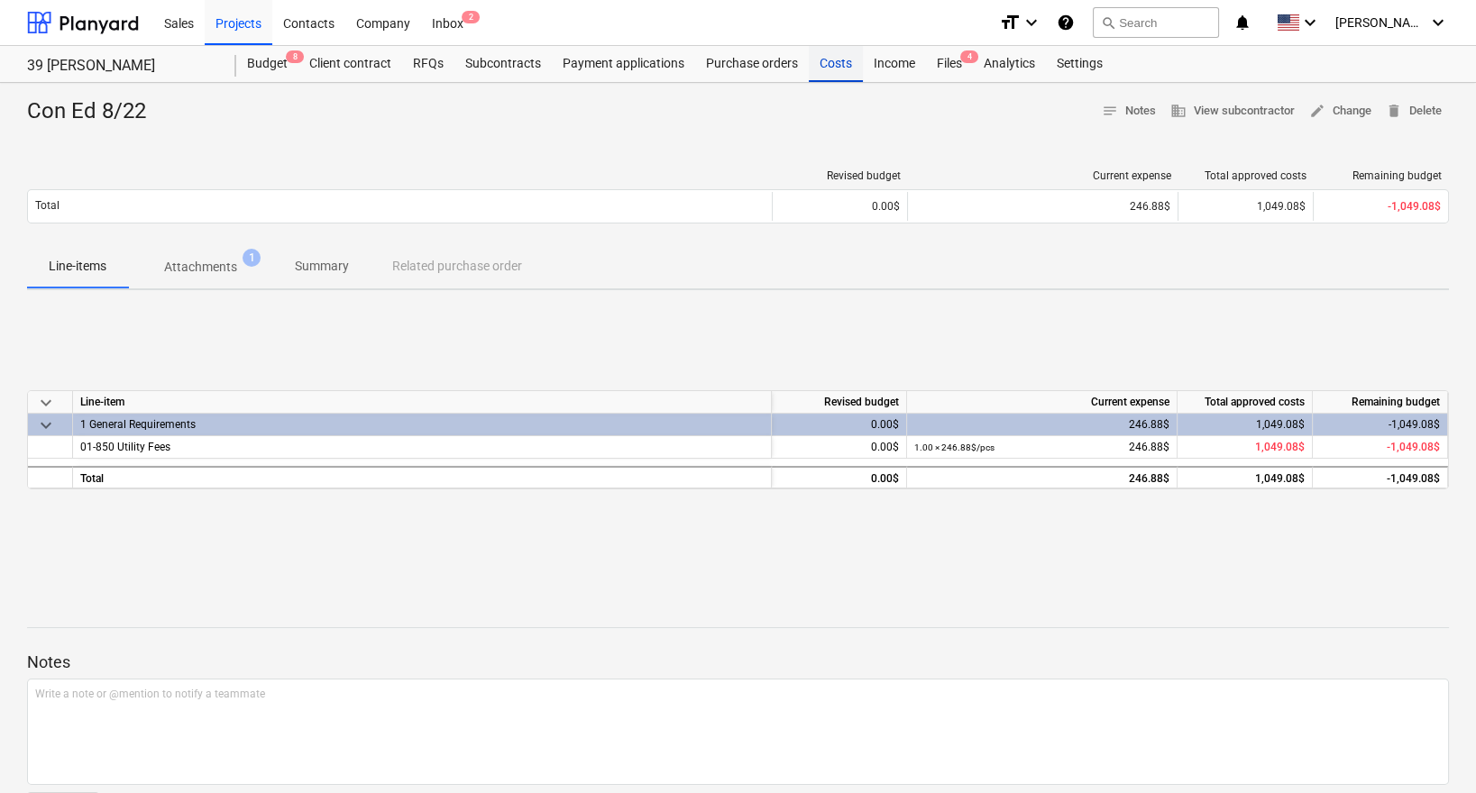
click at [832, 65] on div "Costs" at bounding box center [836, 64] width 54 height 36
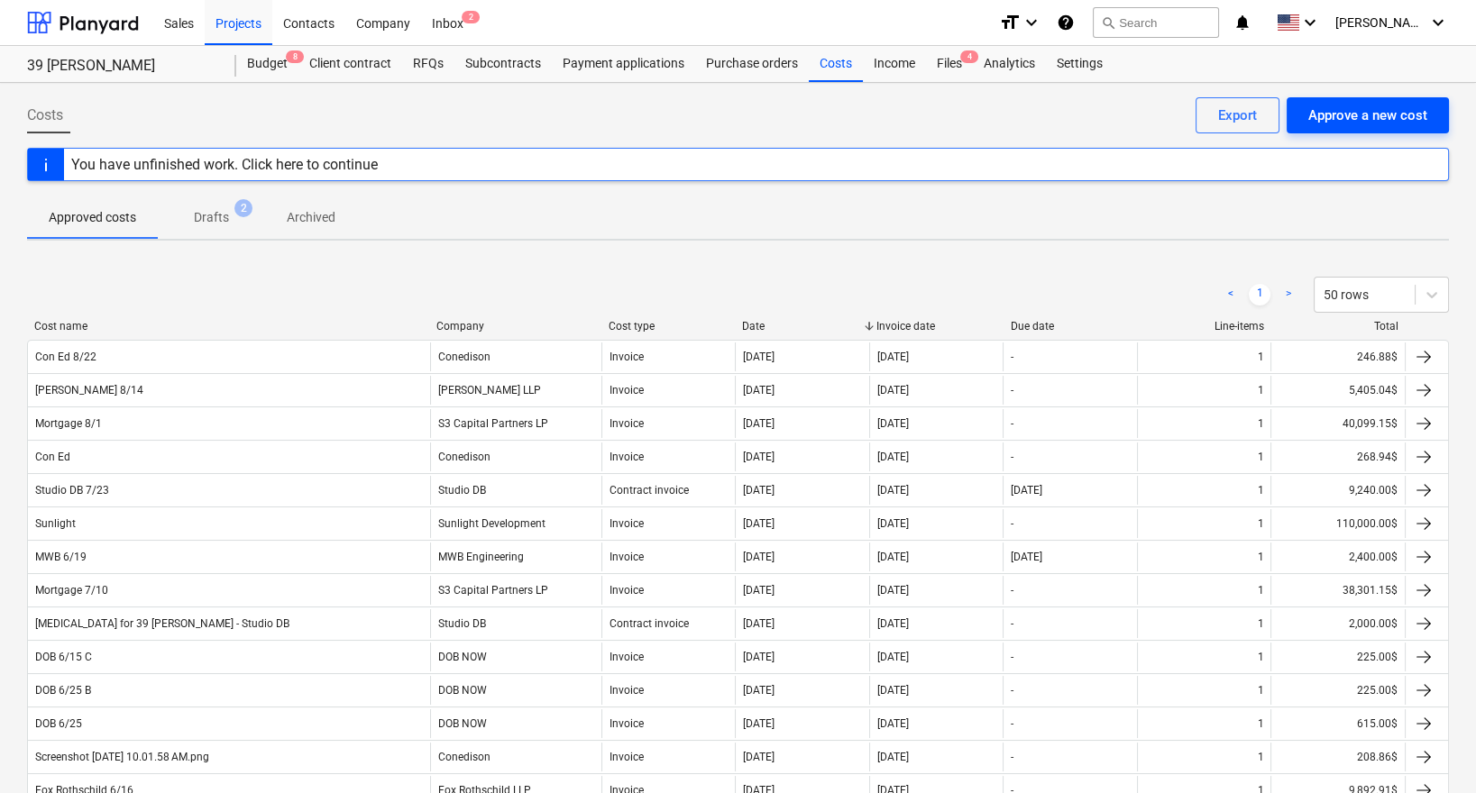
click at [1335, 118] on div "Approve a new cost" at bounding box center [1367, 115] width 119 height 23
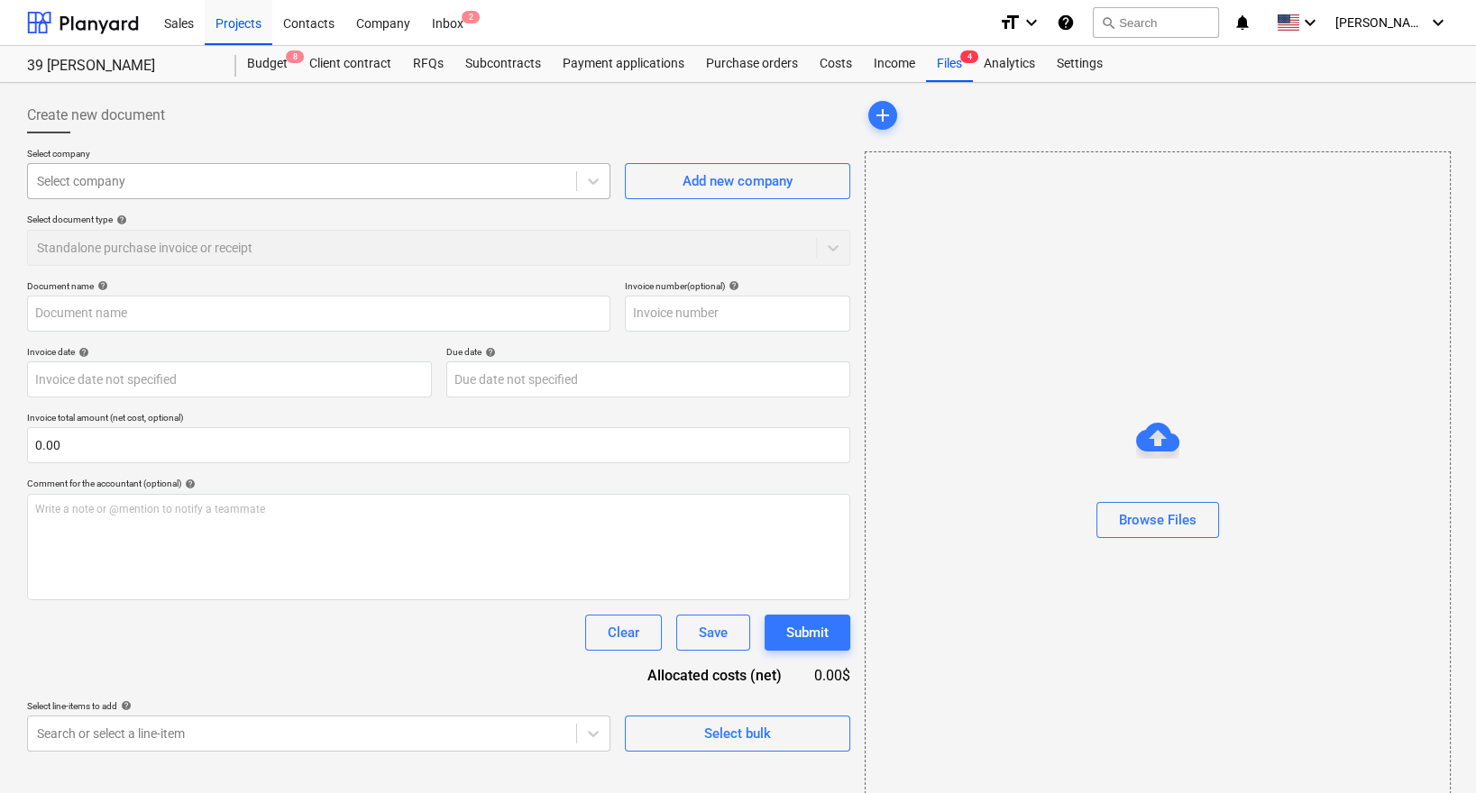
click at [207, 179] on div at bounding box center [302, 181] width 530 height 18
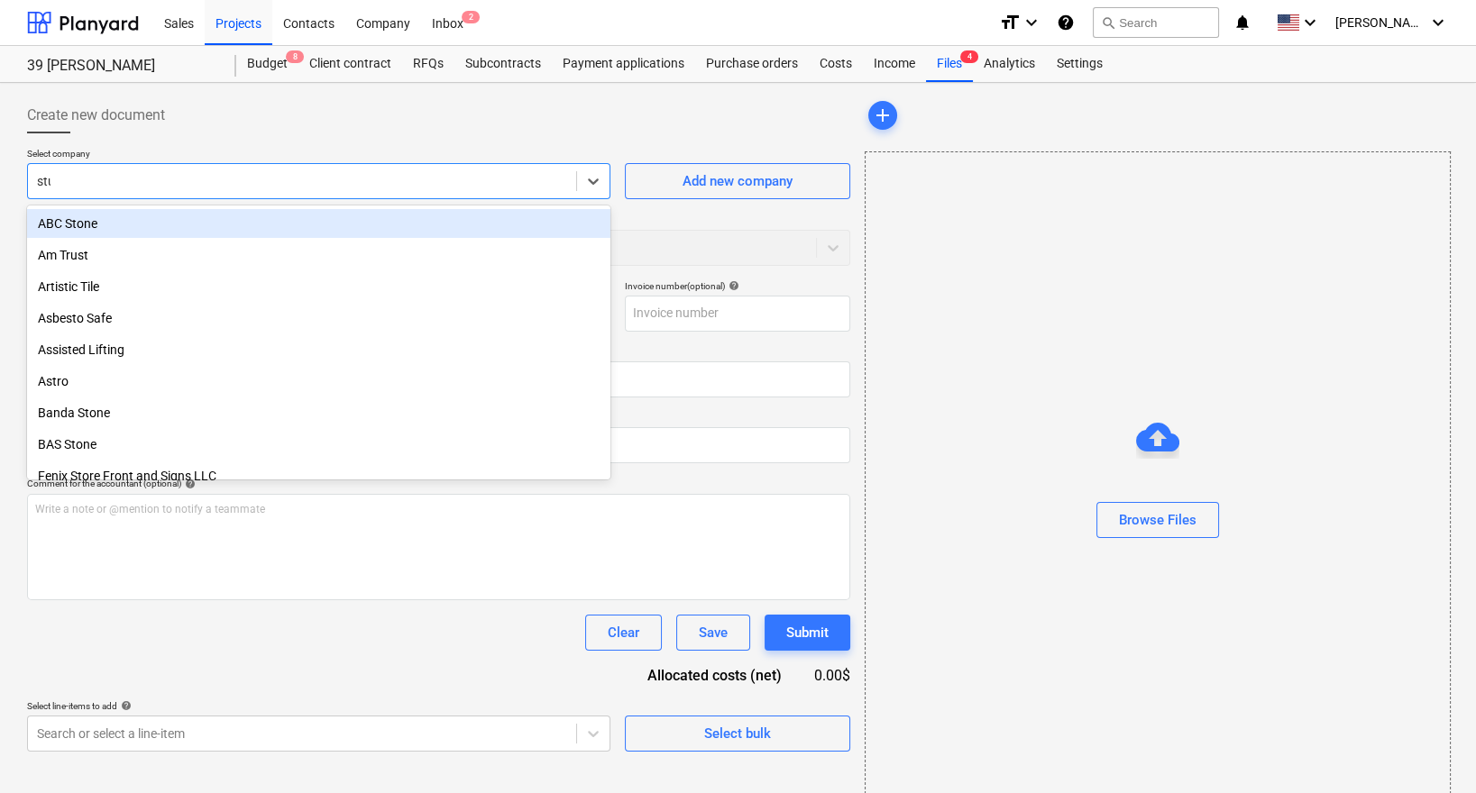
type input "stud"
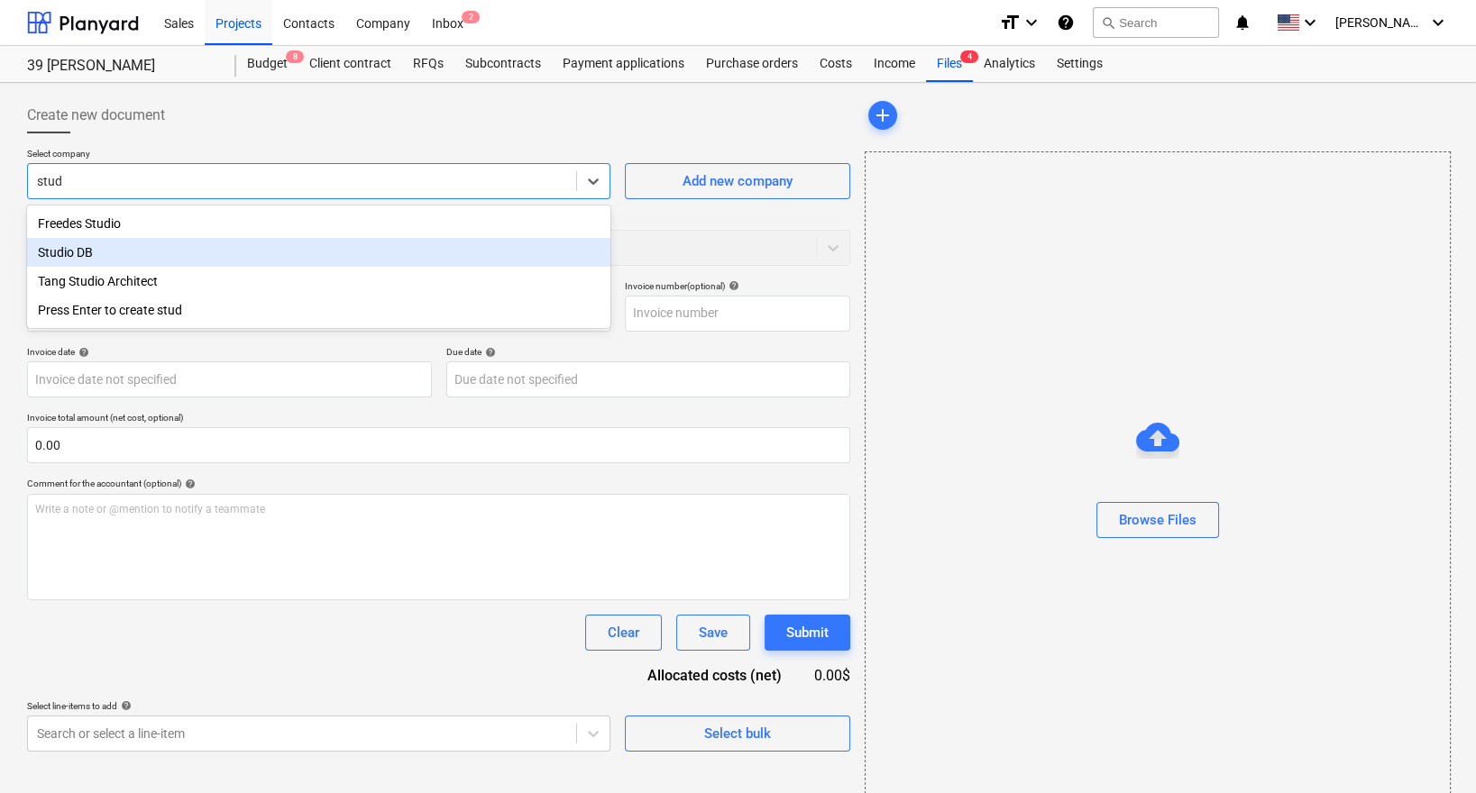
click at [172, 252] on div "Studio DB" at bounding box center [318, 252] width 583 height 29
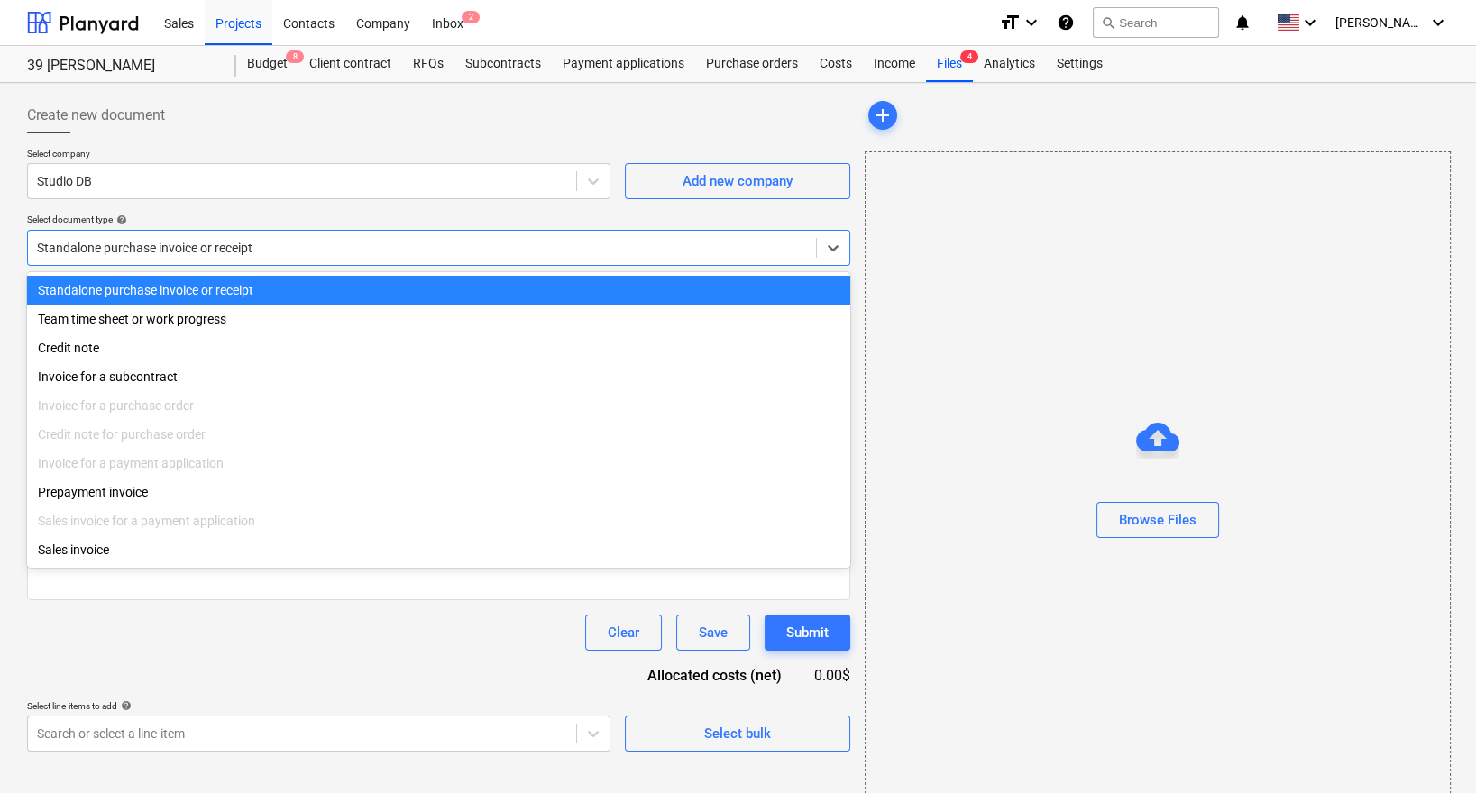
click at [243, 239] on div at bounding box center [422, 248] width 770 height 18
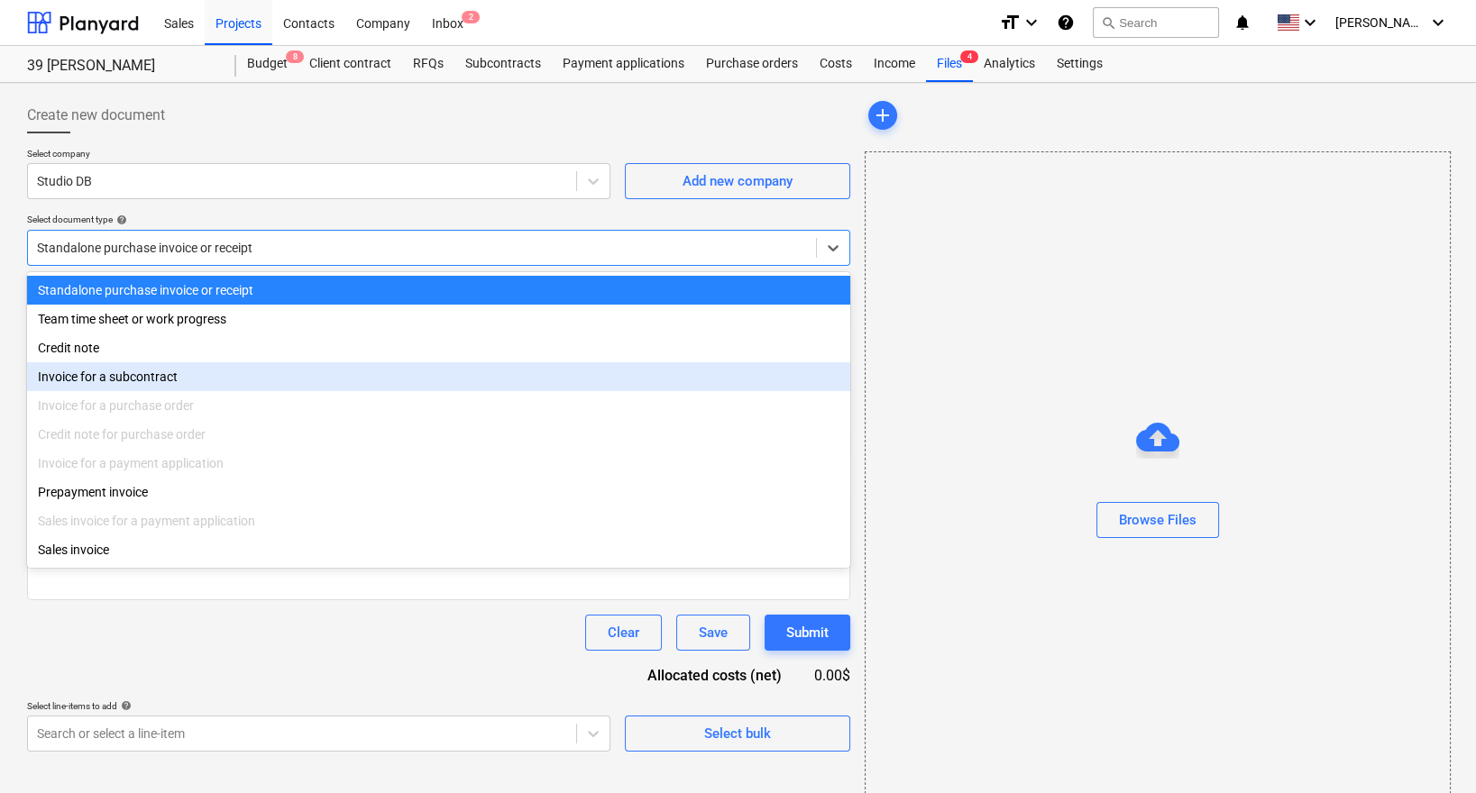
click at [188, 367] on div "Invoice for a subcontract" at bounding box center [438, 376] width 823 height 29
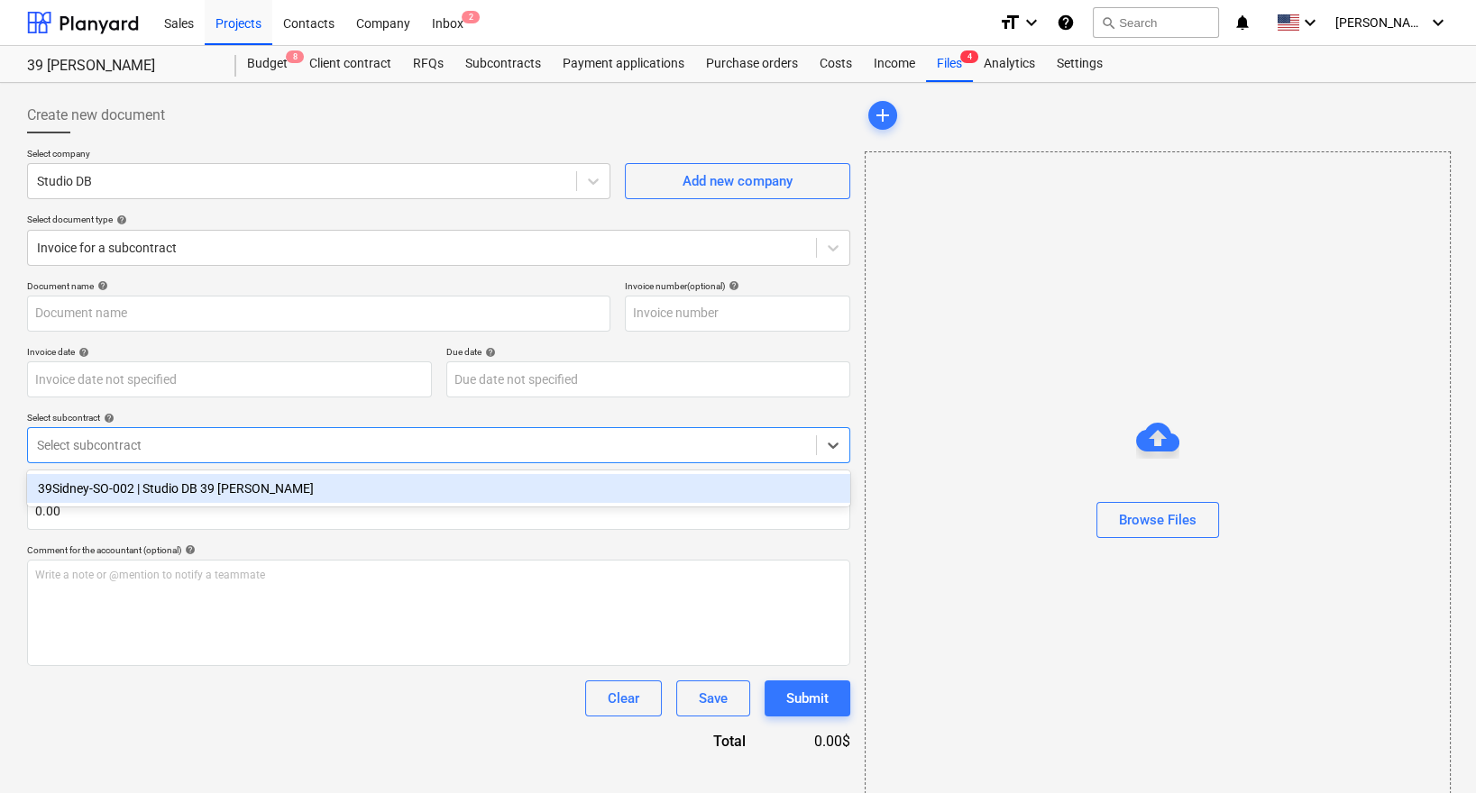
click at [189, 444] on div at bounding box center [422, 445] width 770 height 18
click at [190, 491] on div "39Sidney-SO-002 | Studio DB 39 [PERSON_NAME]" at bounding box center [438, 488] width 823 height 29
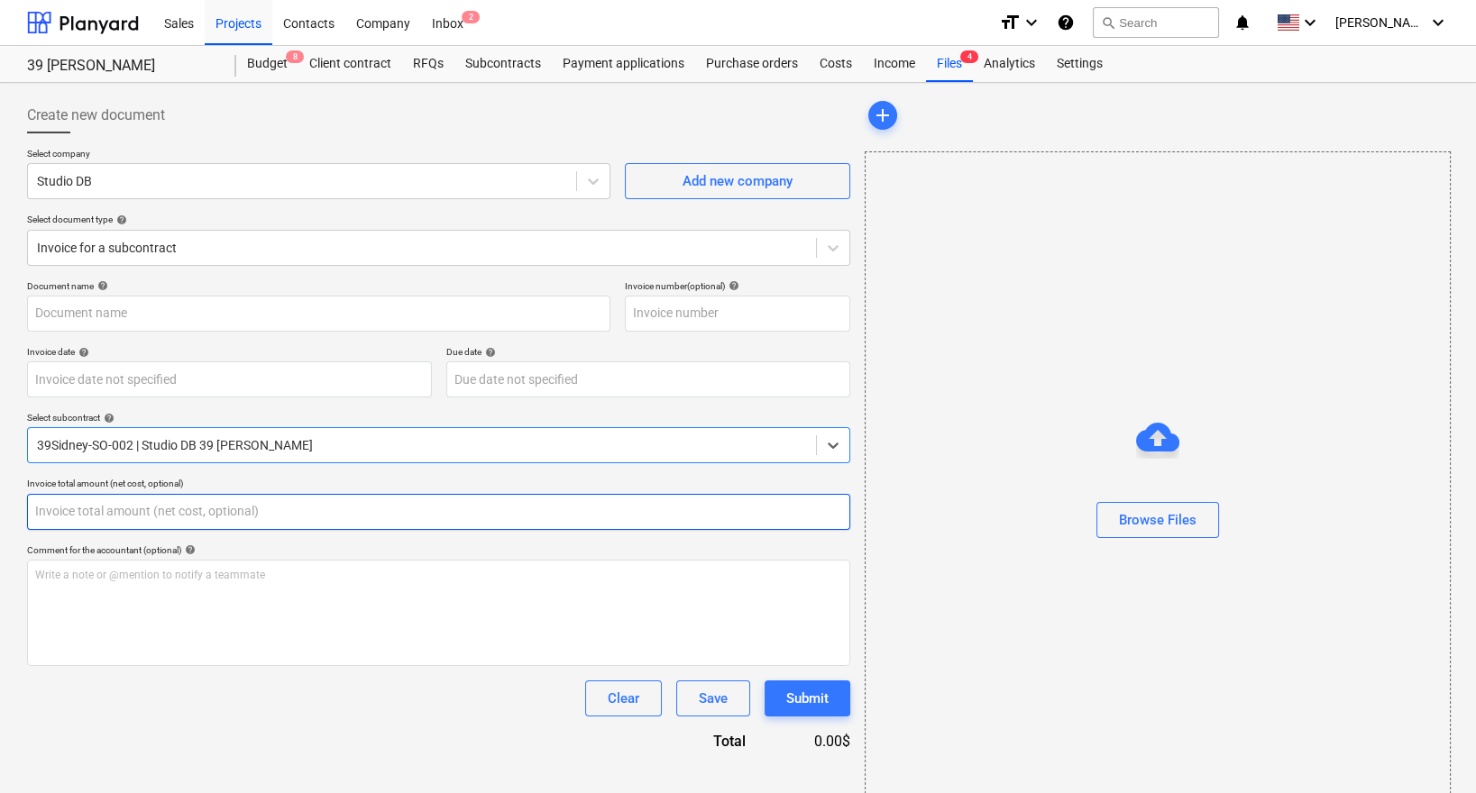
click at [190, 514] on input "text" at bounding box center [438, 512] width 823 height 36
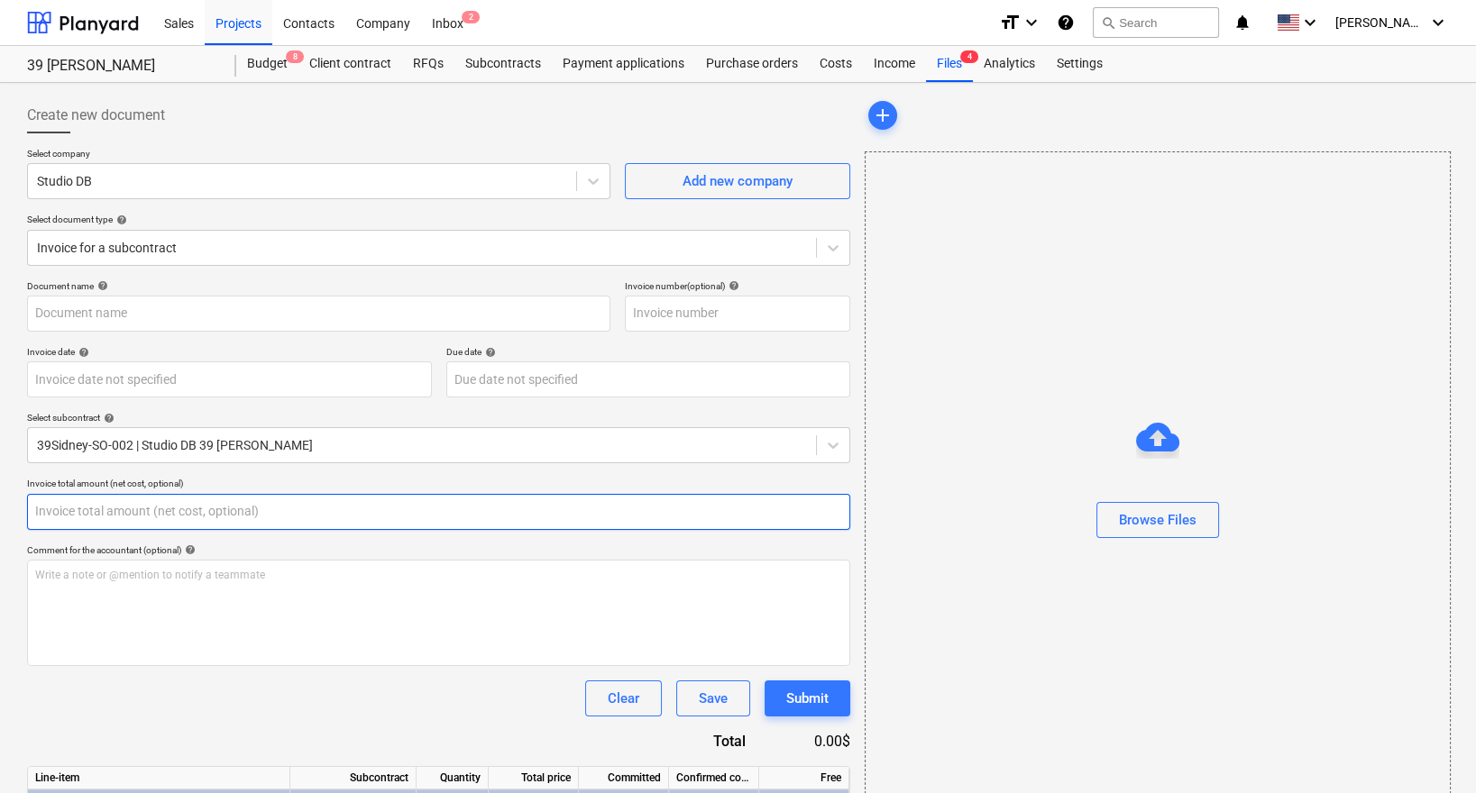
paste input "9240"
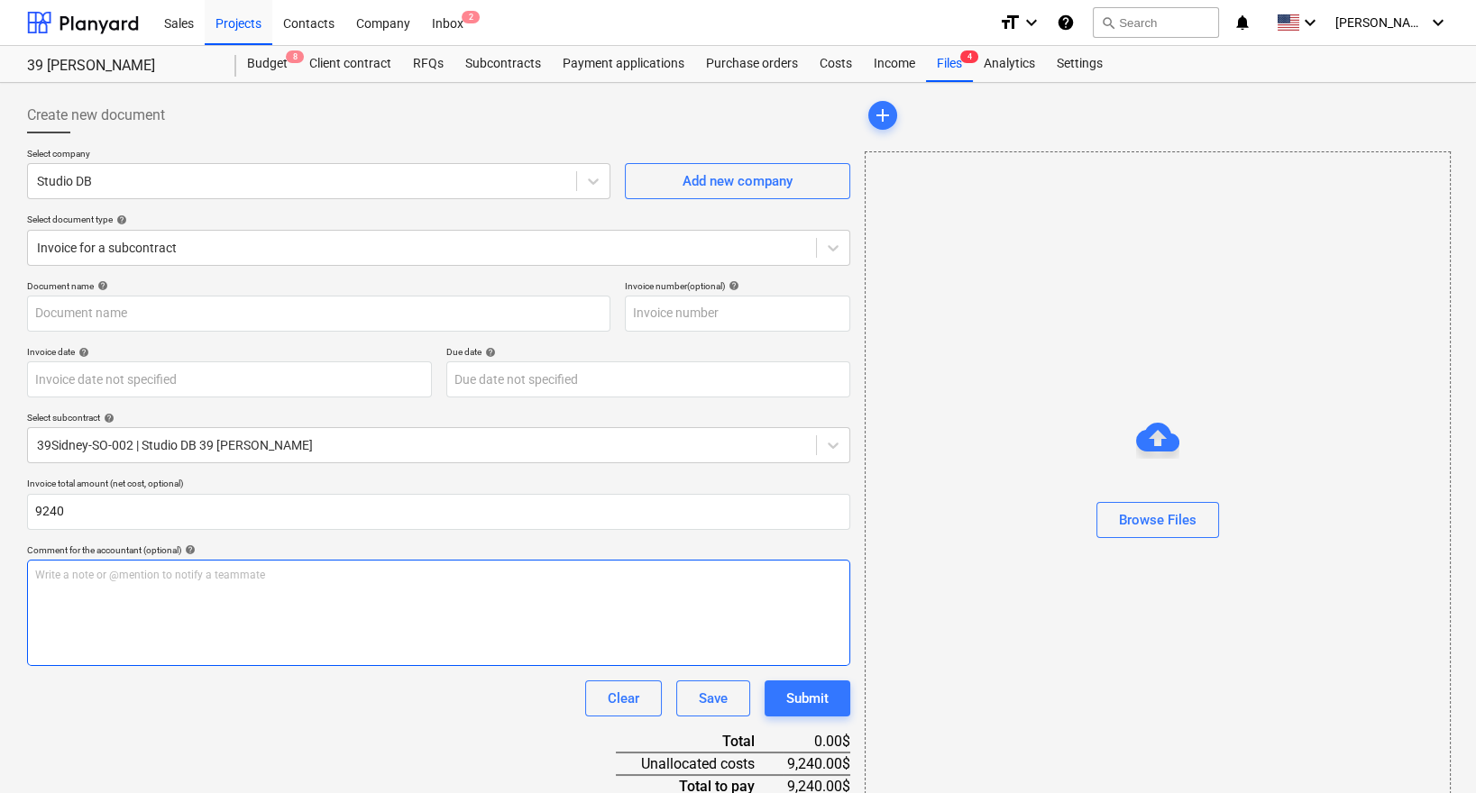
type input "9,240.00"
click at [199, 610] on div "Write a note or @mention to notify a teammate [PERSON_NAME]" at bounding box center [438, 613] width 823 height 106
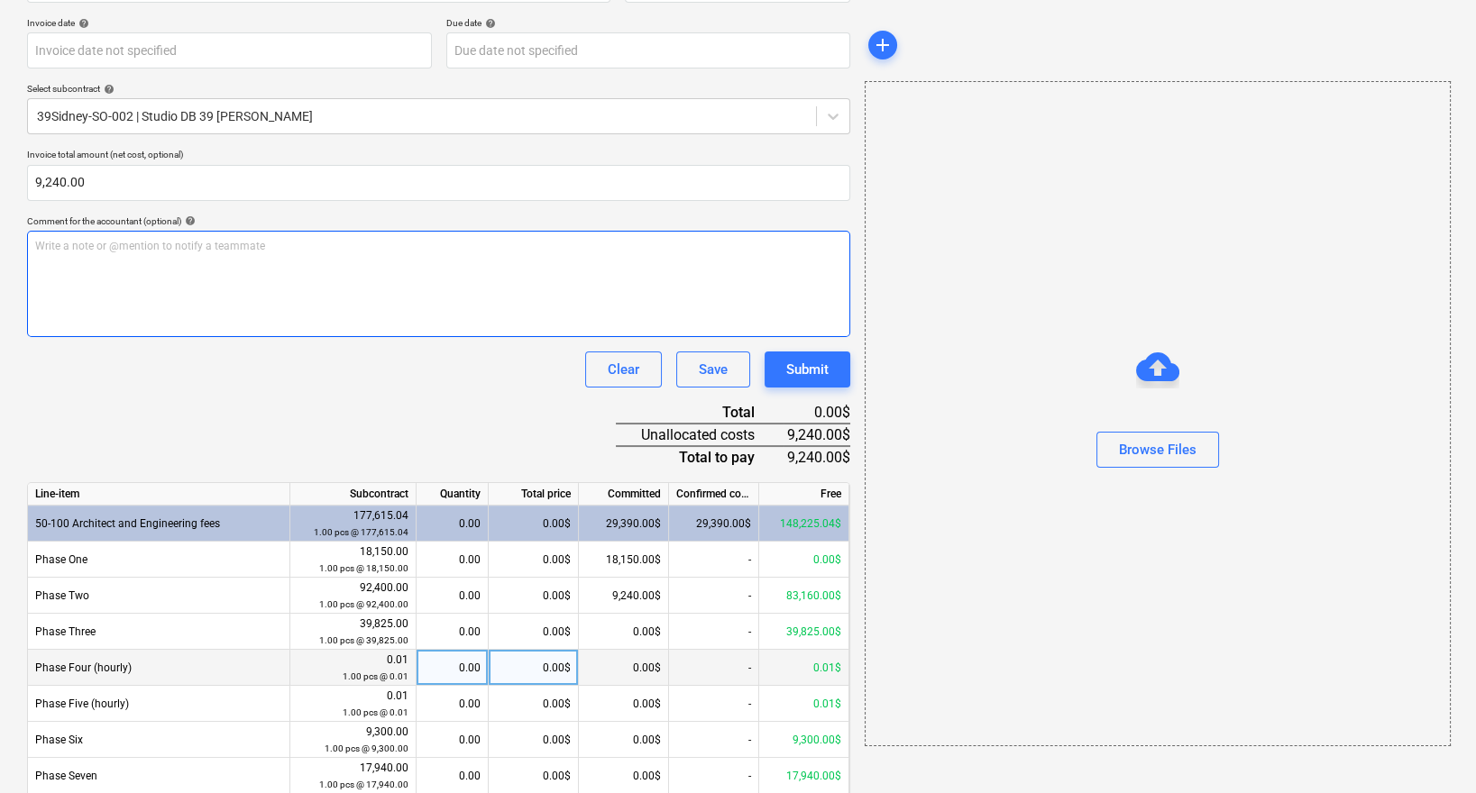
scroll to position [331, 0]
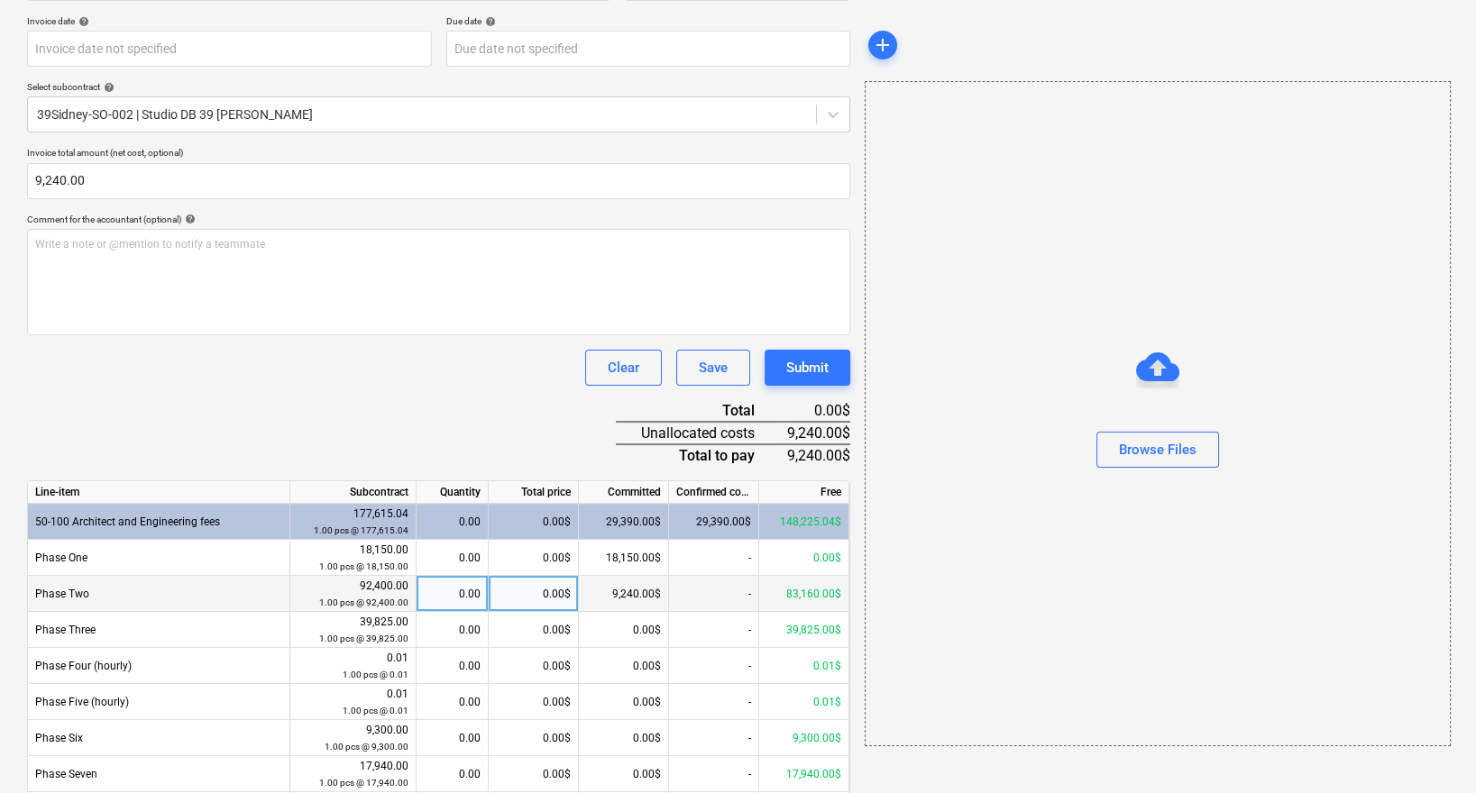
click at [531, 590] on div "0.00$" at bounding box center [534, 594] width 90 height 36
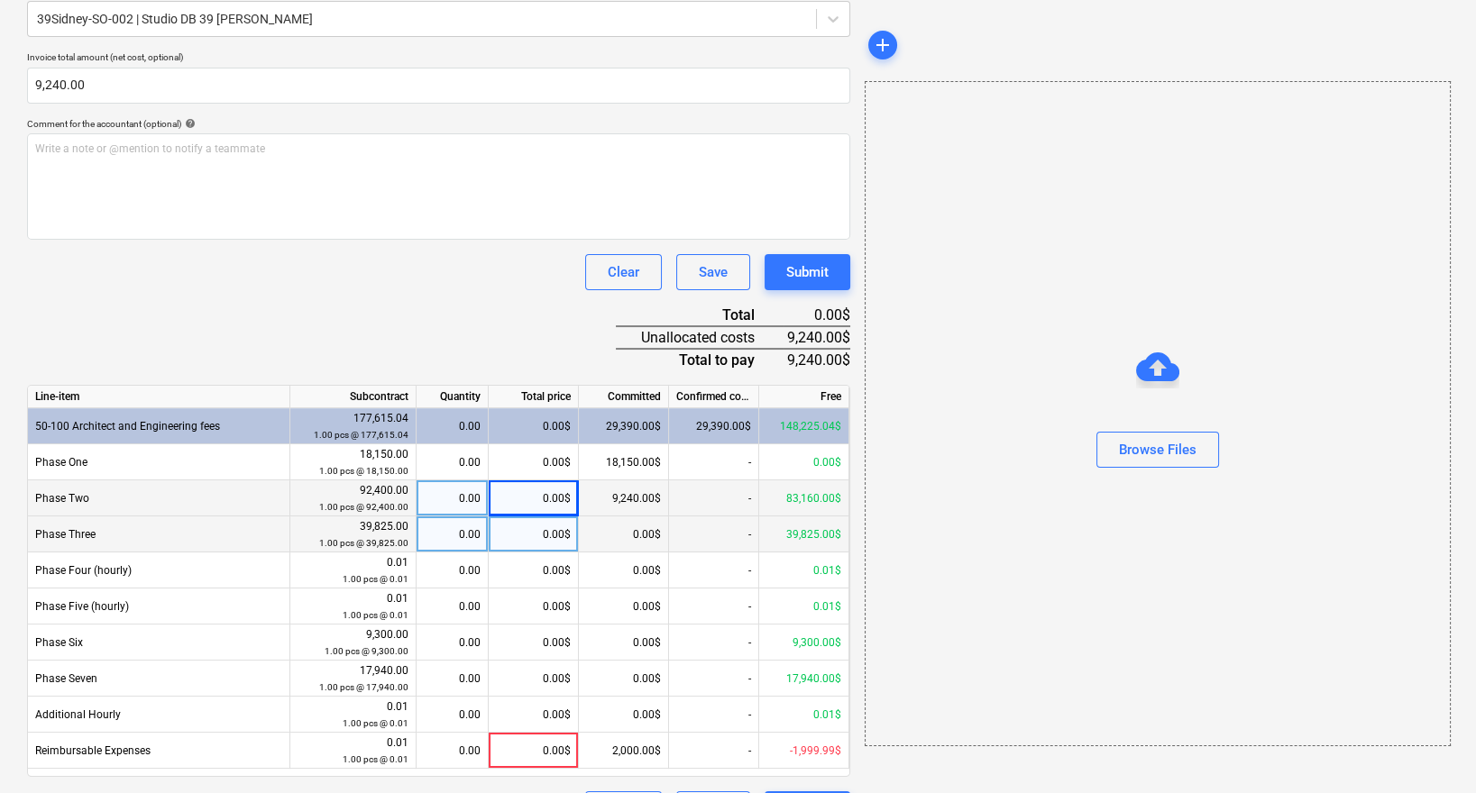
scroll to position [422, 0]
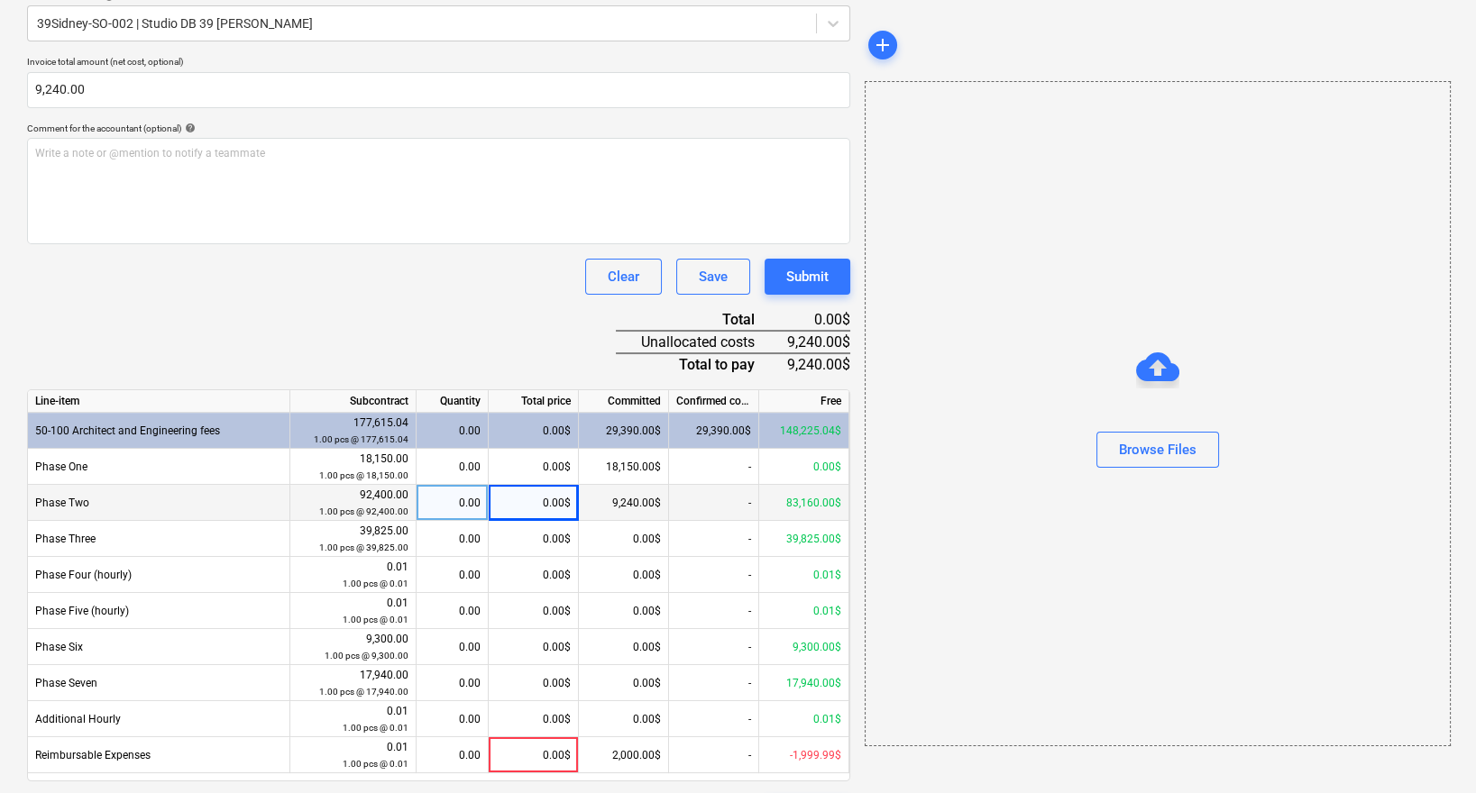
click at [541, 501] on div "0.00$" at bounding box center [534, 503] width 90 height 36
type input "9240"
click at [889, 629] on div "Browse Files" at bounding box center [1158, 413] width 586 height 665
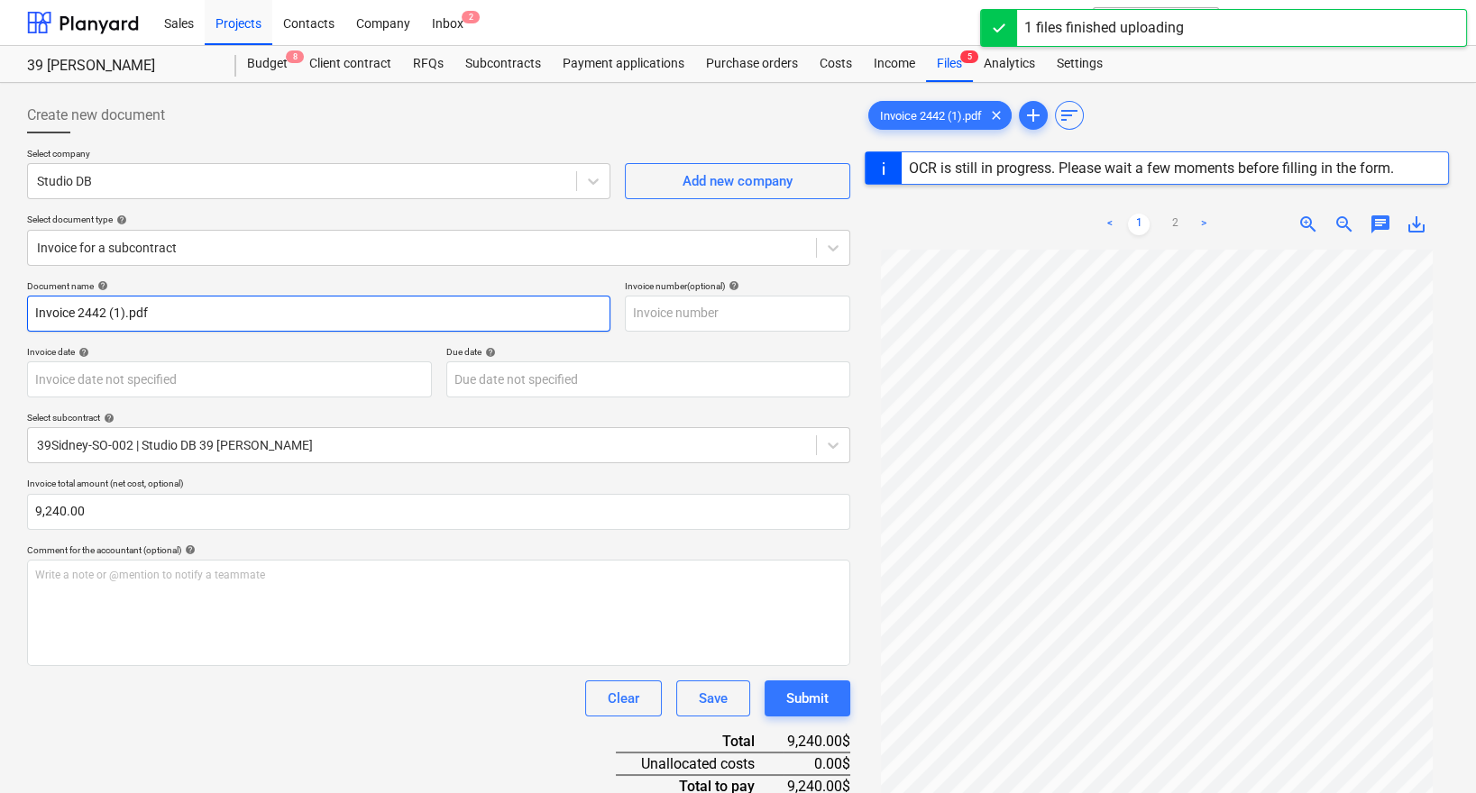
drag, startPoint x: 160, startPoint y: 310, endPoint x: -70, endPoint y: 307, distance: 230.8
click at [0, 307] on html "Sales Projects Contacts Company Inbox 2 format_size keyboard_arrow_down help se…" at bounding box center [738, 396] width 1476 height 793
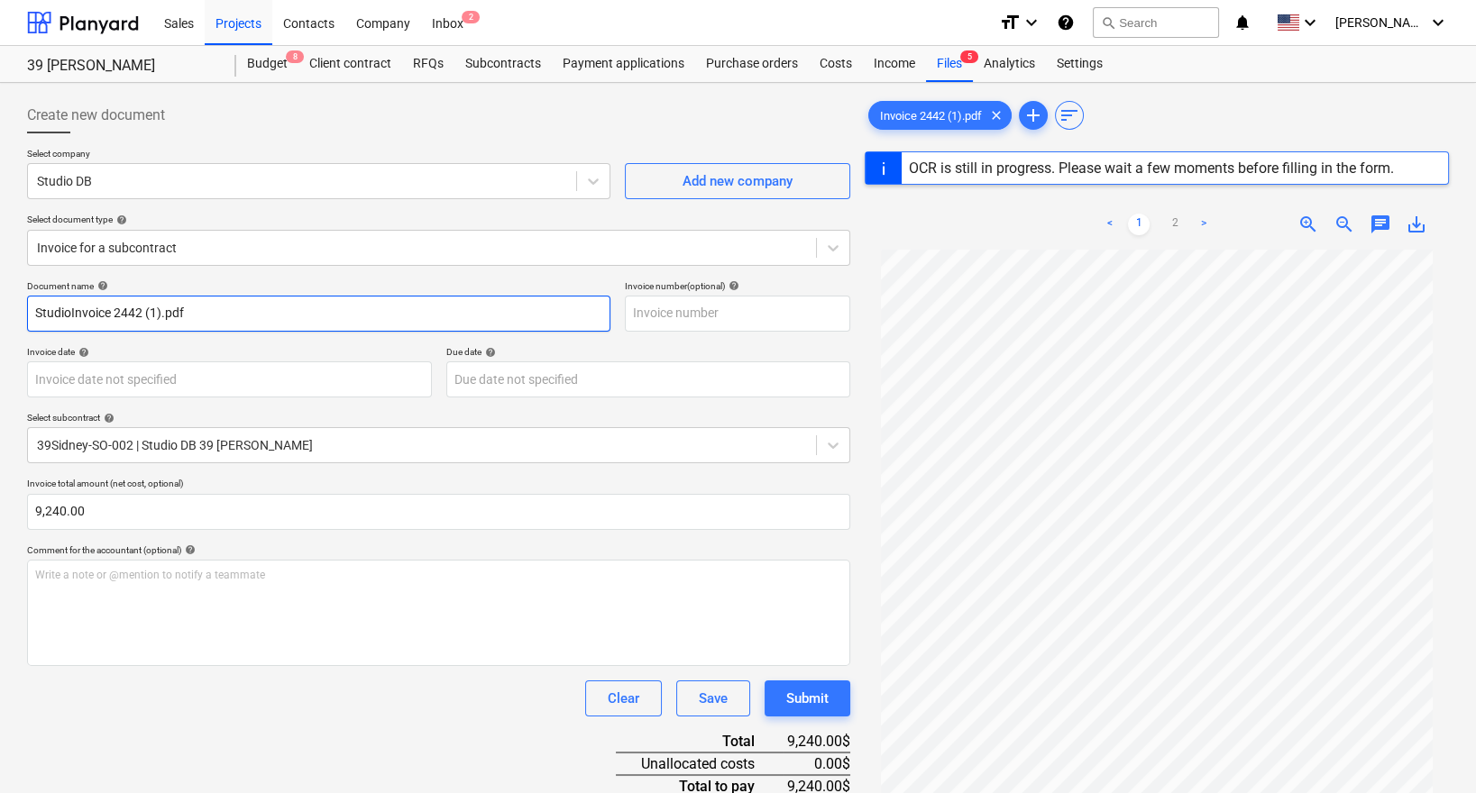
type input "Studio Invoice 2442 (1).pdf"
type input "[DATE]"
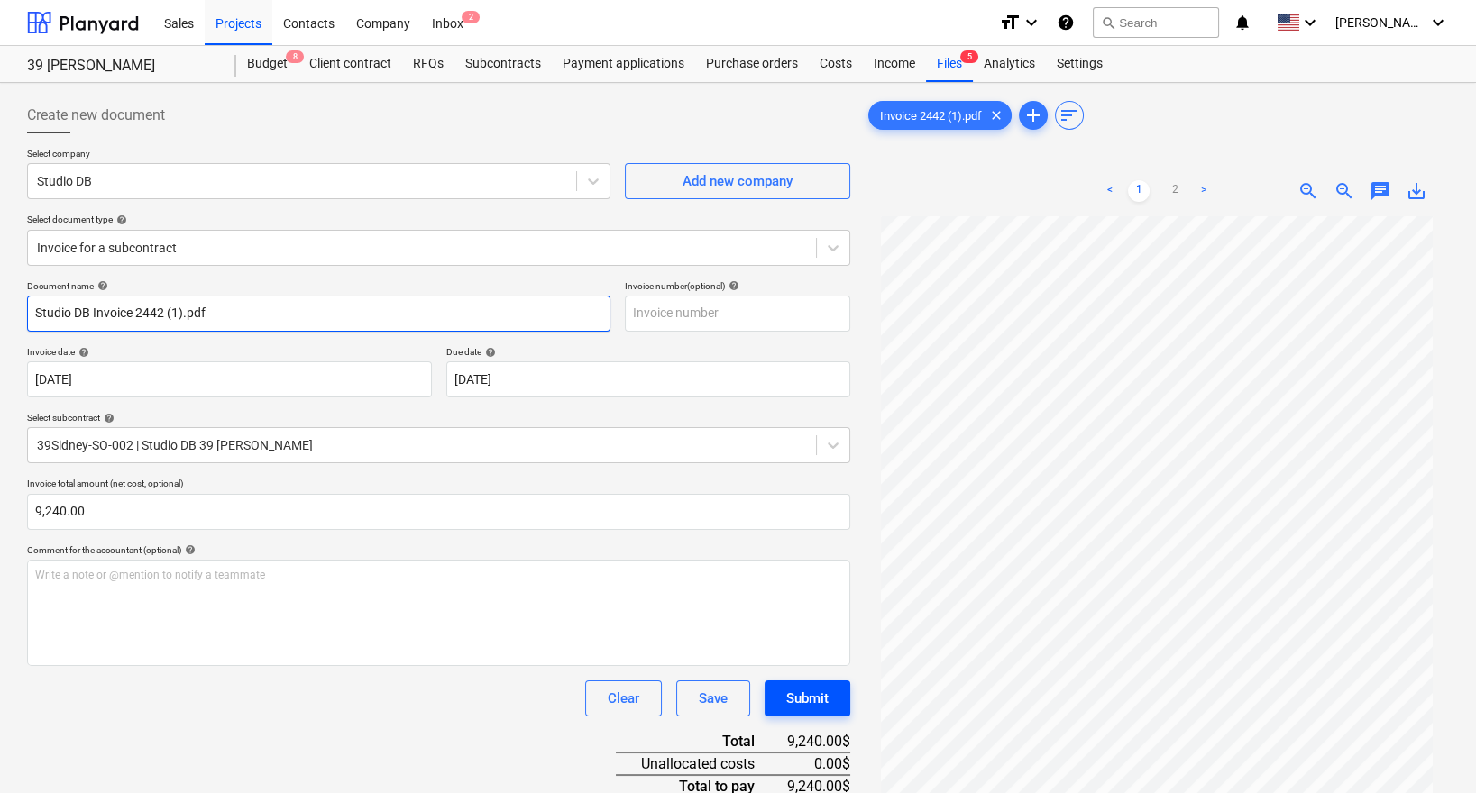
type input "Studio DB Invoice 2442 (1).pdf"
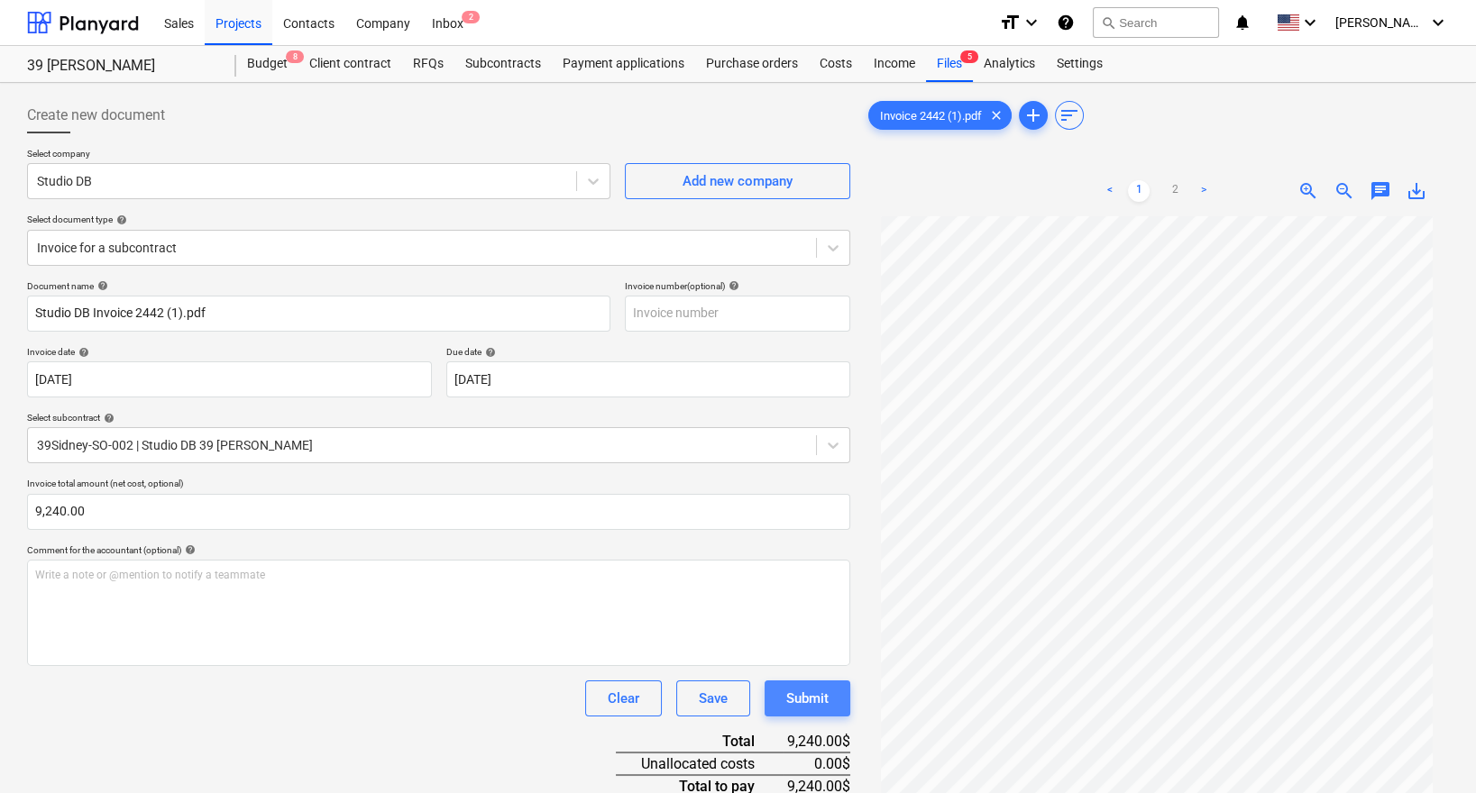
click at [824, 691] on div "Submit" at bounding box center [807, 698] width 42 height 23
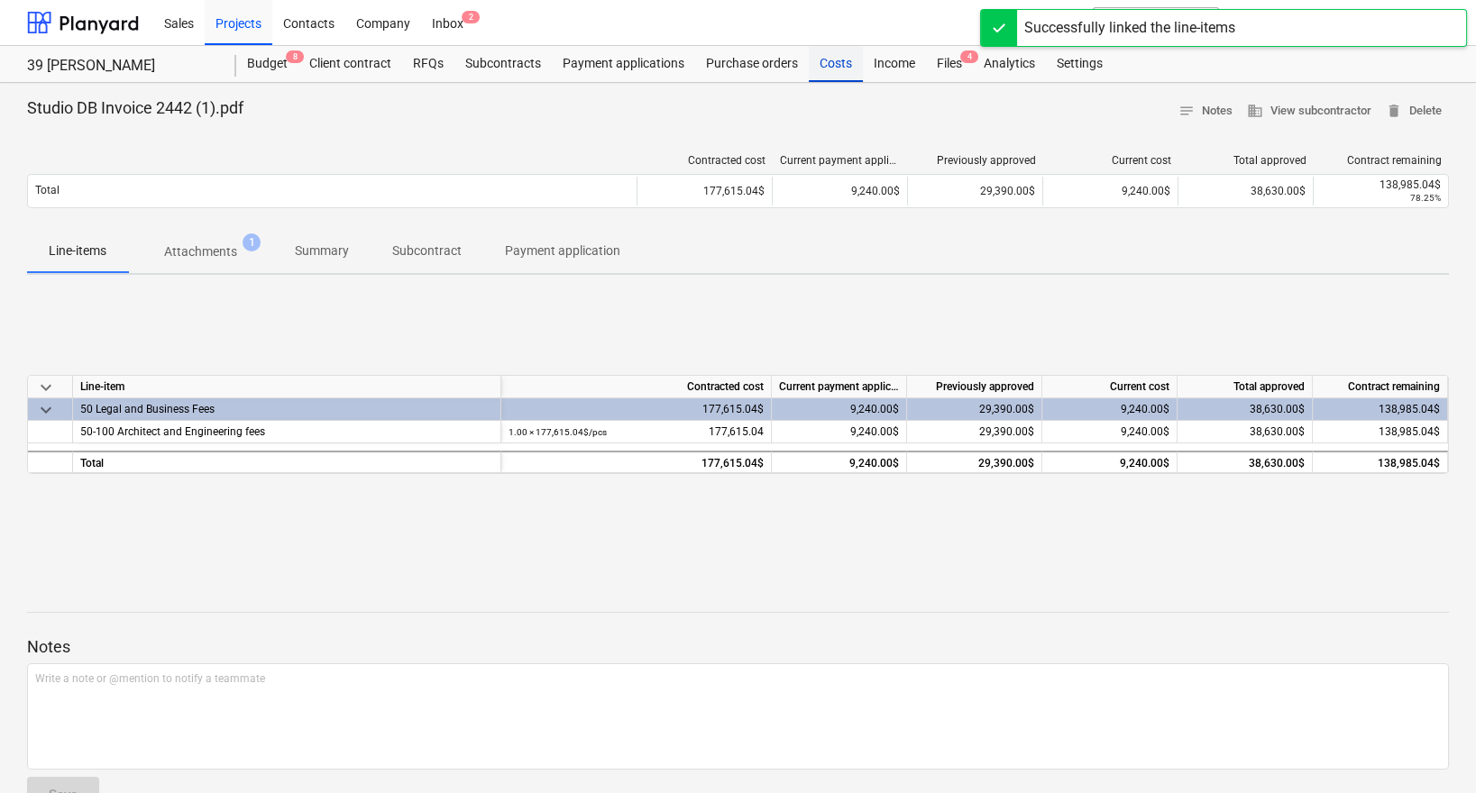
click at [849, 50] on div "Costs" at bounding box center [836, 64] width 54 height 36
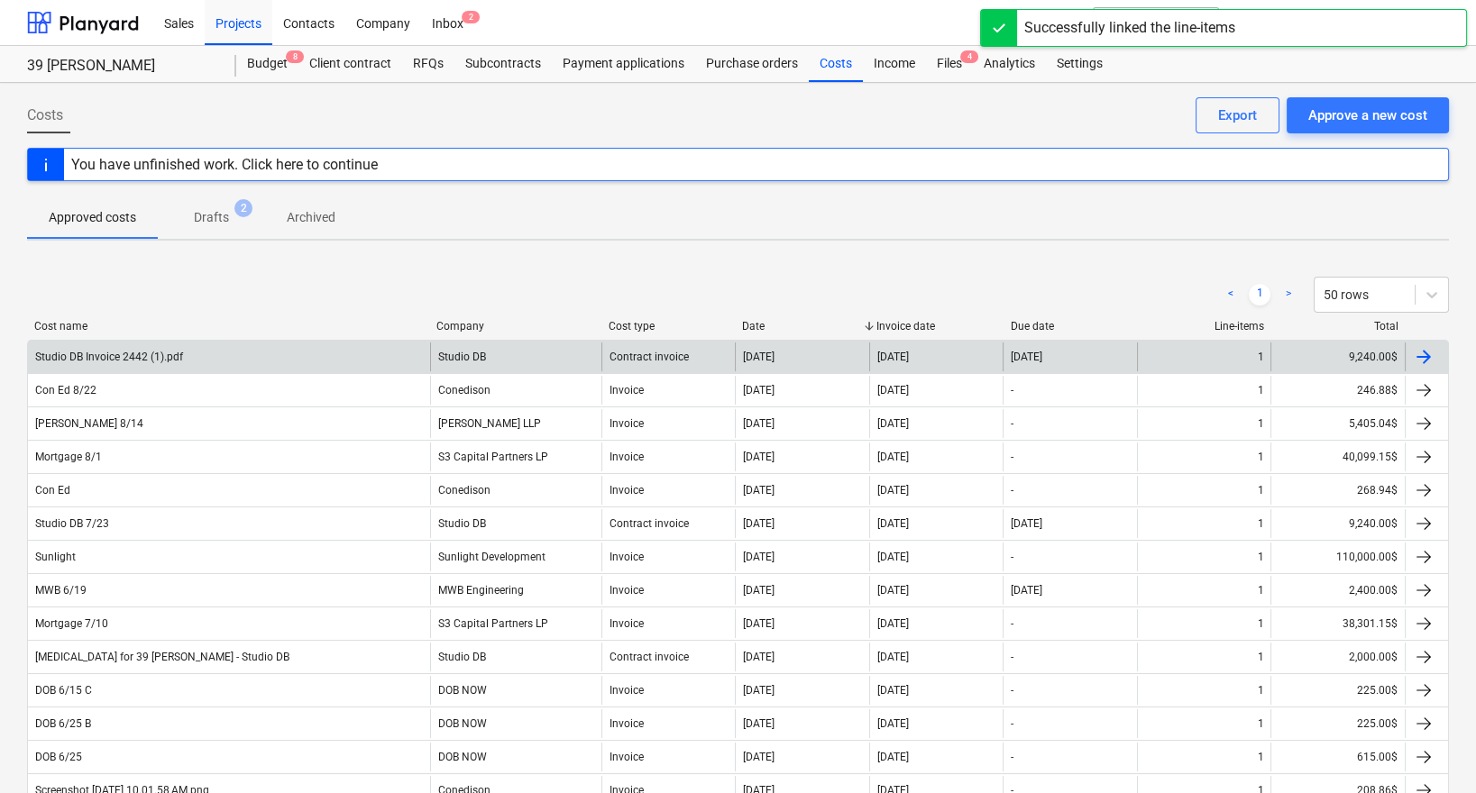
click at [280, 367] on div "Studio DB Invoice 2442 (1).pdf" at bounding box center [229, 357] width 402 height 29
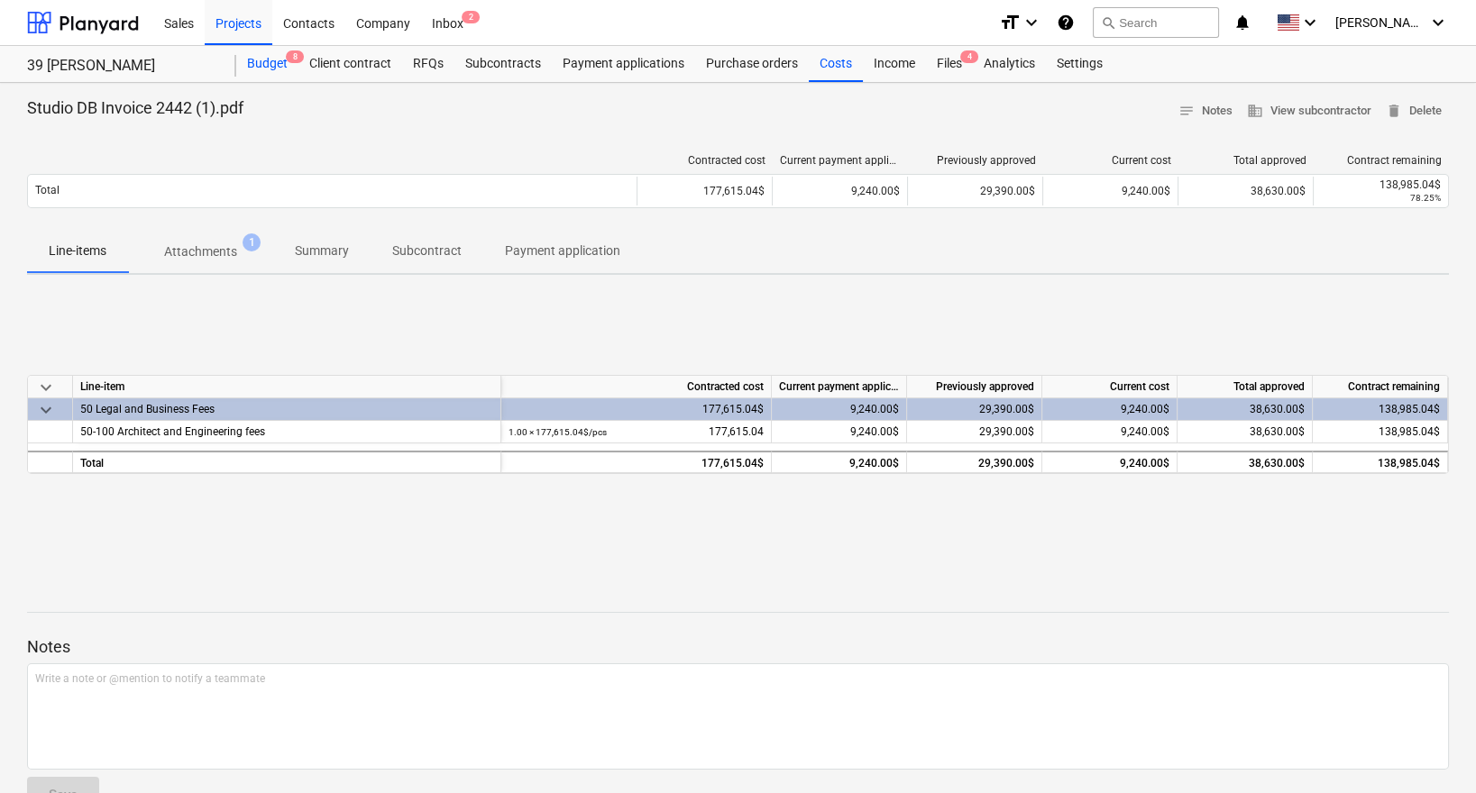
click at [270, 66] on div "Budget 8" at bounding box center [267, 64] width 62 height 36
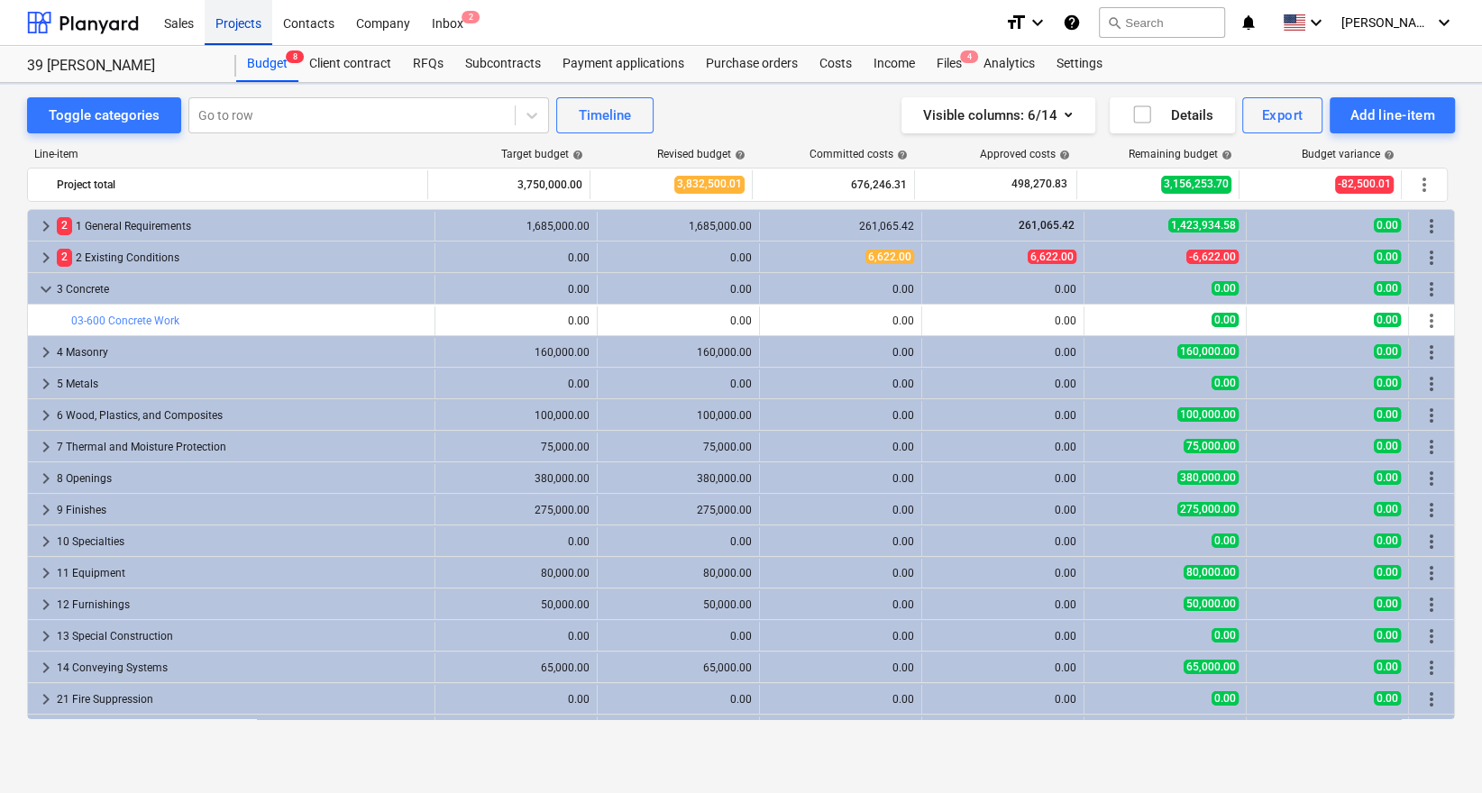
click at [243, 25] on div "Projects" at bounding box center [239, 22] width 68 height 46
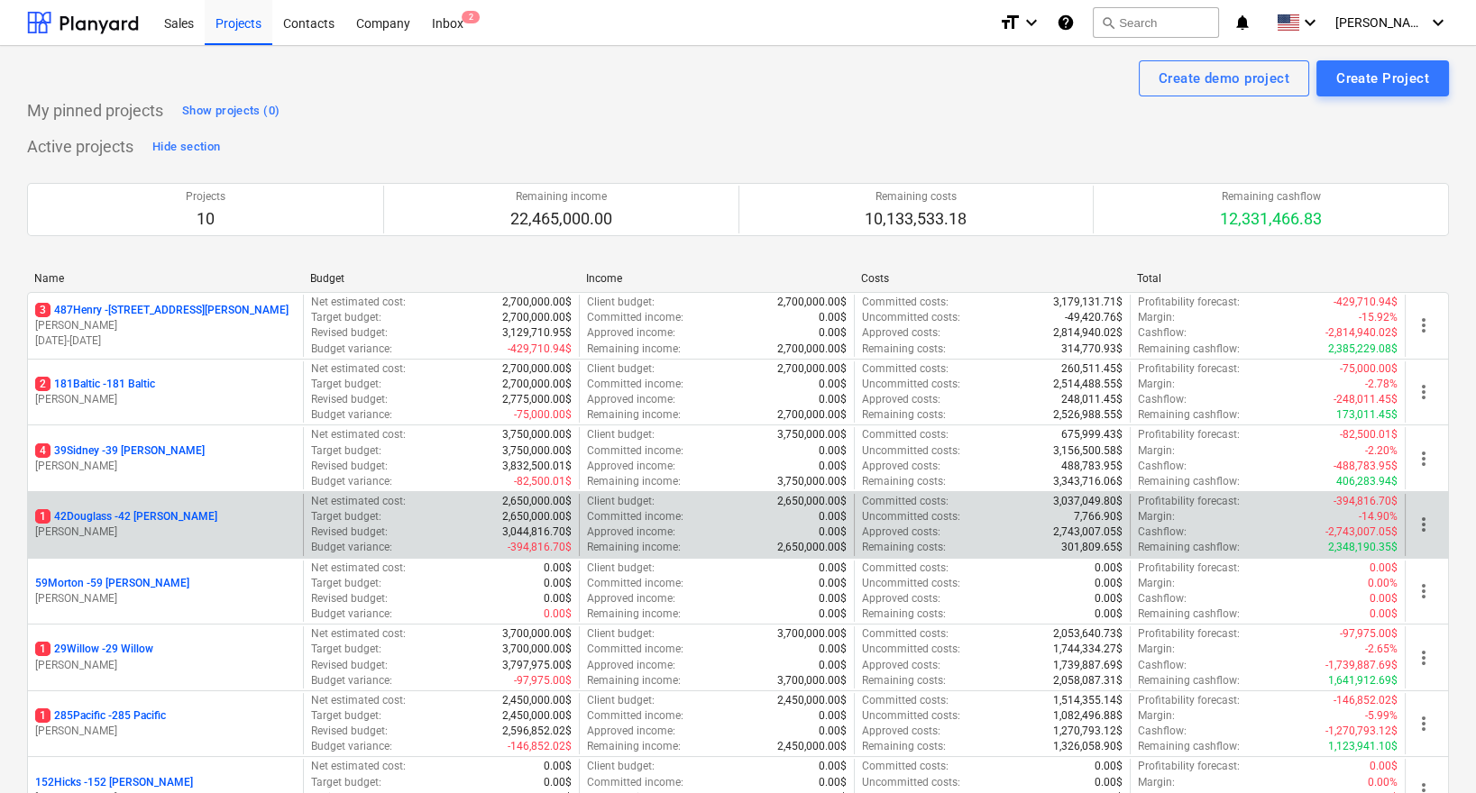
click at [133, 514] on p "1 42Douglass - 42 [PERSON_NAME]" at bounding box center [126, 516] width 182 height 15
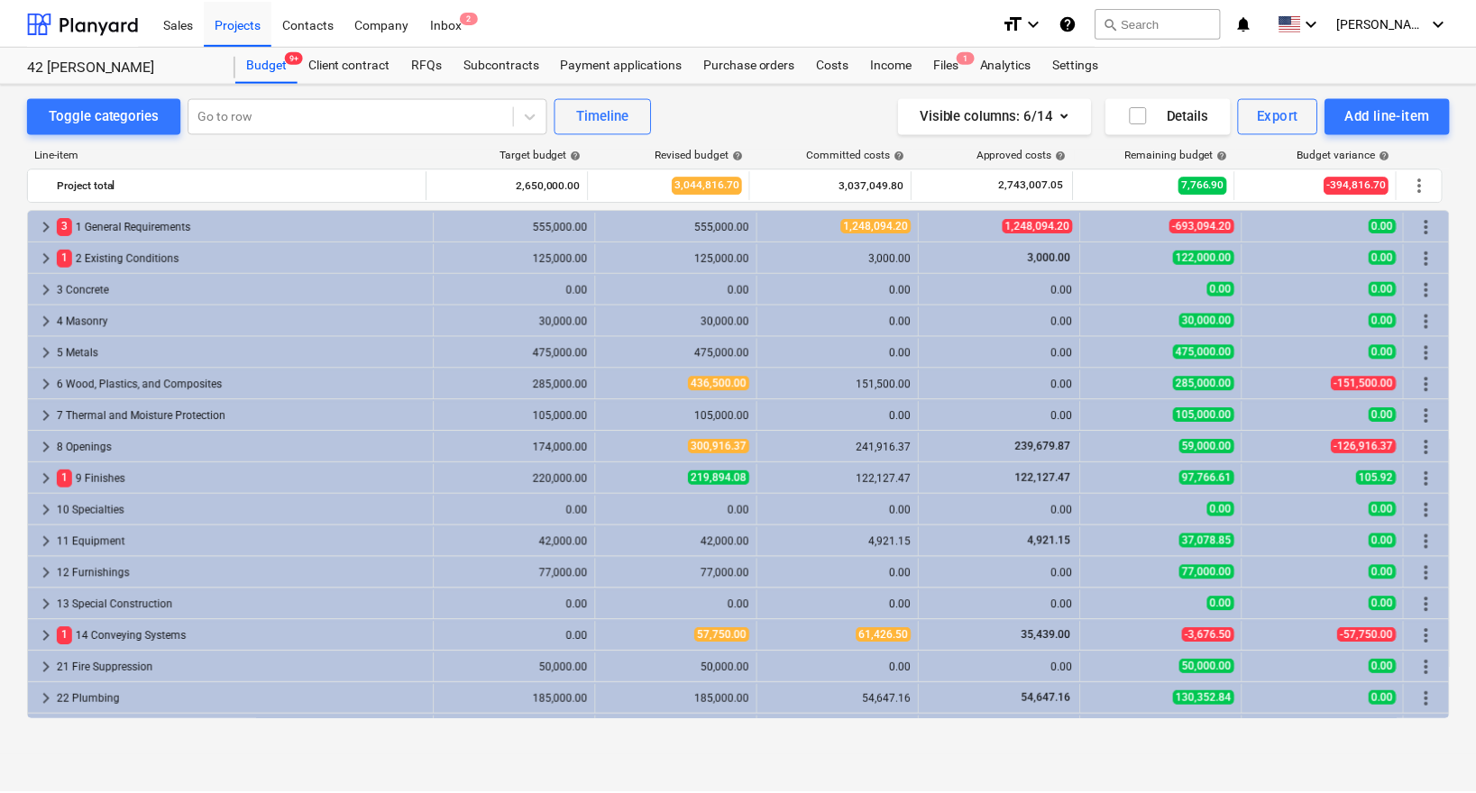
scroll to position [404, 0]
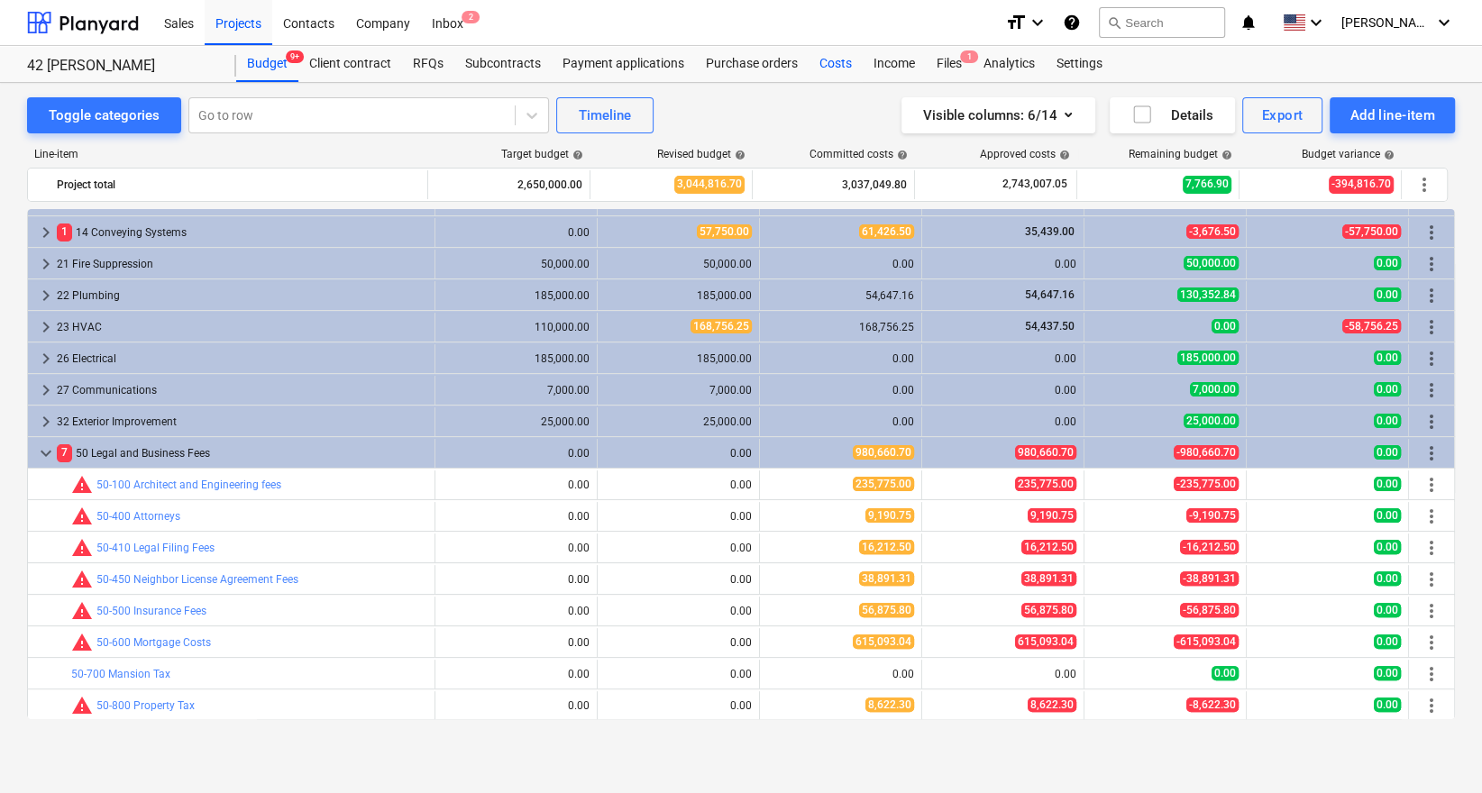
click at [817, 66] on div "Costs" at bounding box center [836, 64] width 54 height 36
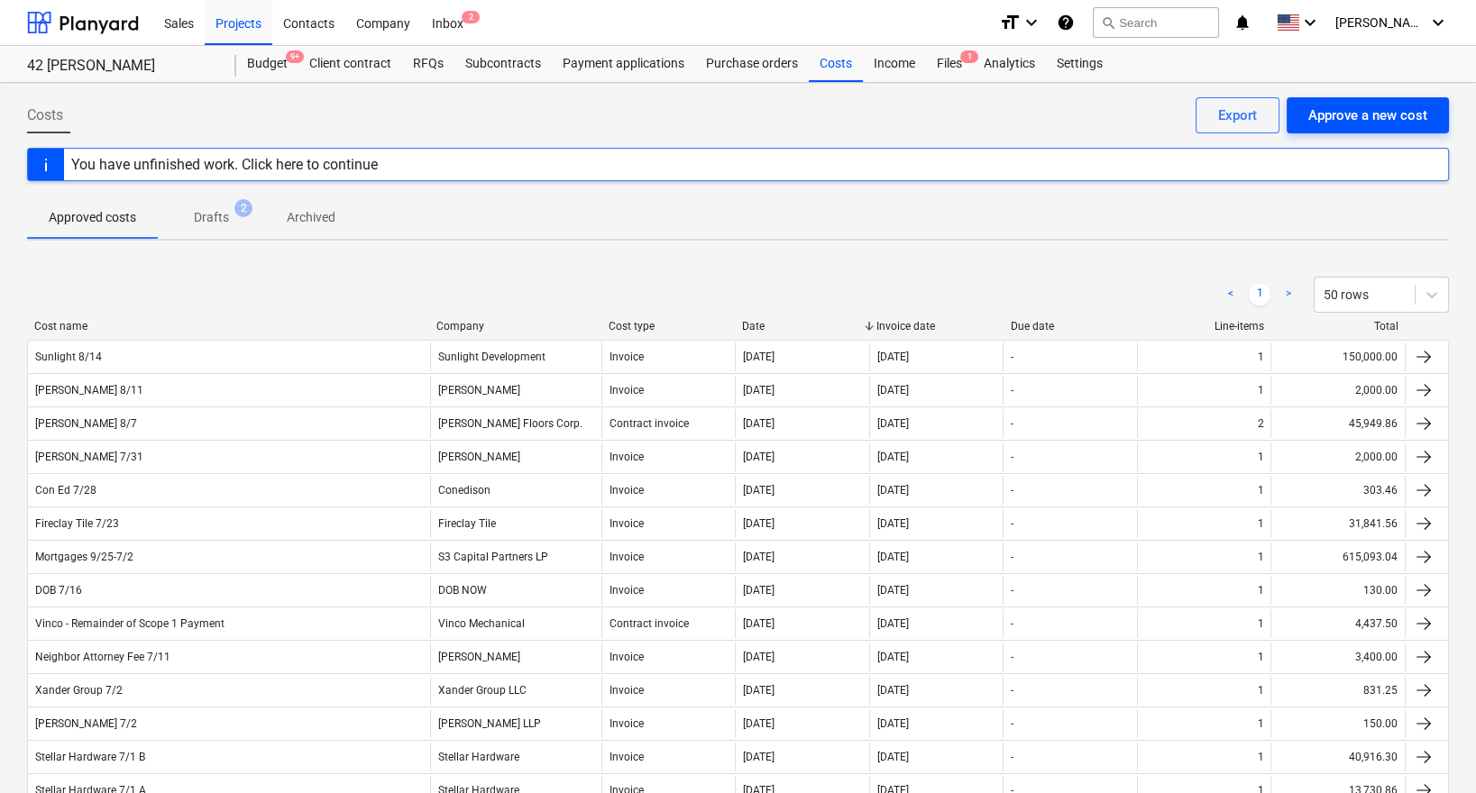
click at [1362, 117] on div "Approve a new cost" at bounding box center [1367, 115] width 119 height 23
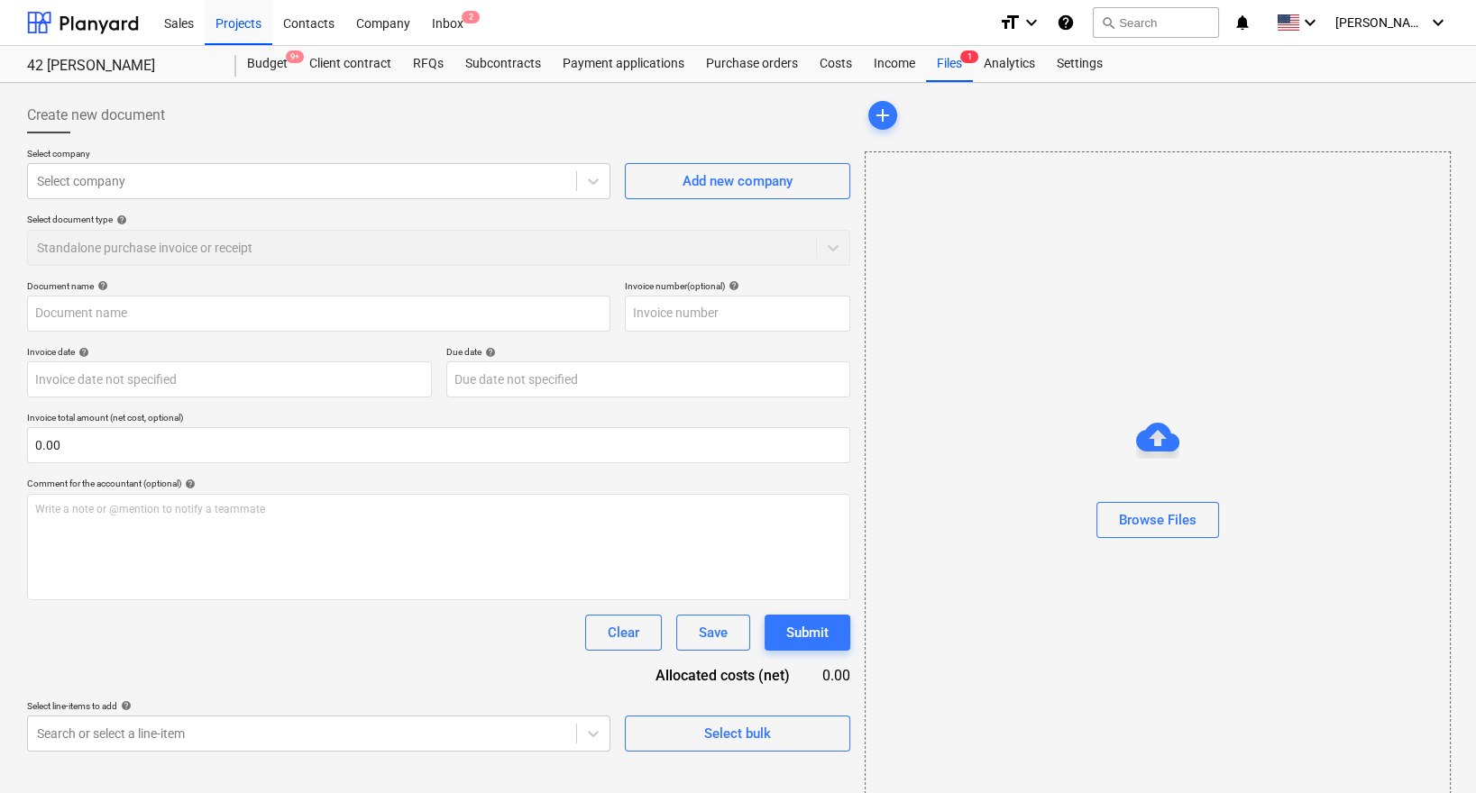
click at [444, 206] on div "Select company Select company Add new company Select document type help Standal…" at bounding box center [438, 214] width 823 height 133
click at [451, 177] on div at bounding box center [302, 181] width 530 height 18
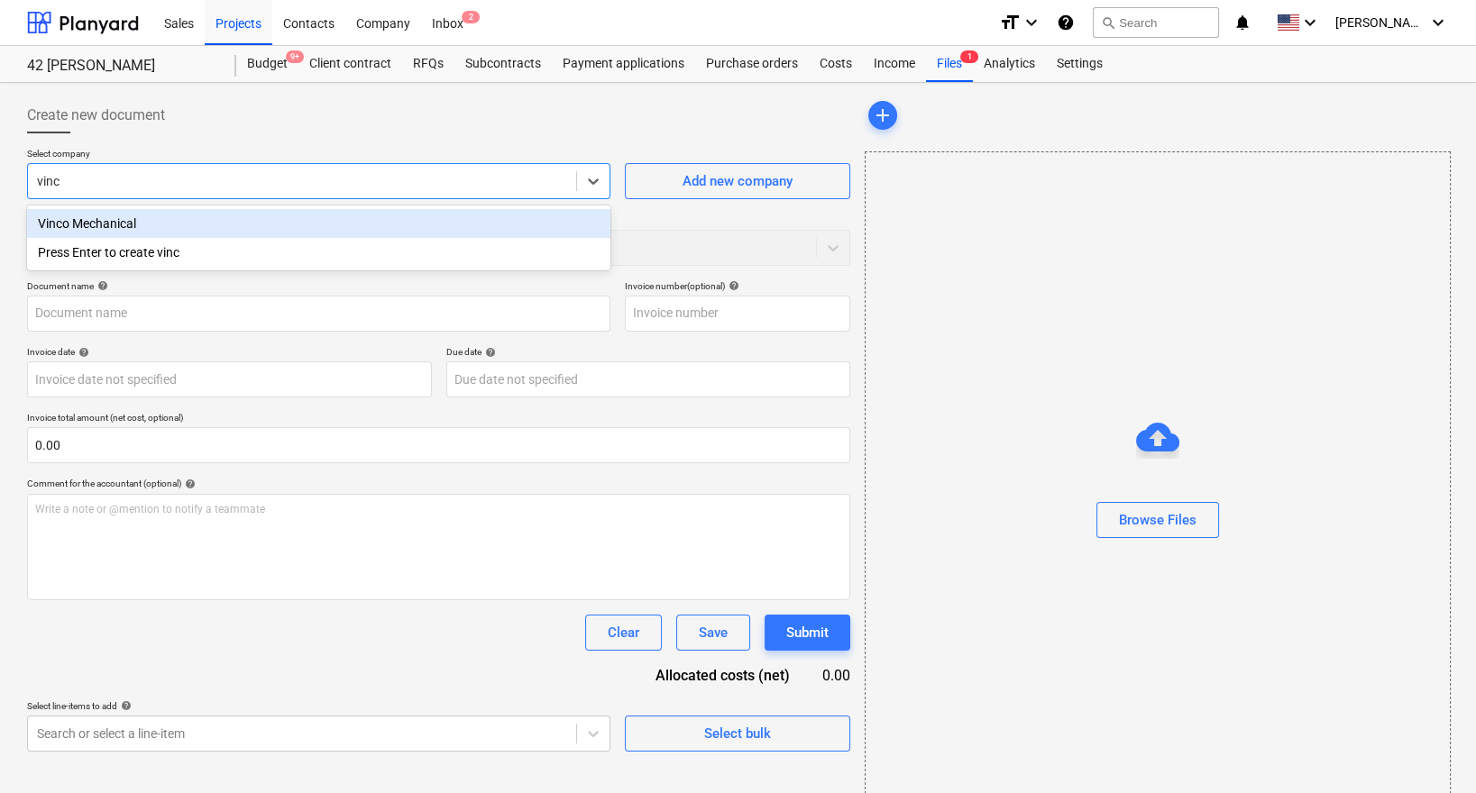
type input "vinco"
click at [345, 225] on div "Vinco Mechanical" at bounding box center [318, 223] width 583 height 29
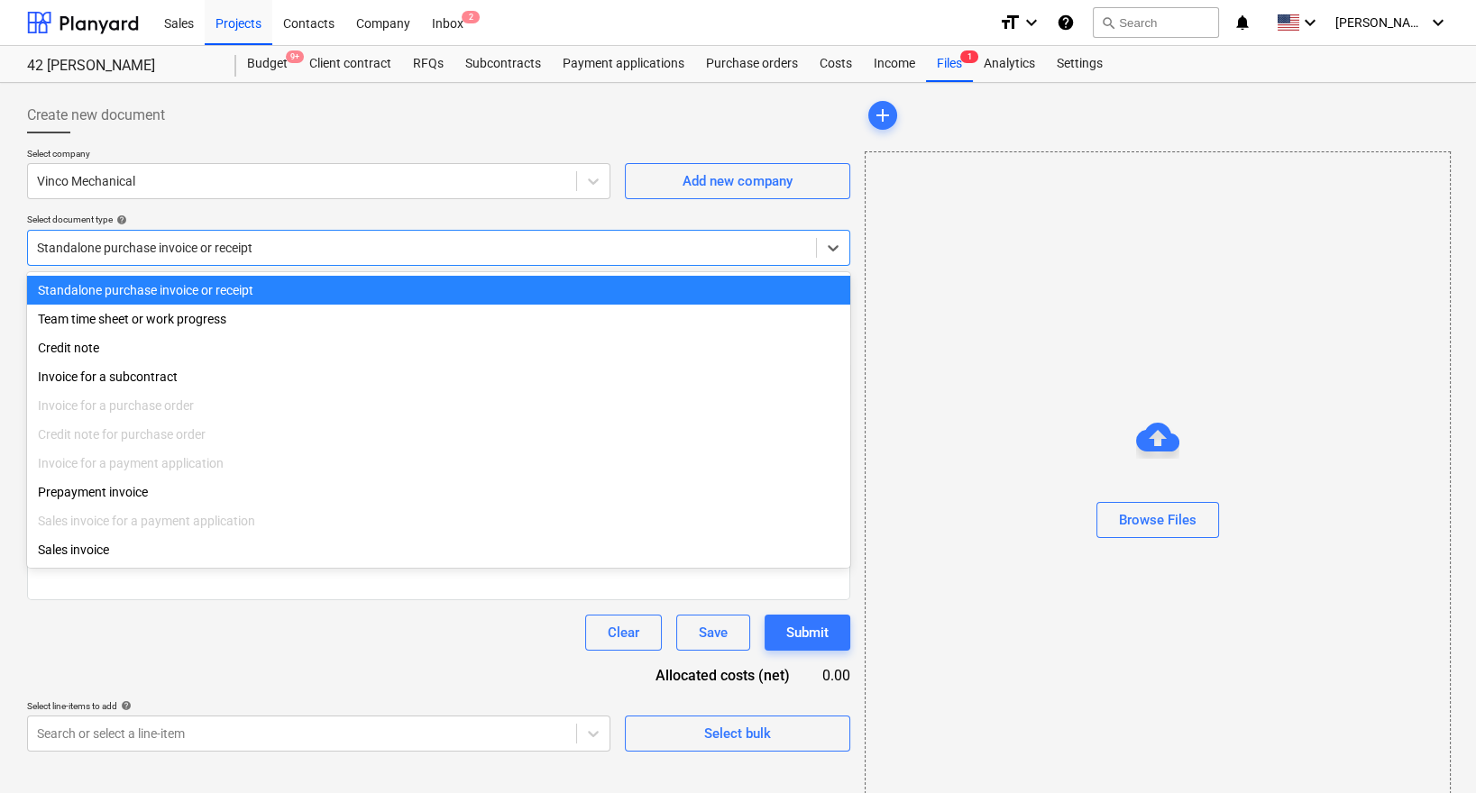
click at [290, 244] on div at bounding box center [422, 248] width 770 height 18
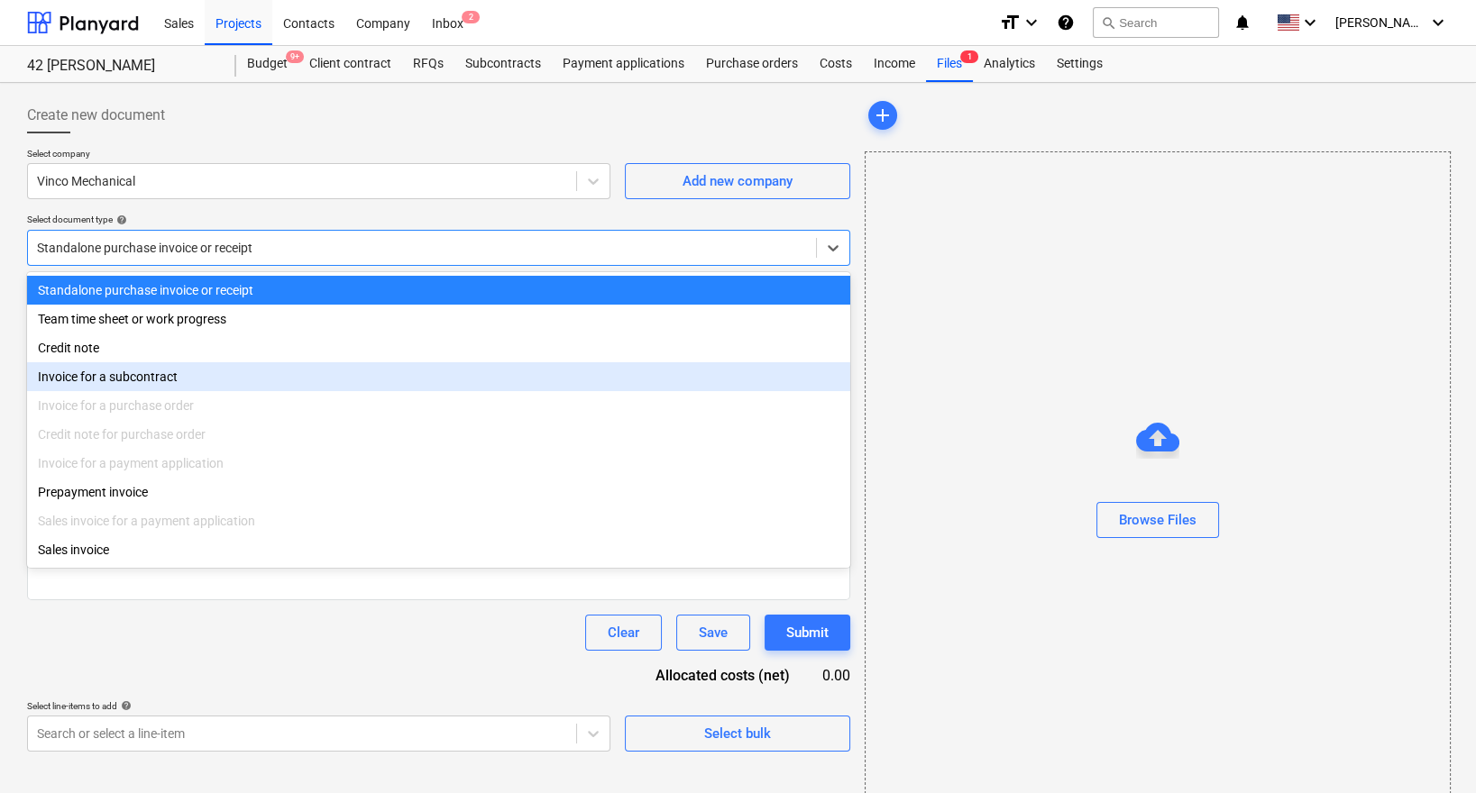
click at [115, 386] on div "Invoice for a subcontract" at bounding box center [438, 376] width 823 height 29
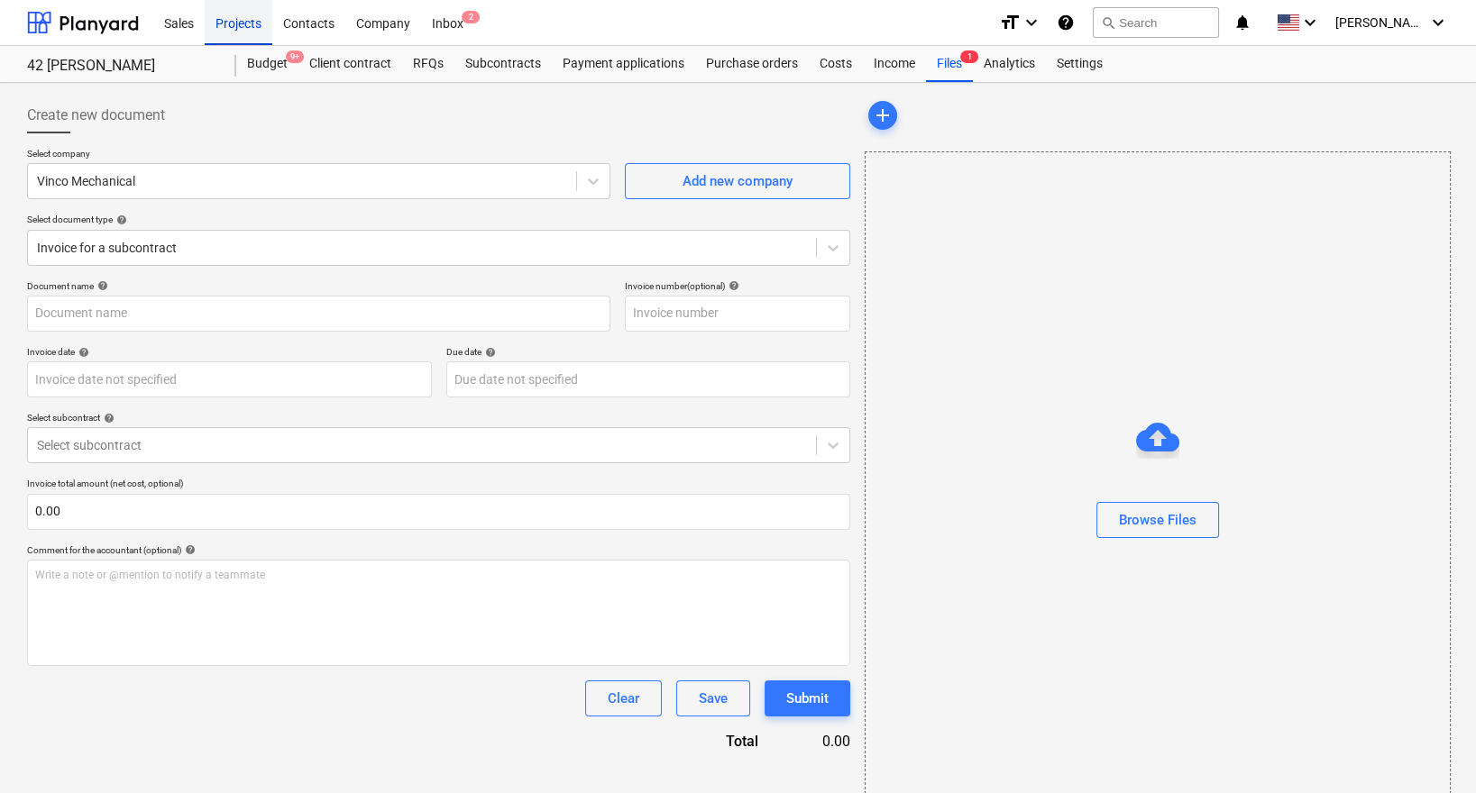
click at [247, 23] on div "Projects" at bounding box center [239, 22] width 68 height 46
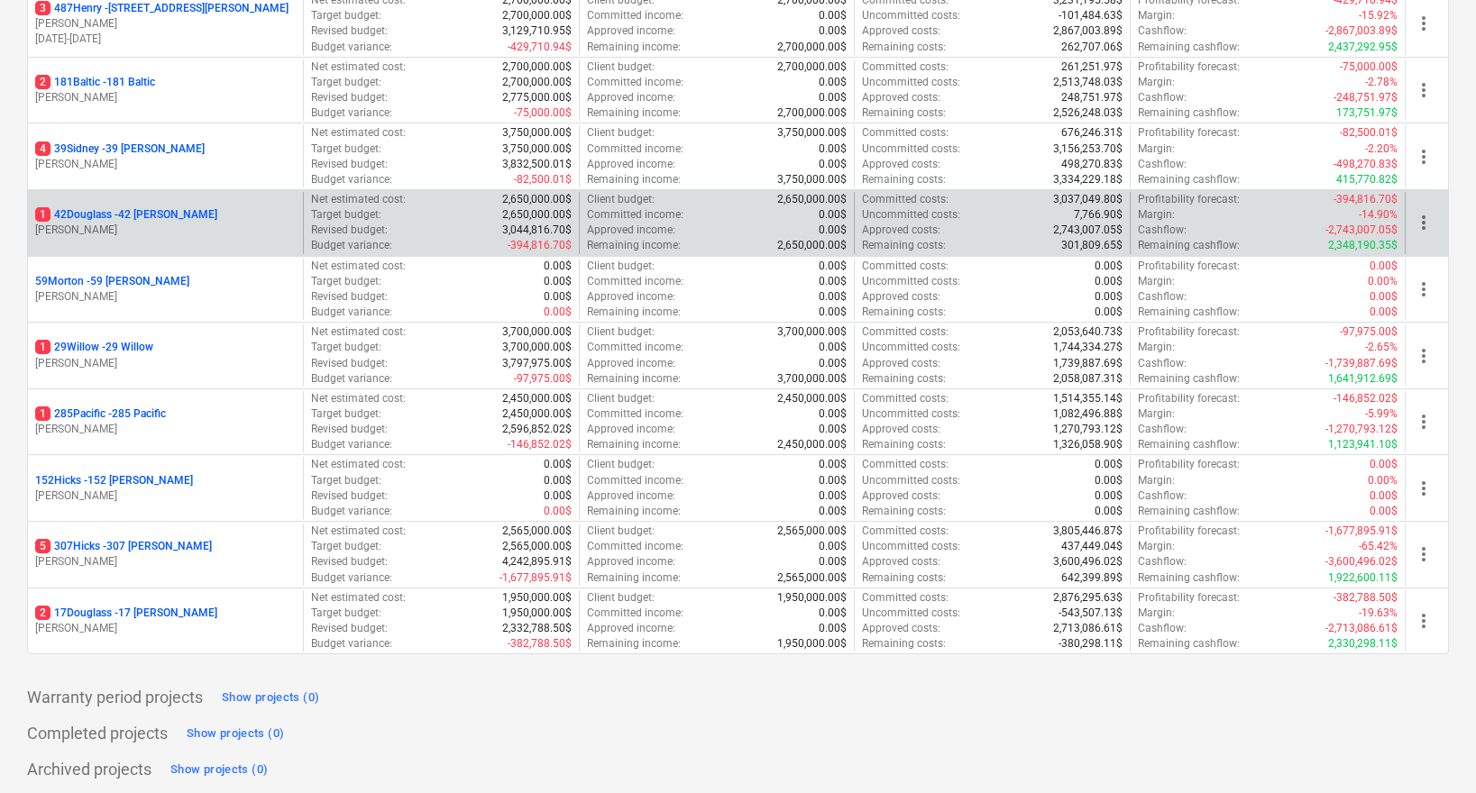
scroll to position [303, 0]
click at [185, 548] on div "5 307Hicks - 307 [PERSON_NAME]" at bounding box center [165, 545] width 261 height 15
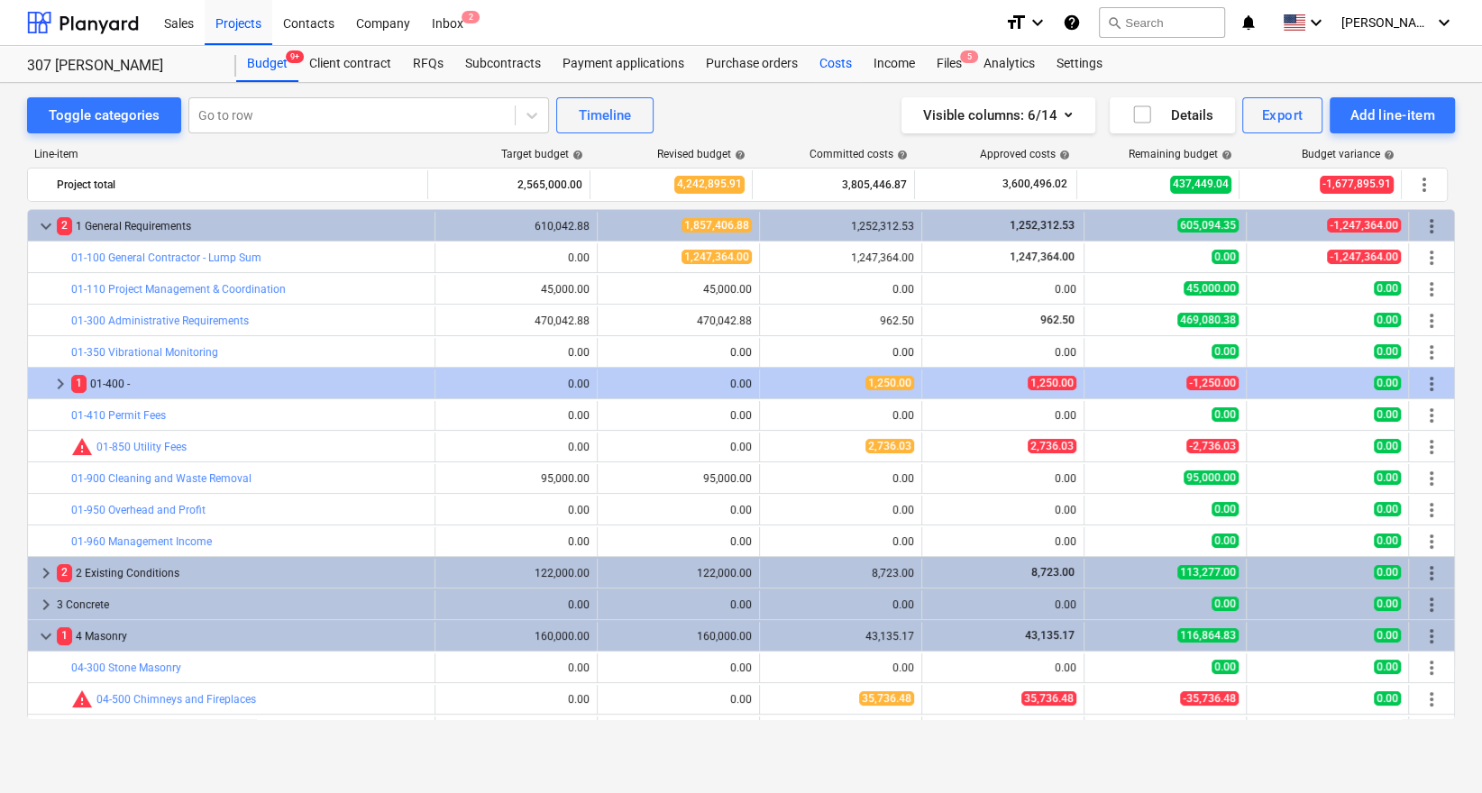
click at [840, 56] on div "Costs" at bounding box center [836, 64] width 54 height 36
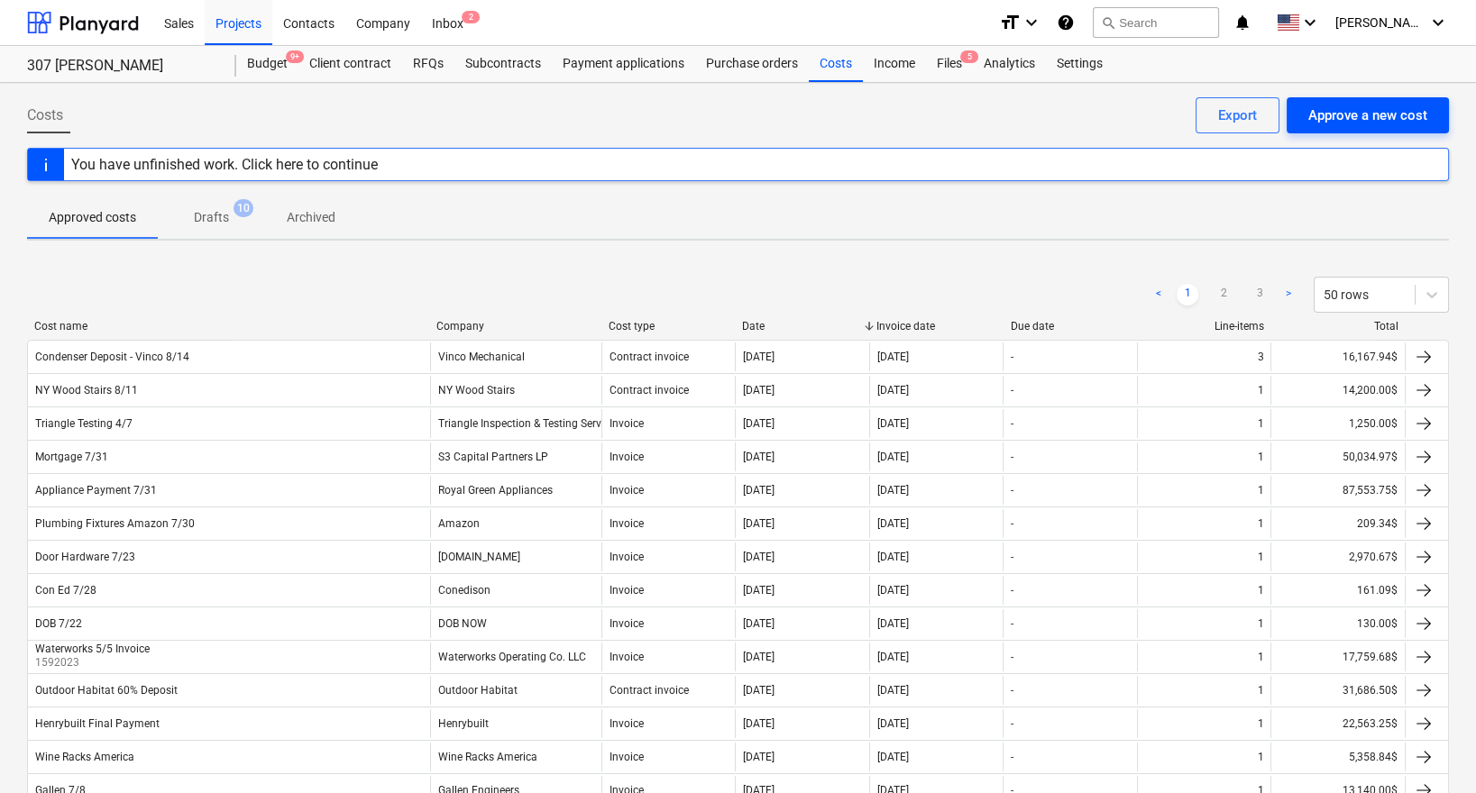
click at [1351, 118] on div "Approve a new cost" at bounding box center [1367, 115] width 119 height 23
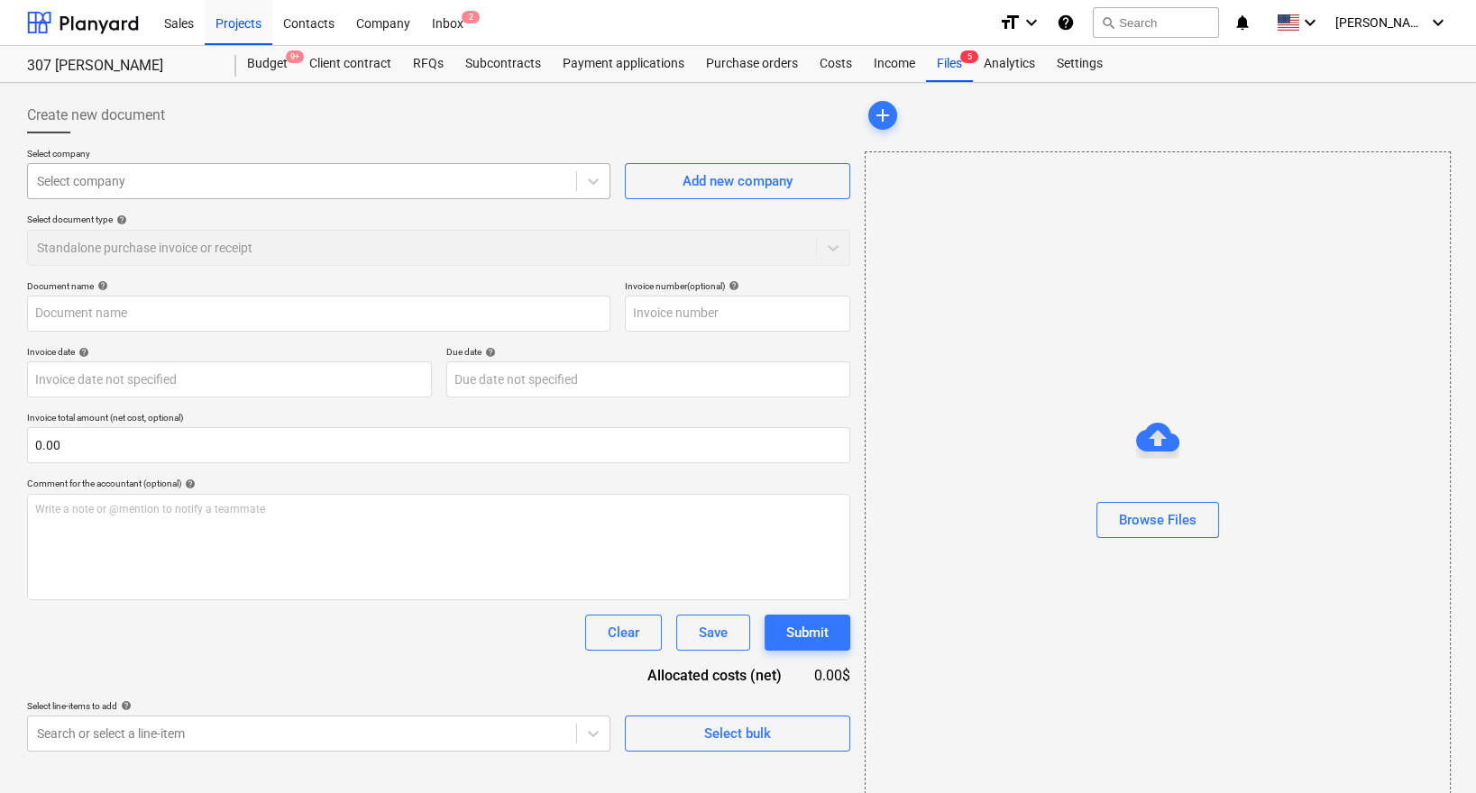
click at [486, 188] on div at bounding box center [302, 181] width 530 height 18
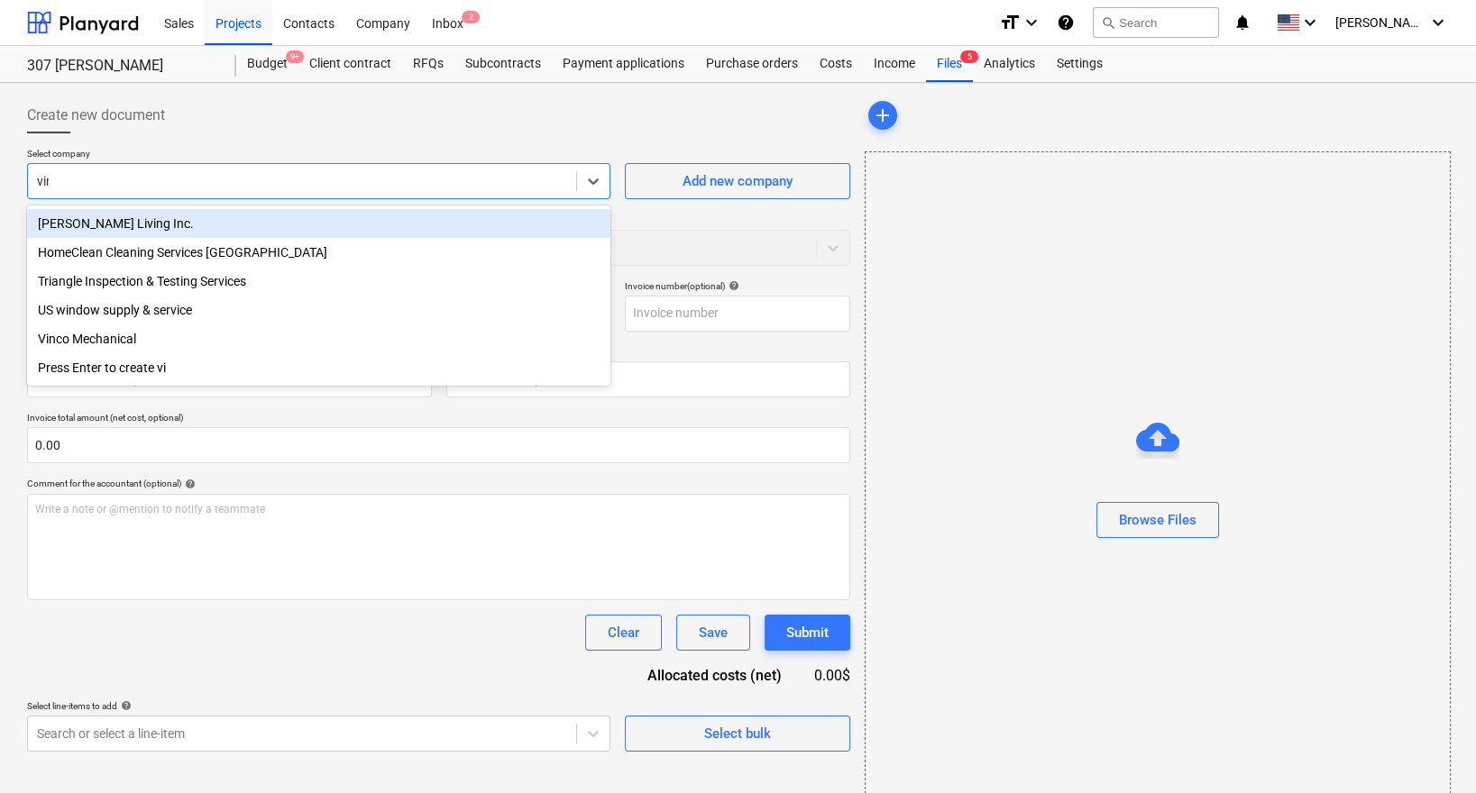
type input "vinco"
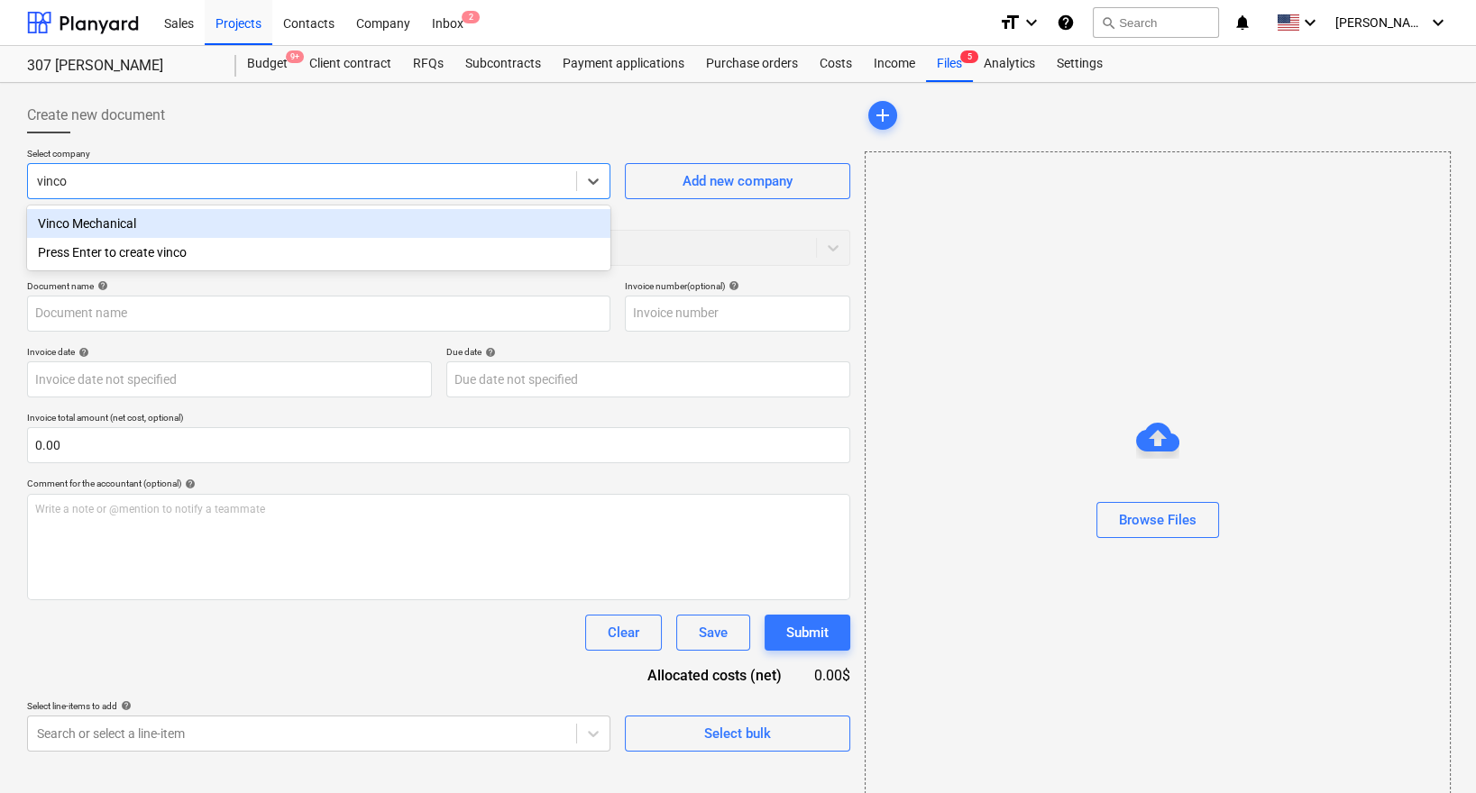
click at [380, 221] on div "Vinco Mechanical" at bounding box center [318, 223] width 583 height 29
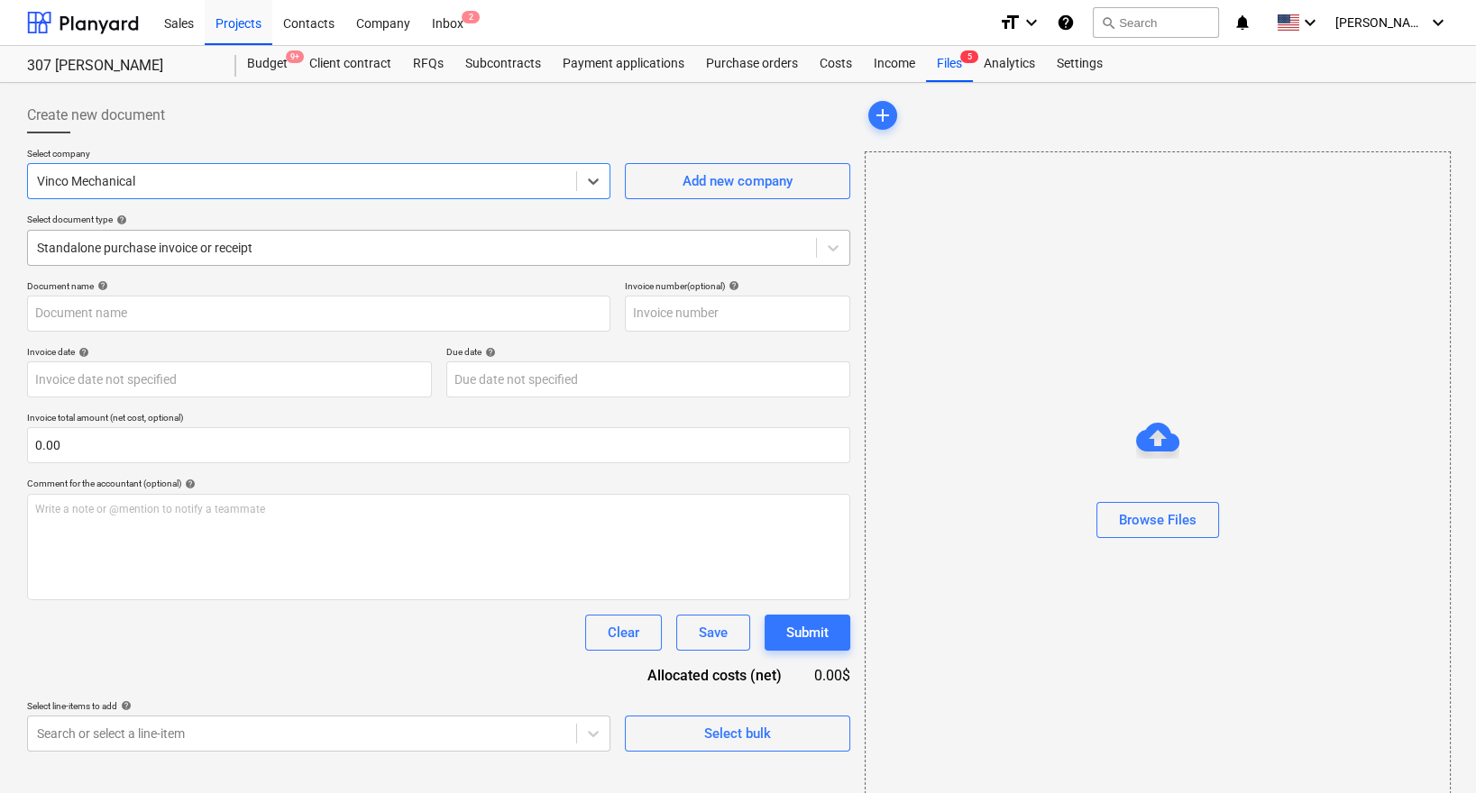
click at [317, 251] on div at bounding box center [422, 248] width 770 height 18
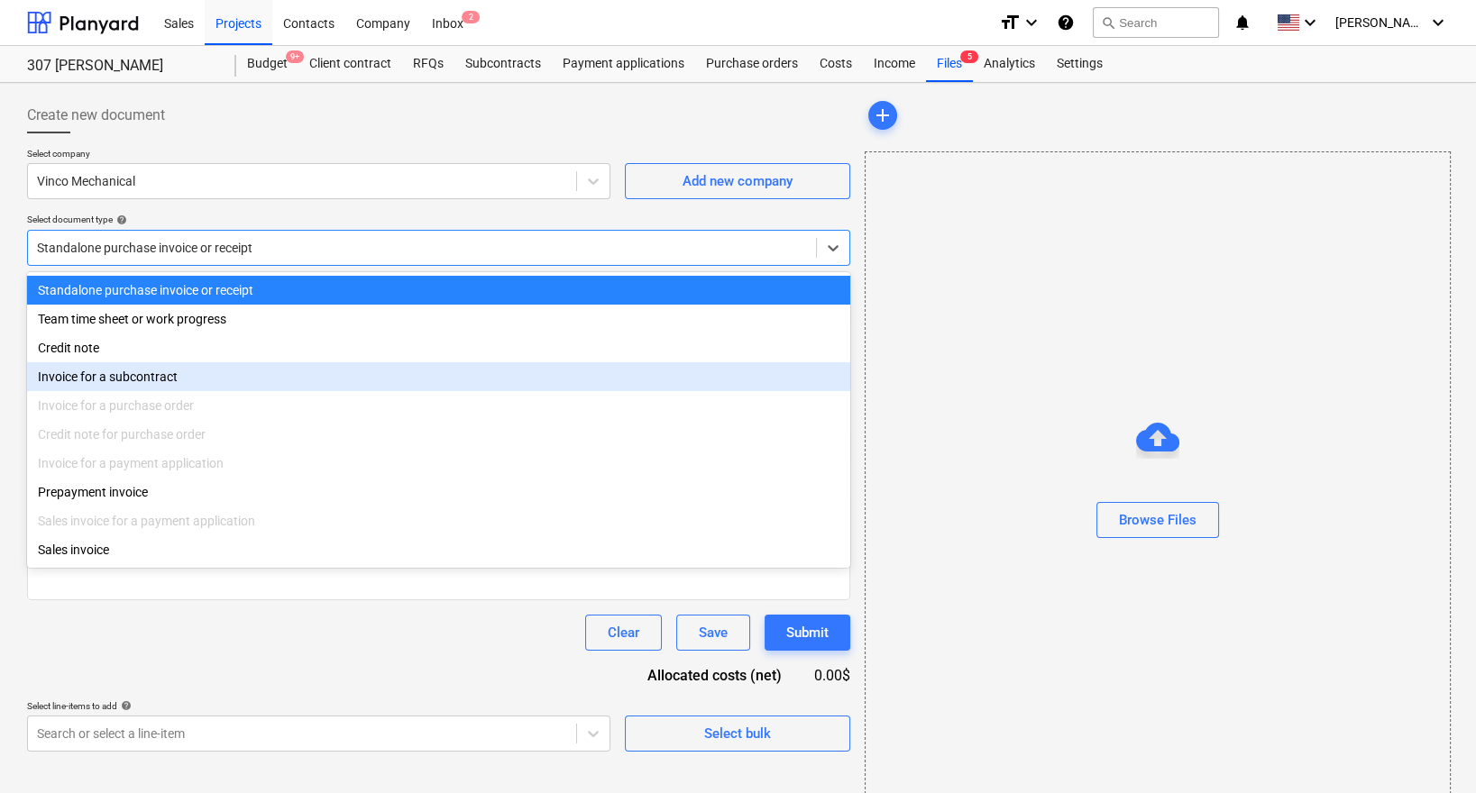
click at [229, 379] on div "Invoice for a subcontract" at bounding box center [438, 376] width 823 height 29
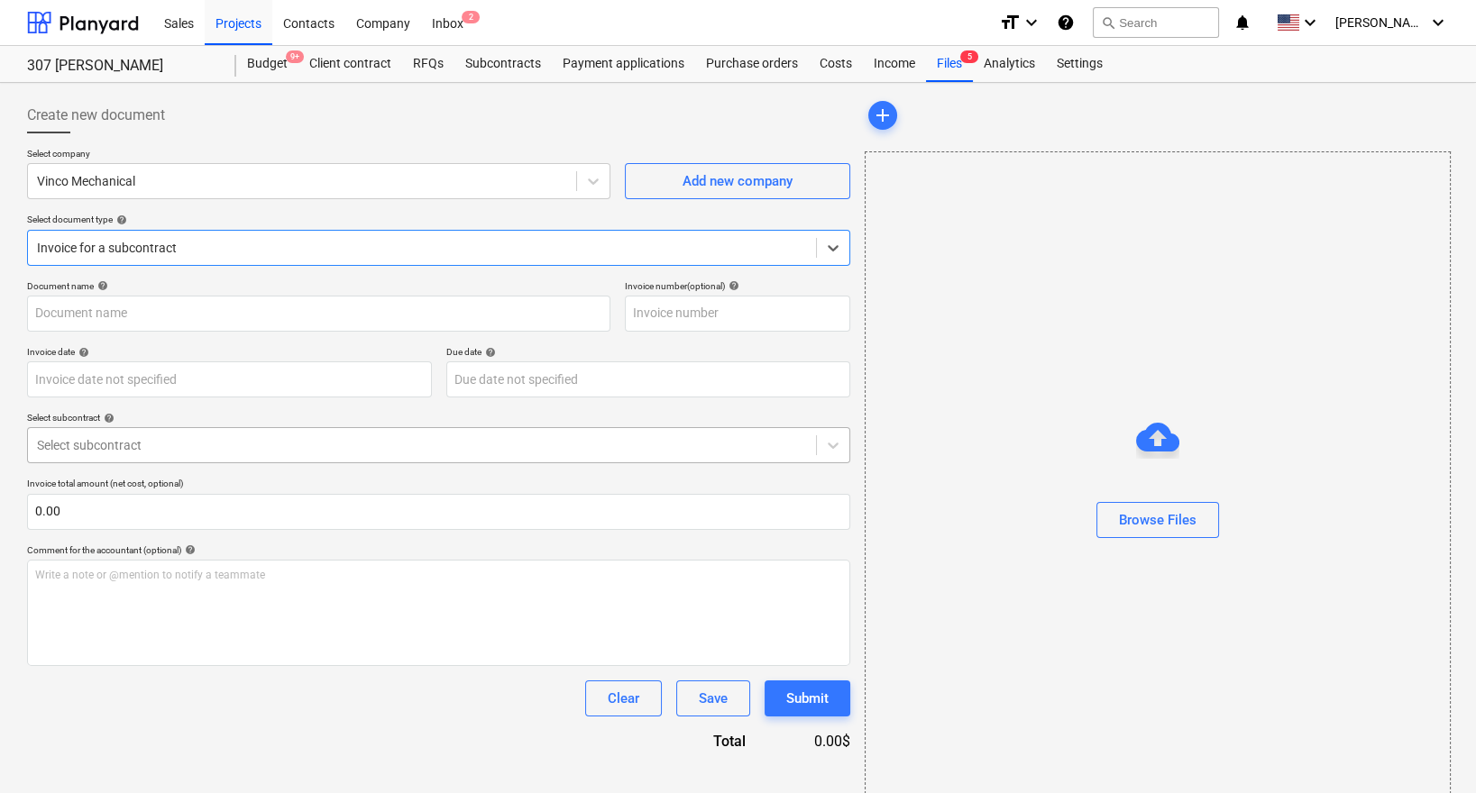
click at [208, 441] on div at bounding box center [422, 445] width 770 height 18
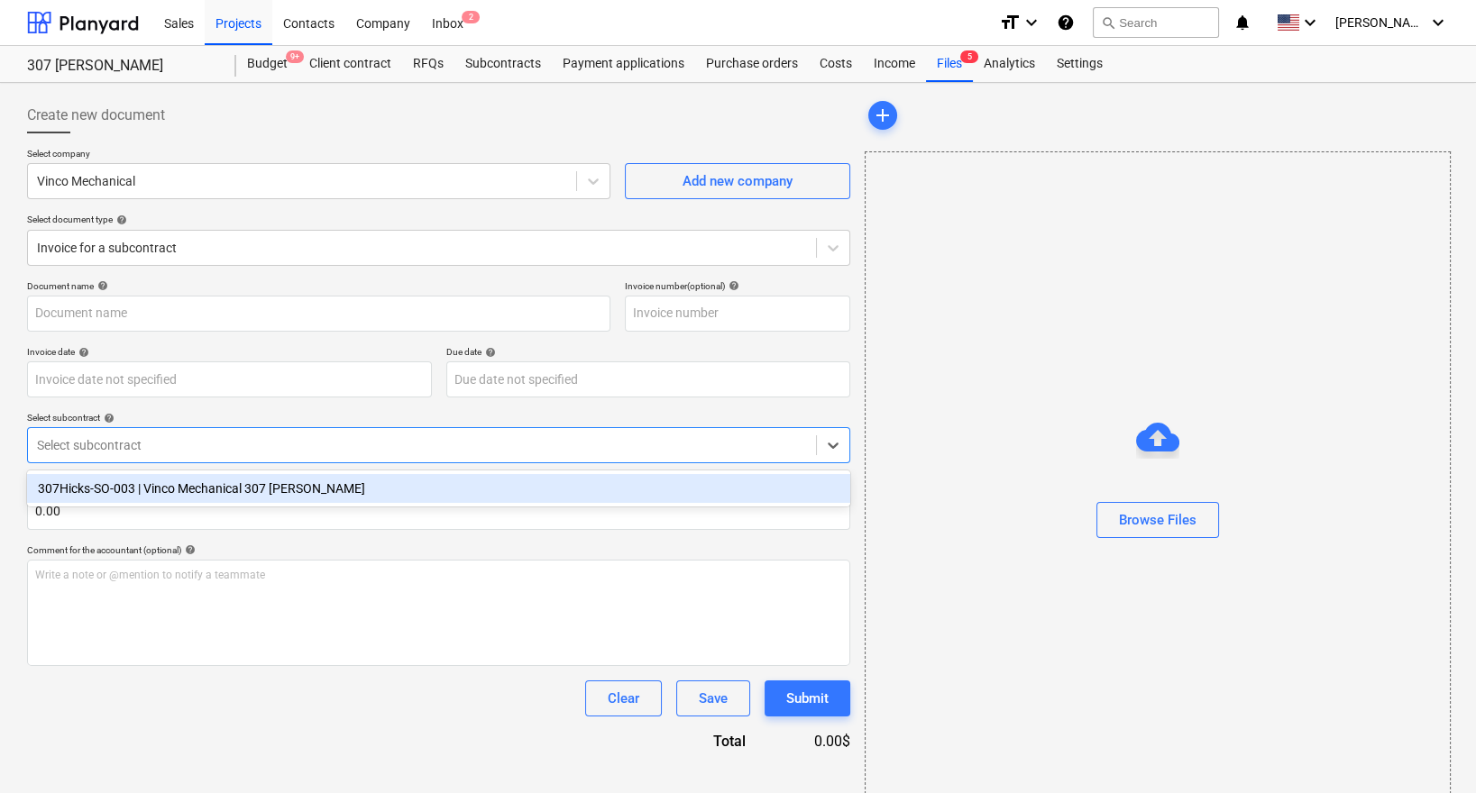
click at [197, 482] on div "307Hicks-SO-003 | Vinco Mechanical 307 [PERSON_NAME]" at bounding box center [438, 488] width 823 height 29
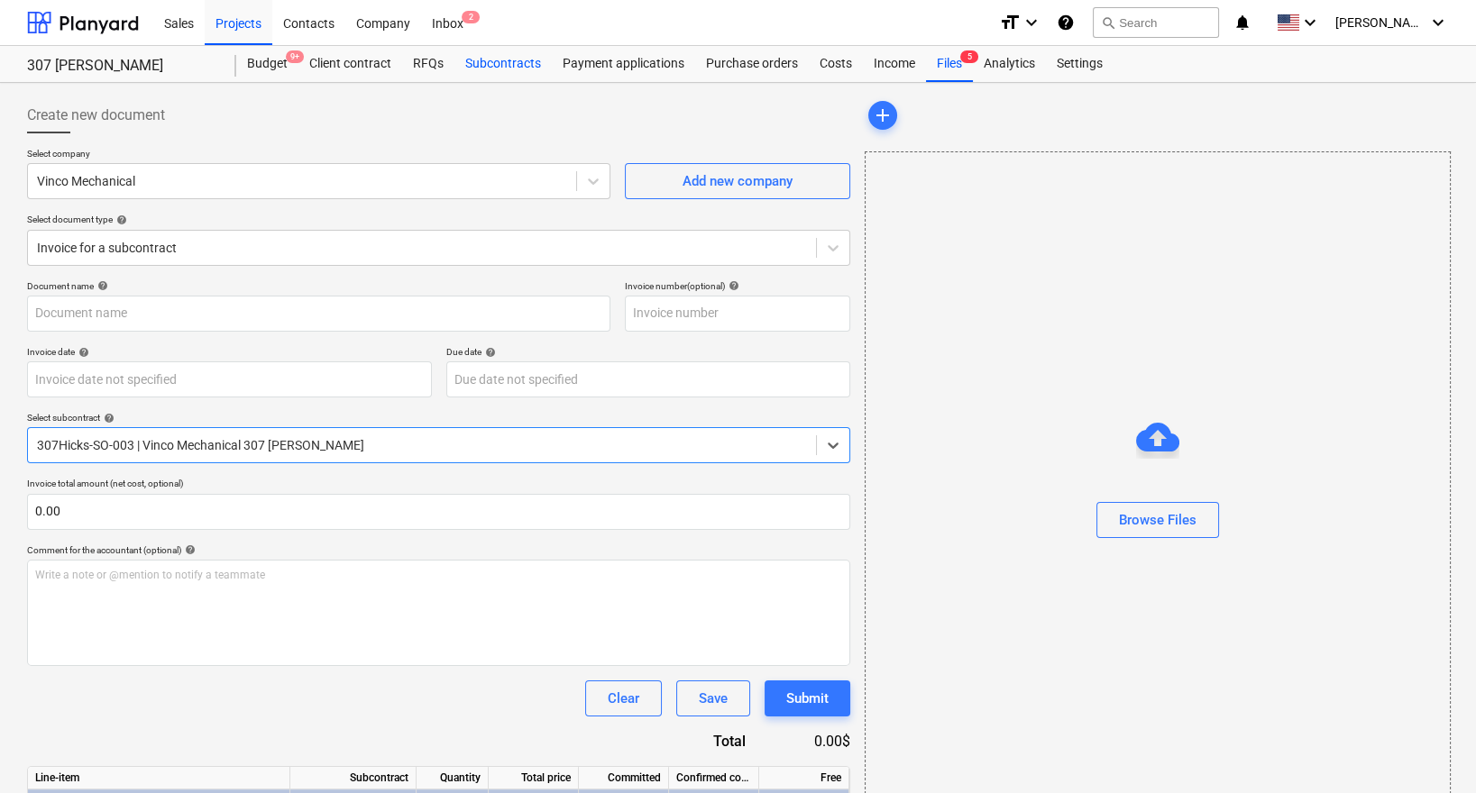
click at [509, 71] on div "Subcontracts" at bounding box center [502, 64] width 97 height 36
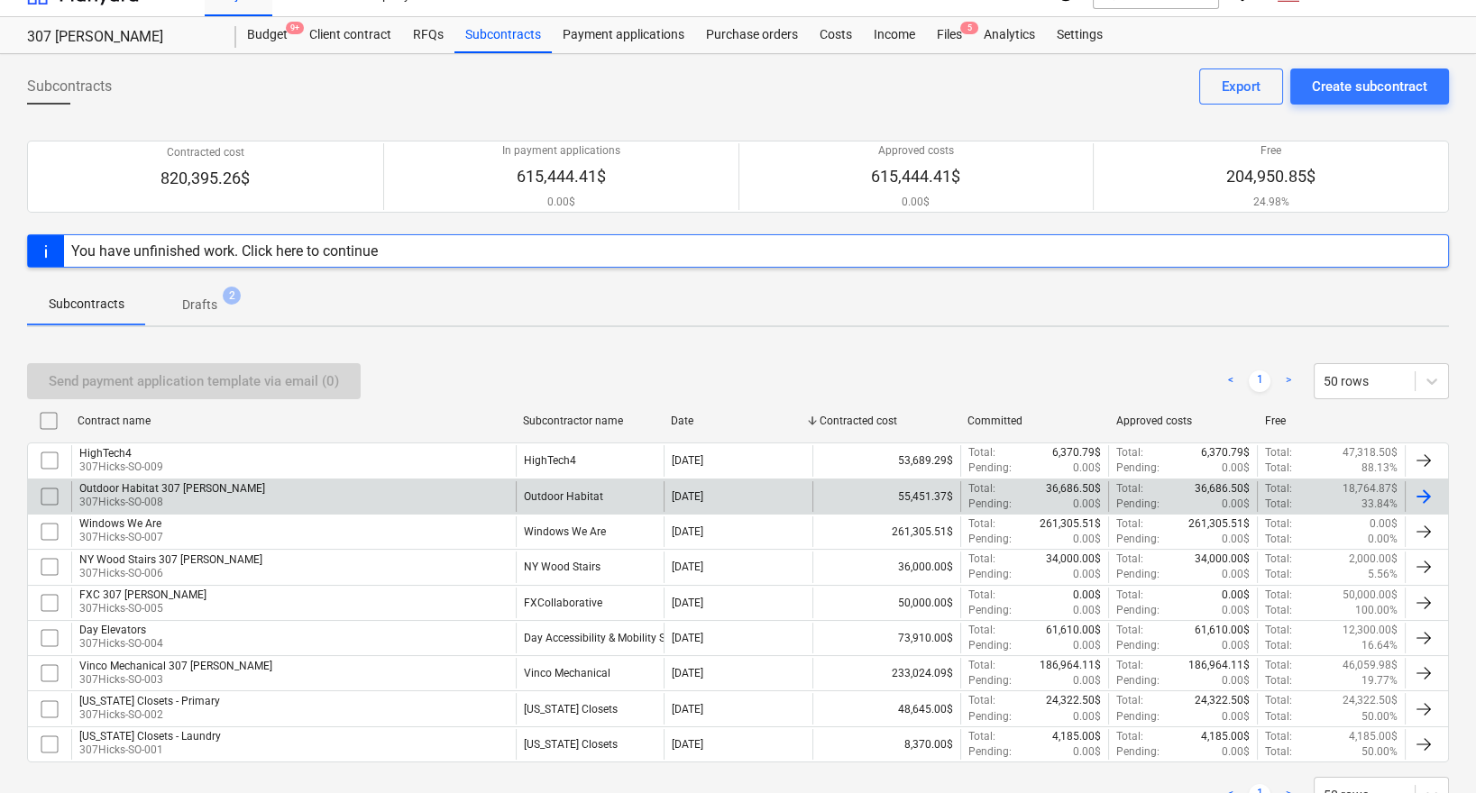
scroll to position [93, 0]
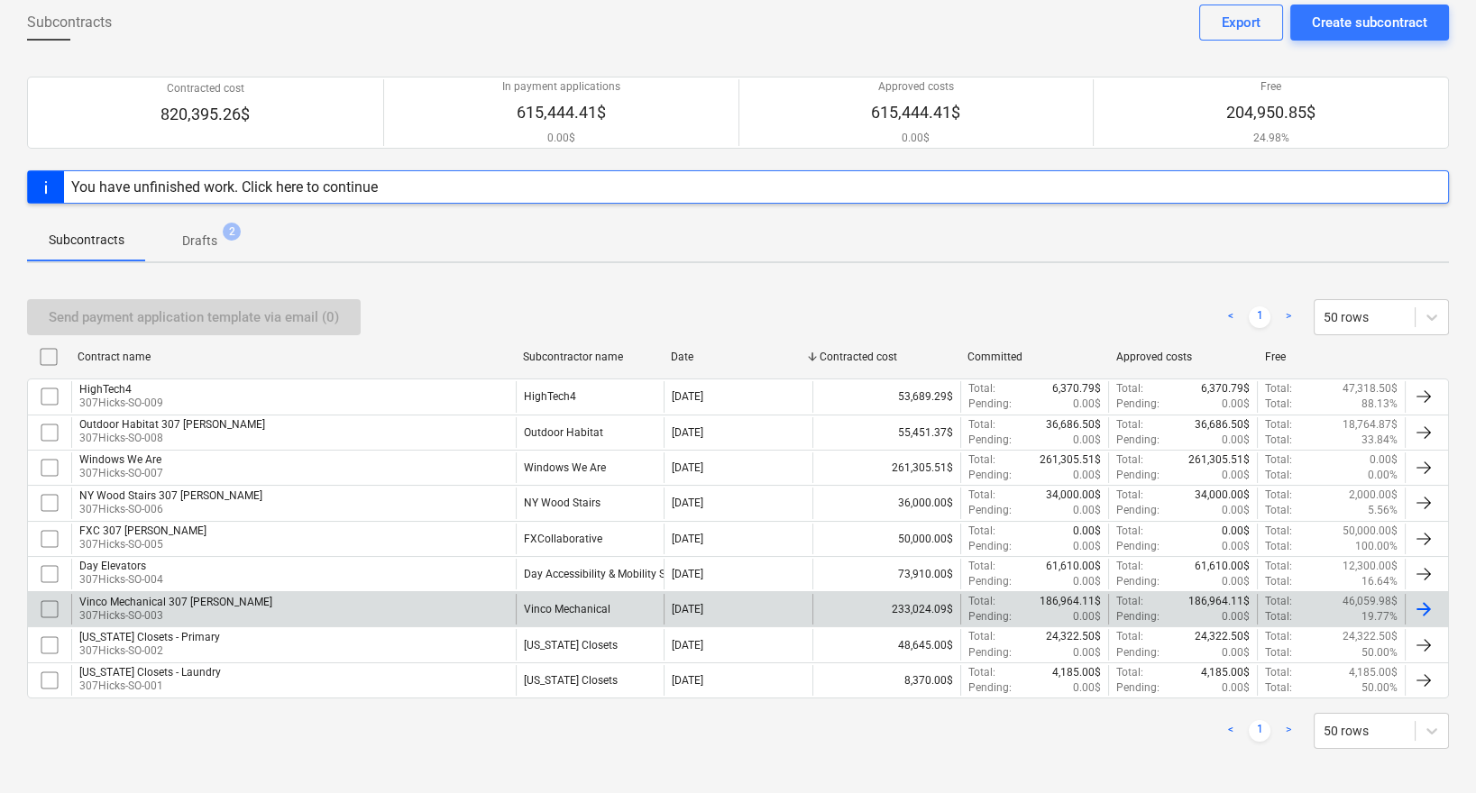
click at [298, 597] on div "Vinco Mechanical 307 [PERSON_NAME] 307Hicks-SO-003" at bounding box center [293, 609] width 445 height 31
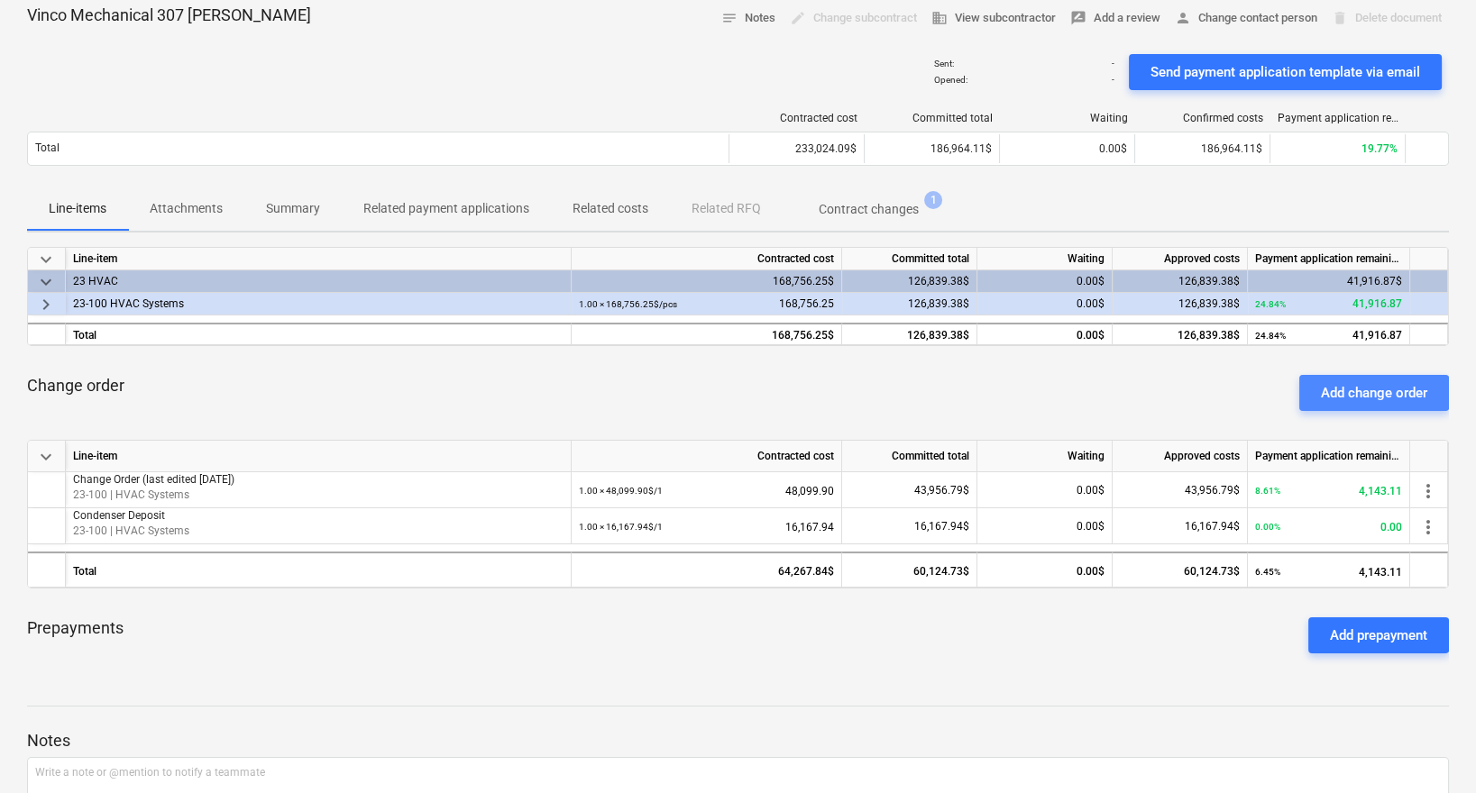
click at [1352, 394] on div "Add change order" at bounding box center [1374, 392] width 106 height 23
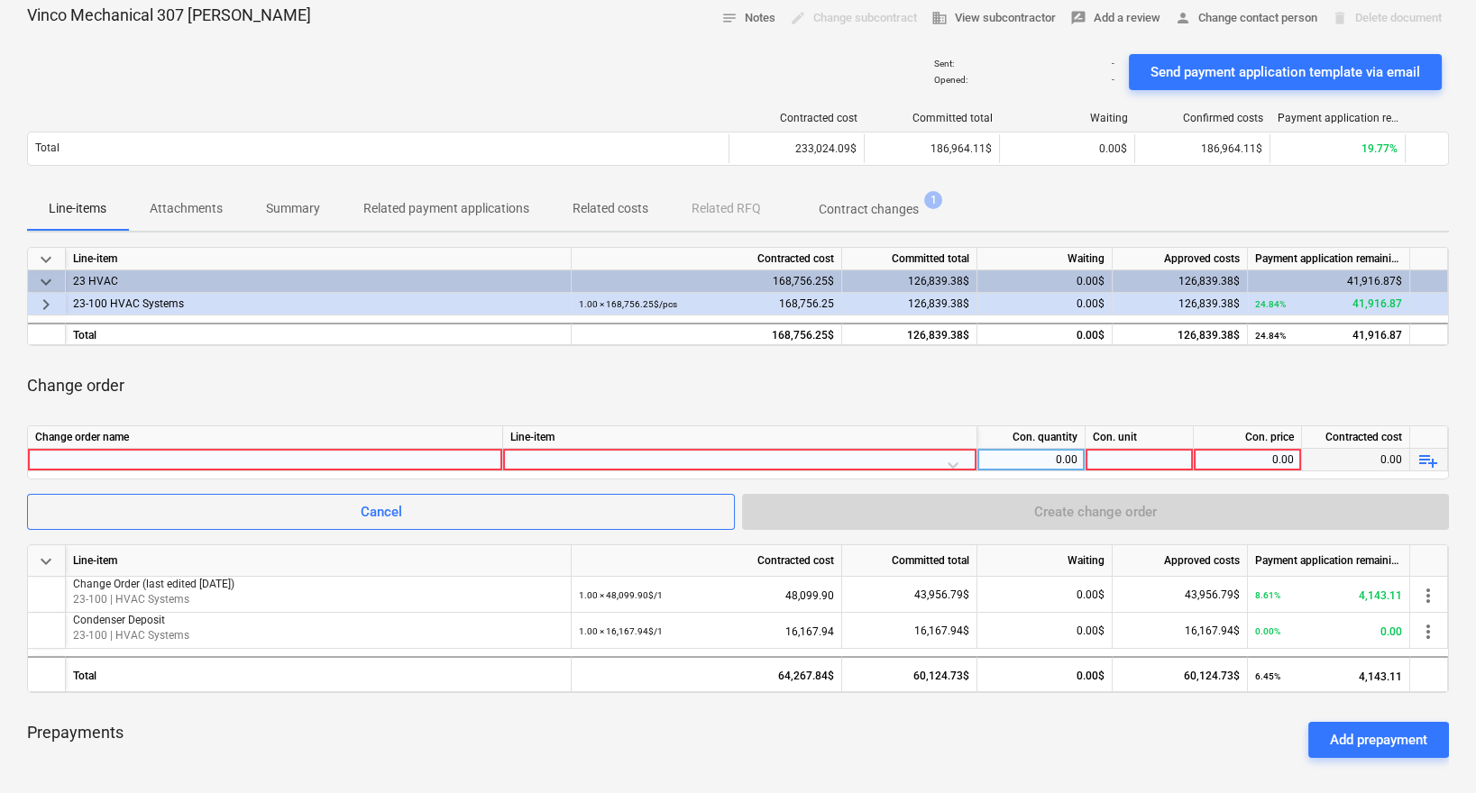
click at [396, 457] on div at bounding box center [265, 460] width 460 height 22
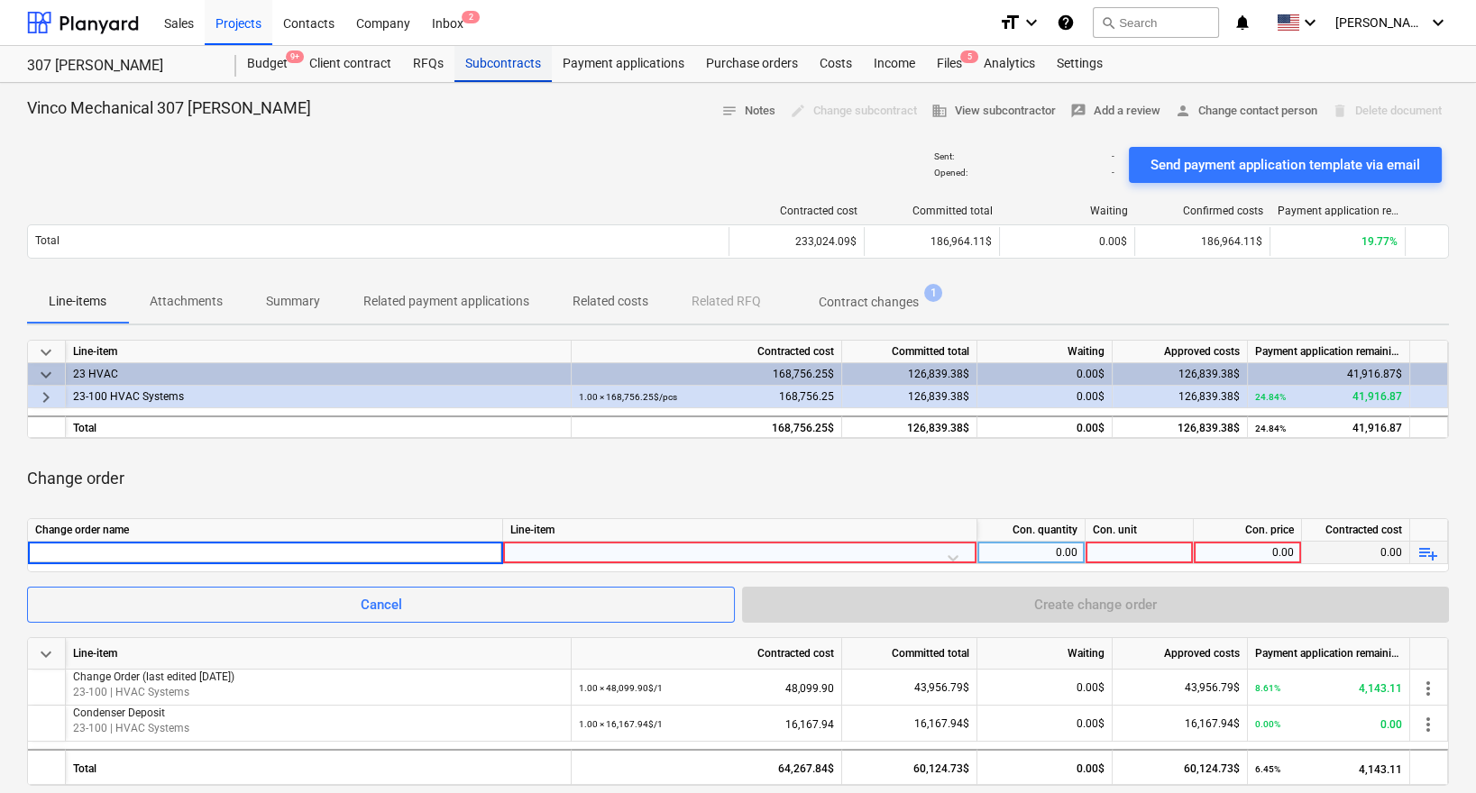
click at [509, 64] on div "Subcontracts" at bounding box center [502, 64] width 97 height 36
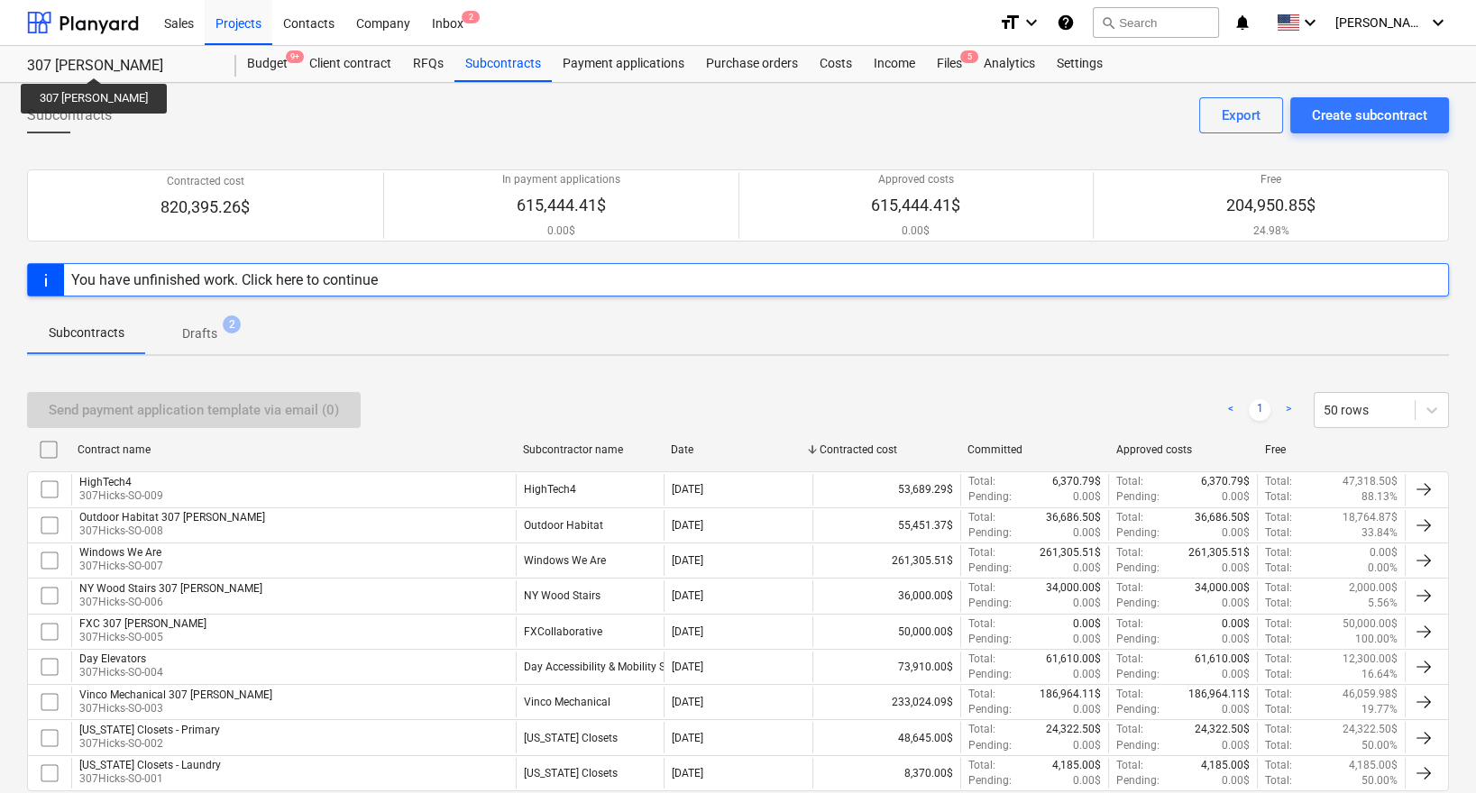
click at [65, 61] on div "307 [PERSON_NAME]" at bounding box center [121, 66] width 188 height 19
click at [67, 64] on div "307 [PERSON_NAME]" at bounding box center [121, 66] width 188 height 19
click at [245, 22] on div "Projects" at bounding box center [239, 22] width 68 height 46
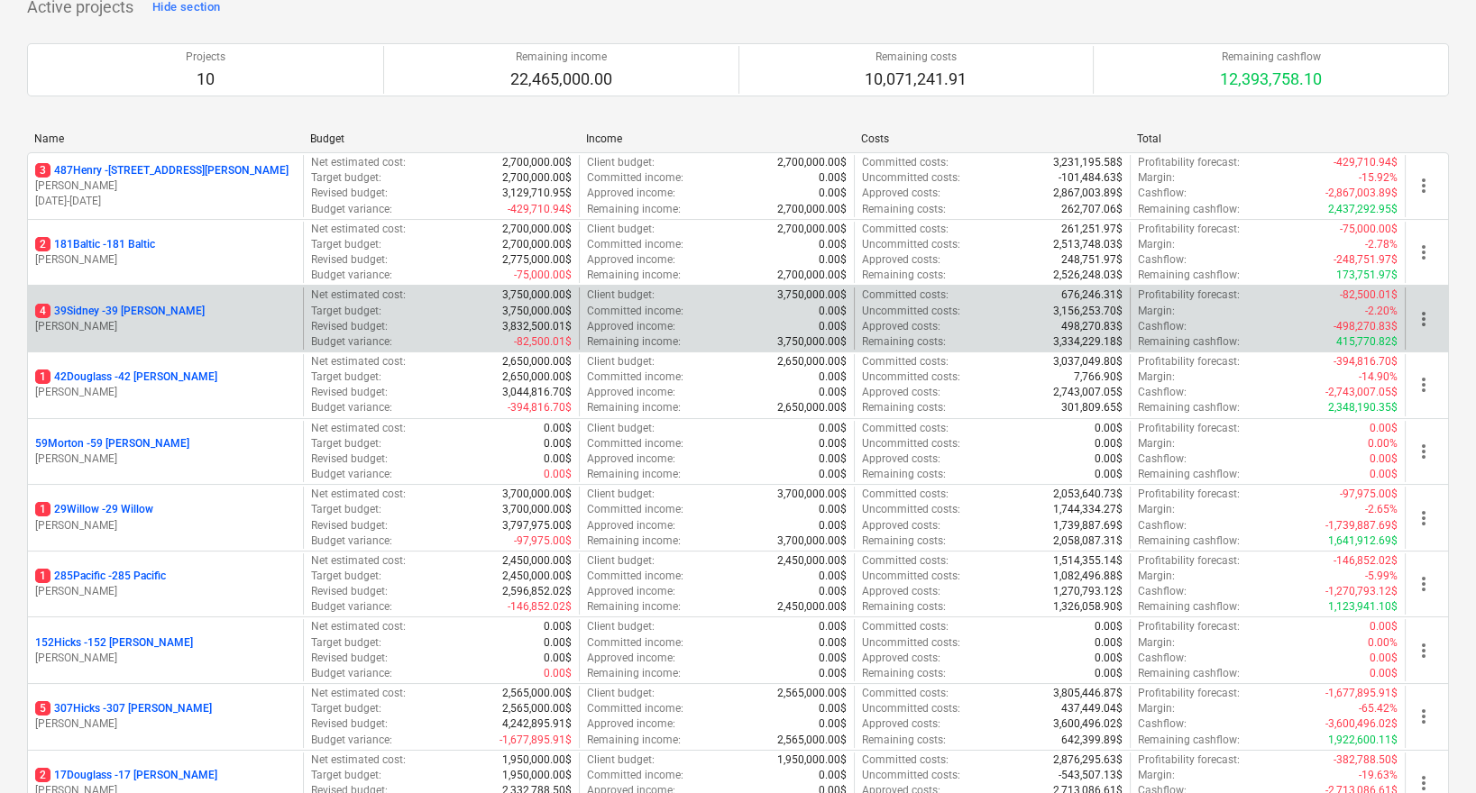
scroll to position [144, 0]
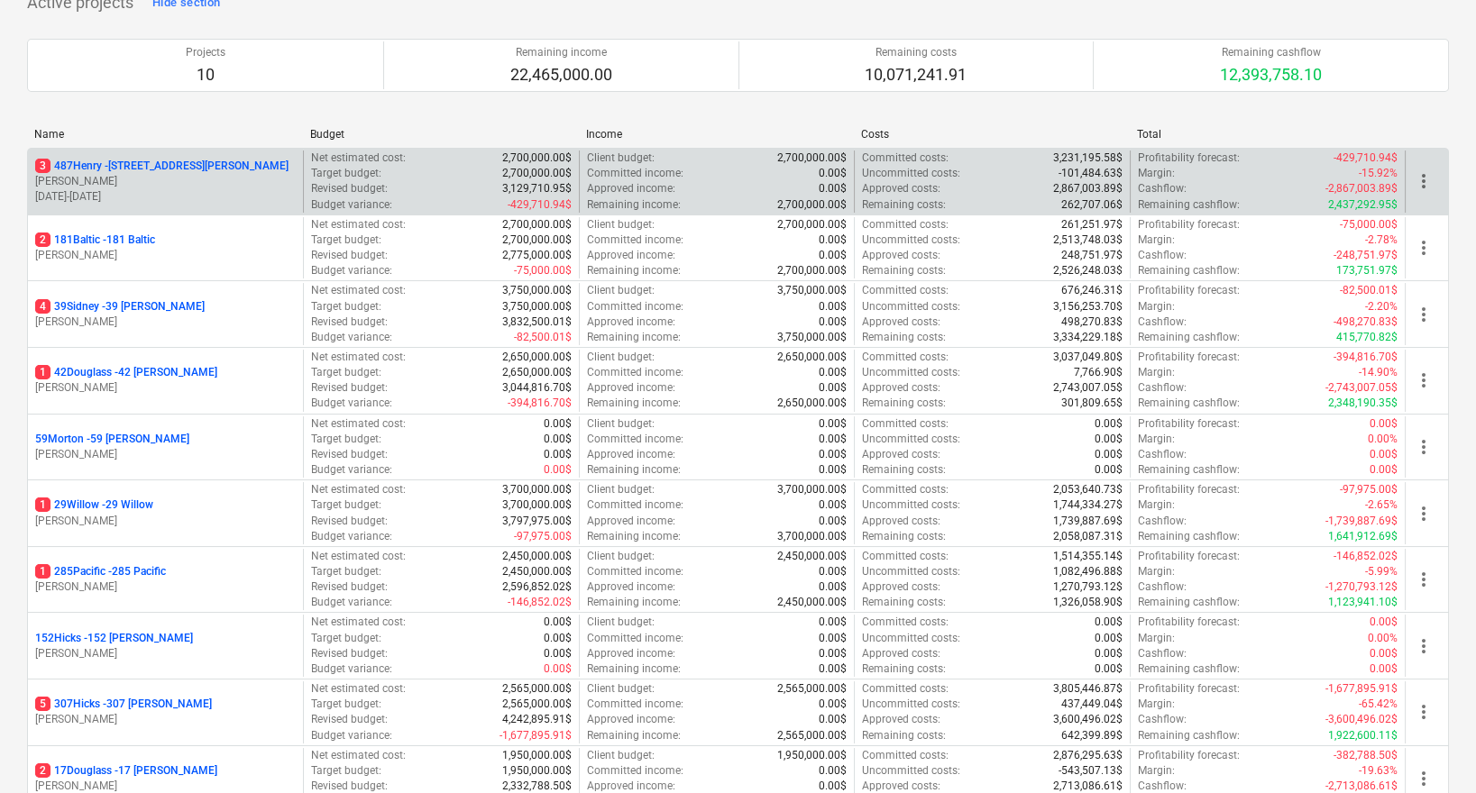
click at [145, 159] on p "3 487Henry - [STREET_ADDRESS][PERSON_NAME]" at bounding box center [161, 166] width 253 height 15
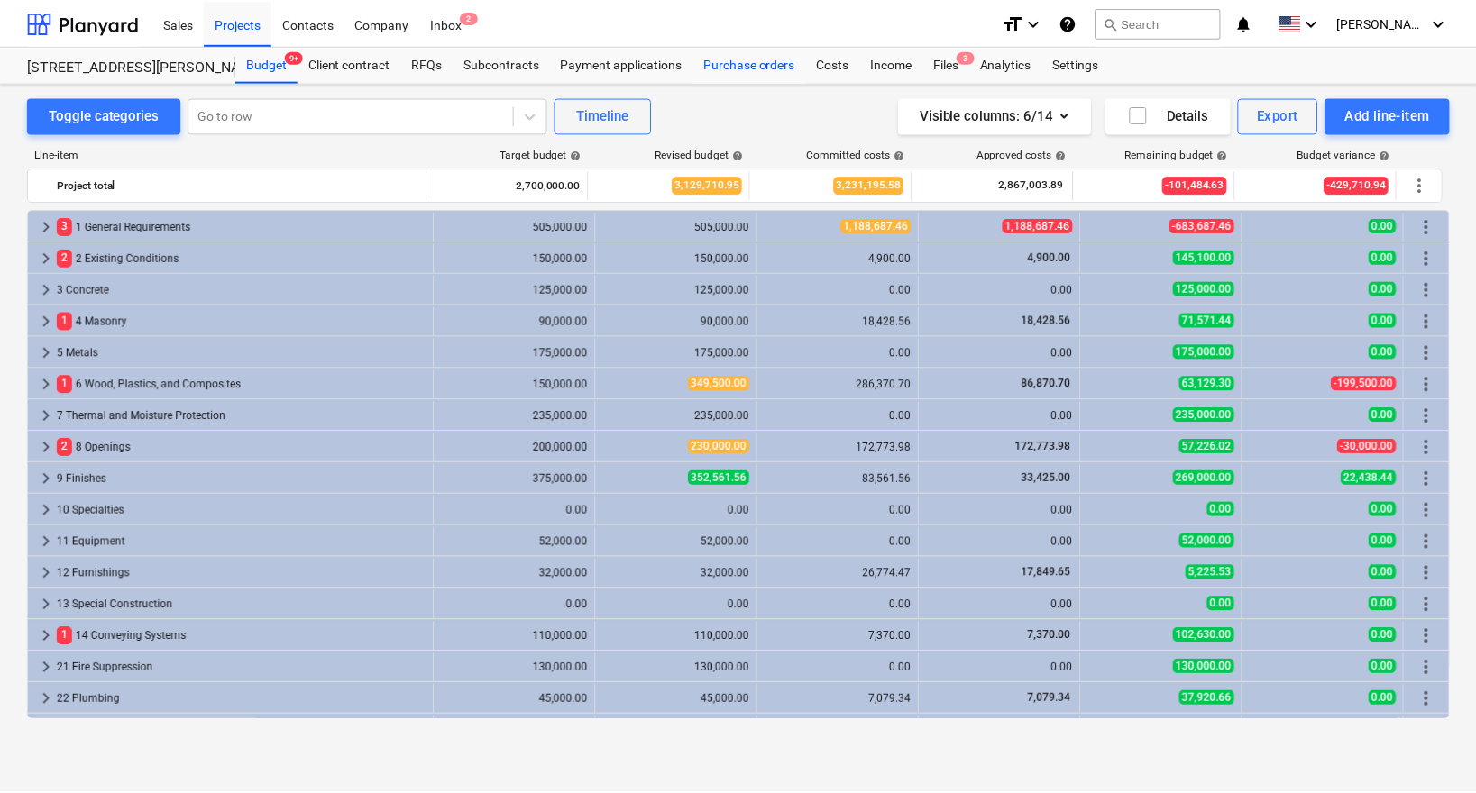
scroll to position [344, 0]
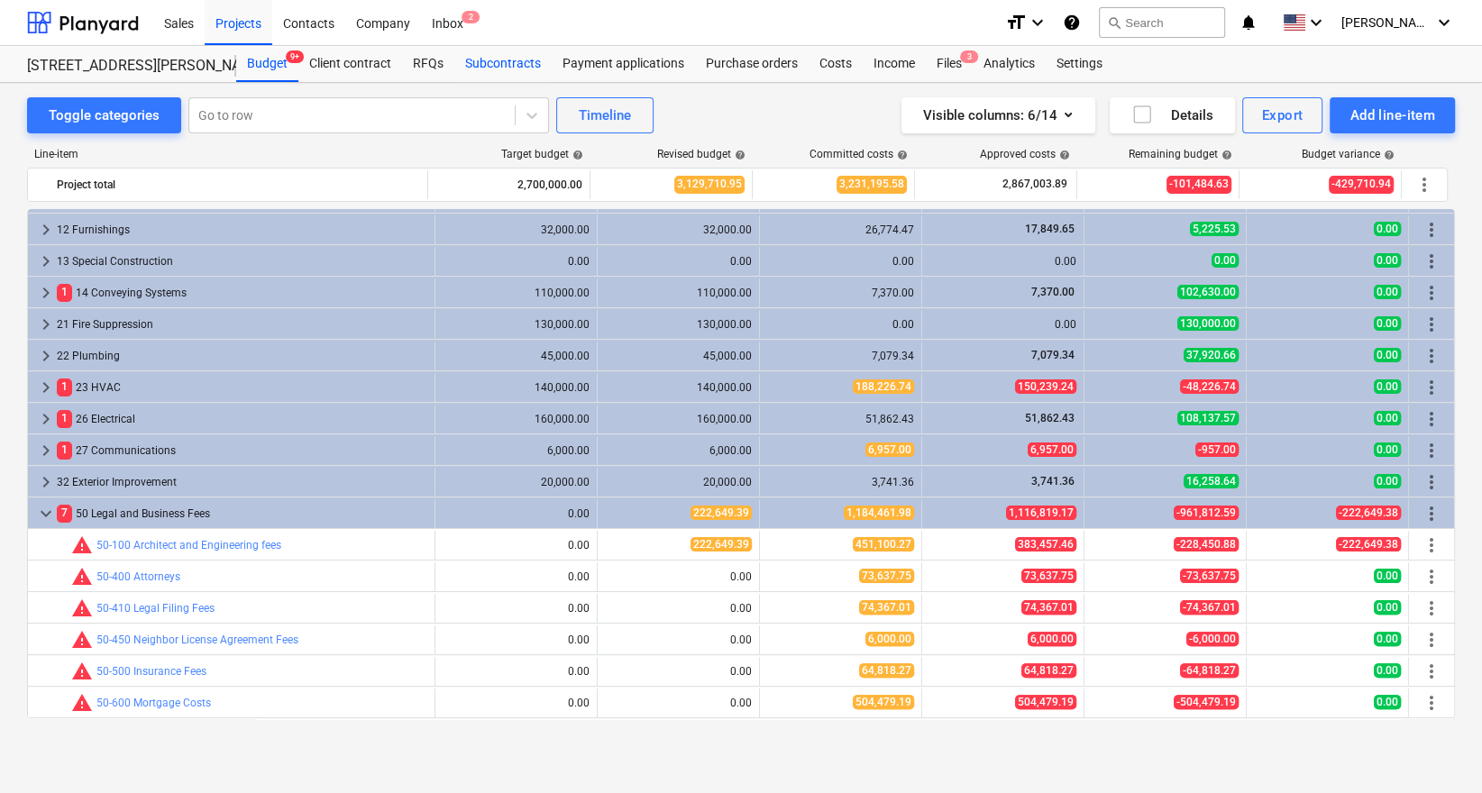
click at [505, 74] on div "Subcontracts" at bounding box center [502, 64] width 97 height 36
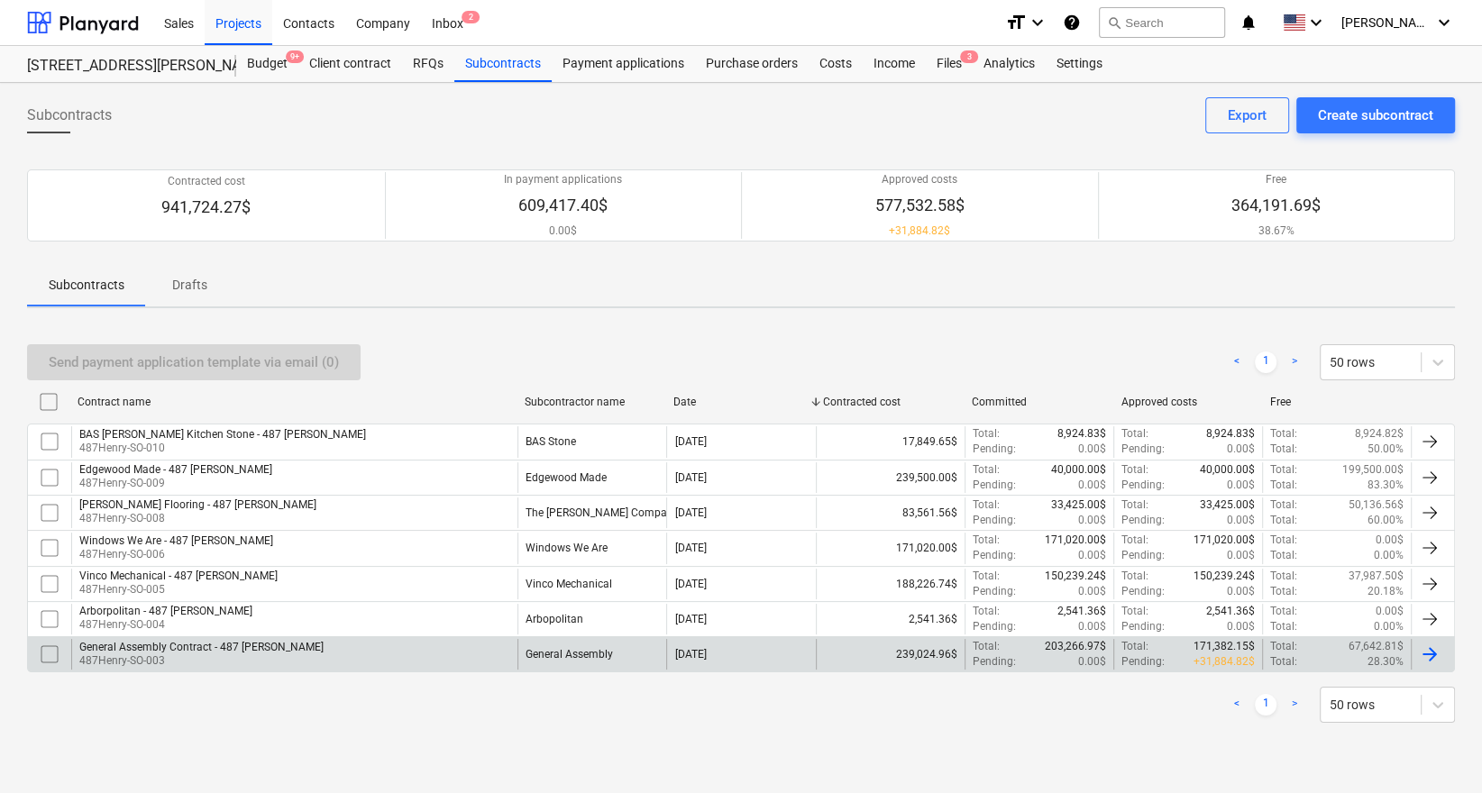
click at [226, 654] on p "487Henry-SO-003" at bounding box center [201, 661] width 244 height 15
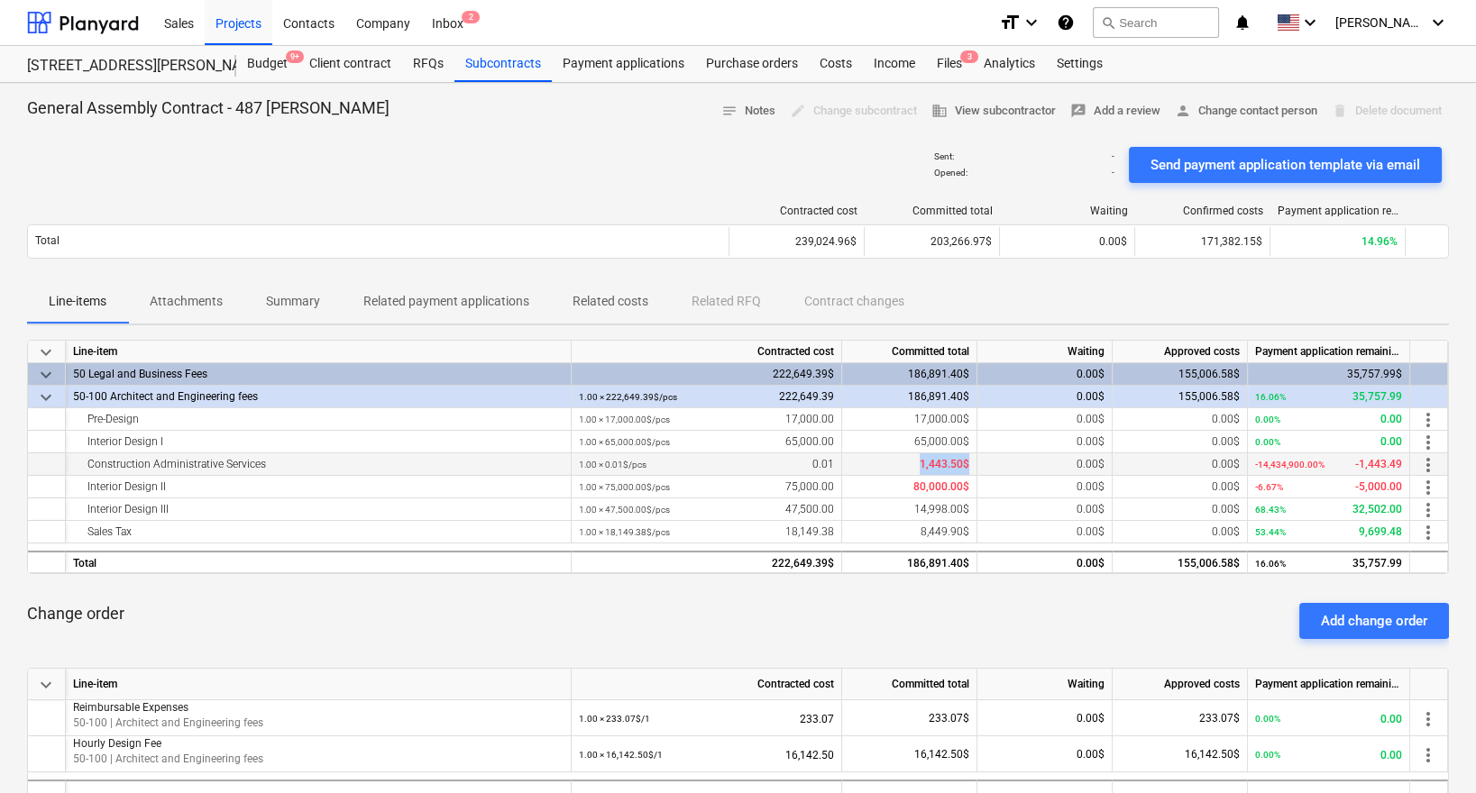
drag, startPoint x: 967, startPoint y: 459, endPoint x: 874, endPoint y: 459, distance: 92.9
click at [874, 459] on div "1,443.50$" at bounding box center [909, 465] width 135 height 23
click at [954, 460] on span "1,443.50$" at bounding box center [945, 464] width 50 height 13
click at [979, 463] on div "0.00$" at bounding box center [1044, 465] width 135 height 23
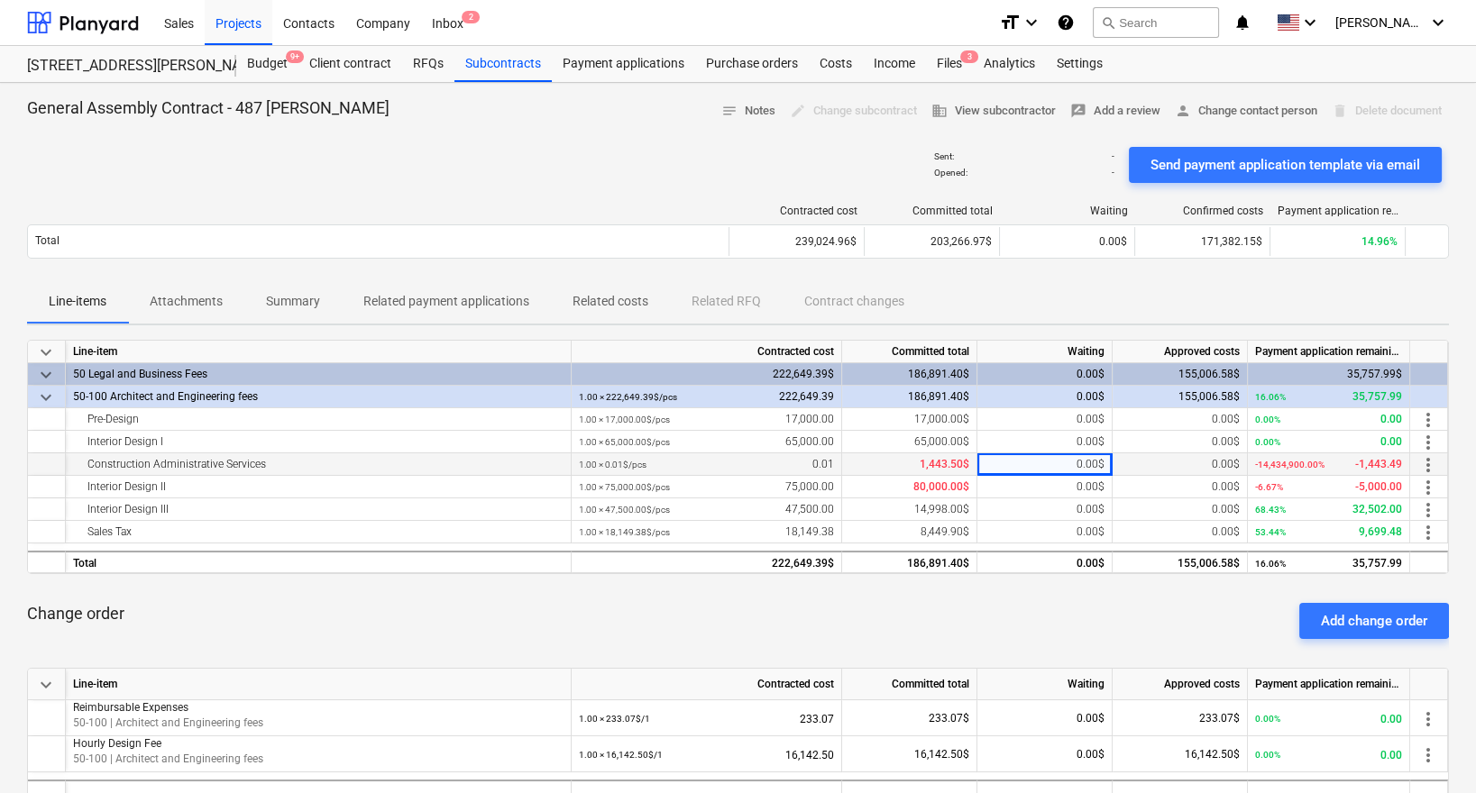
click at [951, 463] on span "1,443.50$" at bounding box center [945, 464] width 50 height 13
drag, startPoint x: 970, startPoint y: 464, endPoint x: 903, endPoint y: 464, distance: 67.6
click at [903, 464] on div "1,443.50$" at bounding box center [909, 465] width 135 height 23
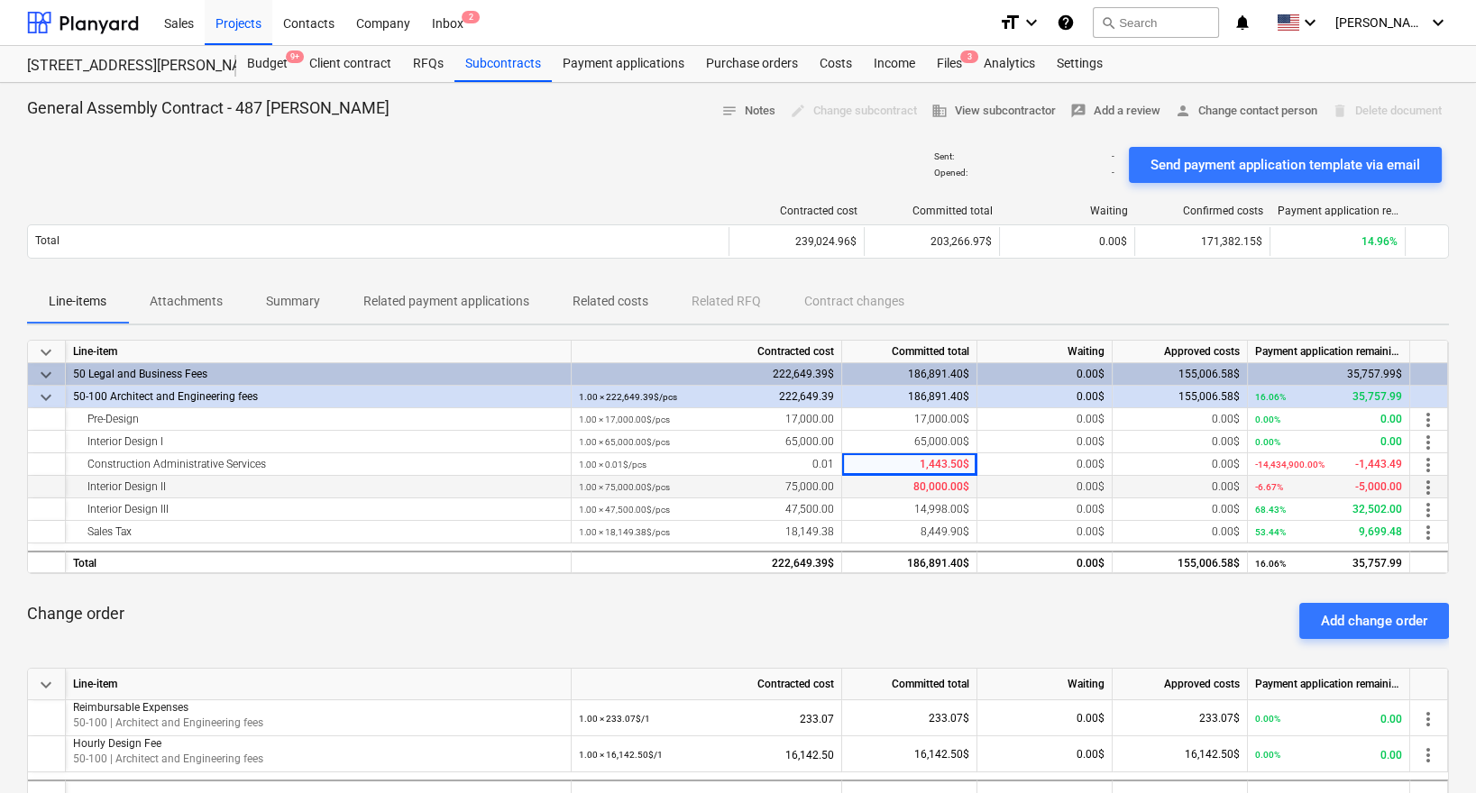
click at [923, 489] on span "80,000.00$" at bounding box center [941, 487] width 56 height 13
click at [963, 489] on span "80,000.00$" at bounding box center [941, 487] width 56 height 13
click at [979, 489] on div "0.00$" at bounding box center [1044, 487] width 135 height 23
click at [901, 486] on div "80,000.00$" at bounding box center [909, 487] width 135 height 23
drag, startPoint x: 908, startPoint y: 486, endPoint x: 999, endPoint y: 493, distance: 91.4
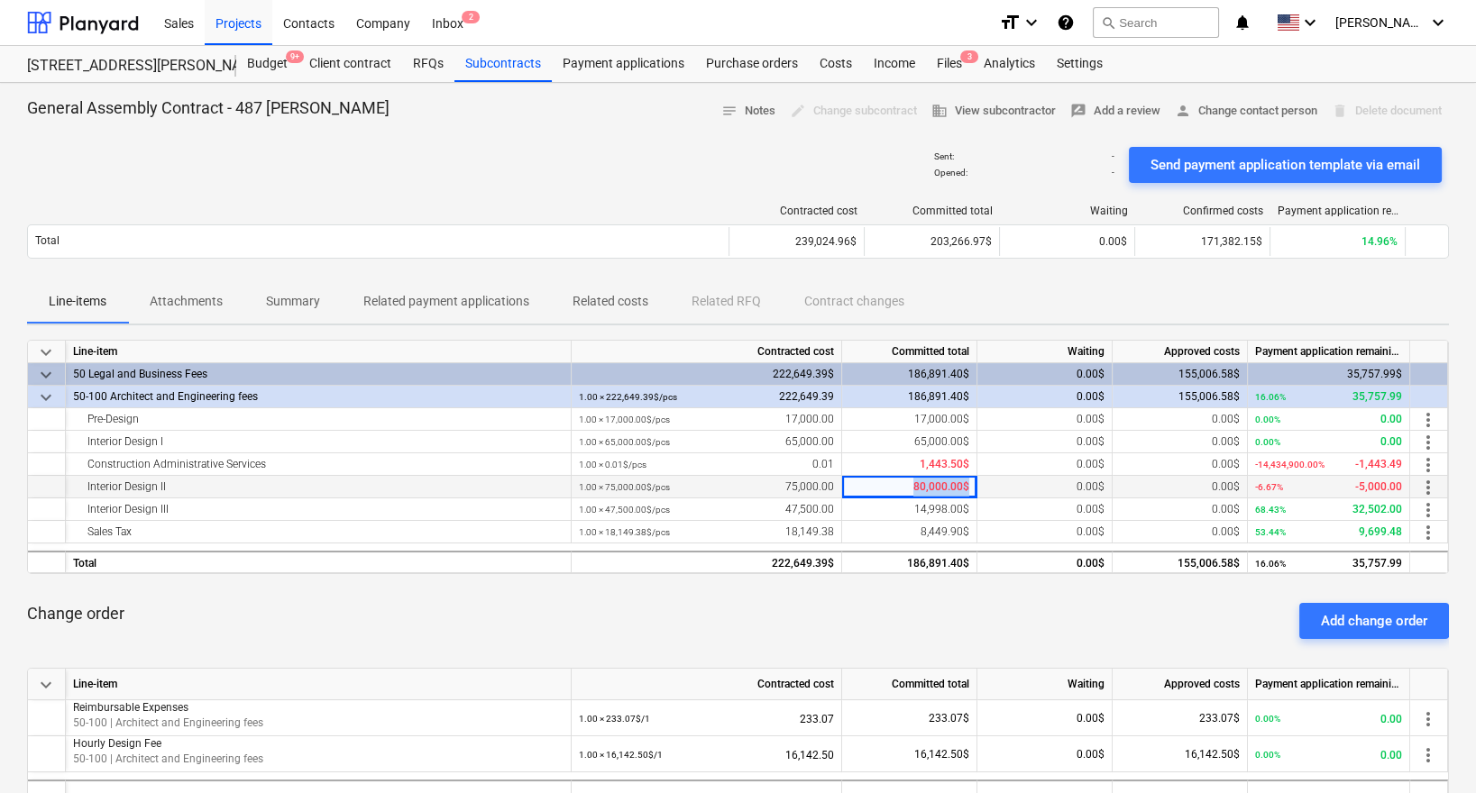
click at [0, 0] on div "Interior Design II 1.00 × 75,000.00$ / pcs 75,000.00 80,000.00$ 0.00$ 0.00$ -6.…" at bounding box center [0, 0] width 0 height 0
click at [646, 482] on small "1.00 × 75,000.00$ / pcs" at bounding box center [624, 487] width 91 height 10
drag, startPoint x: 675, startPoint y: 486, endPoint x: 562, endPoint y: 485, distance: 113.6
click at [0, 0] on div "Interior Design II 1.00 × 75,000.00$ / pcs 75,000.00 80,000.00$ 0.00$ 0.00$ -6.…" at bounding box center [0, 0] width 0 height 0
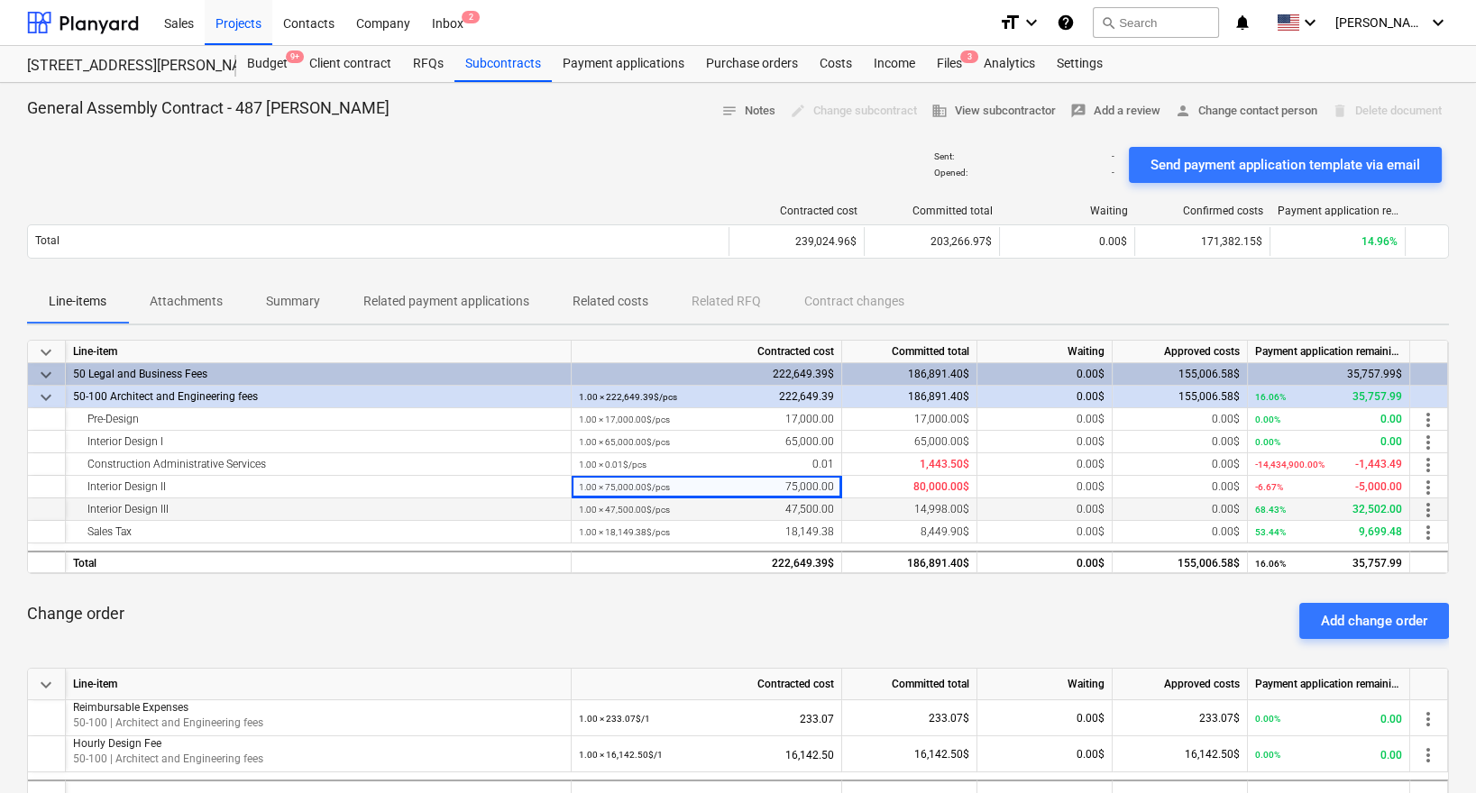
click at [690, 507] on div "1.00 × 47,500.00$ / pcs 47,500.00" at bounding box center [706, 510] width 255 height 23
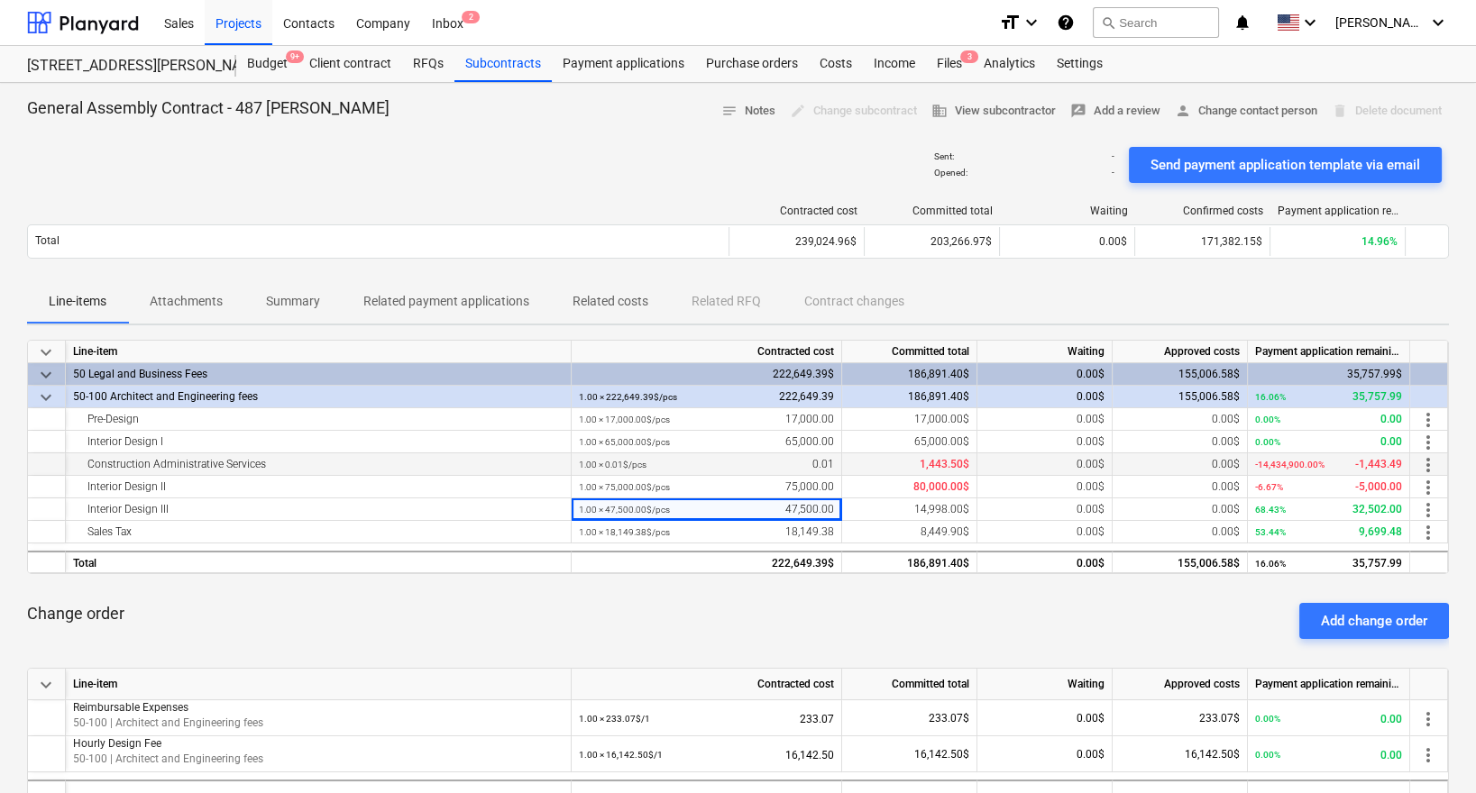
click at [399, 472] on div "Construction Administrative Services" at bounding box center [318, 465] width 490 height 23
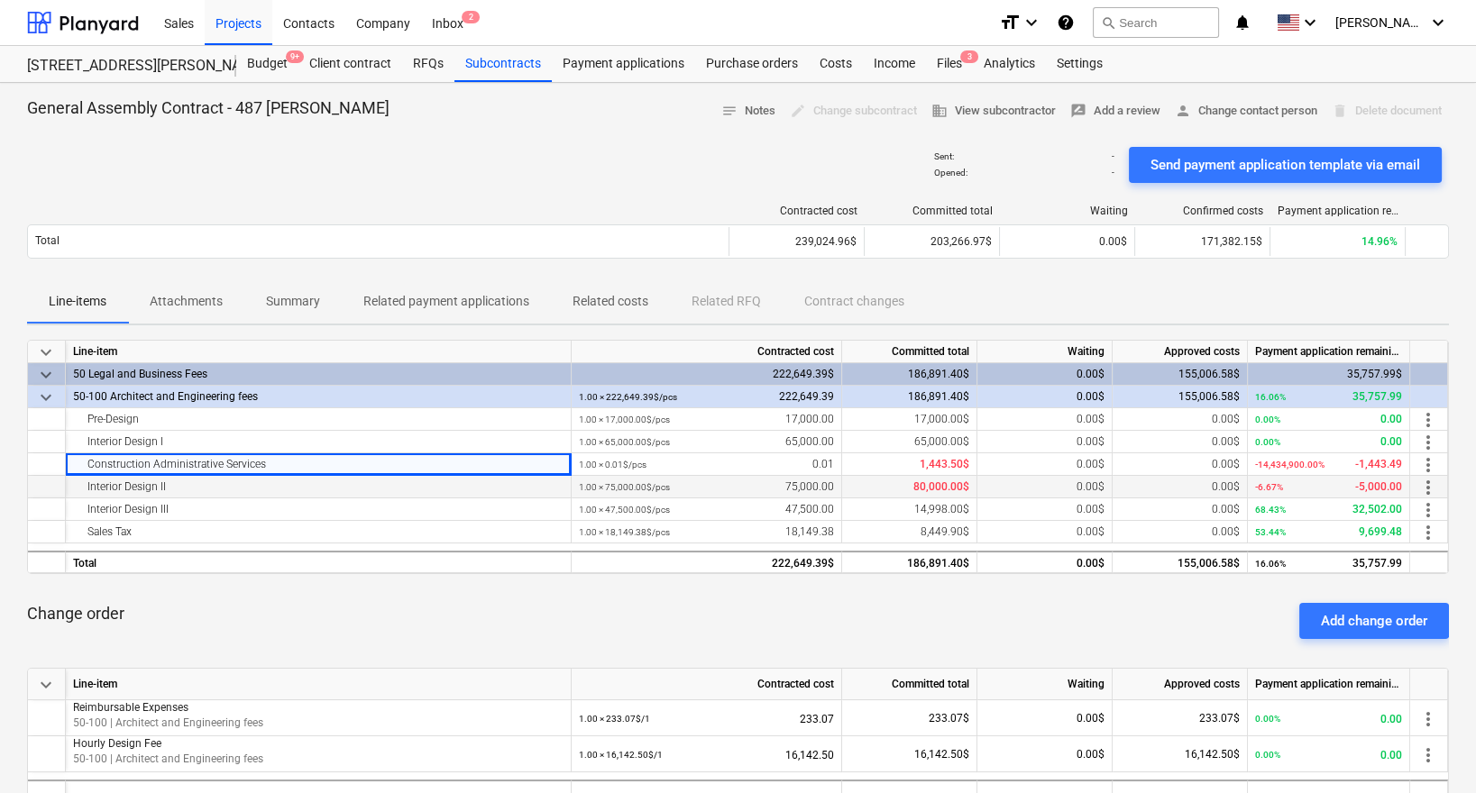
click at [389, 490] on div "Interior Design II" at bounding box center [318, 487] width 490 height 23
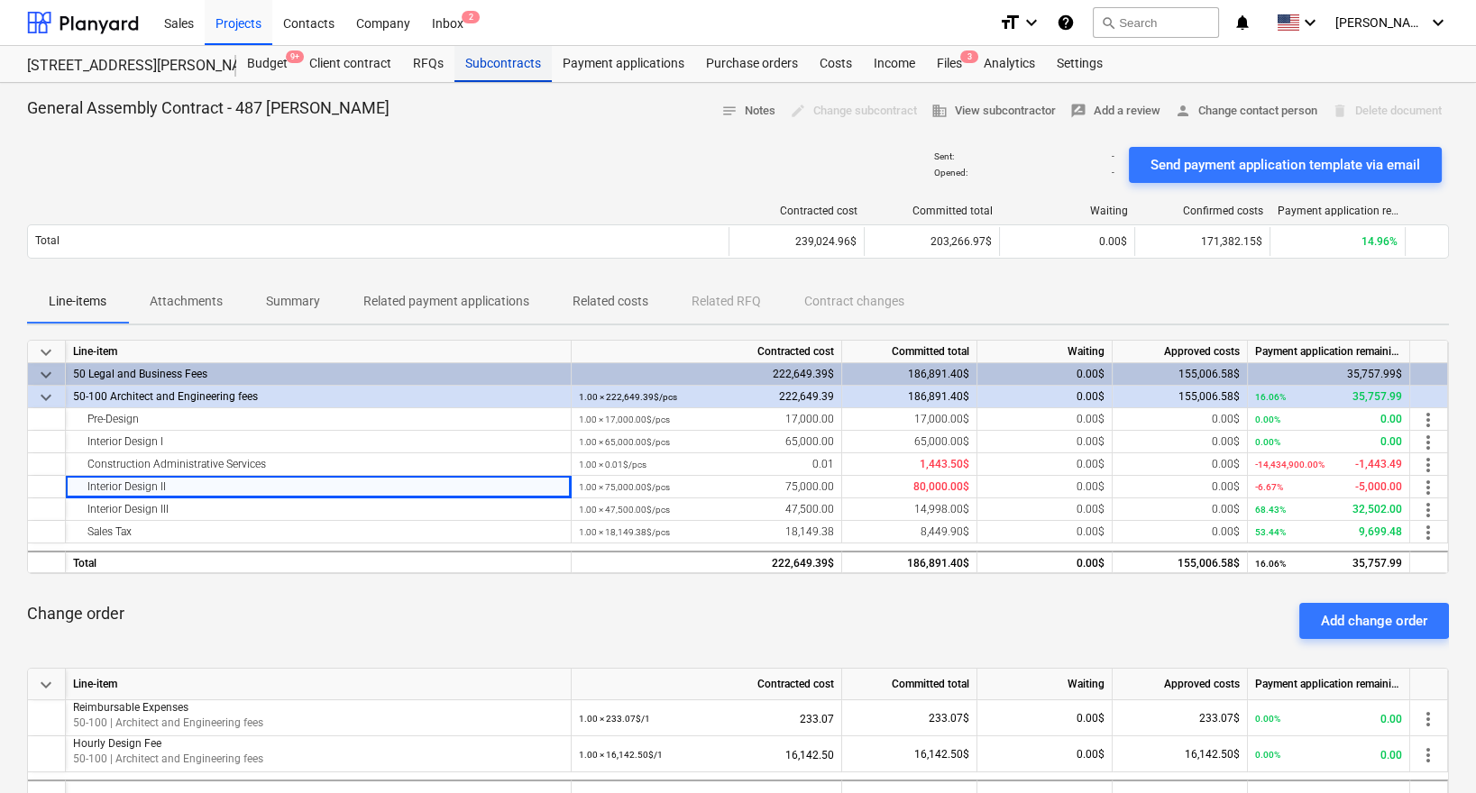
click at [509, 65] on div "Subcontracts" at bounding box center [502, 64] width 97 height 36
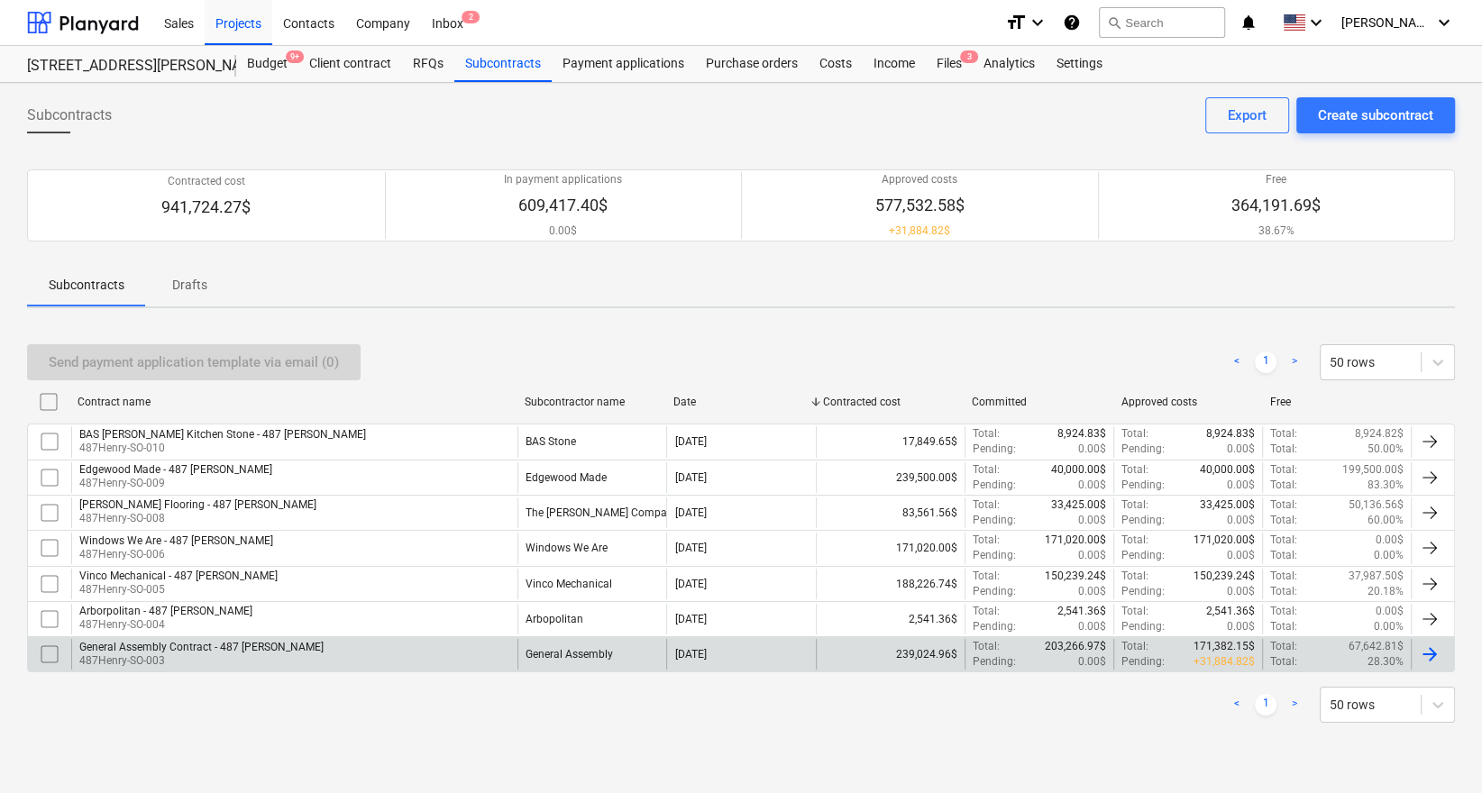
click at [235, 654] on p "487Henry-SO-003" at bounding box center [201, 661] width 244 height 15
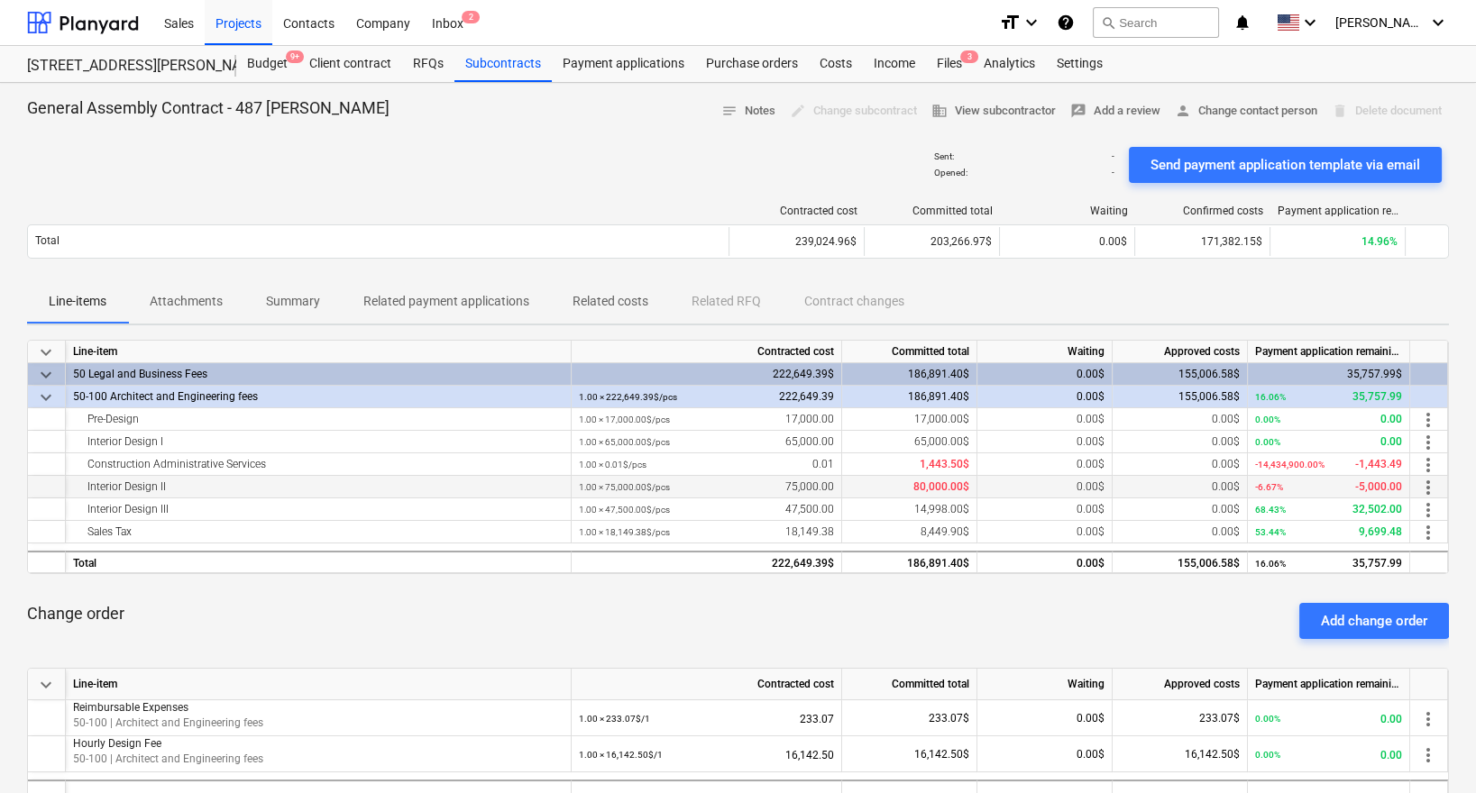
drag, startPoint x: 185, startPoint y: 484, endPoint x: 148, endPoint y: 484, distance: 37.0
click at [148, 484] on div "Interior Design II" at bounding box center [318, 487] width 490 height 23
click at [900, 489] on div "80,000.00$" at bounding box center [909, 487] width 135 height 23
click at [975, 487] on div "80,000.00$" at bounding box center [909, 487] width 135 height 23
click at [598, 301] on p "Related costs" at bounding box center [611, 301] width 76 height 19
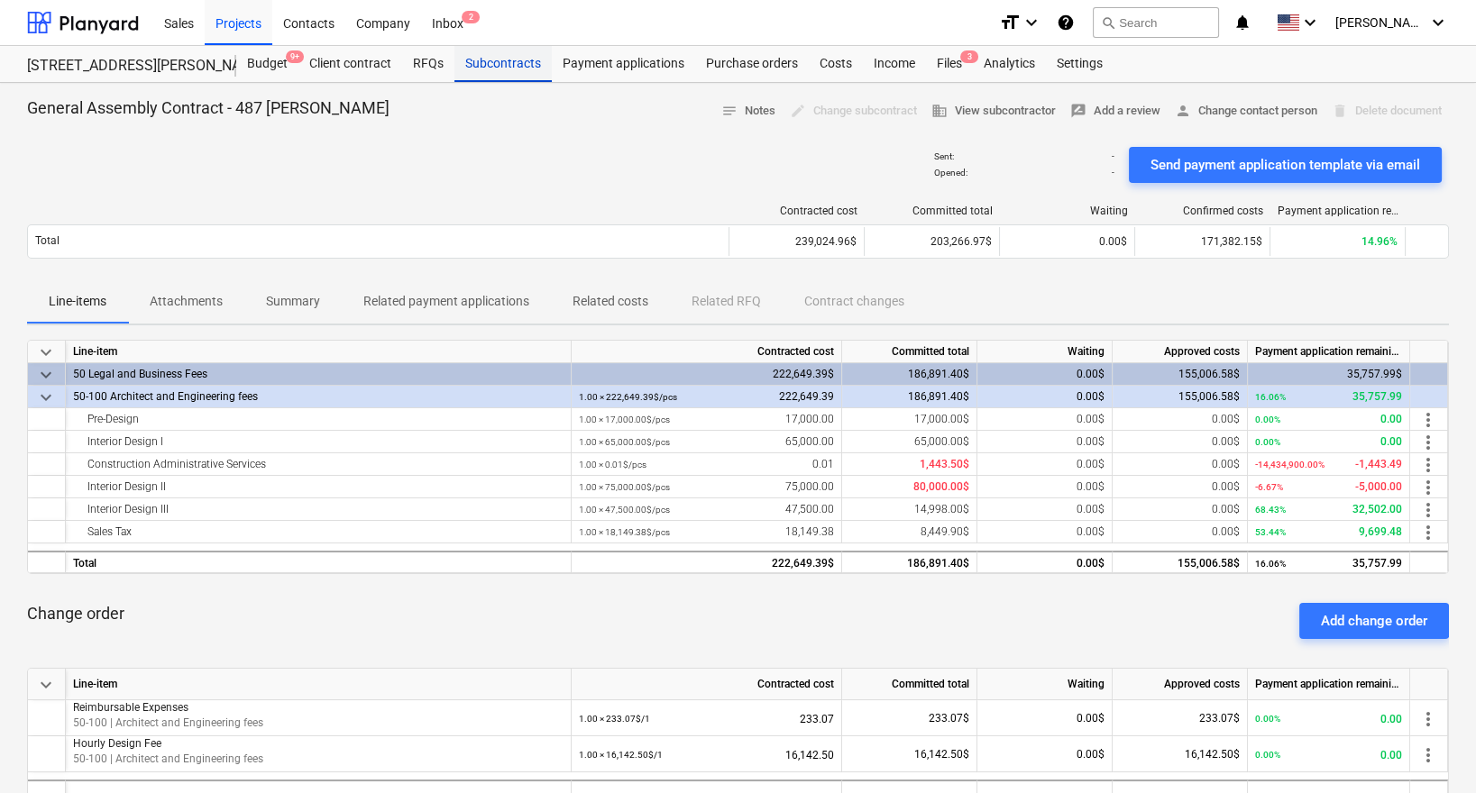
click at [508, 65] on div "Subcontracts" at bounding box center [502, 64] width 97 height 36
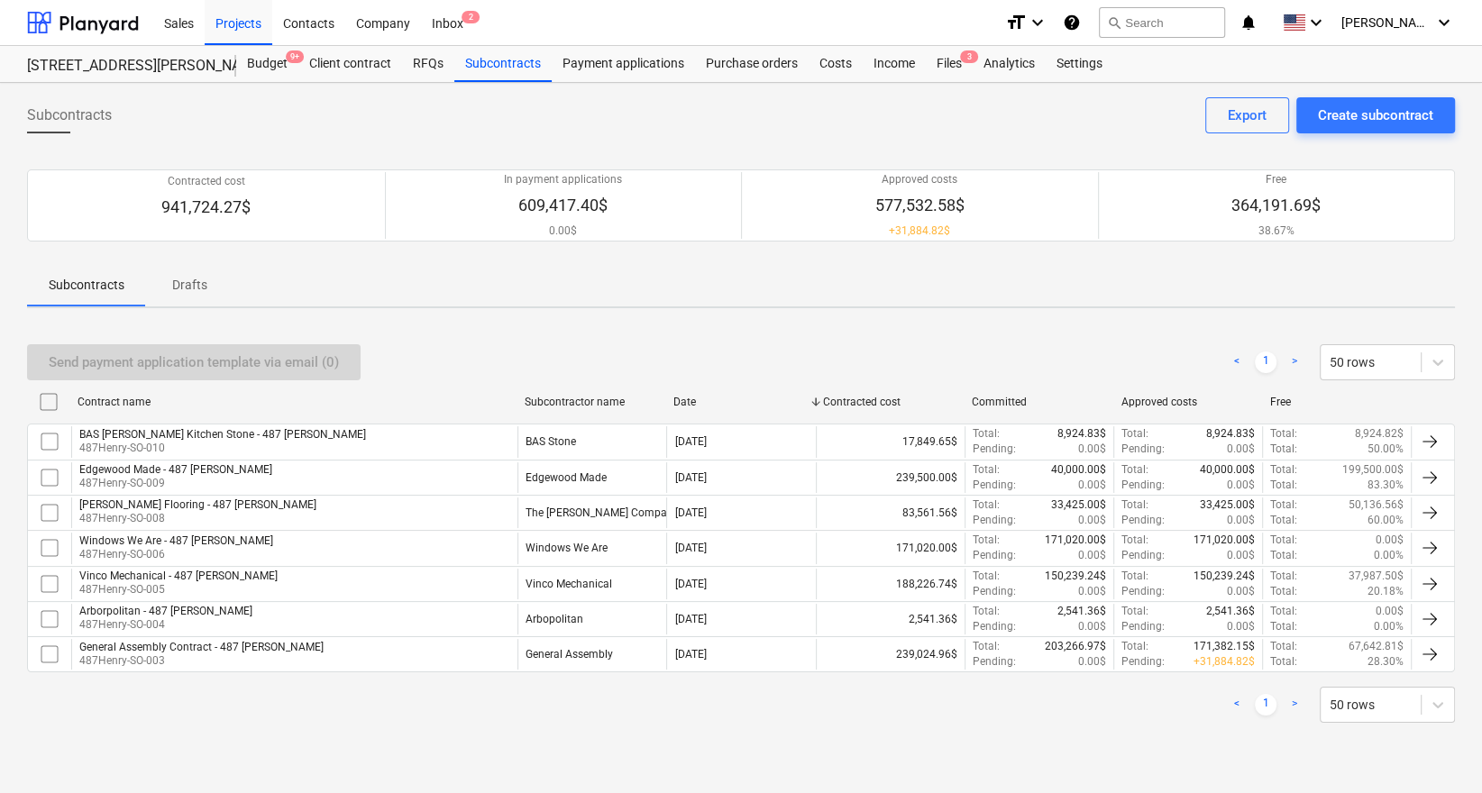
click at [829, 83] on div "Subcontracts Create subcontract Export Contracted cost 941,724.27$ In payment a…" at bounding box center [741, 438] width 1482 height 710
click at [834, 63] on div "Costs" at bounding box center [836, 64] width 54 height 36
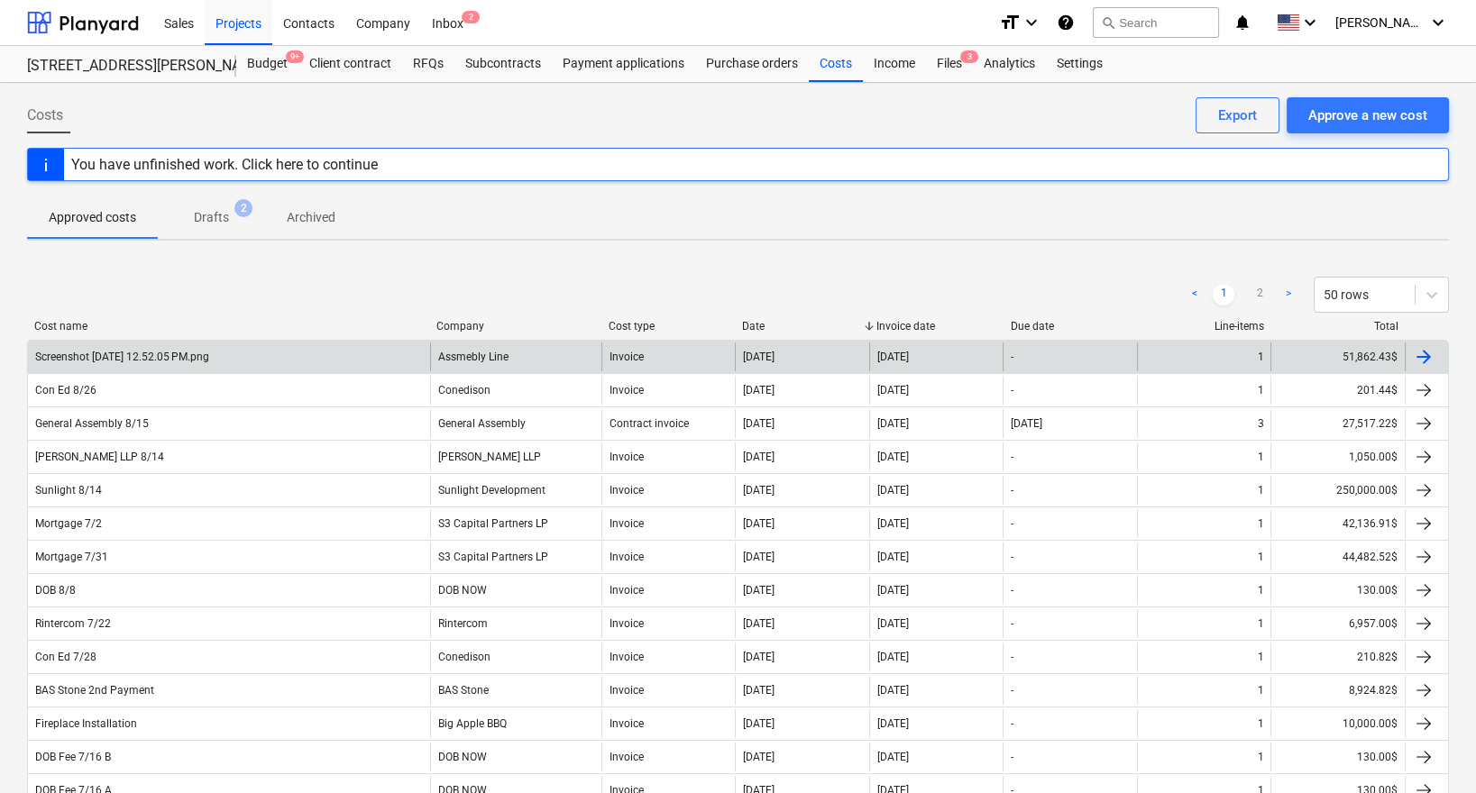
click at [180, 355] on div "Screenshot [DATE] 12.52.05 PM.png" at bounding box center [122, 357] width 174 height 13
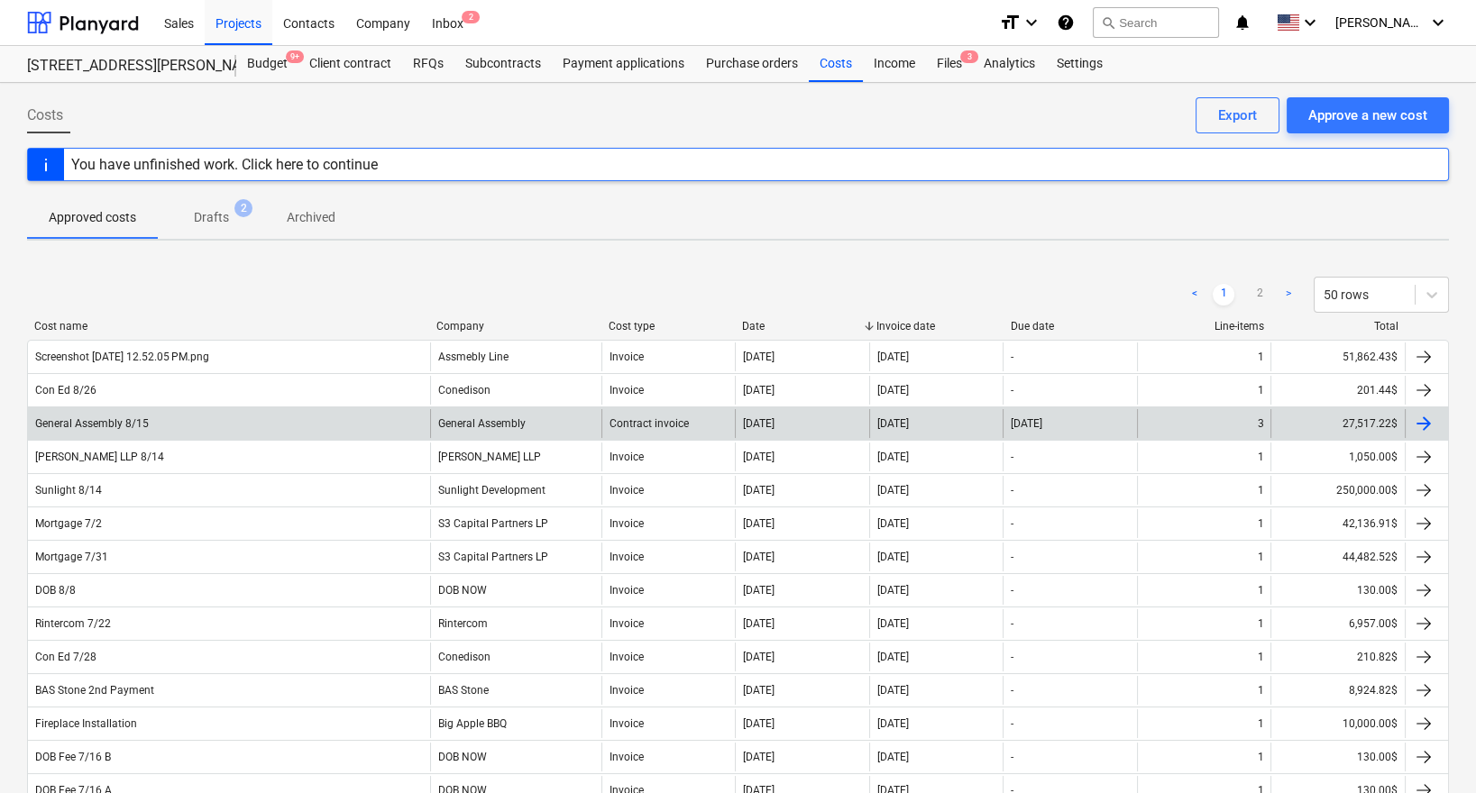
click at [131, 417] on div "General Assembly 8/15" at bounding box center [92, 423] width 114 height 13
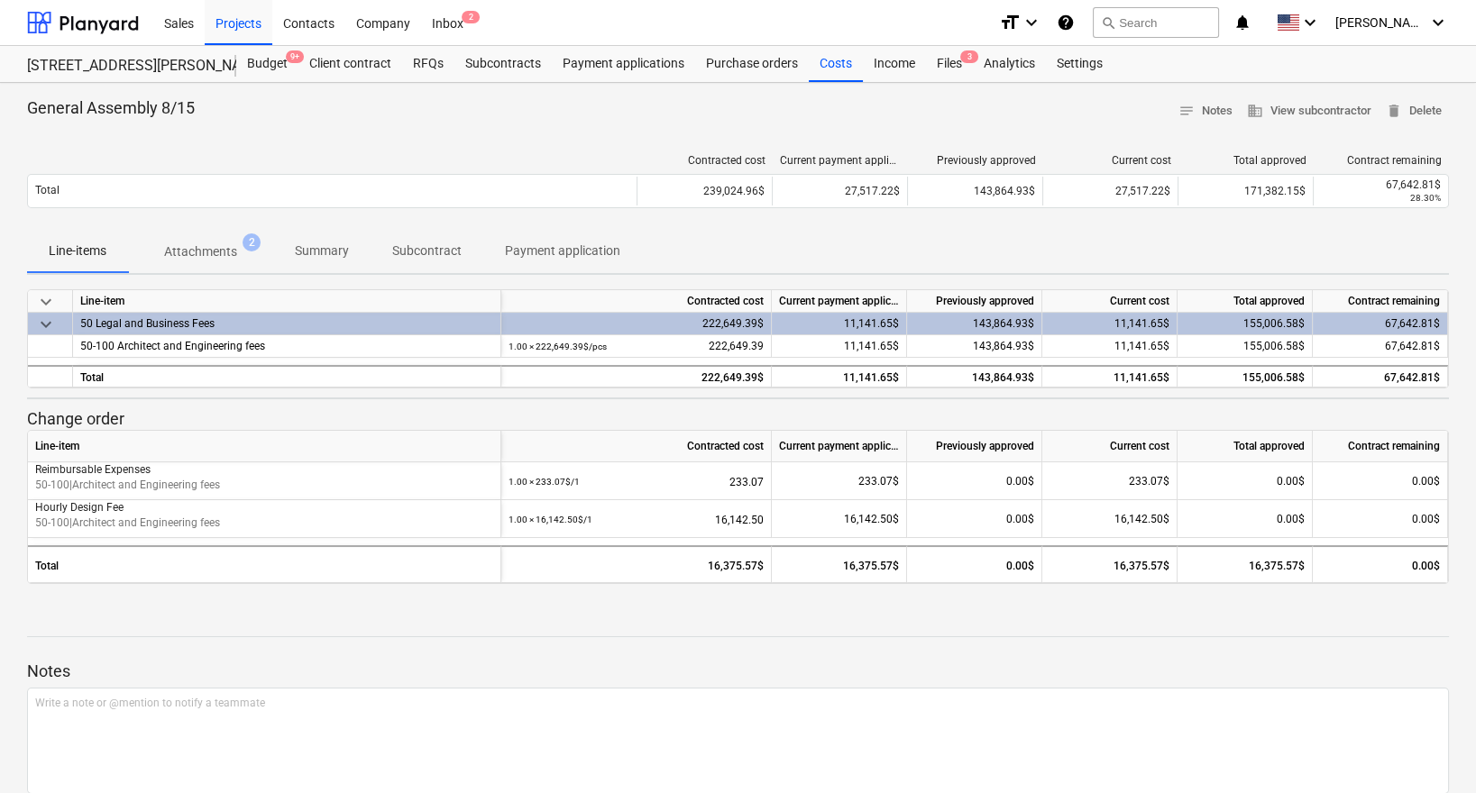
click at [421, 258] on span "Subcontract" at bounding box center [427, 251] width 113 height 30
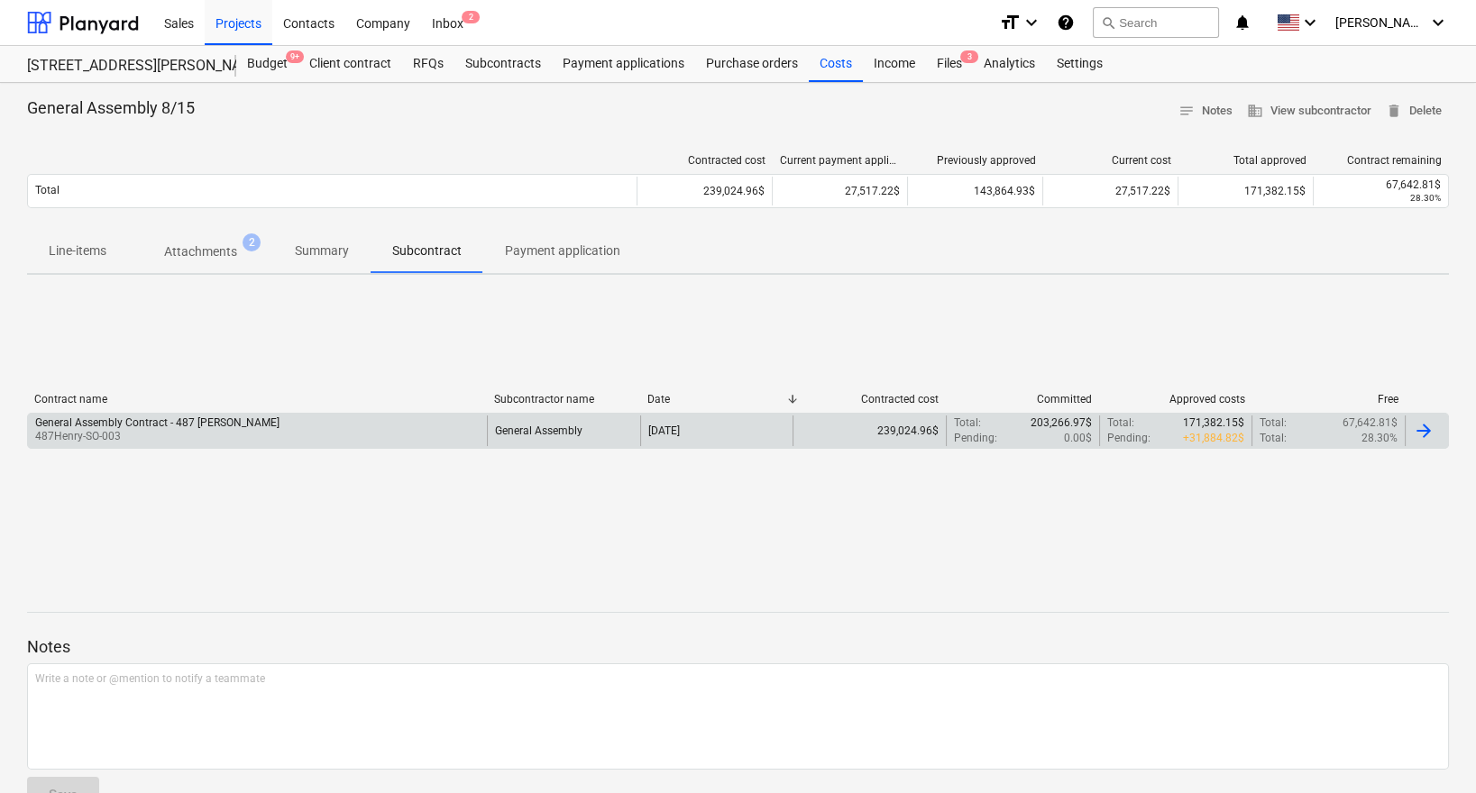
click at [720, 430] on div "[DATE]" at bounding box center [716, 431] width 153 height 31
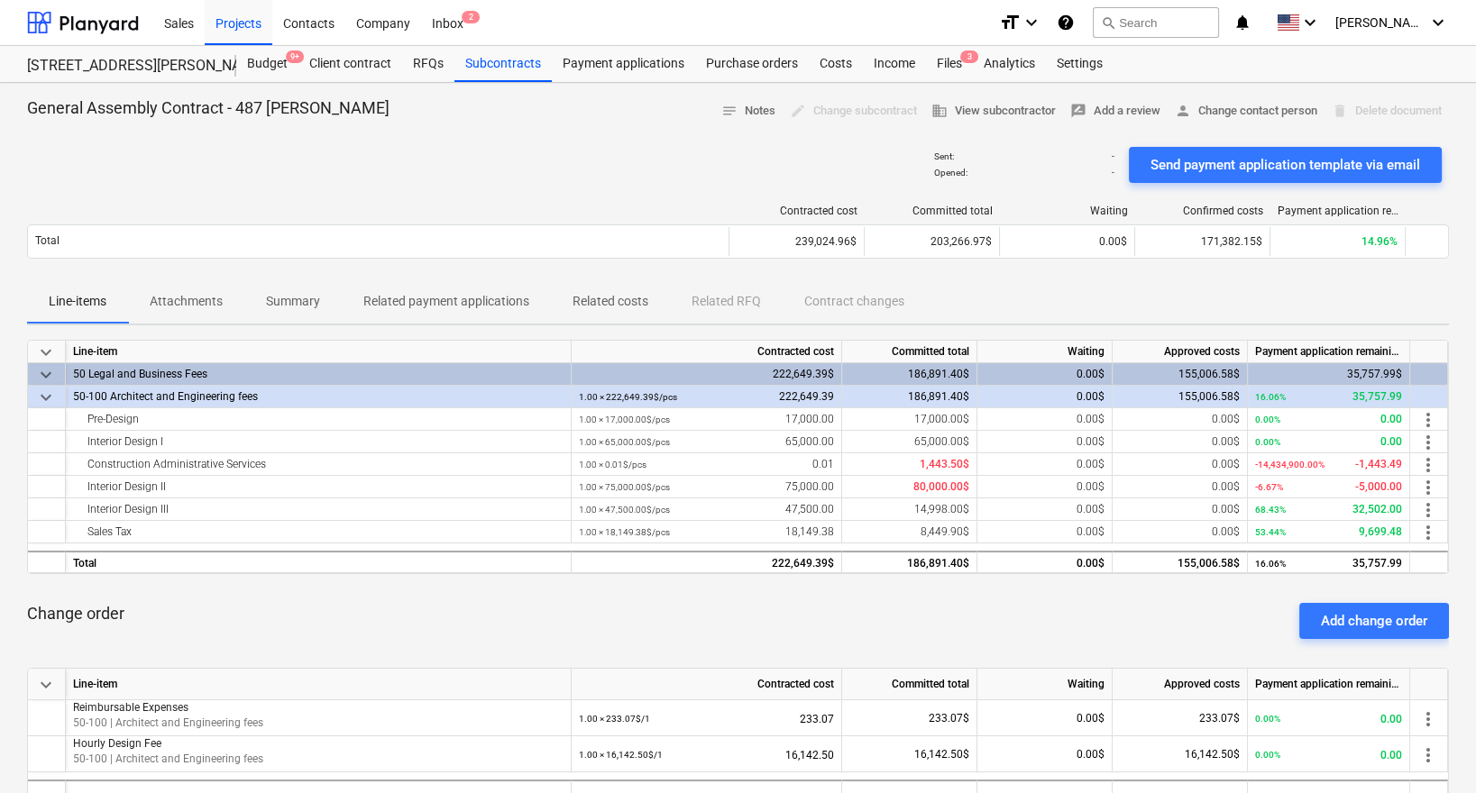
click at [224, 289] on span "Attachments" at bounding box center [186, 302] width 116 height 30
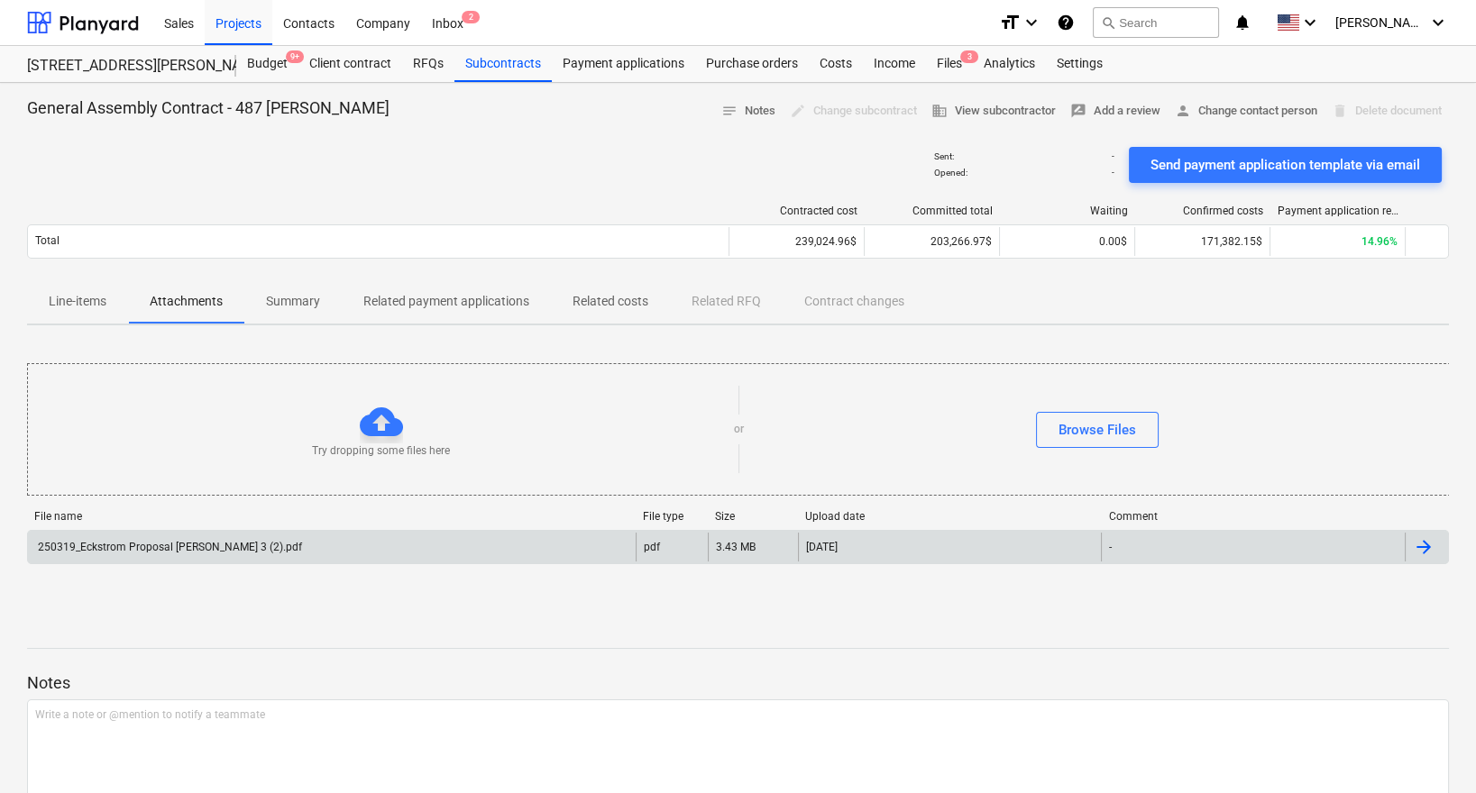
click at [181, 538] on div "250319_Eckstrom Proposal [PERSON_NAME] 3 (2).pdf" at bounding box center [332, 547] width 608 height 29
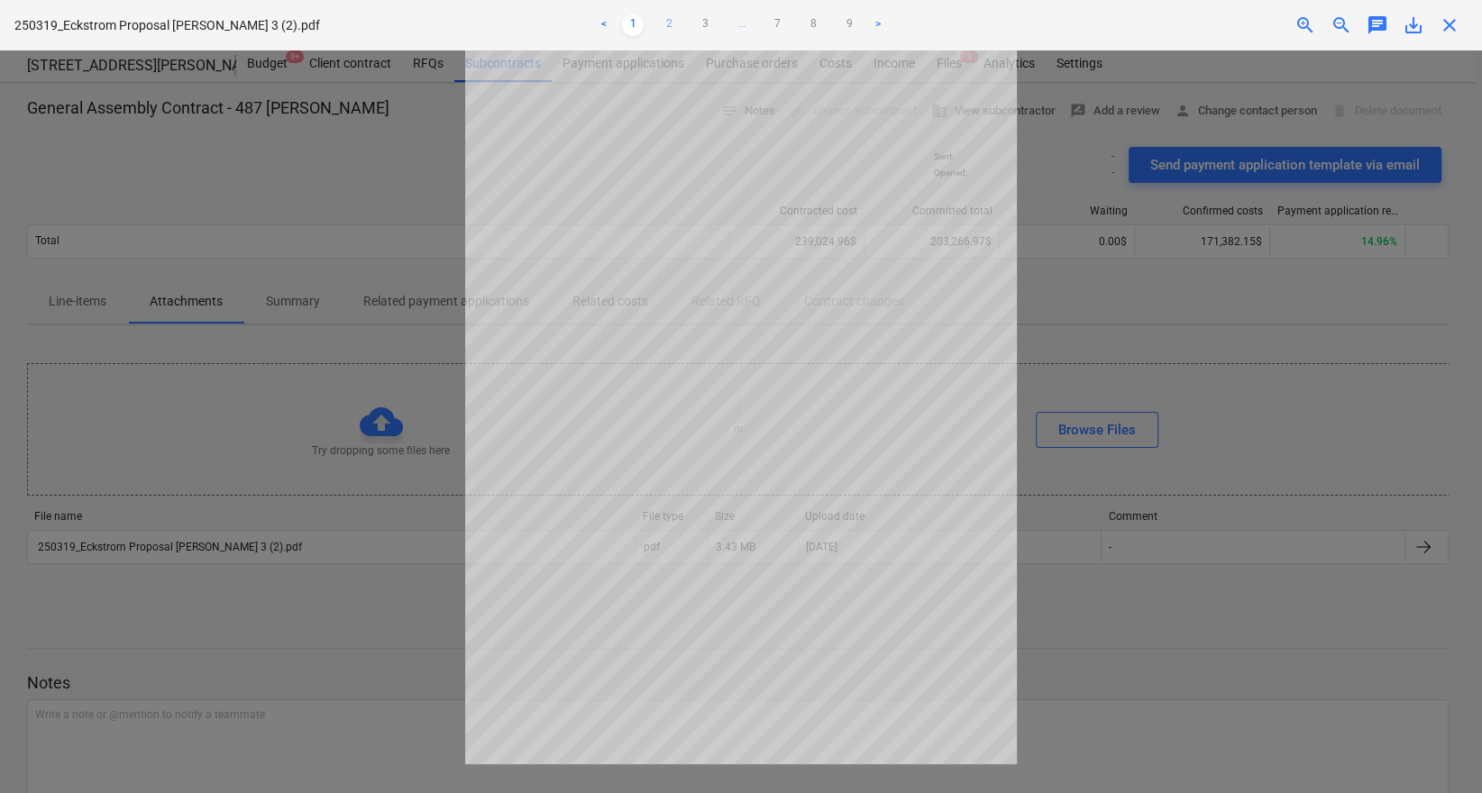
click at [670, 18] on link "2" at bounding box center [669, 25] width 22 height 22
click at [702, 23] on link "3" at bounding box center [705, 25] width 22 height 22
click at [731, 23] on link "4" at bounding box center [723, 25] width 22 height 22
click at [1090, 273] on div at bounding box center [741, 421] width 1482 height 743
click at [1441, 19] on span "close" at bounding box center [1450, 25] width 22 height 22
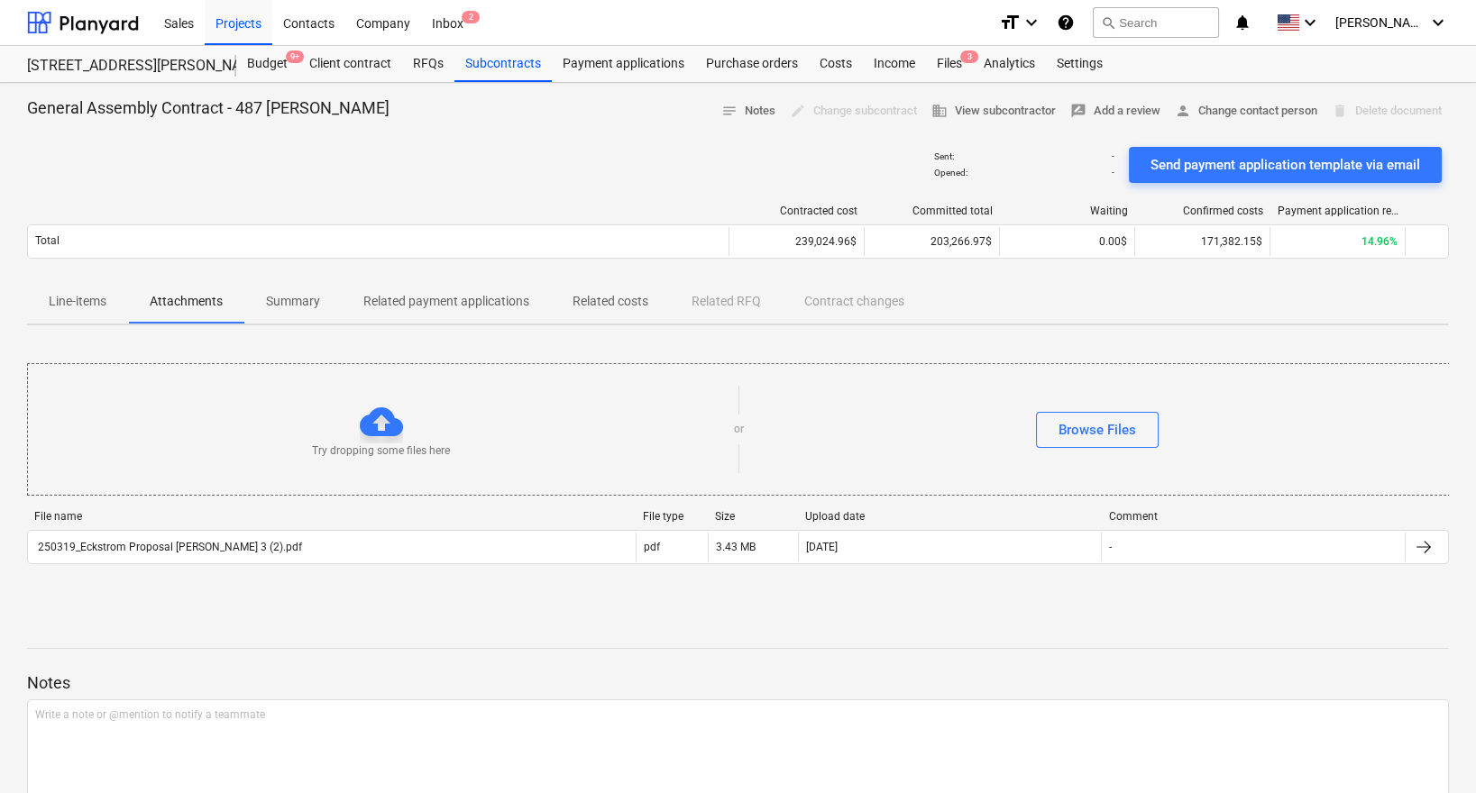
click at [604, 170] on div "Sent : - Opened : - Send payment application template via email" at bounding box center [738, 165] width 1422 height 50
click at [232, 26] on div "Projects" at bounding box center [239, 22] width 68 height 46
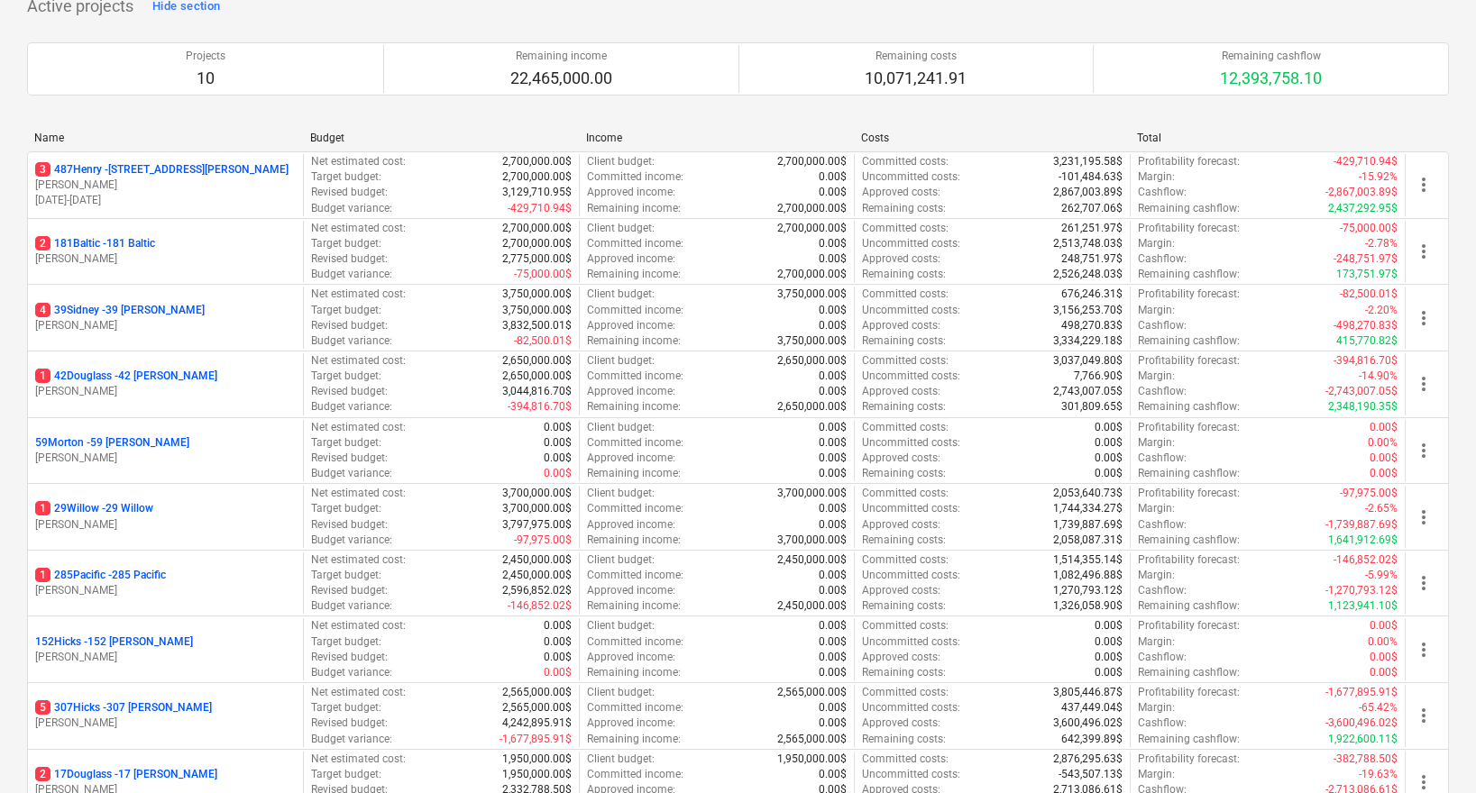
scroll to position [133, 0]
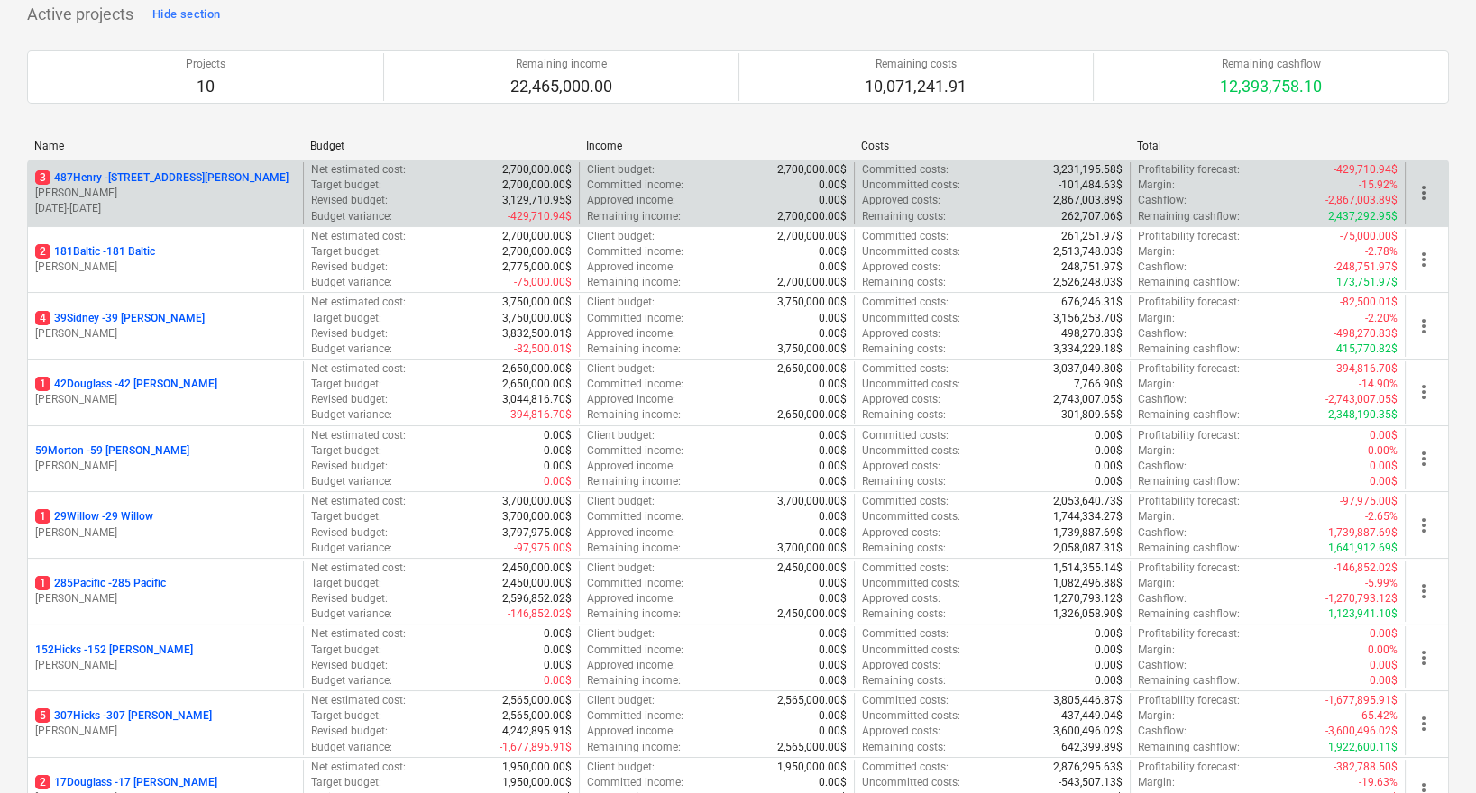
click at [133, 178] on p "3 487Henry - [STREET_ADDRESS][PERSON_NAME]" at bounding box center [161, 177] width 253 height 15
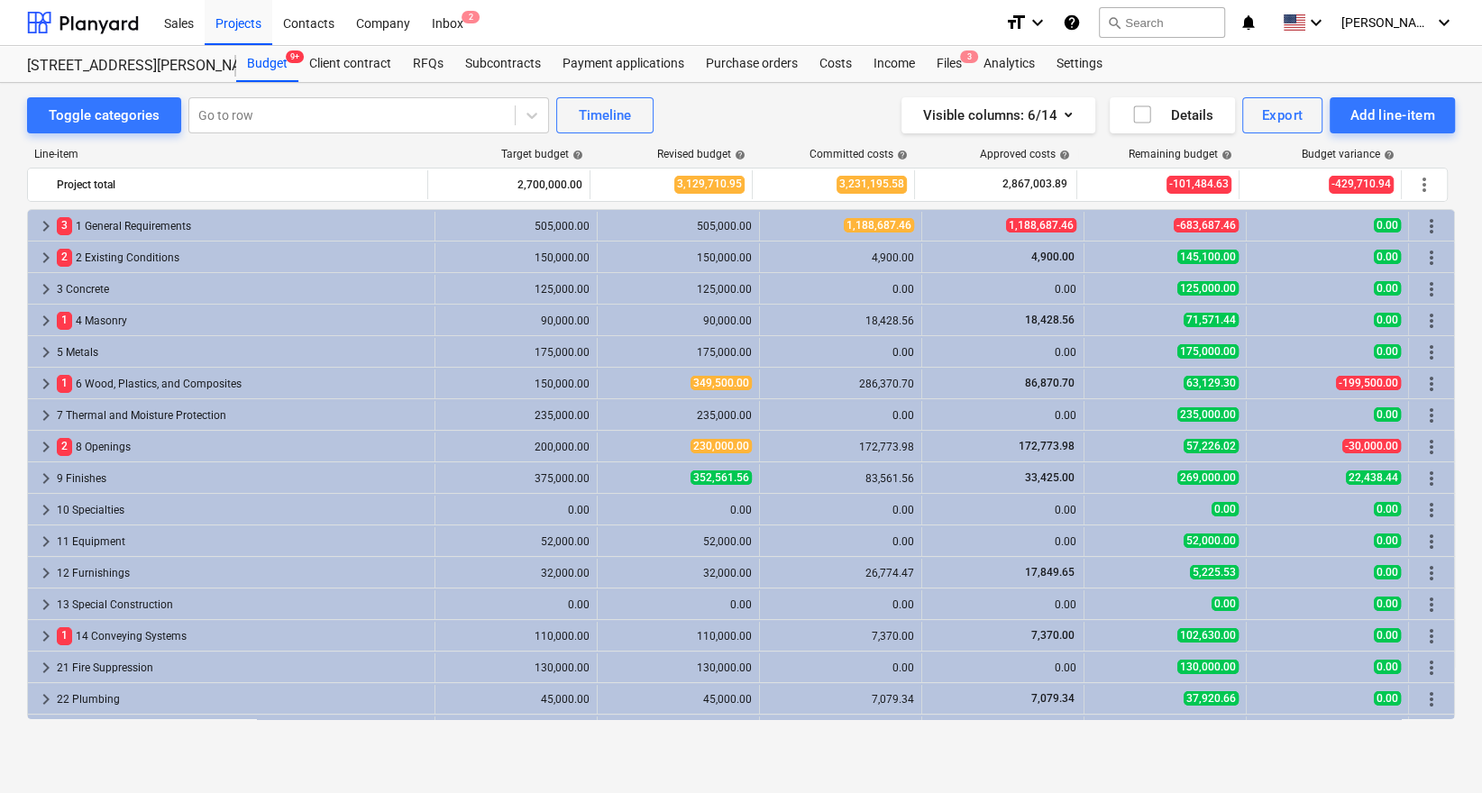
scroll to position [344, 0]
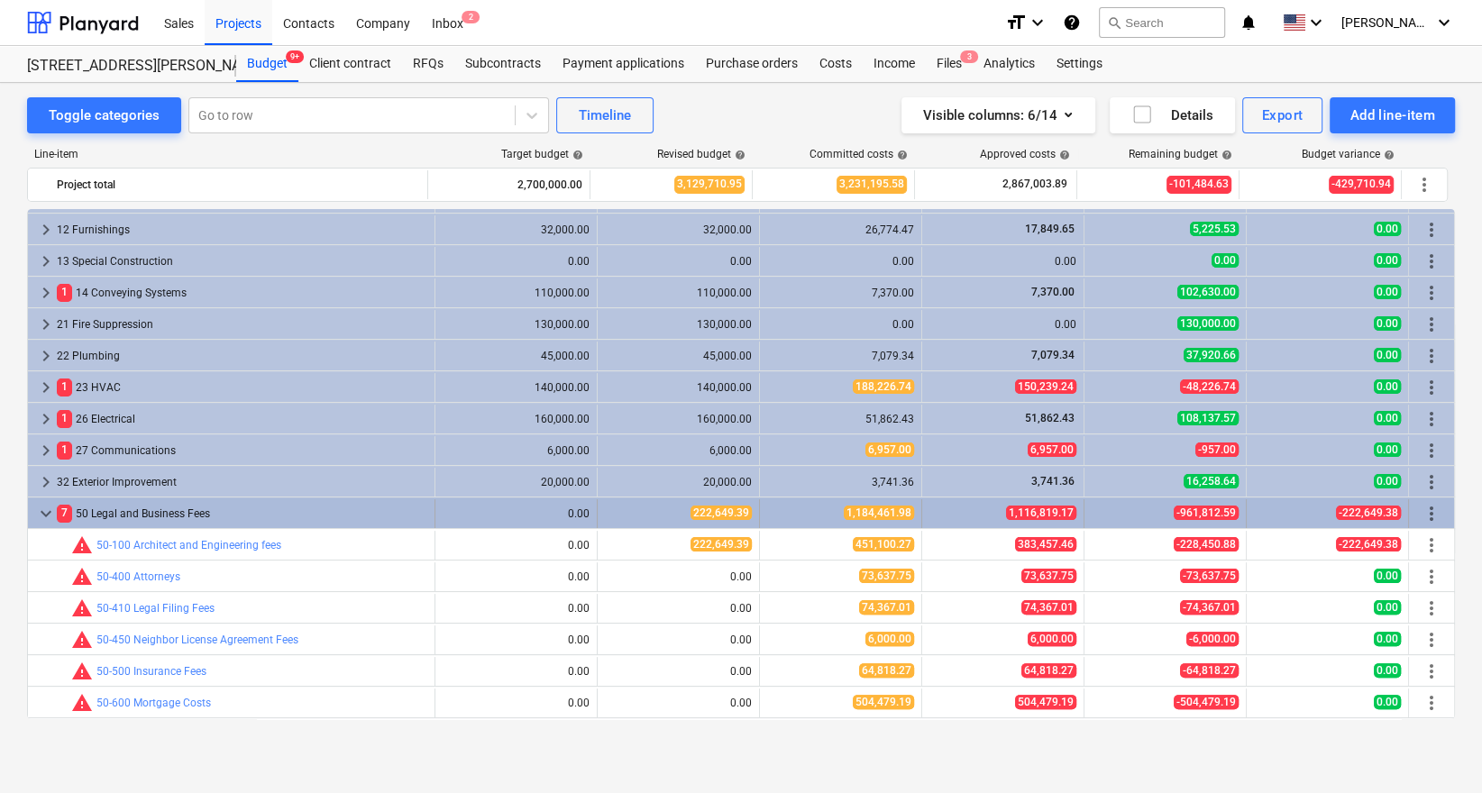
click at [43, 512] on span "keyboard_arrow_down" at bounding box center [46, 514] width 22 height 22
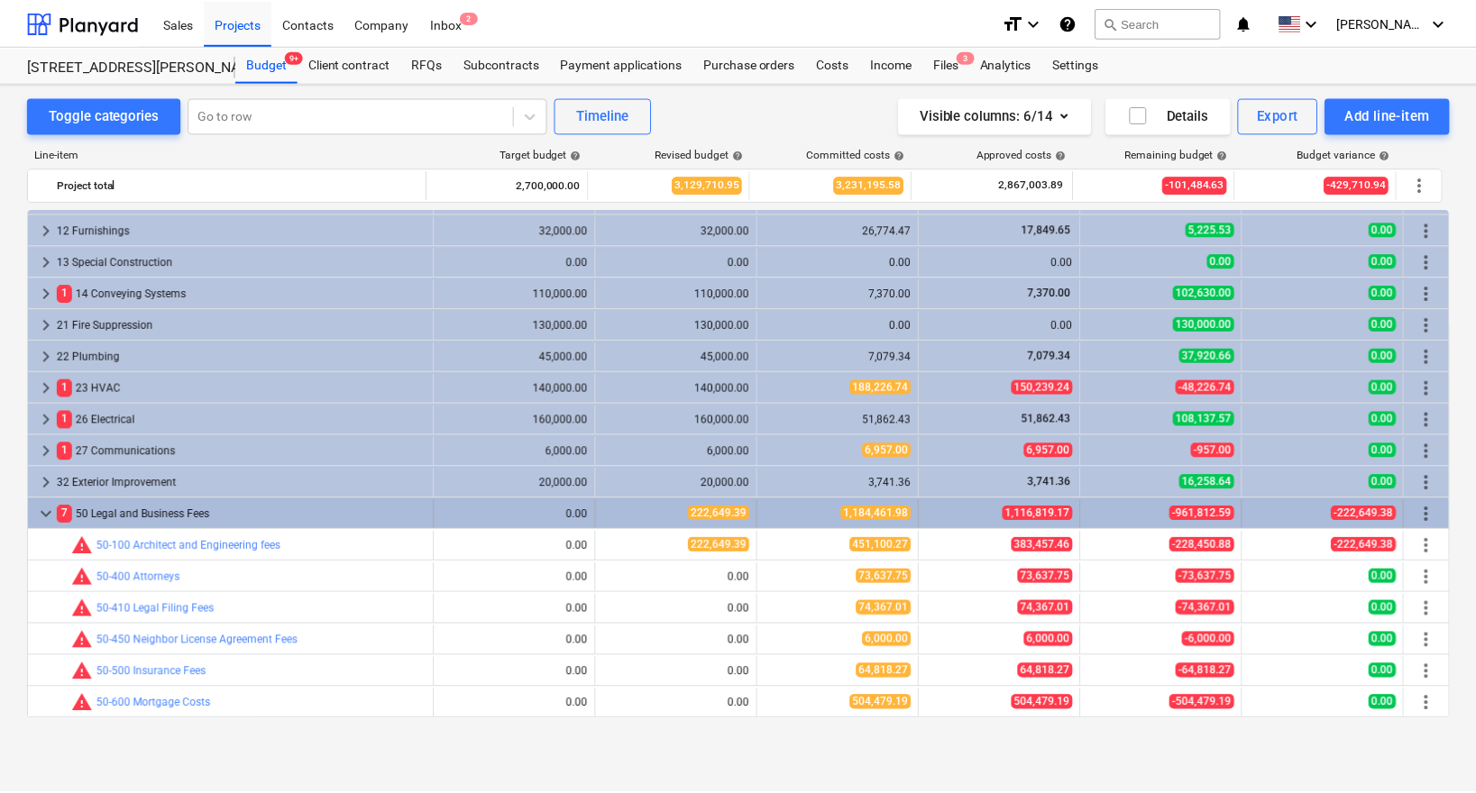
scroll to position [151, 0]
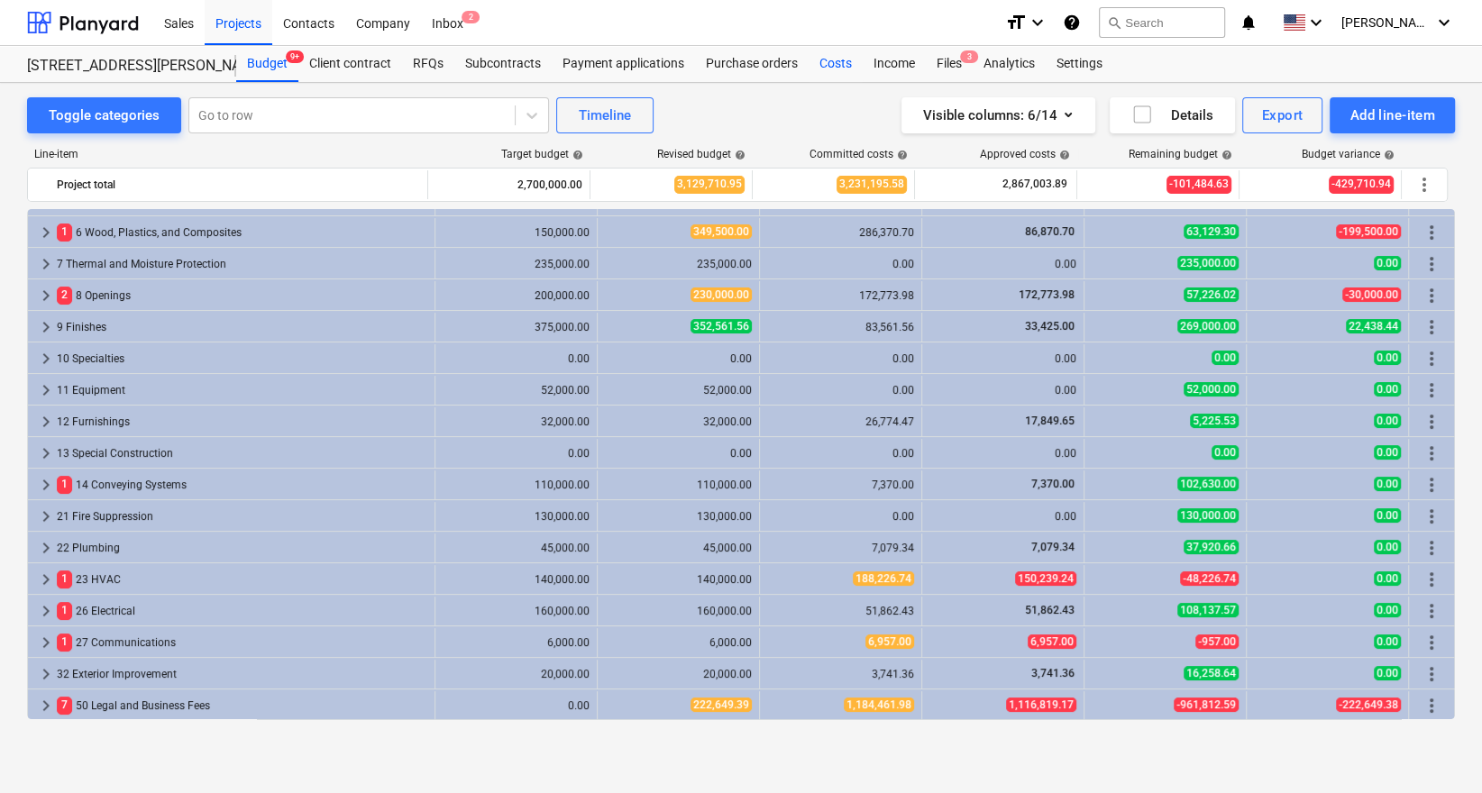
click at [839, 64] on div "Costs" at bounding box center [836, 64] width 54 height 36
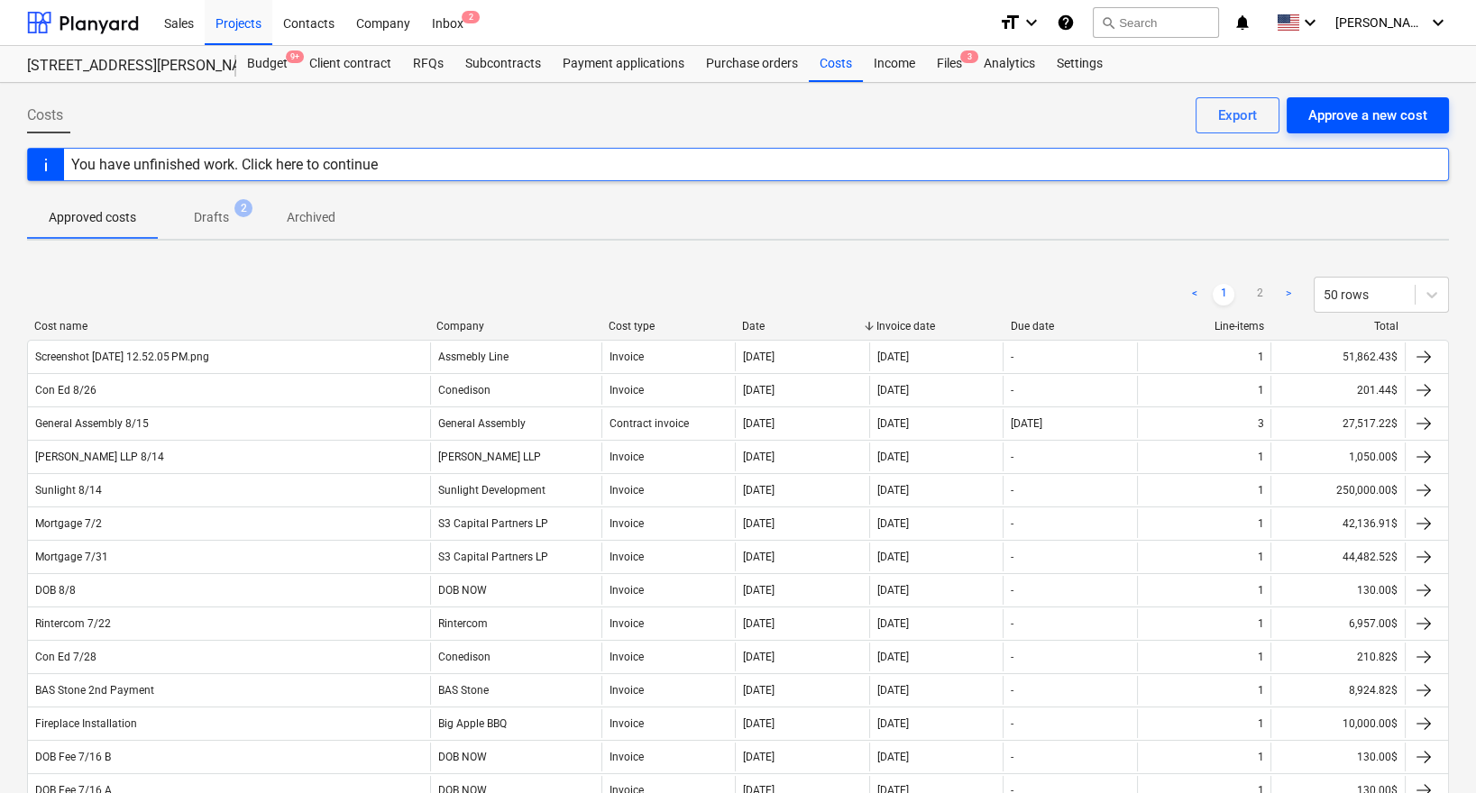
click at [1313, 105] on div "Approve a new cost" at bounding box center [1367, 115] width 119 height 23
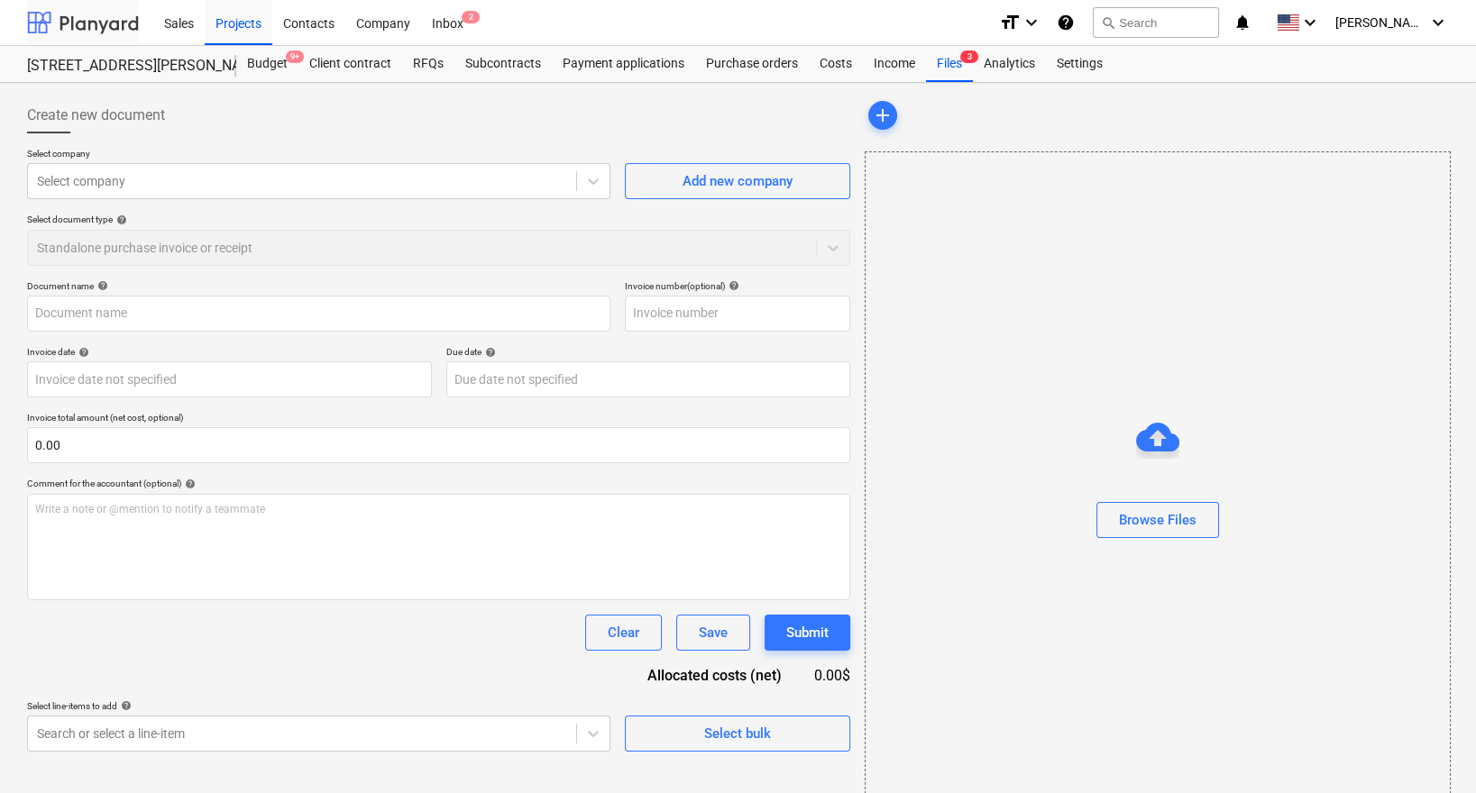
click at [108, 27] on div at bounding box center [83, 22] width 112 height 45
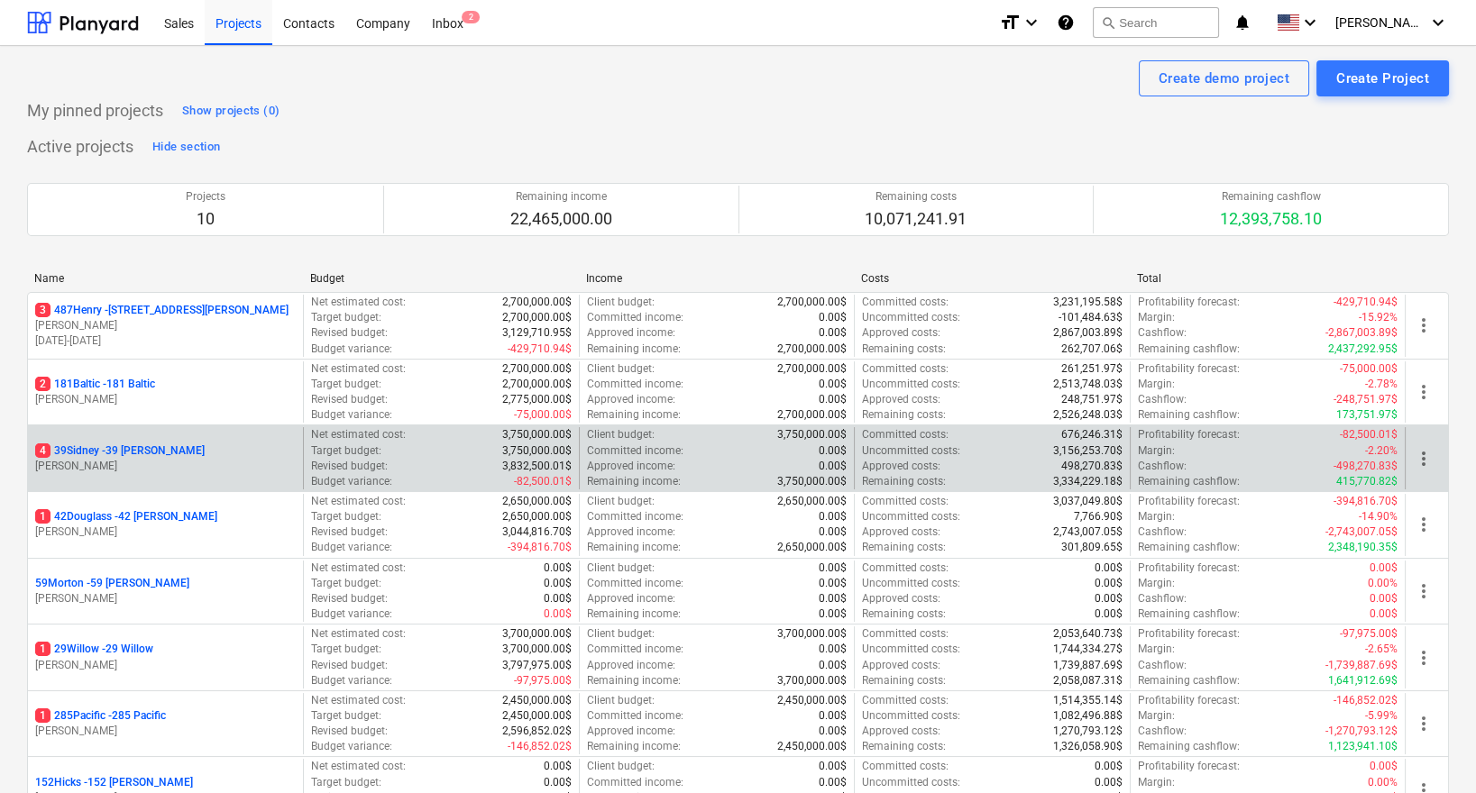
click at [128, 452] on p "4 39Sidney - 39 [PERSON_NAME]" at bounding box center [120, 451] width 170 height 15
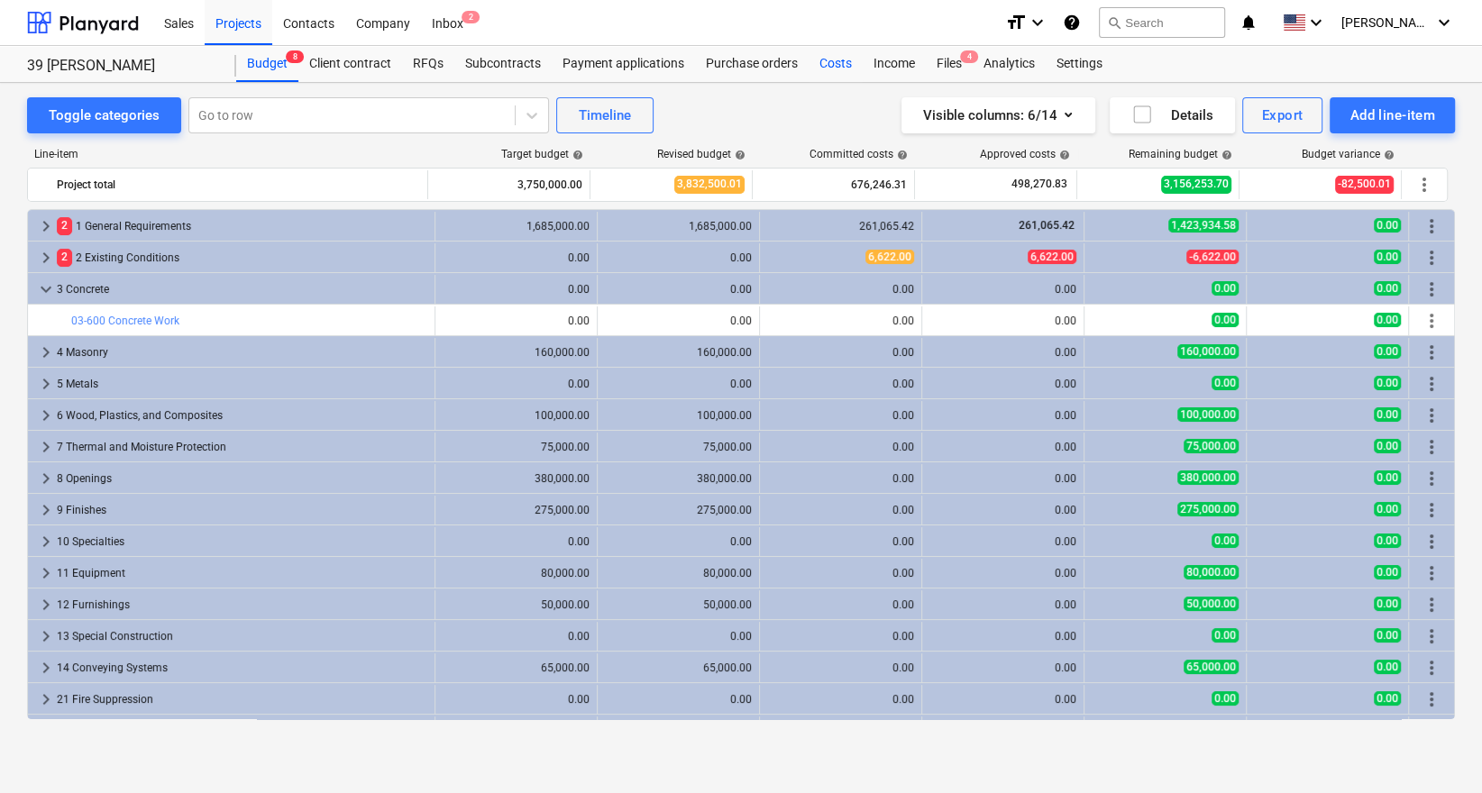
click at [832, 60] on div "Costs" at bounding box center [836, 64] width 54 height 36
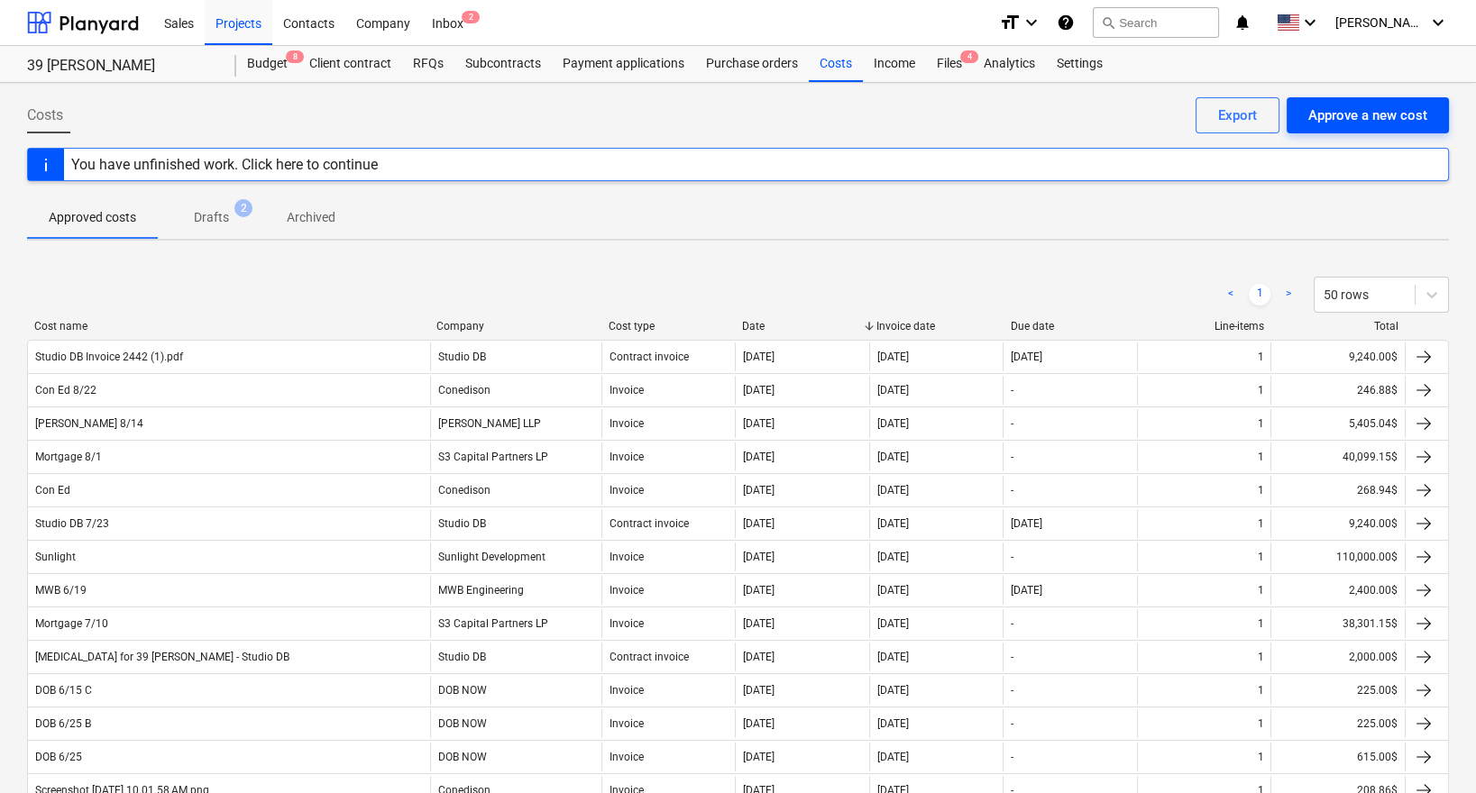
click at [1315, 106] on div "Approve a new cost" at bounding box center [1367, 115] width 119 height 23
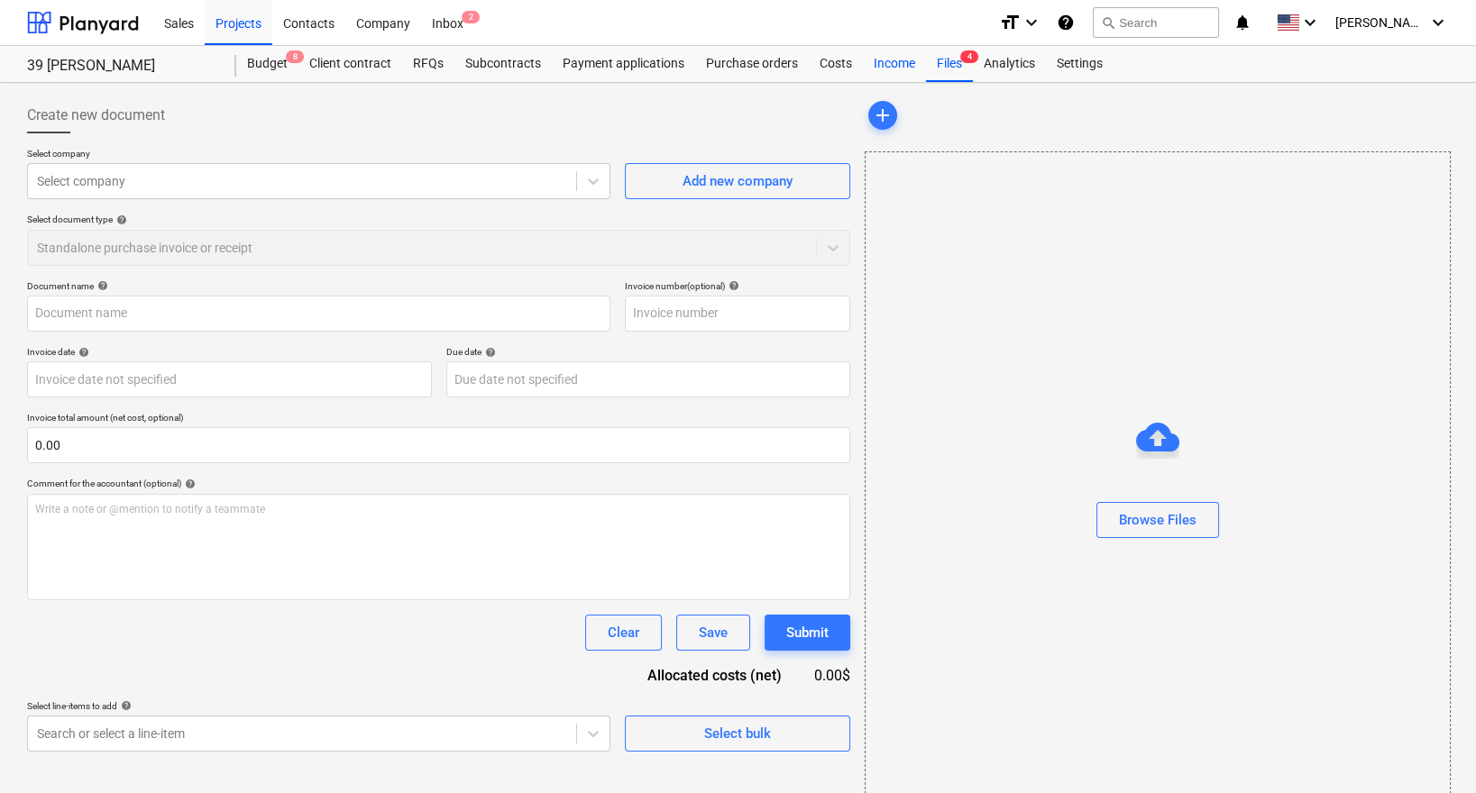
click at [873, 70] on div "Income" at bounding box center [894, 64] width 63 height 36
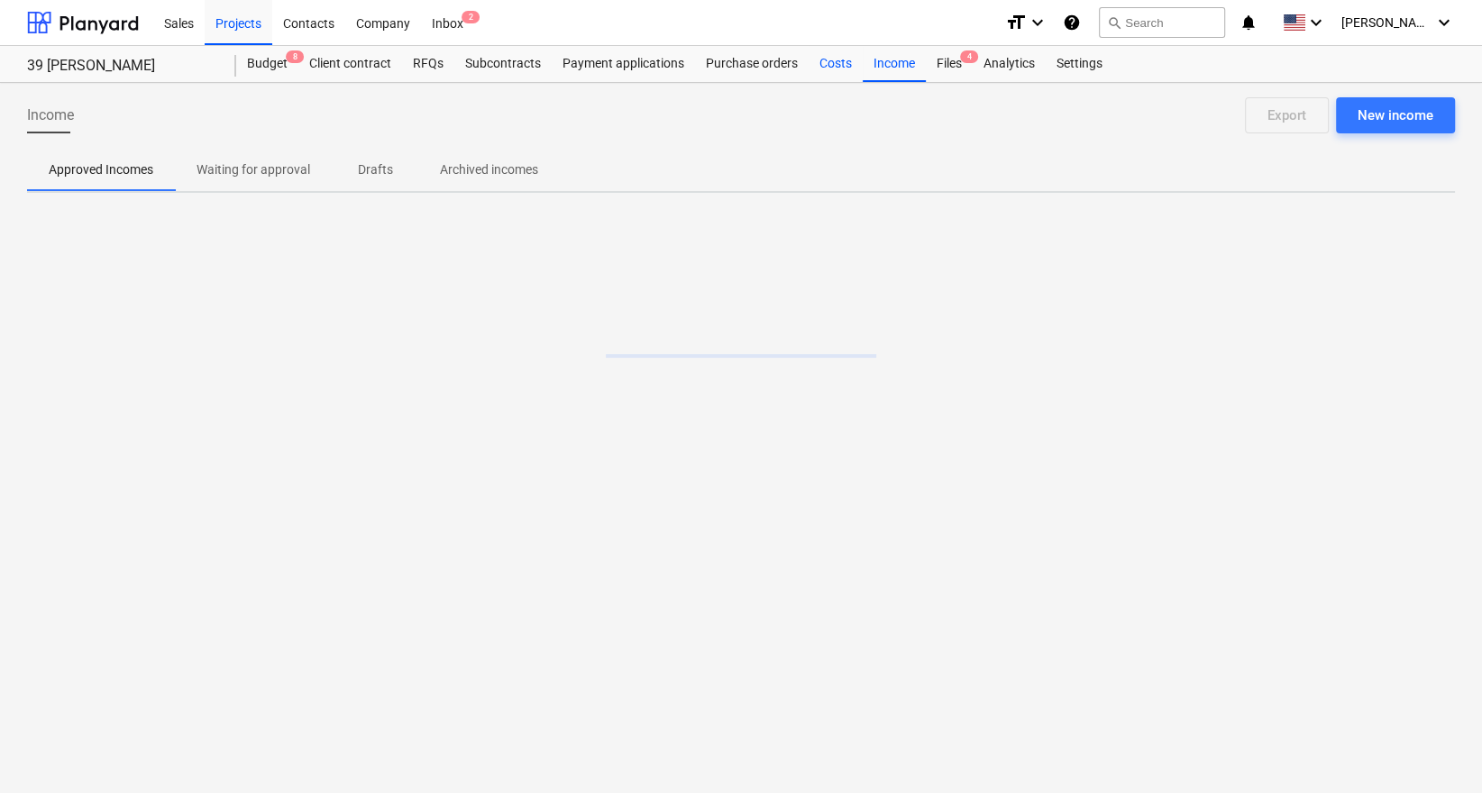
click at [827, 68] on div "Costs" at bounding box center [836, 64] width 54 height 36
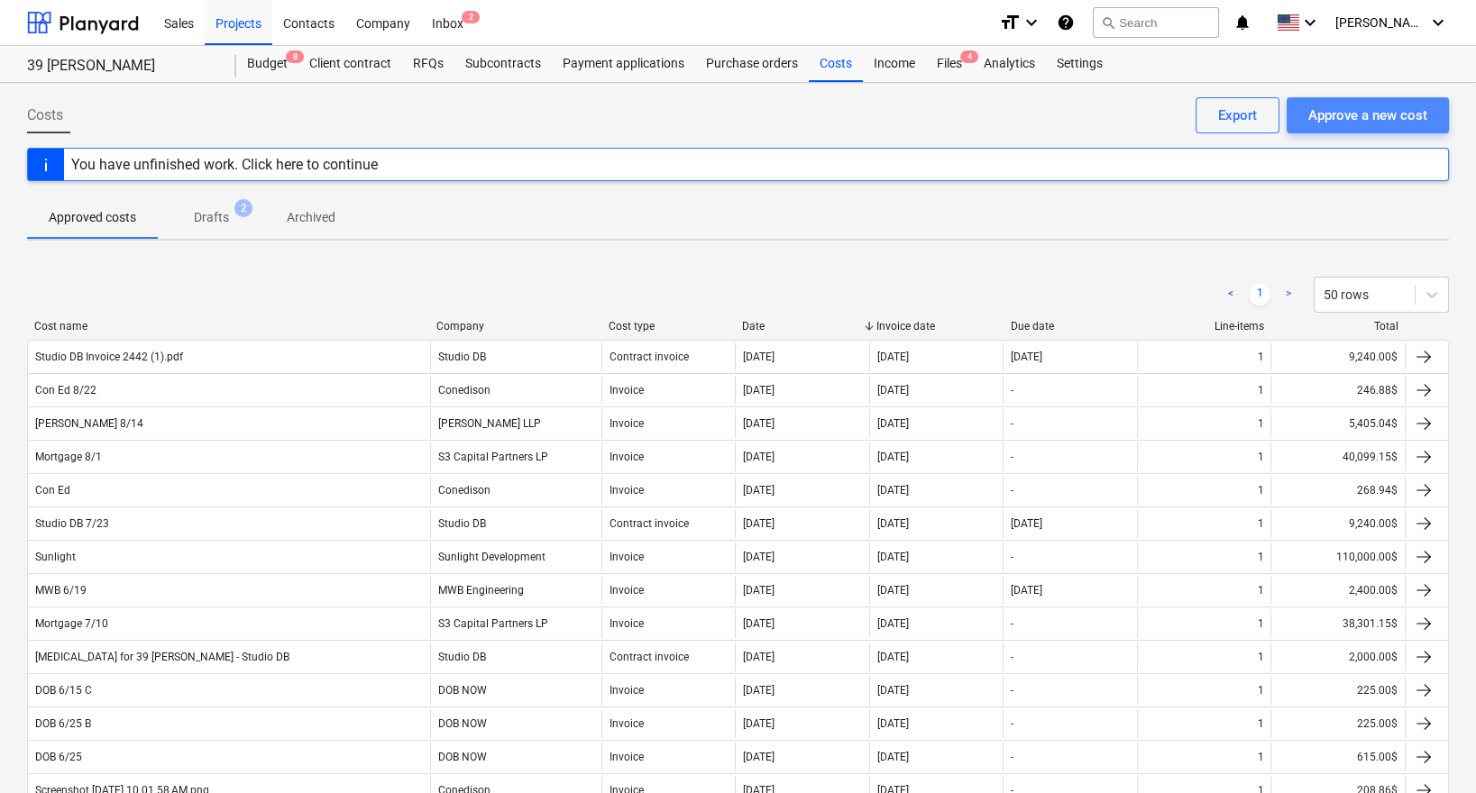
click at [1363, 106] on div "Approve a new cost" at bounding box center [1367, 115] width 119 height 23
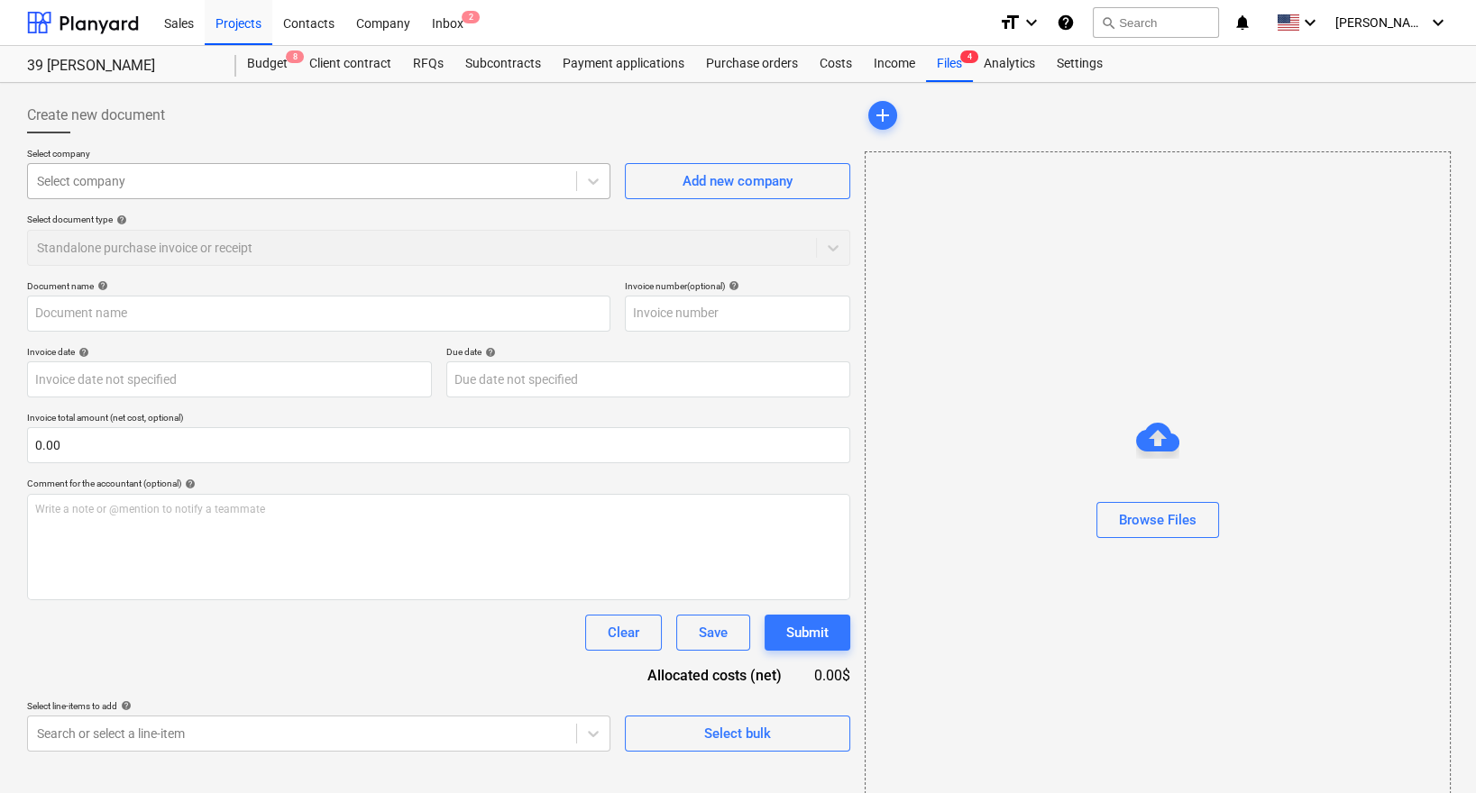
click at [218, 190] on div "Select company" at bounding box center [302, 181] width 548 height 25
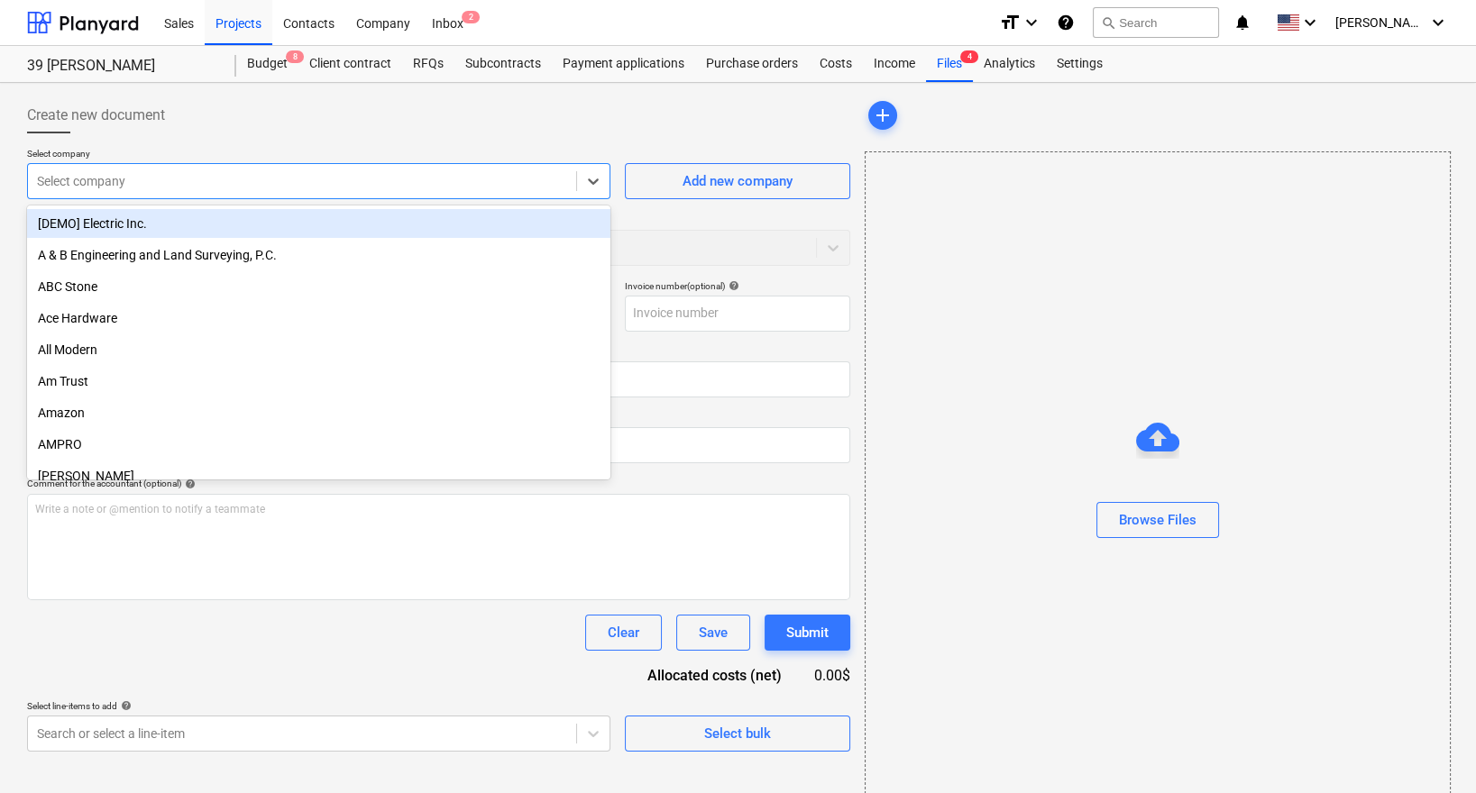
click at [438, 193] on div "Select company" at bounding box center [302, 181] width 548 height 25
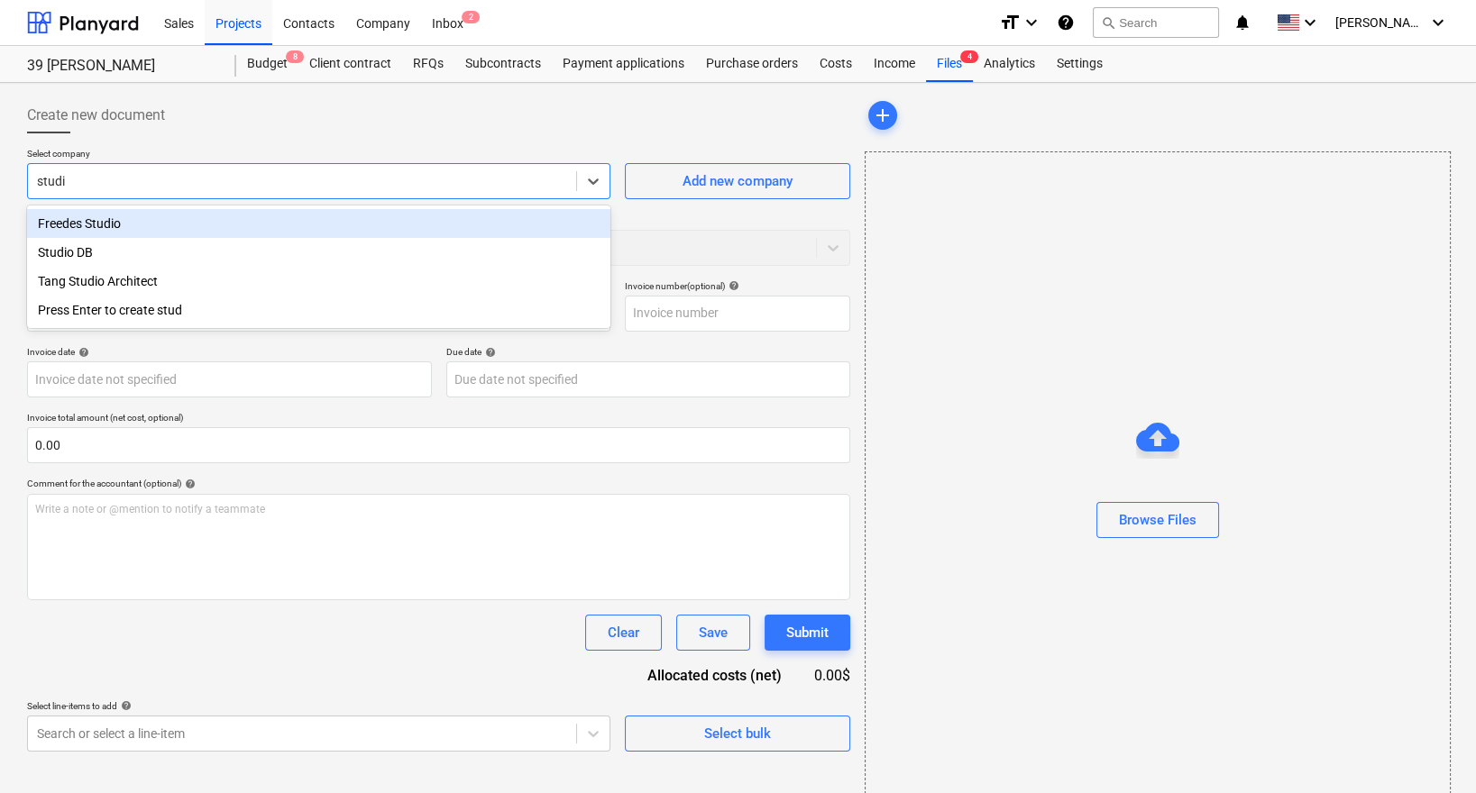
type input "studio"
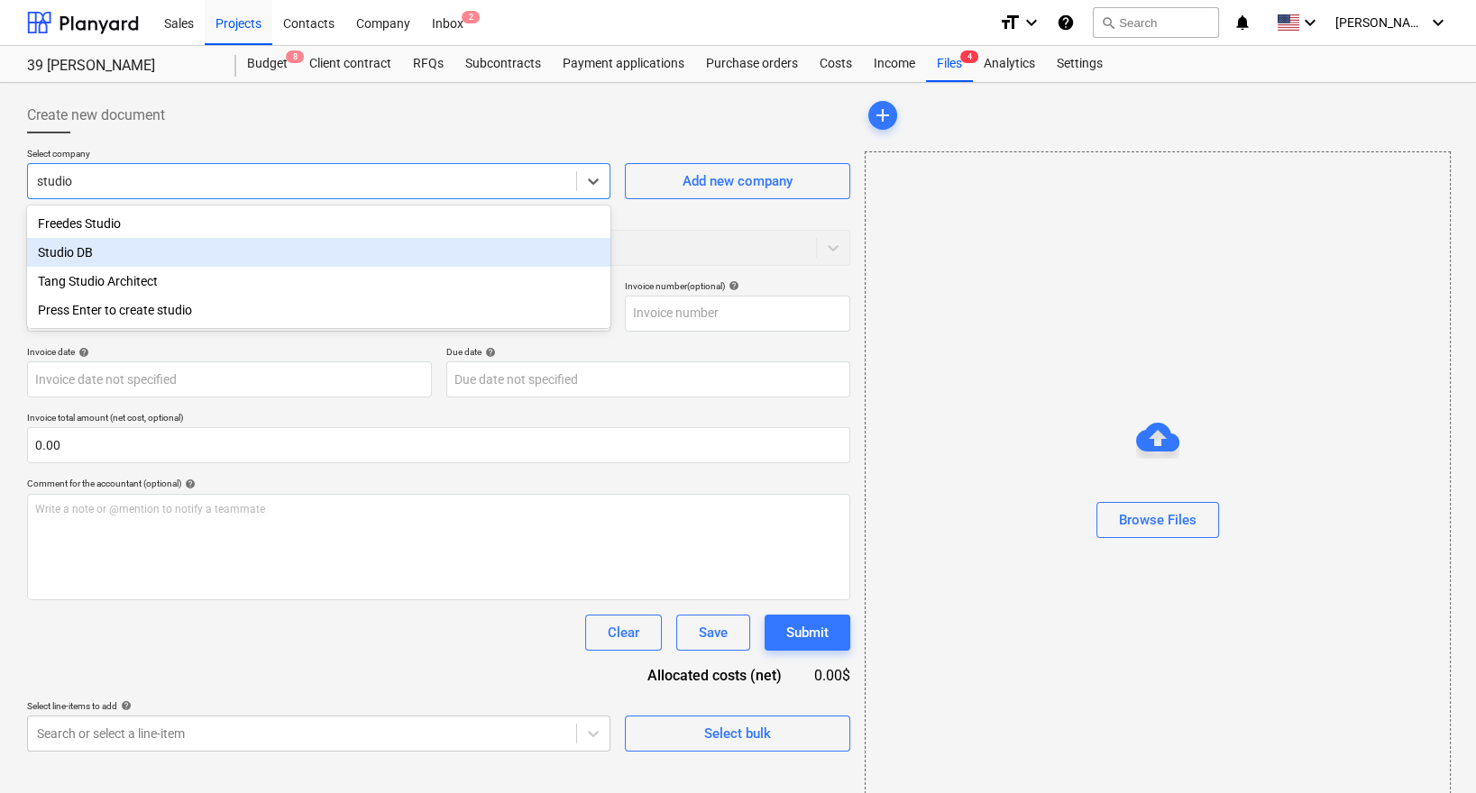
click at [279, 252] on div "Studio DB" at bounding box center [318, 252] width 583 height 29
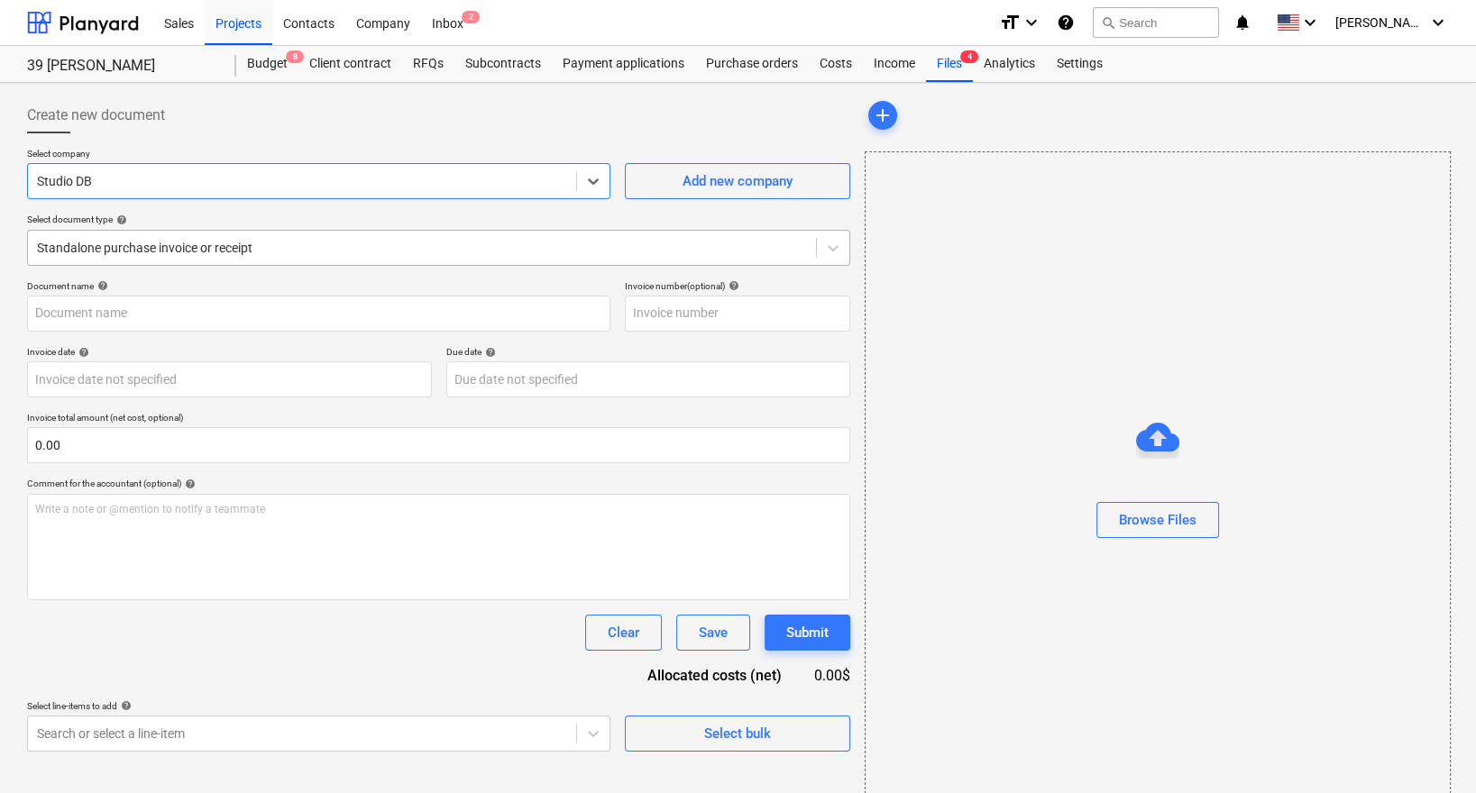
click at [280, 246] on div at bounding box center [422, 248] width 770 height 18
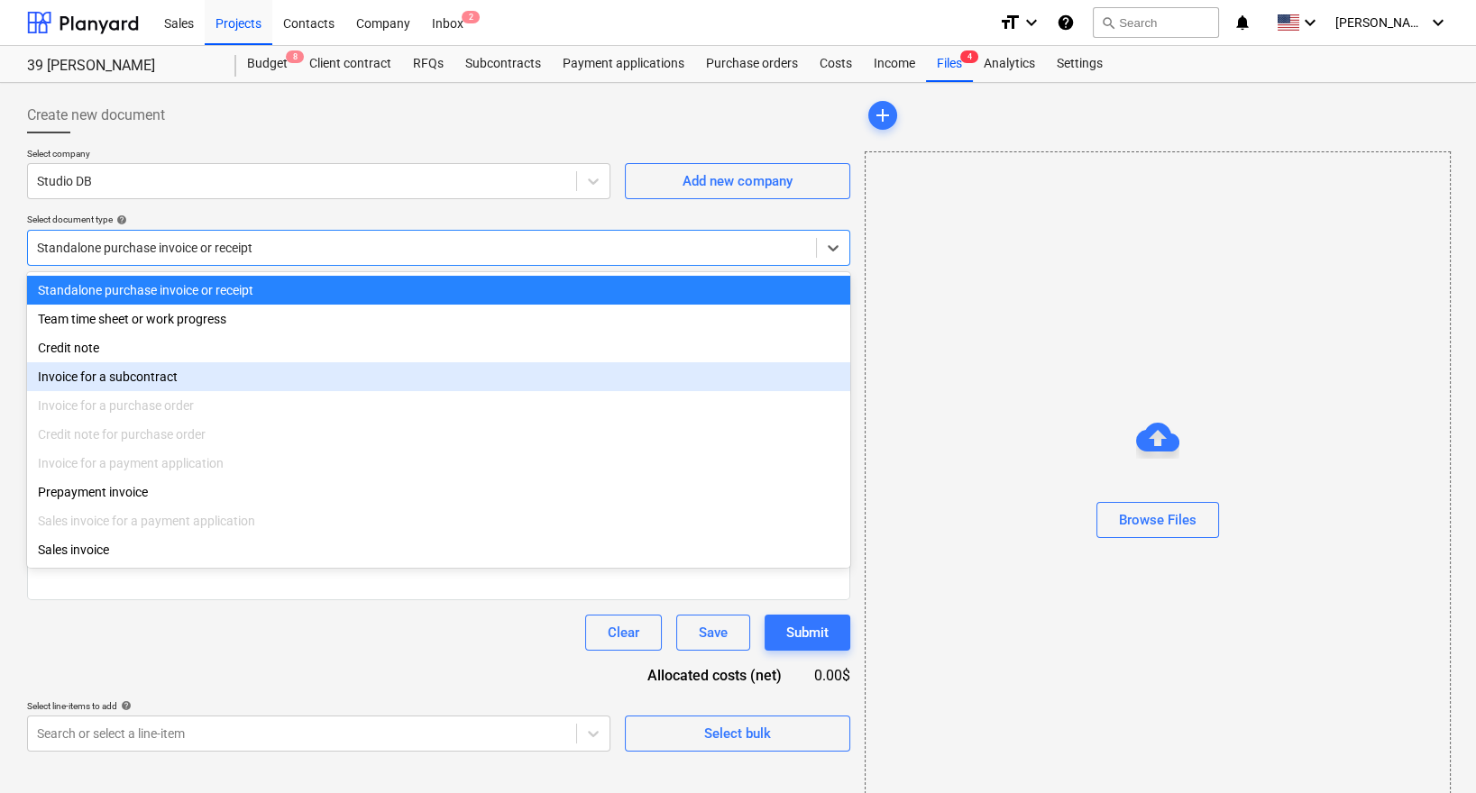
click at [180, 382] on div "Invoice for a subcontract" at bounding box center [438, 376] width 823 height 29
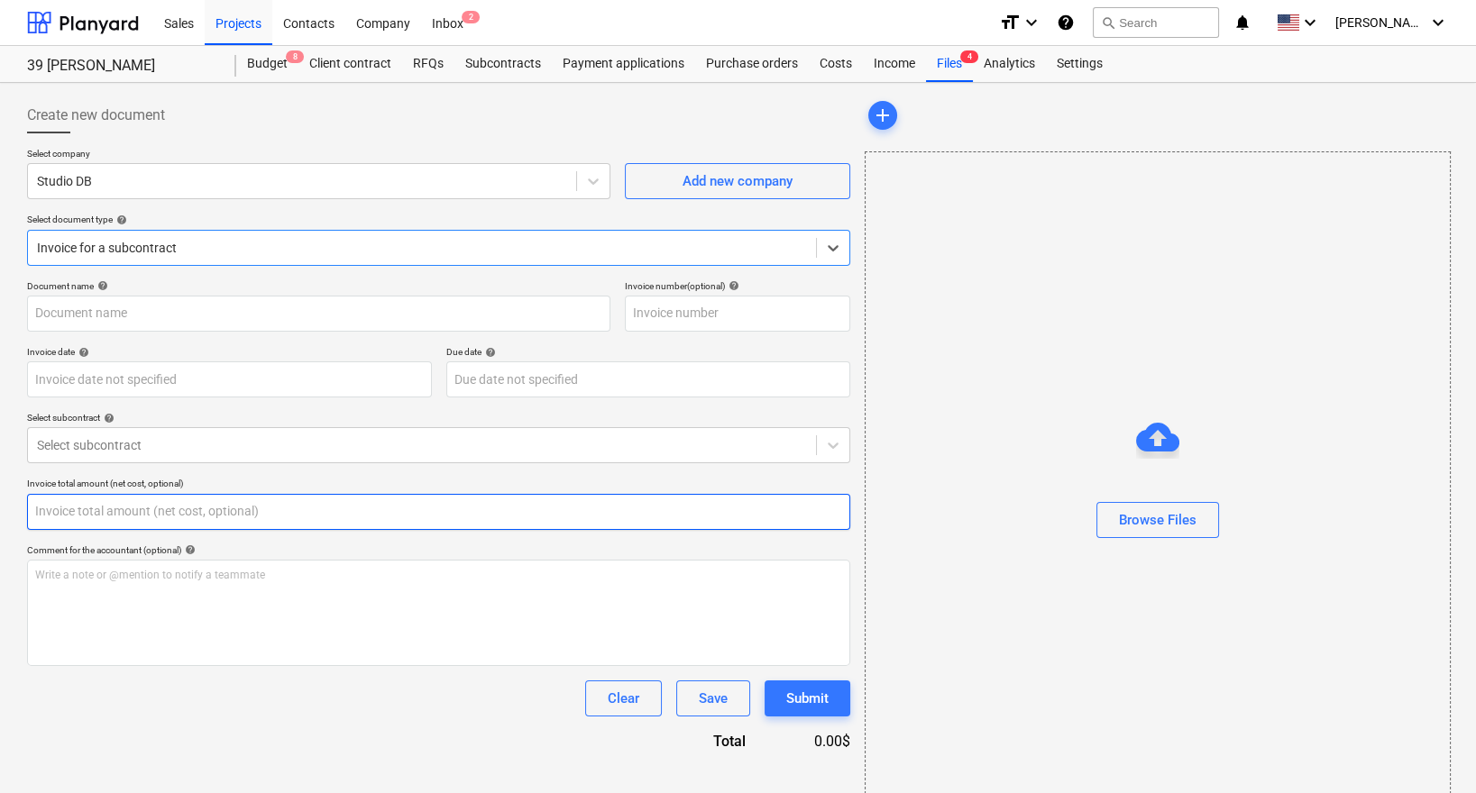
click at [199, 501] on input "text" at bounding box center [438, 512] width 823 height 36
paste input "9240"
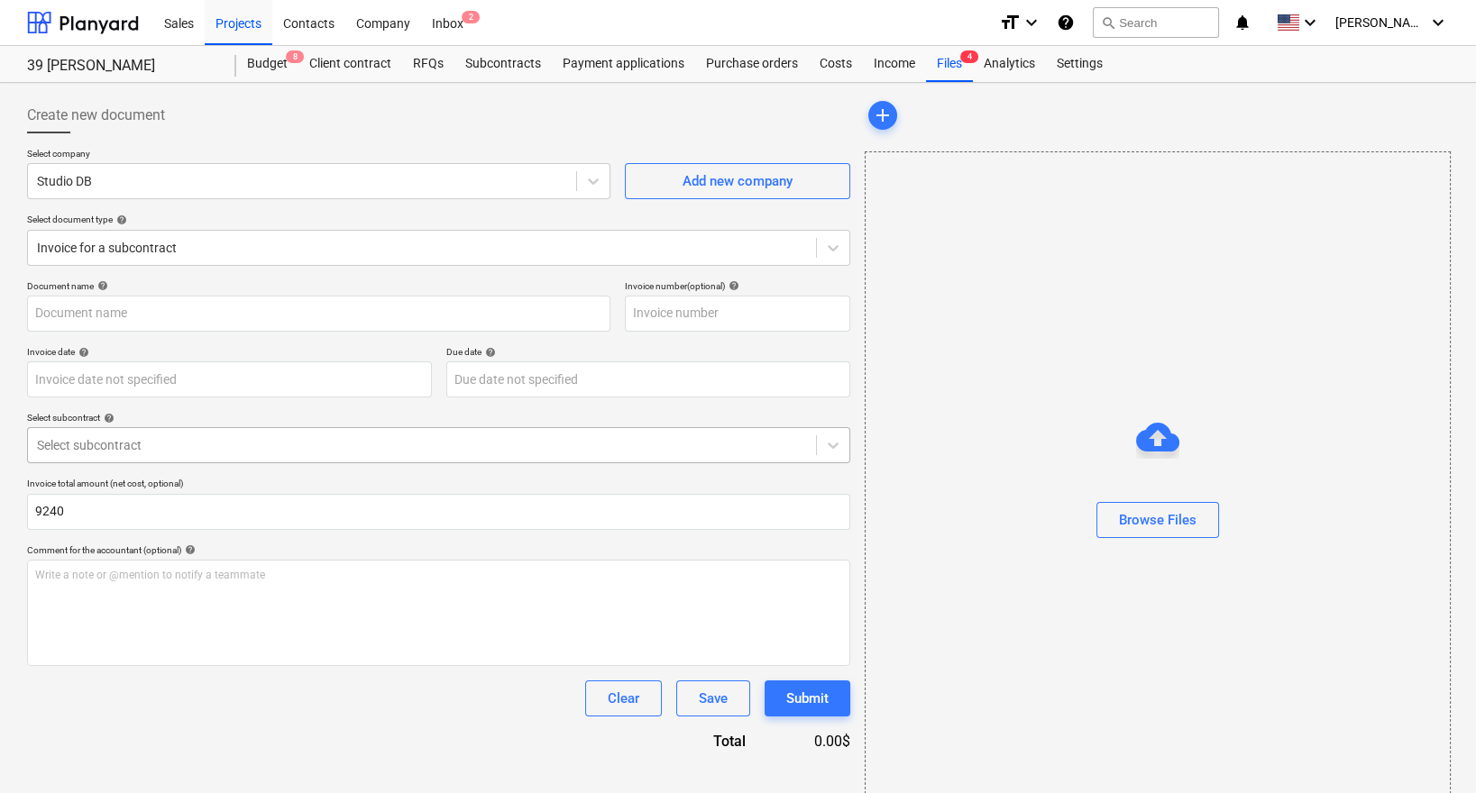
type input "9,240.00"
click at [211, 459] on div "Select subcontract" at bounding box center [438, 445] width 823 height 36
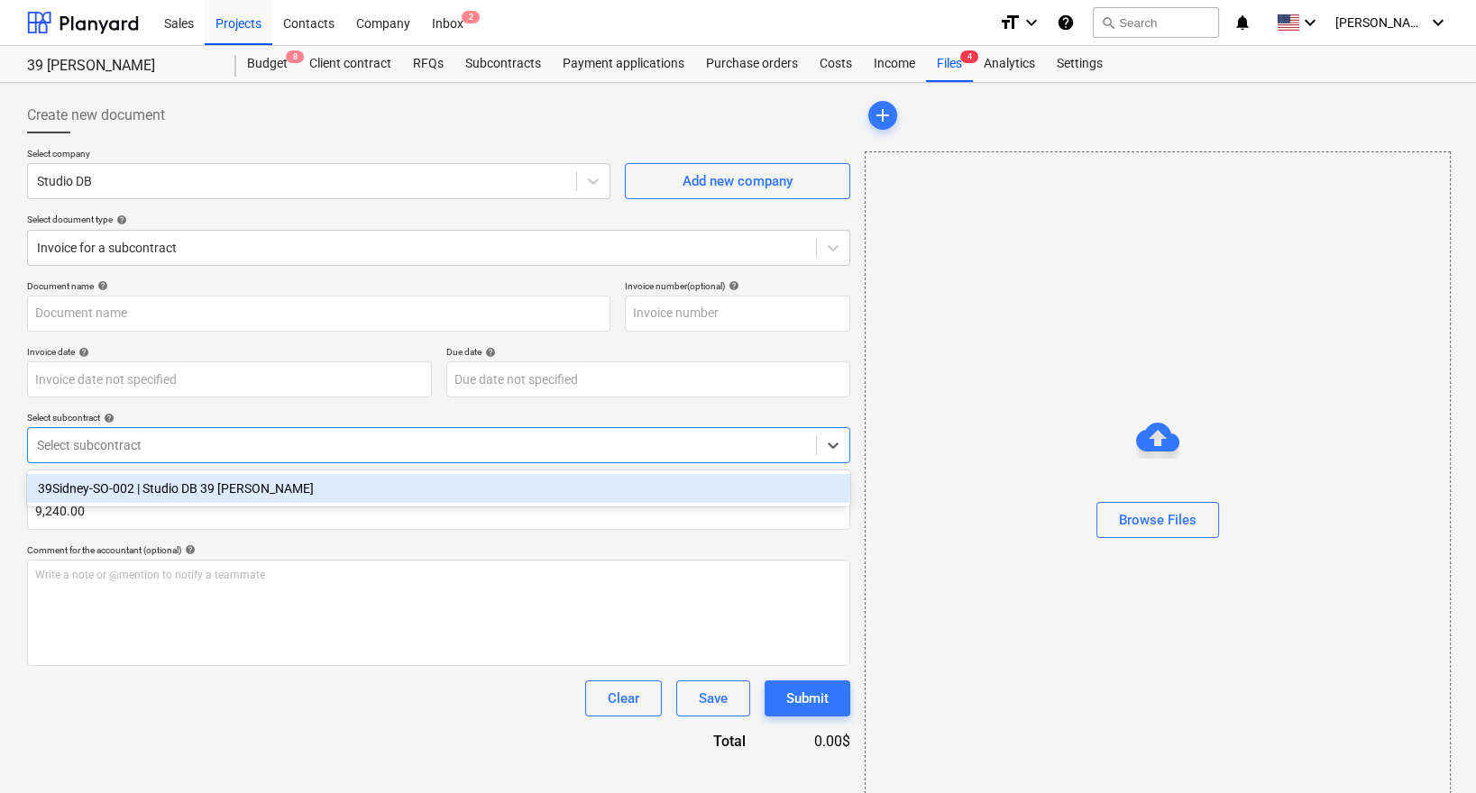
click at [197, 489] on div "39Sidney-SO-002 | Studio DB 39 [PERSON_NAME]" at bounding box center [438, 488] width 823 height 29
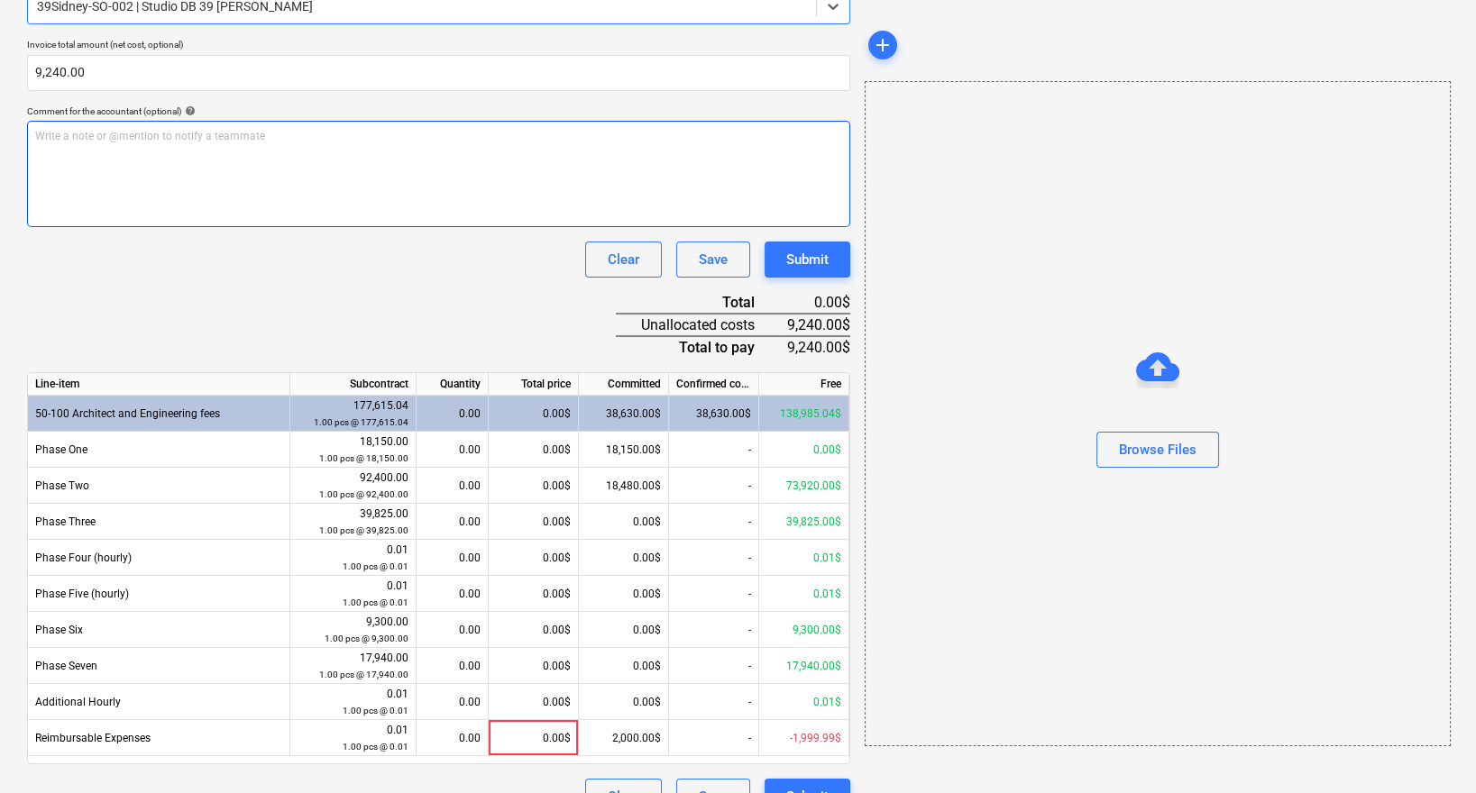
scroll to position [471, 0]
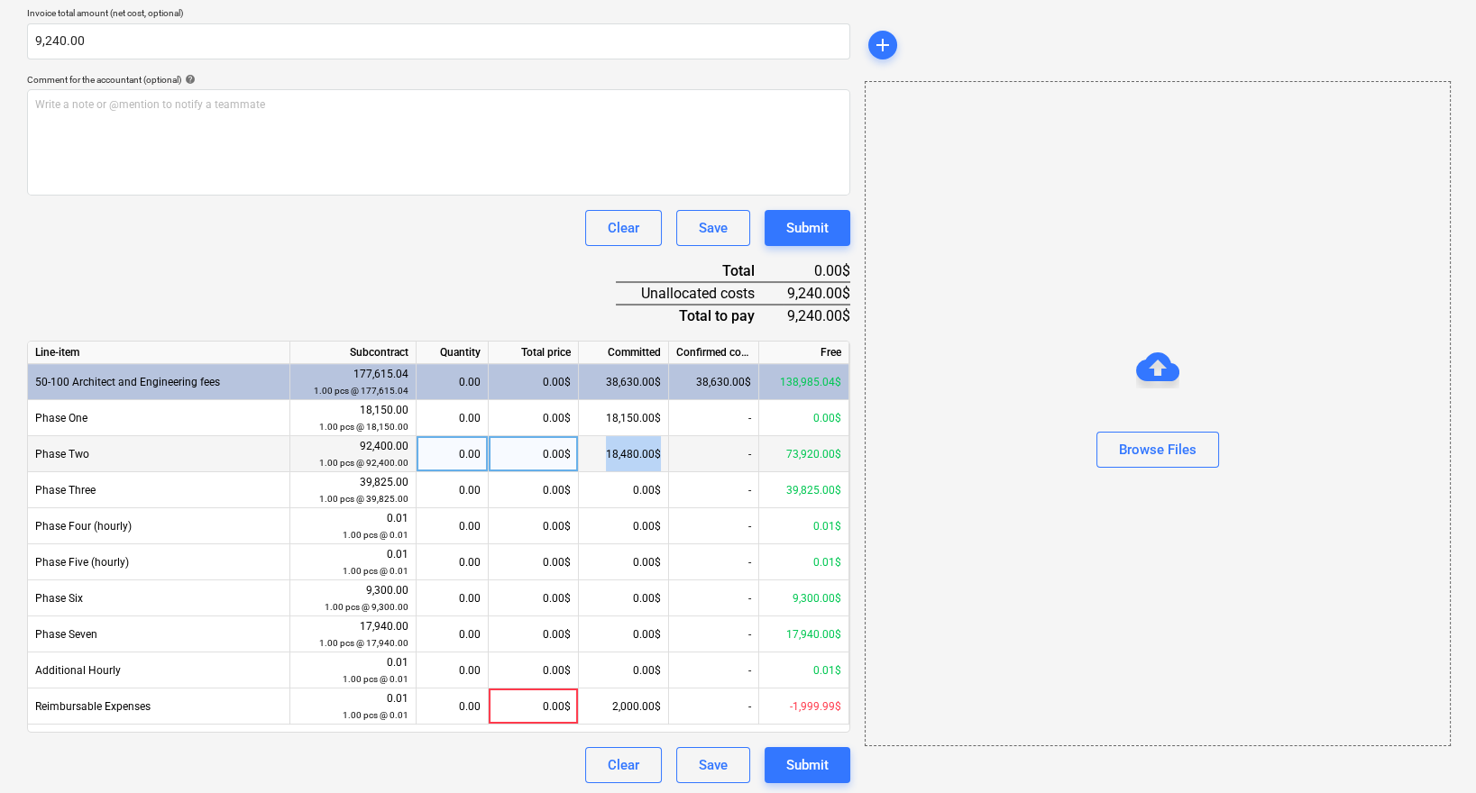
drag, startPoint x: 669, startPoint y: 453, endPoint x: 592, endPoint y: 453, distance: 76.6
click at [0, 0] on div "Phase Two 92,400.00 1.00 pcs @ 92,400.00 0.00 0.00$ 18,480.00$ - 73,920.00$" at bounding box center [0, 0] width 0 height 0
click at [647, 456] on div "18,480.00$" at bounding box center [624, 454] width 90 height 36
click at [656, 449] on div "18,480.00$" at bounding box center [624, 454] width 90 height 36
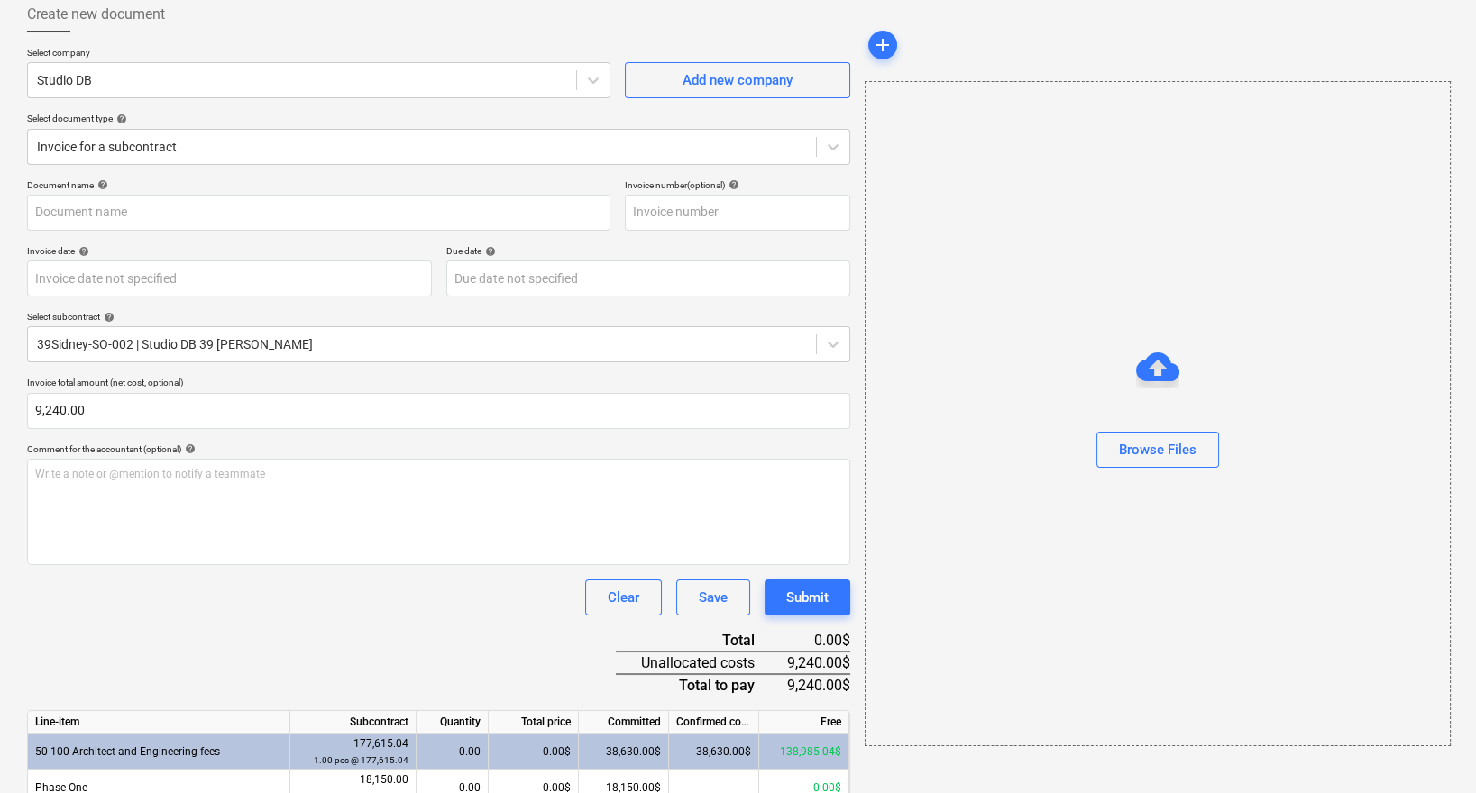
scroll to position [77, 0]
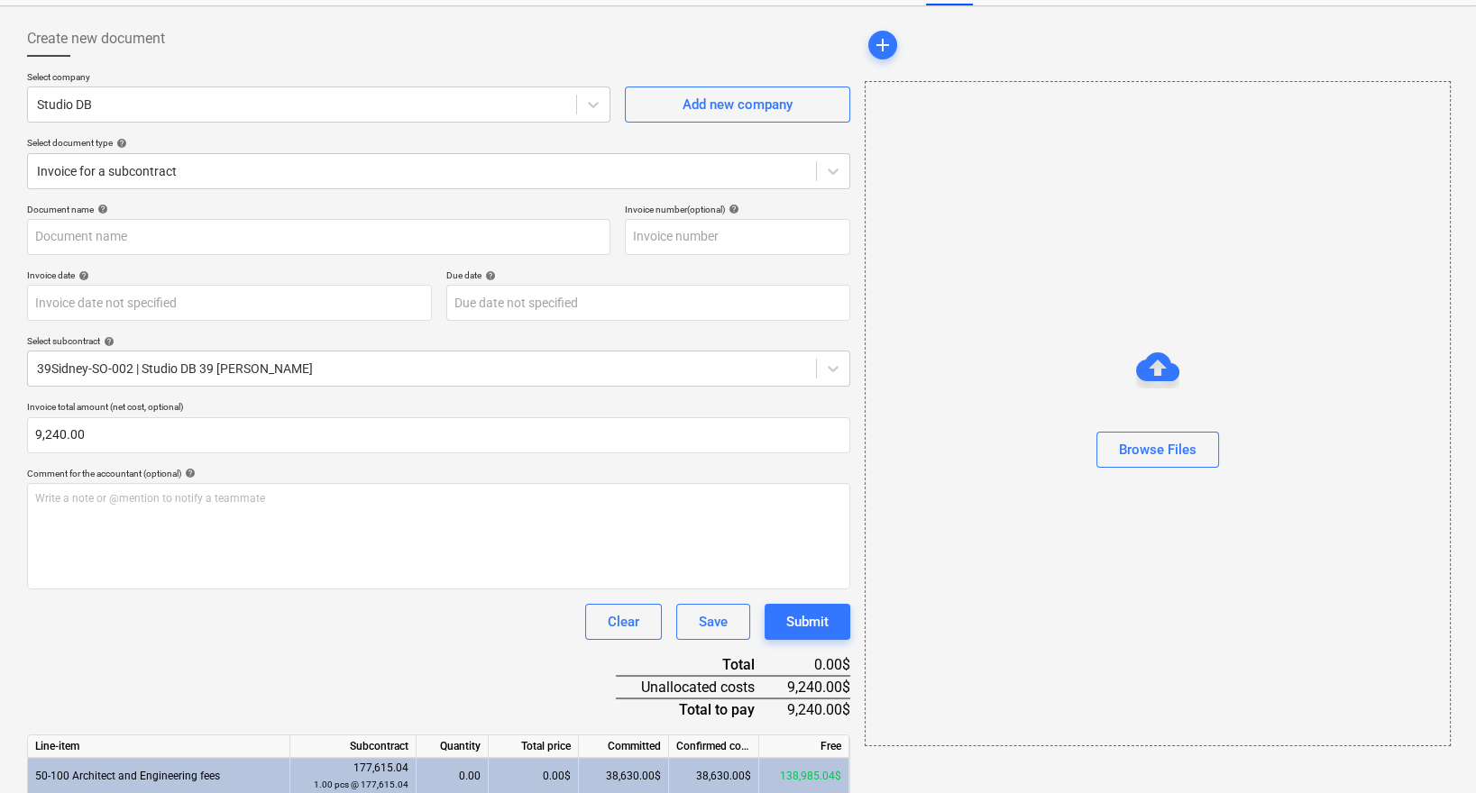
click at [952, 128] on div "Browse Files" at bounding box center [1158, 413] width 586 height 665
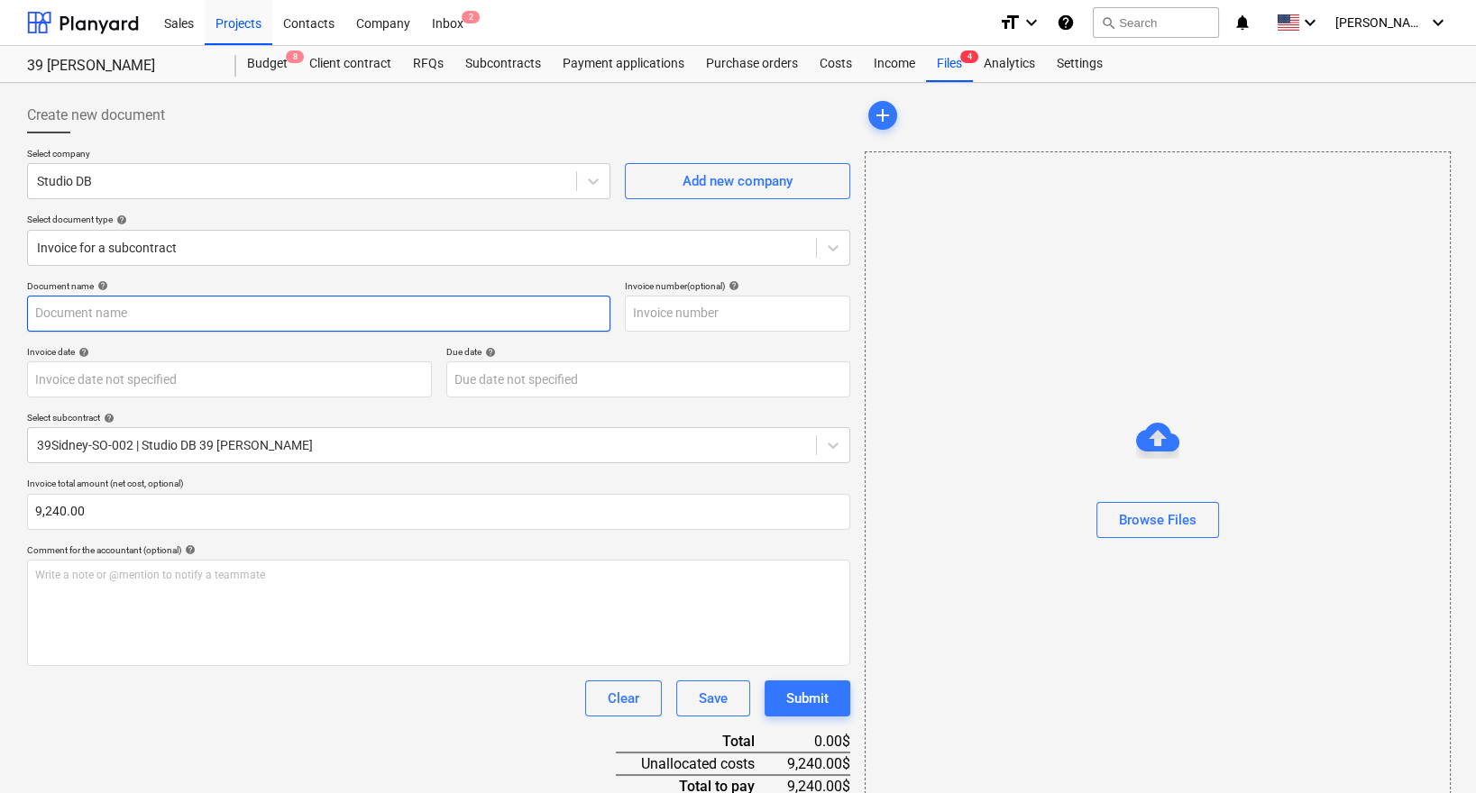
click at [223, 330] on input "text" at bounding box center [318, 314] width 583 height 36
type input "Studio DB 8/29"
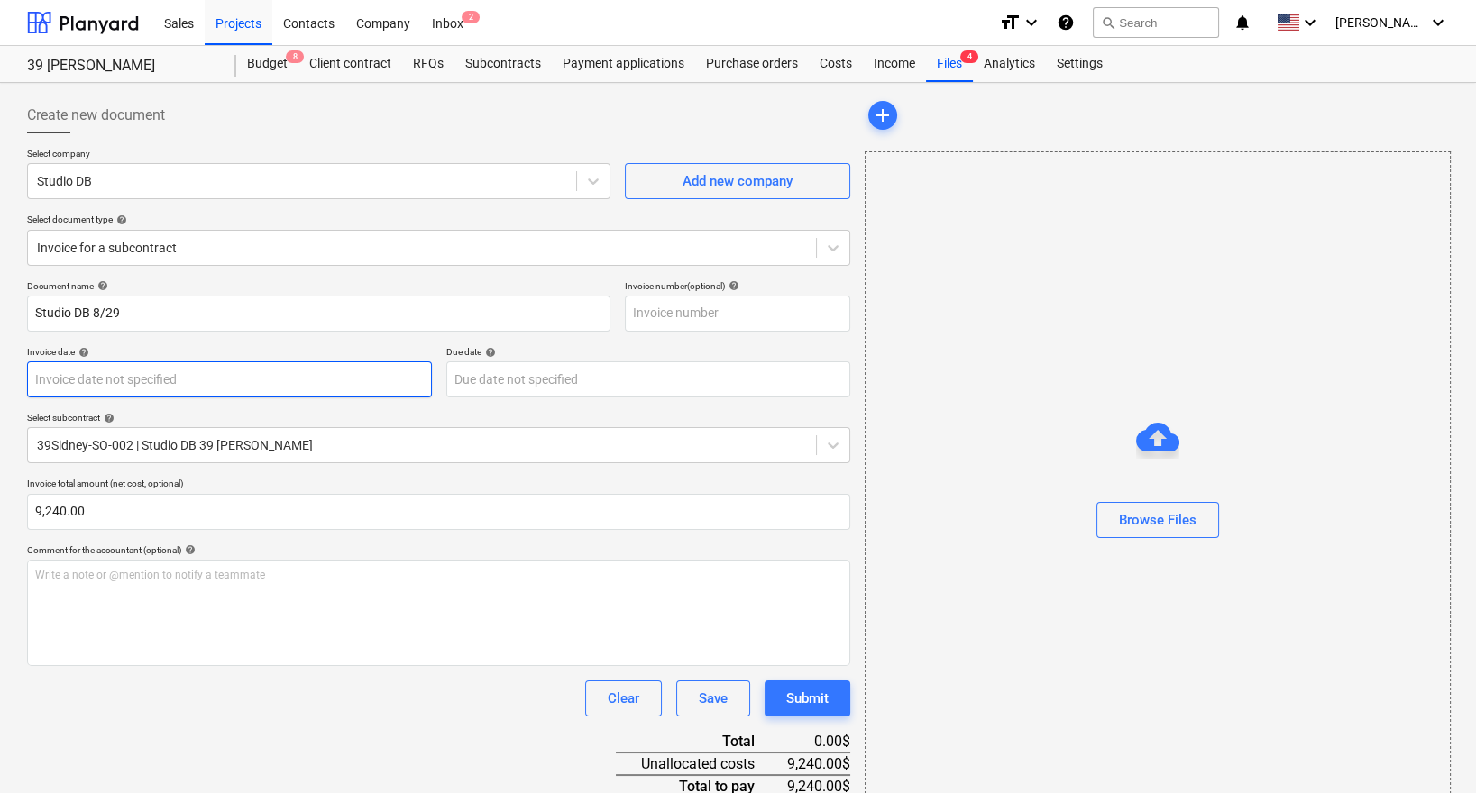
click at [337, 390] on body "Sales Projects Contacts Company Inbox 2 format_size keyboard_arrow_down help se…" at bounding box center [738, 396] width 1476 height 793
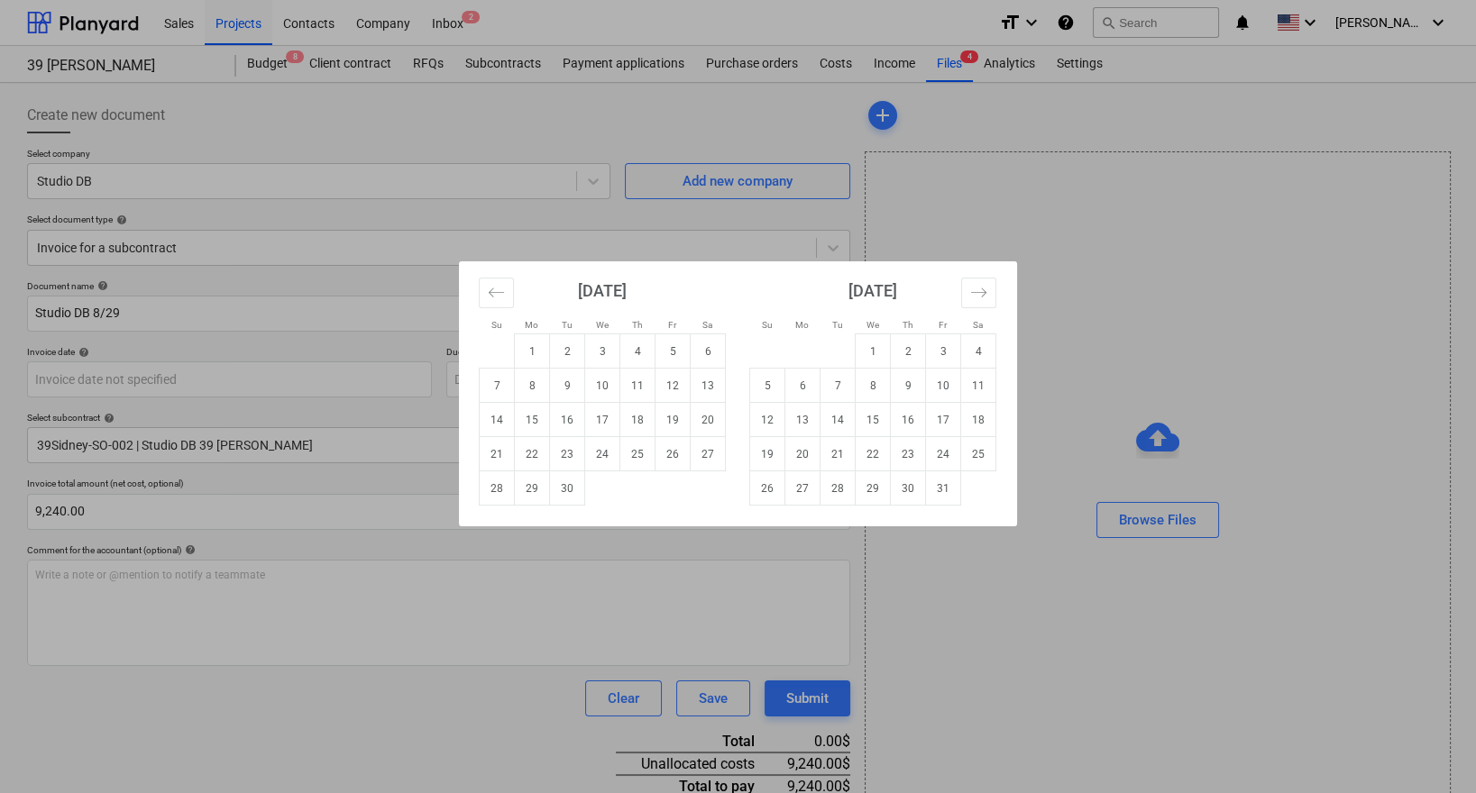
click at [378, 312] on div "Su Mo Tu We Th Fr Sa Su Mo Tu We Th Fr Sa [DATE] 1 2 3 4 5 6 7 8 9 10 11 12 13 …" at bounding box center [738, 396] width 1476 height 793
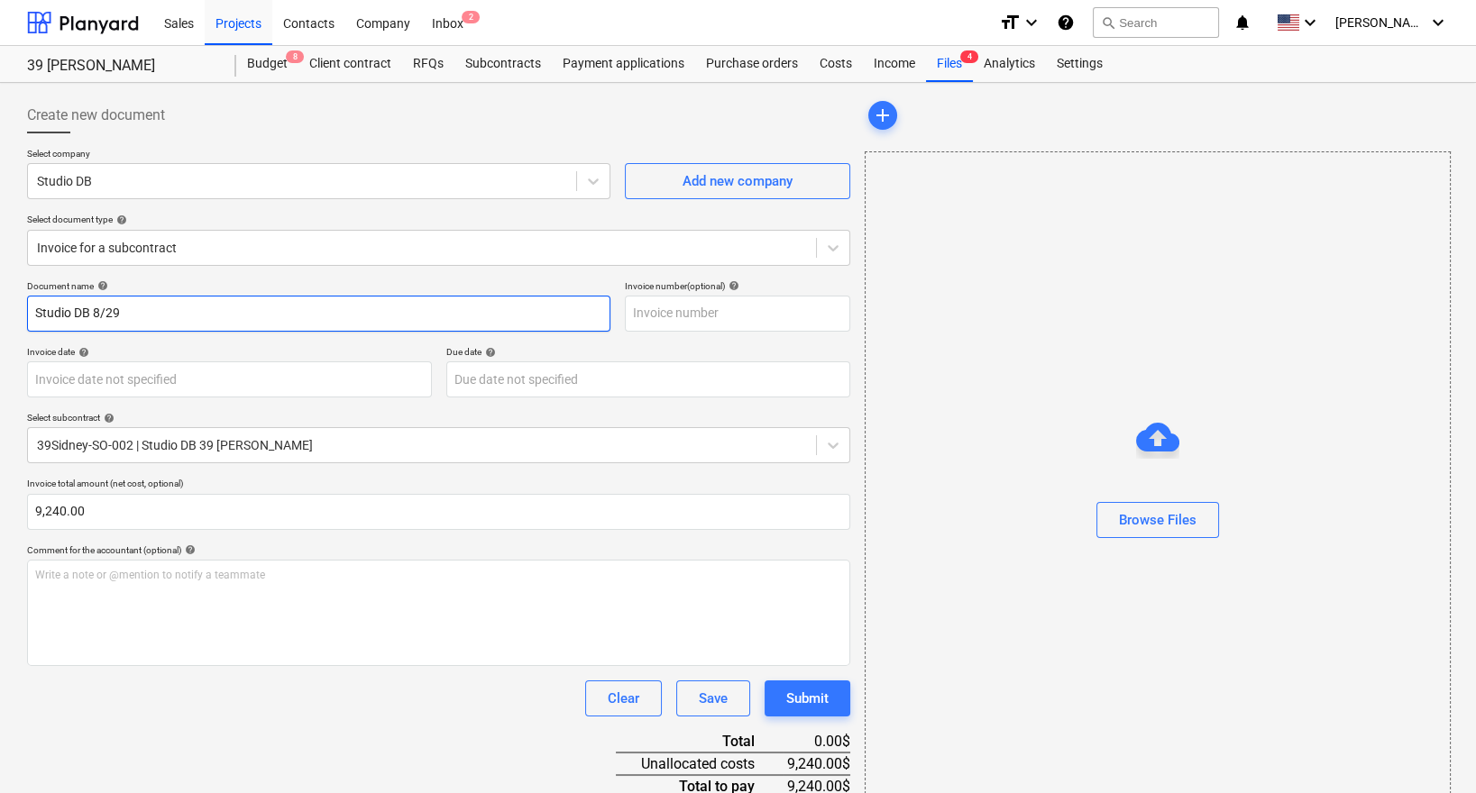
click at [339, 315] on input "Studio DB 8/29" at bounding box center [318, 314] width 583 height 36
drag, startPoint x: 149, startPoint y: 307, endPoint x: 91, endPoint y: 310, distance: 57.8
click at [91, 310] on input "Studio DB 8/29" at bounding box center [318, 314] width 583 height 36
click at [146, 317] on input "Studio DB 8/29" at bounding box center [318, 314] width 583 height 36
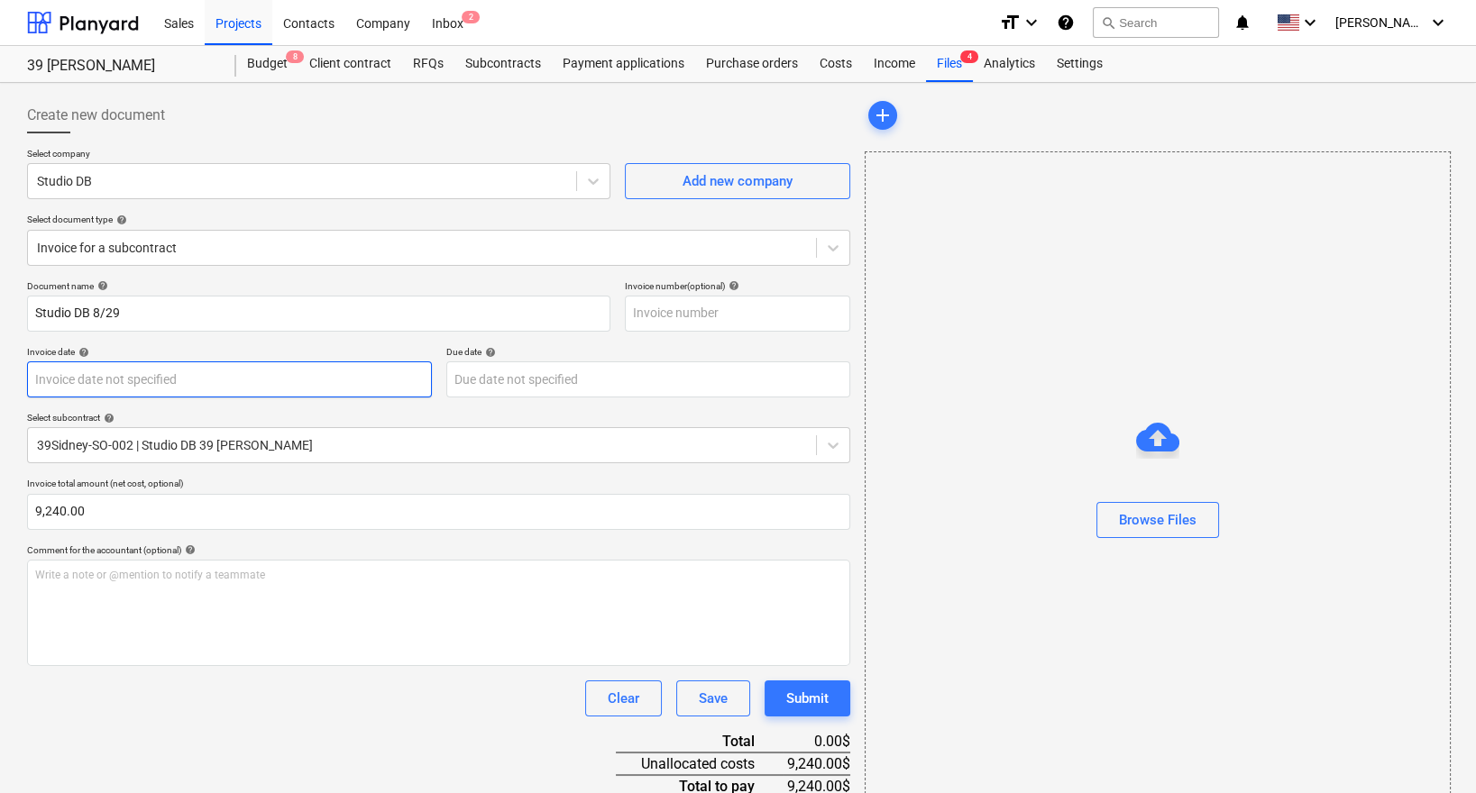
click at [320, 381] on body "Sales Projects Contacts Company Inbox 2 format_size keyboard_arrow_down help se…" at bounding box center [738, 396] width 1476 height 793
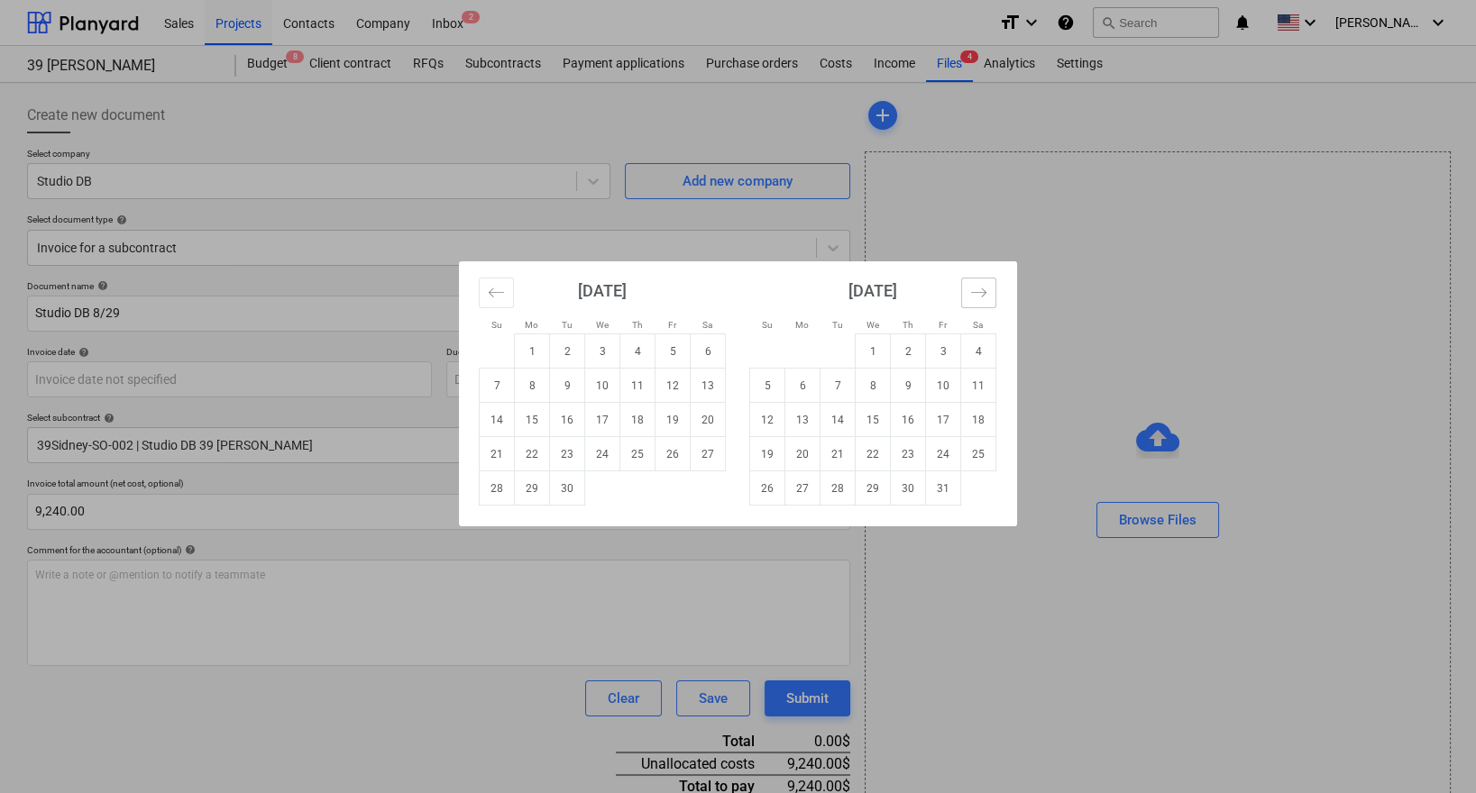
click at [984, 282] on button "Move forward to switch to the next month." at bounding box center [978, 293] width 35 height 31
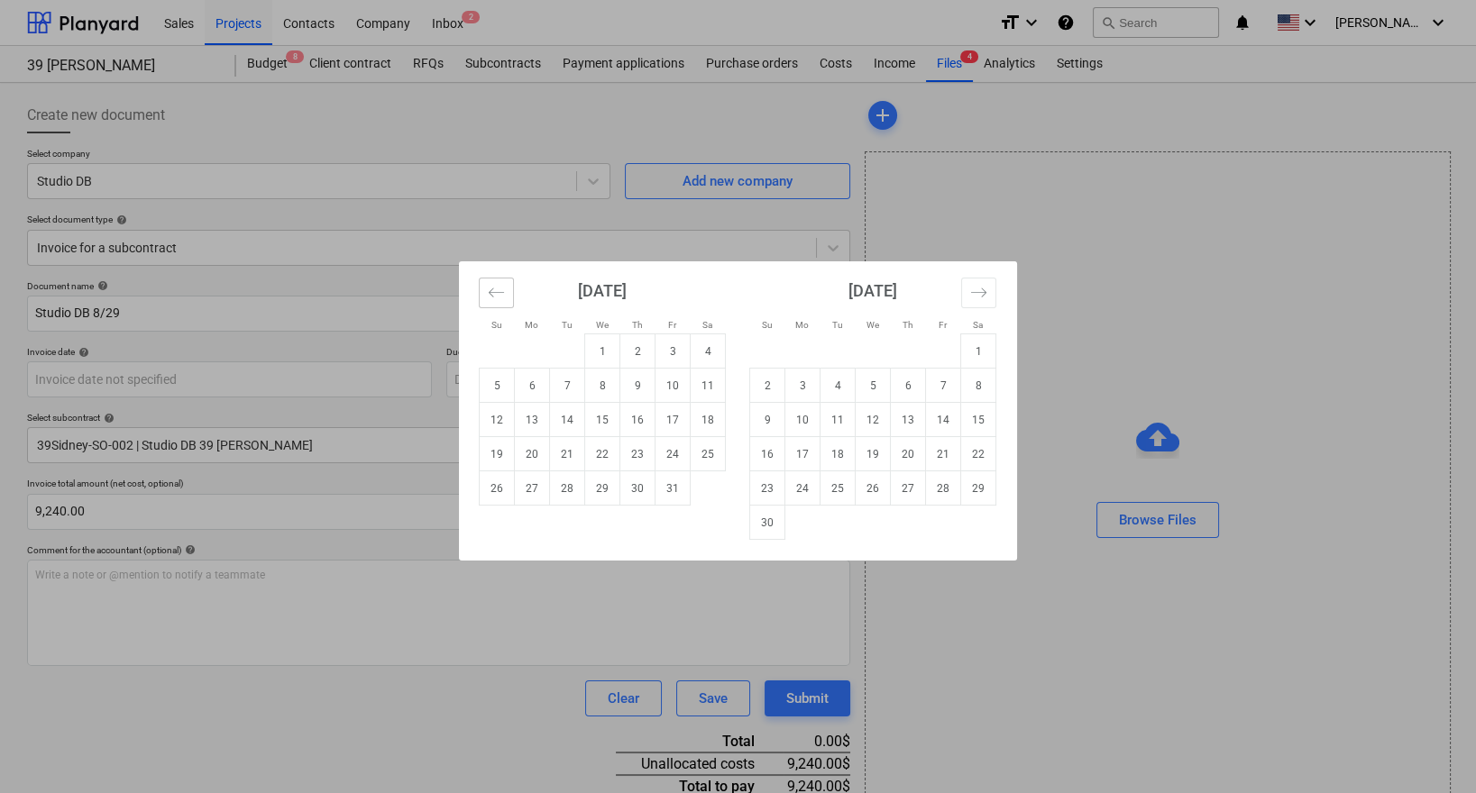
click at [497, 284] on icon "Move backward to switch to the previous month." at bounding box center [496, 292] width 17 height 17
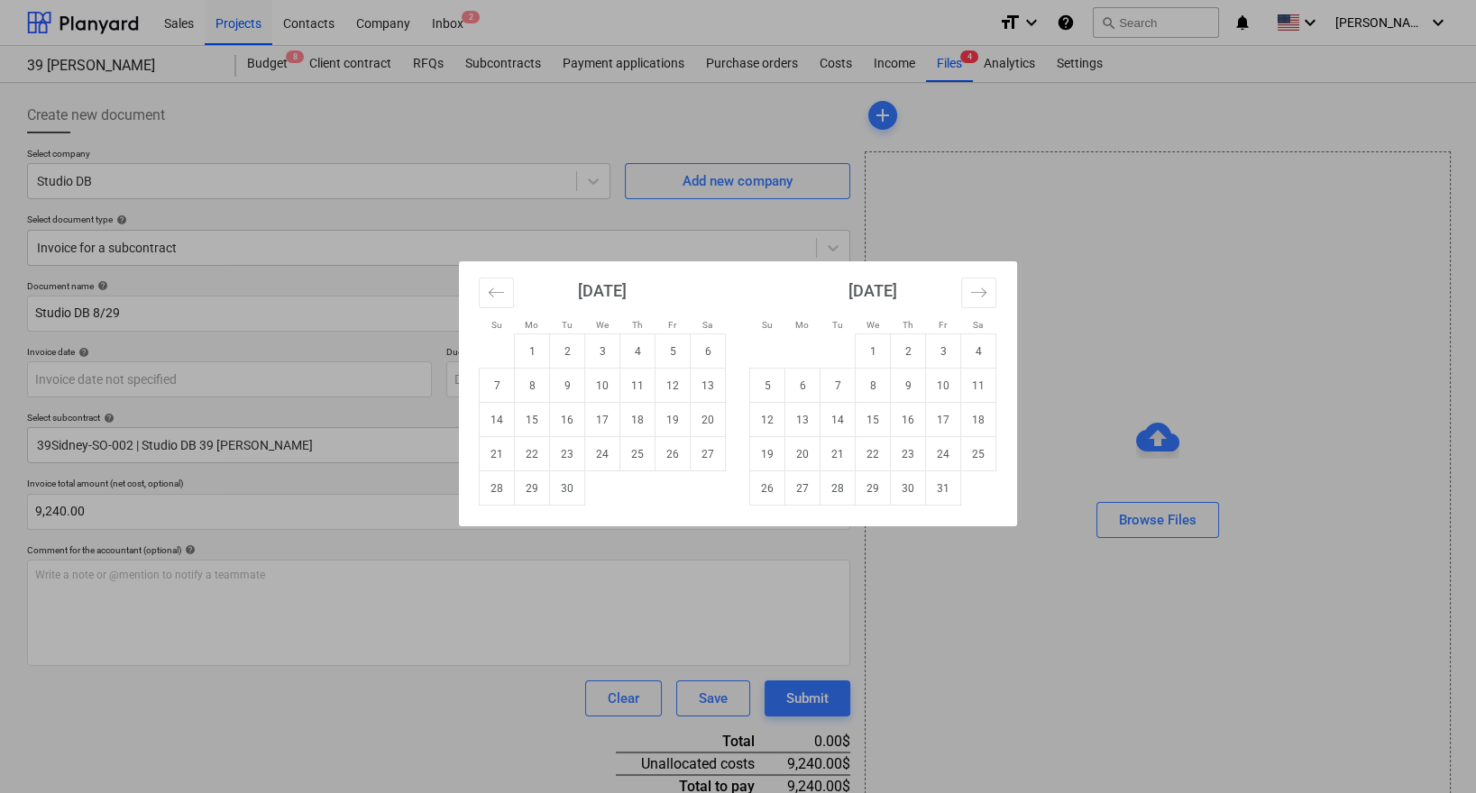
click at [367, 337] on div "Su Mo Tu We Th Fr Sa Su Mo Tu We Th Fr Sa [DATE] 1 2 3 4 5 6 7 8 9 10 11 12 13 …" at bounding box center [738, 396] width 1476 height 793
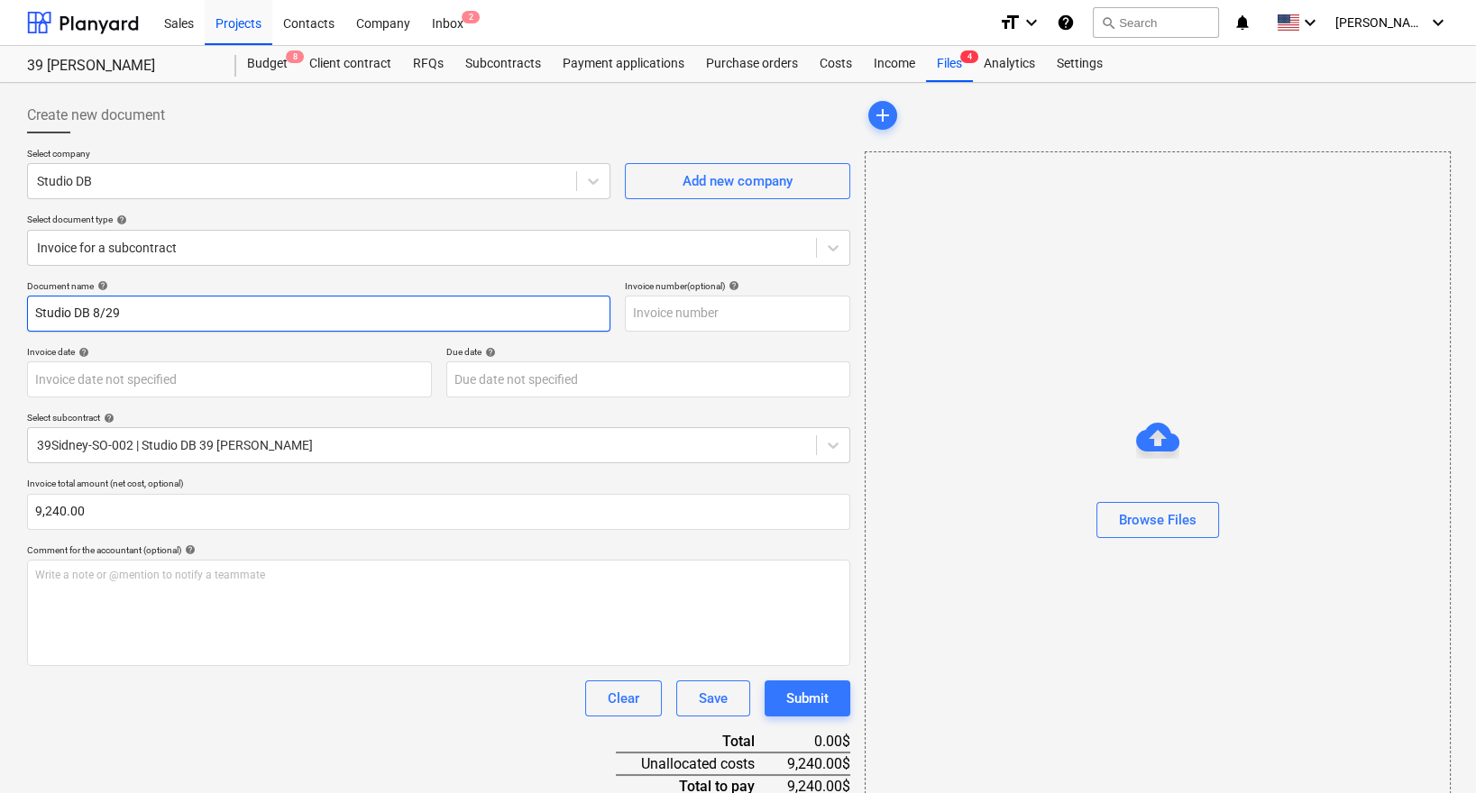
click at [136, 312] on input "Studio DB 8/29" at bounding box center [318, 314] width 583 height 36
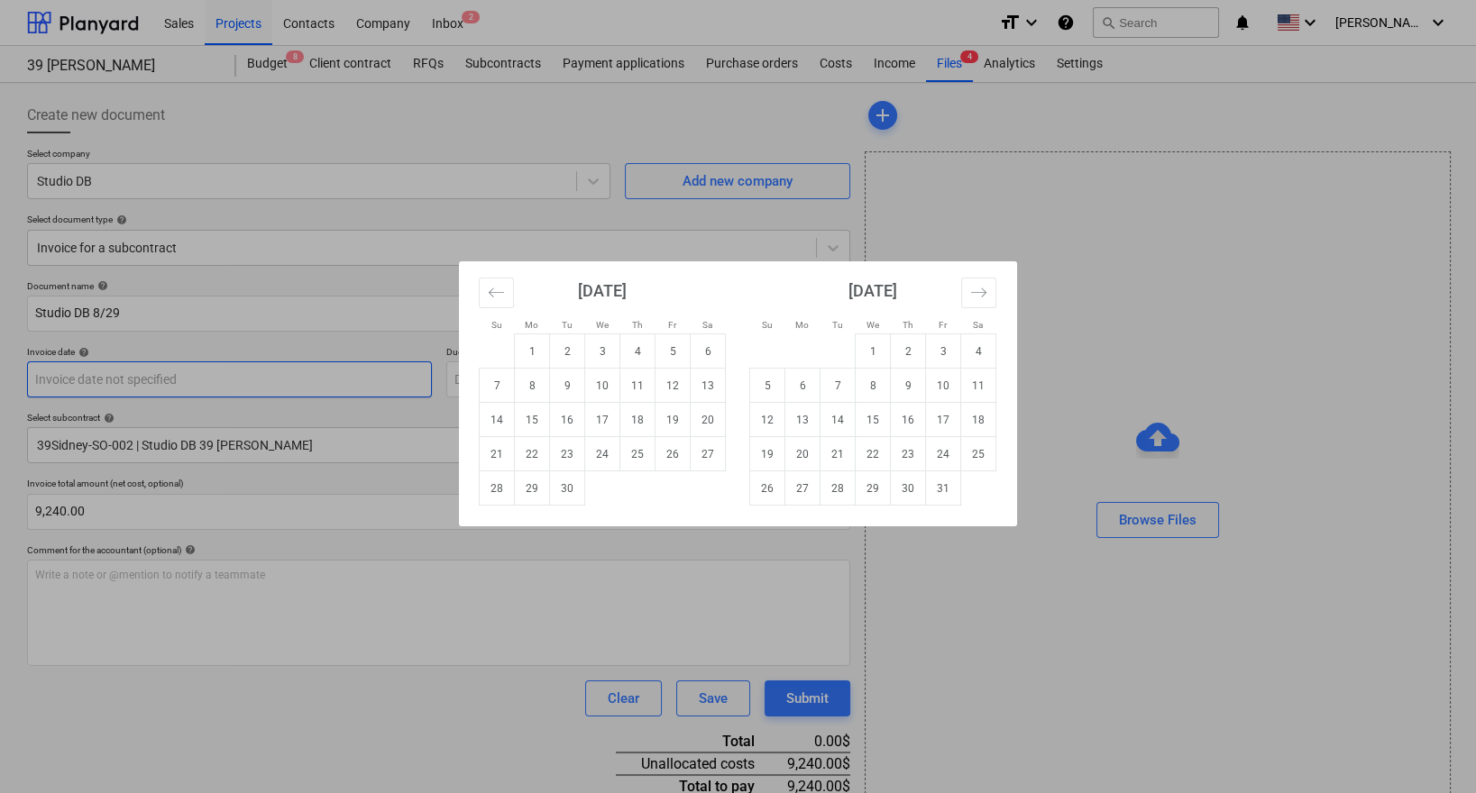
click at [187, 381] on body "Sales Projects Contacts Company Inbox 2 format_size keyboard_arrow_down help se…" at bounding box center [738, 396] width 1476 height 793
click at [347, 275] on div "Su Mo Tu We Th Fr Sa Su Mo Tu We Th Fr Sa [DATE] 1 2 3 4 5 6 7 8 9 10 11 12 13 …" at bounding box center [738, 396] width 1476 height 793
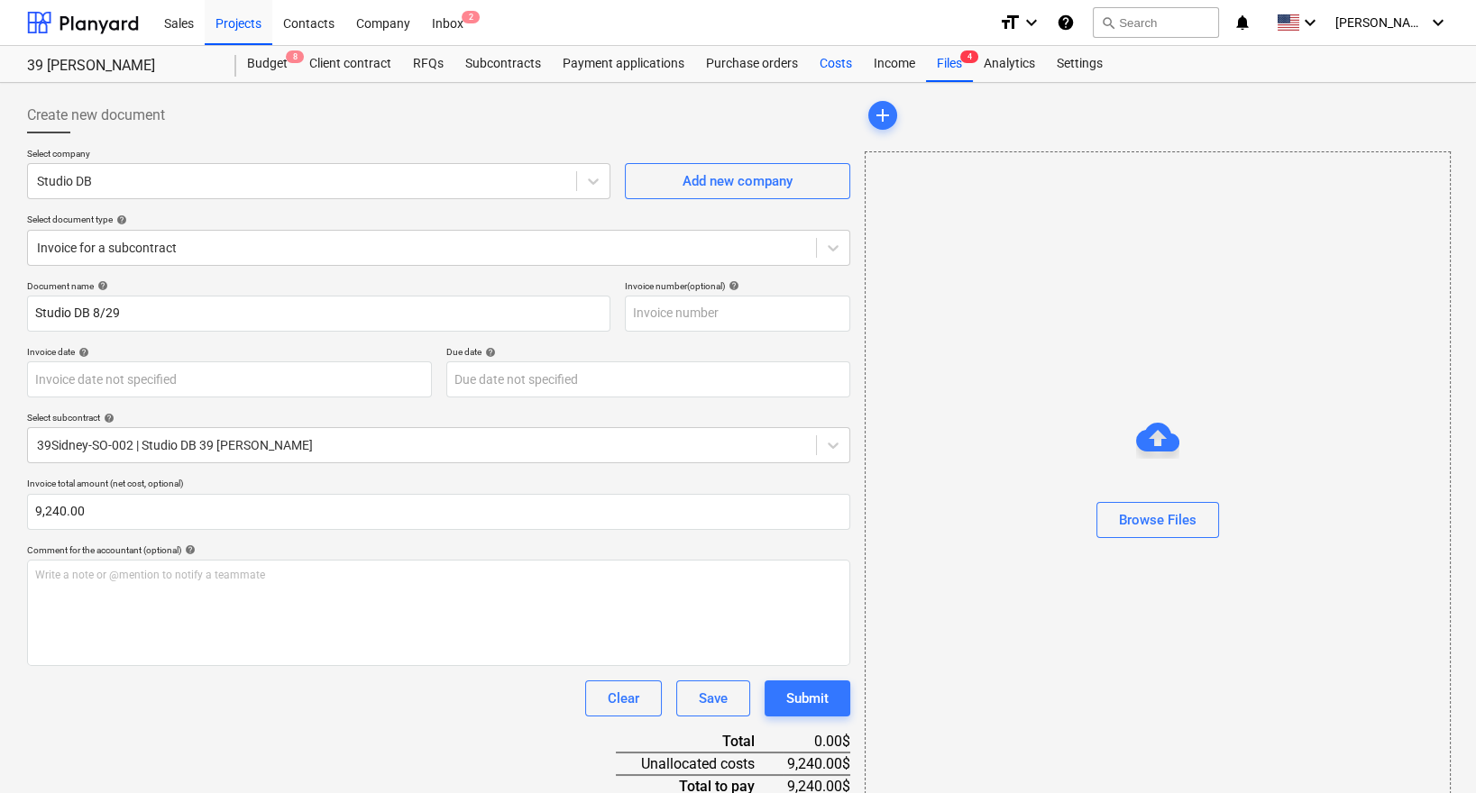
click at [813, 65] on div "Costs" at bounding box center [836, 64] width 54 height 36
